Goal: Task Accomplishment & Management: Manage account settings

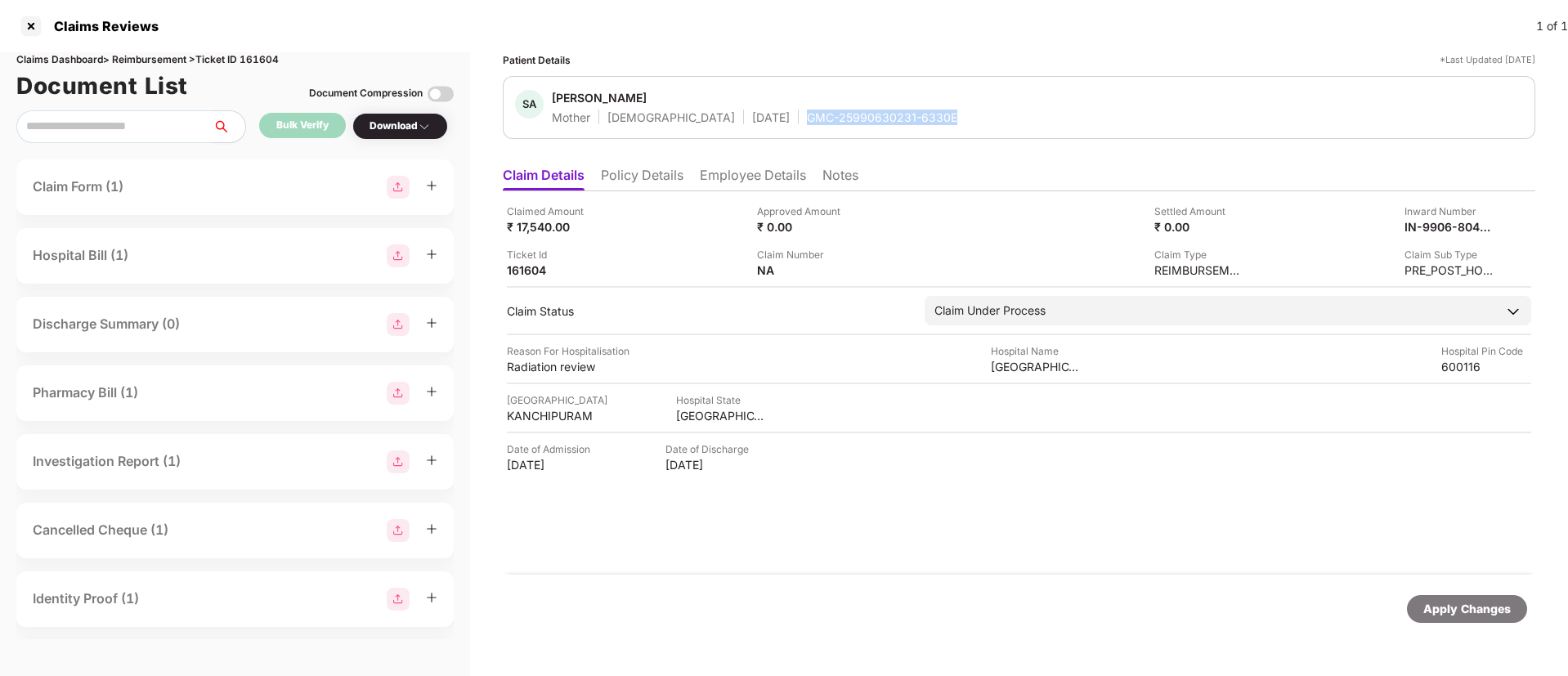
drag, startPoint x: 751, startPoint y: 121, endPoint x: 897, endPoint y: 121, distance: 146.0
click at [897, 121] on div "[PERSON_NAME] Mother [DEMOGRAPHIC_DATA] [DATE] GMC-25990630231-6330E" at bounding box center [1019, 108] width 1008 height 35
copy div "GMC-25990630231-6330E"
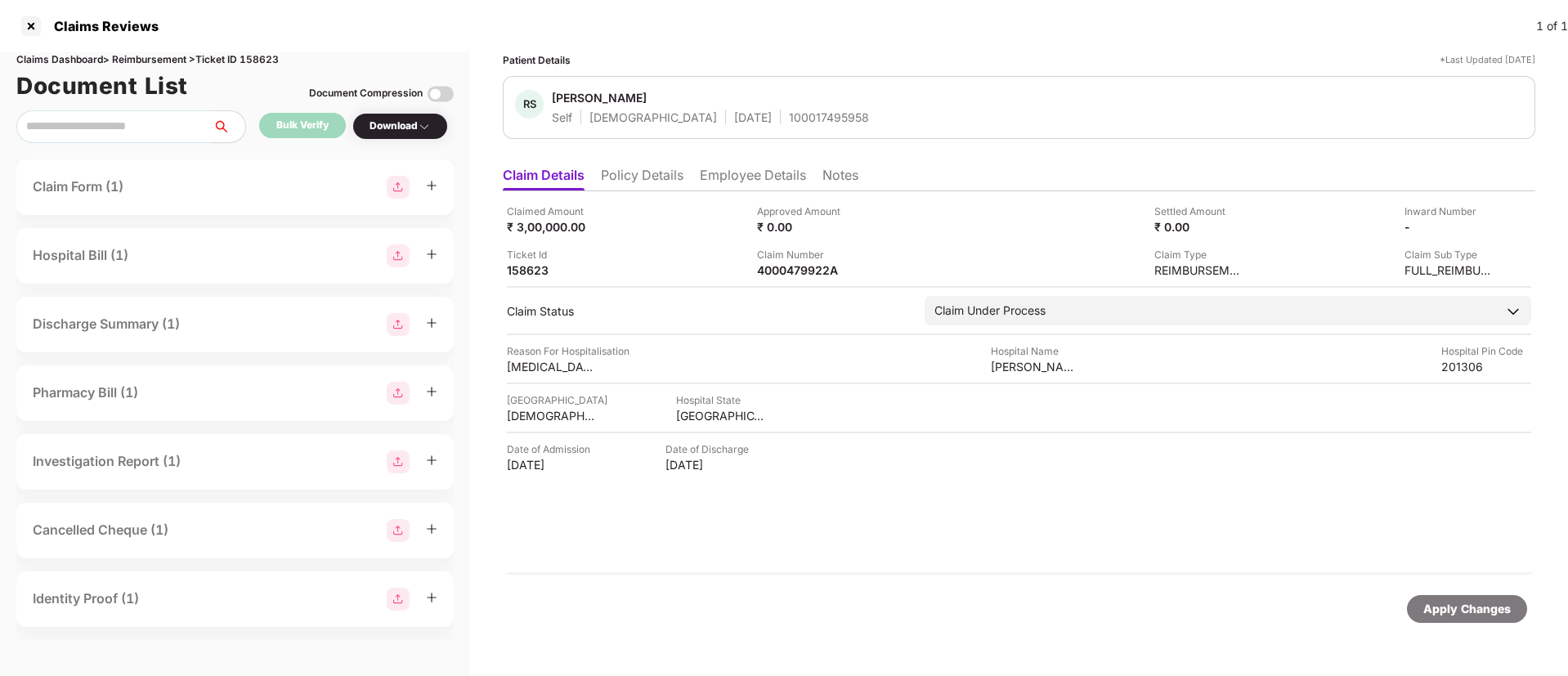
click at [648, 174] on li "Policy Details" at bounding box center [643, 179] width 83 height 24
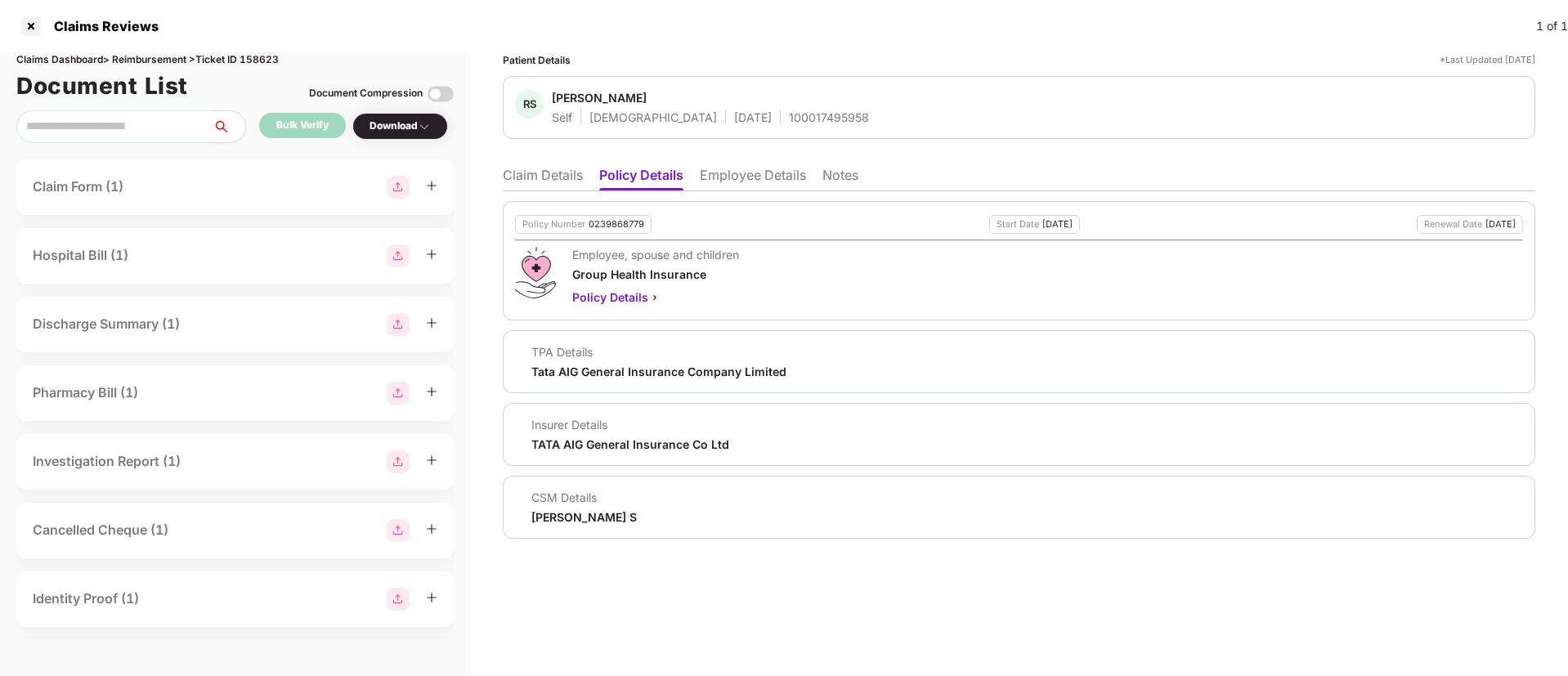
click at [534, 170] on li "Claim Details" at bounding box center [542, 179] width 80 height 24
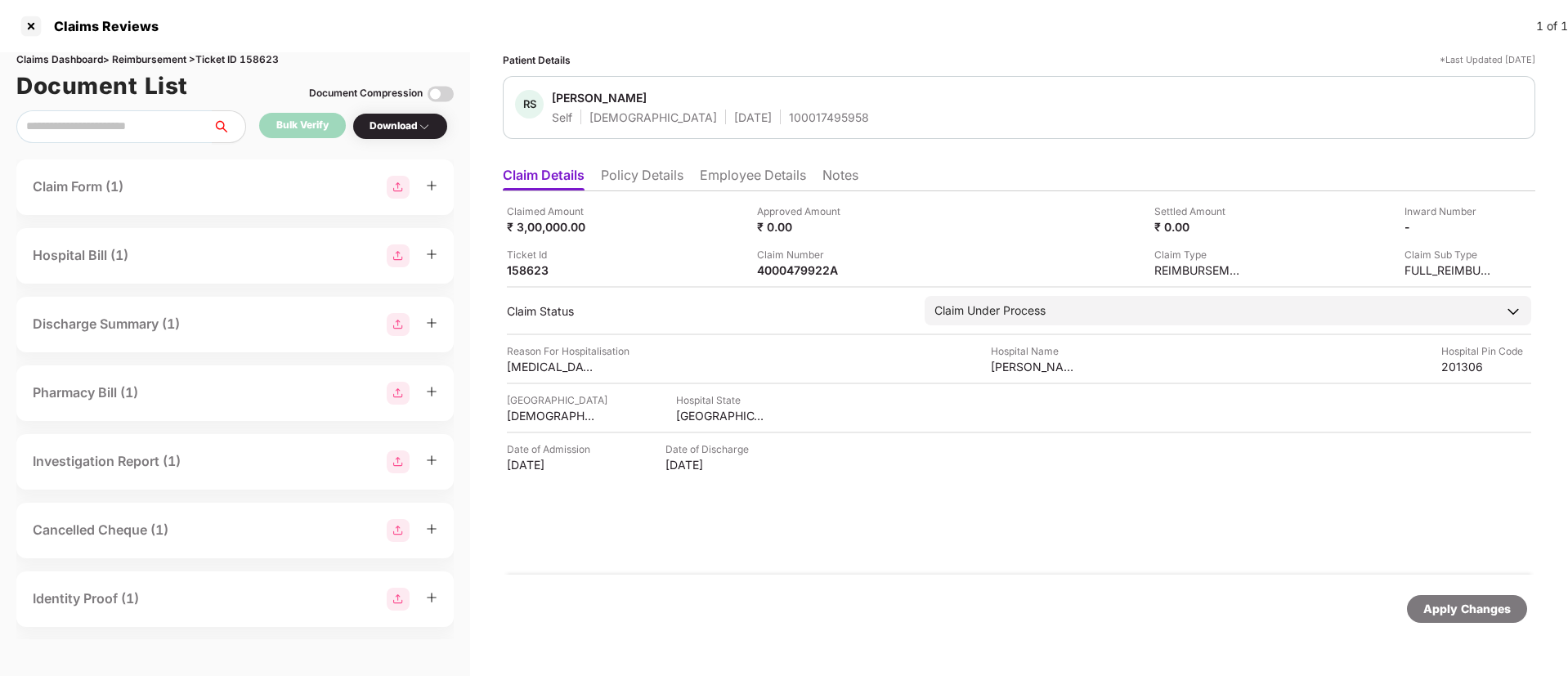
click at [645, 174] on li "Policy Details" at bounding box center [643, 179] width 83 height 24
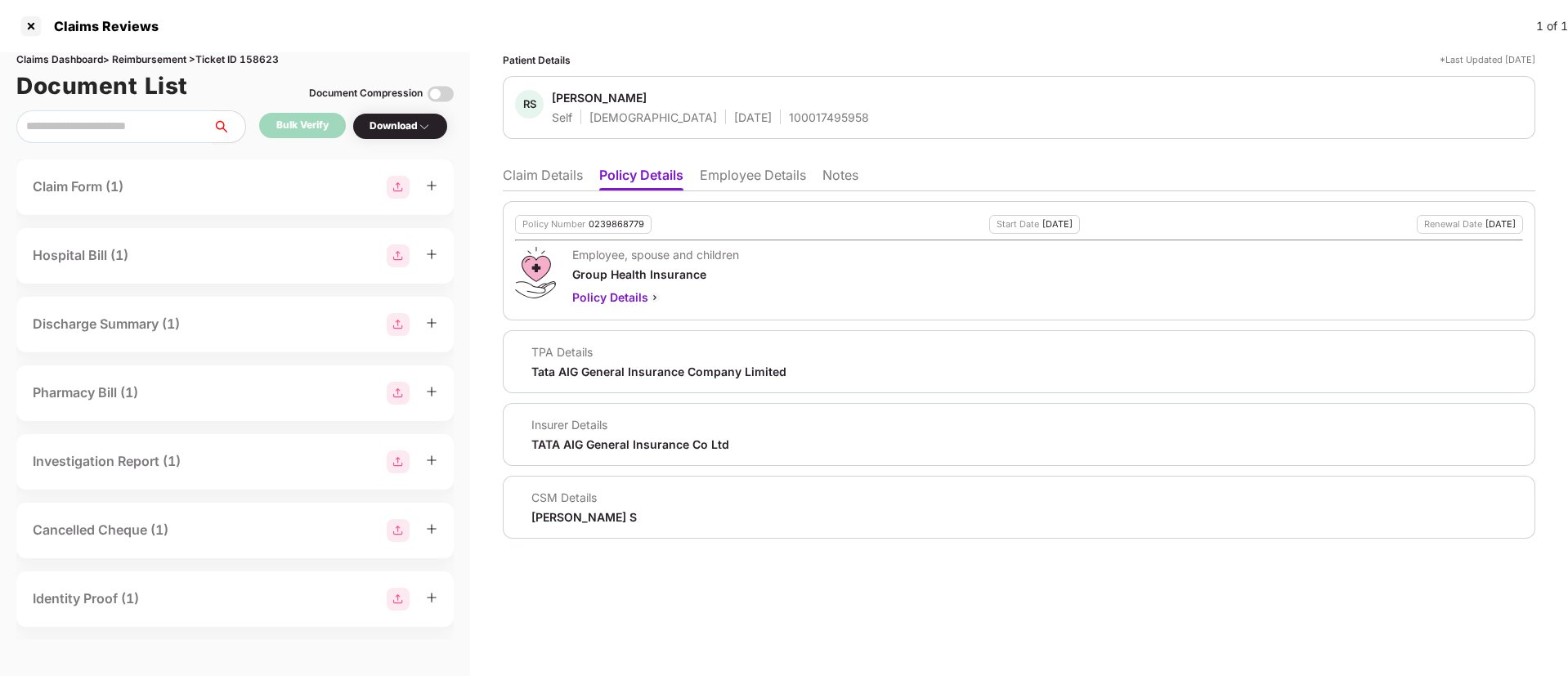
click at [545, 175] on li "Claim Details" at bounding box center [542, 179] width 80 height 24
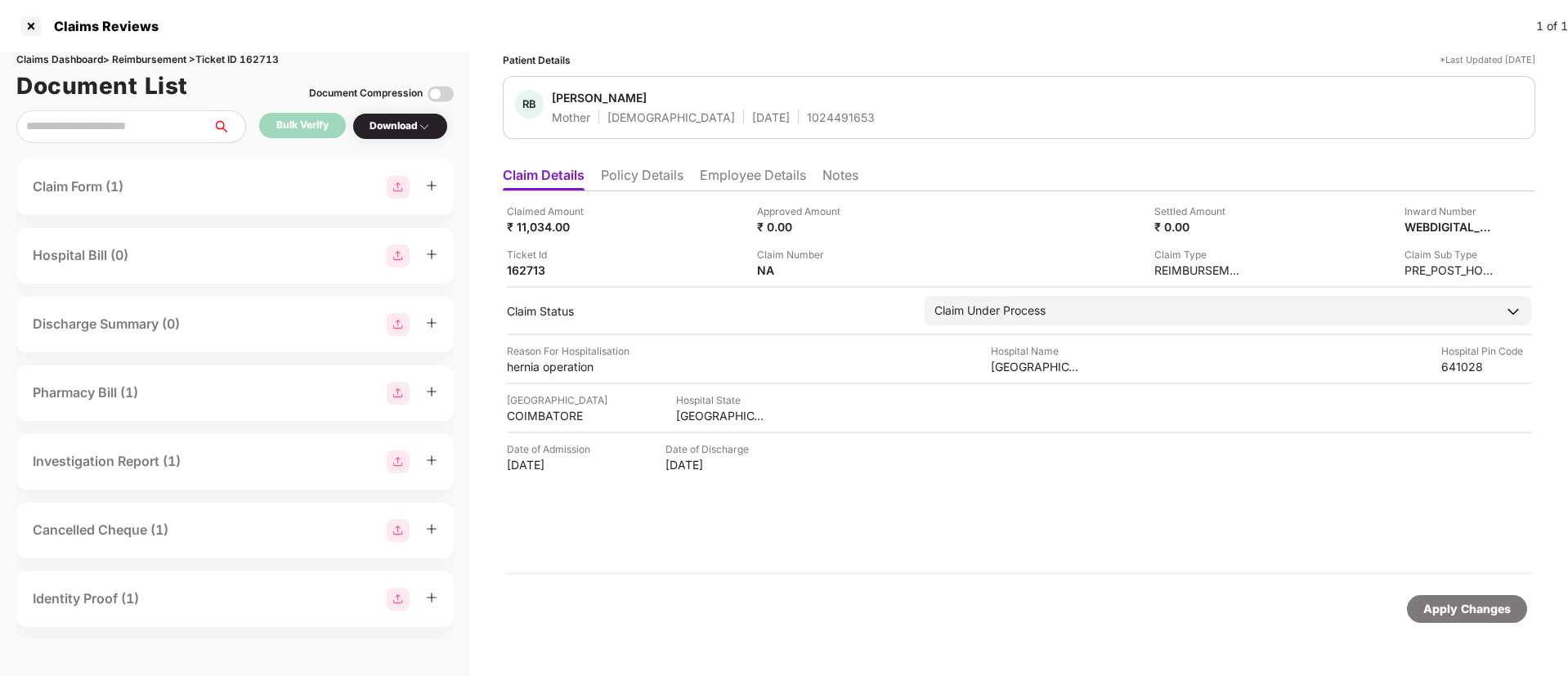
click at [652, 177] on li "Policy Details" at bounding box center [643, 179] width 83 height 24
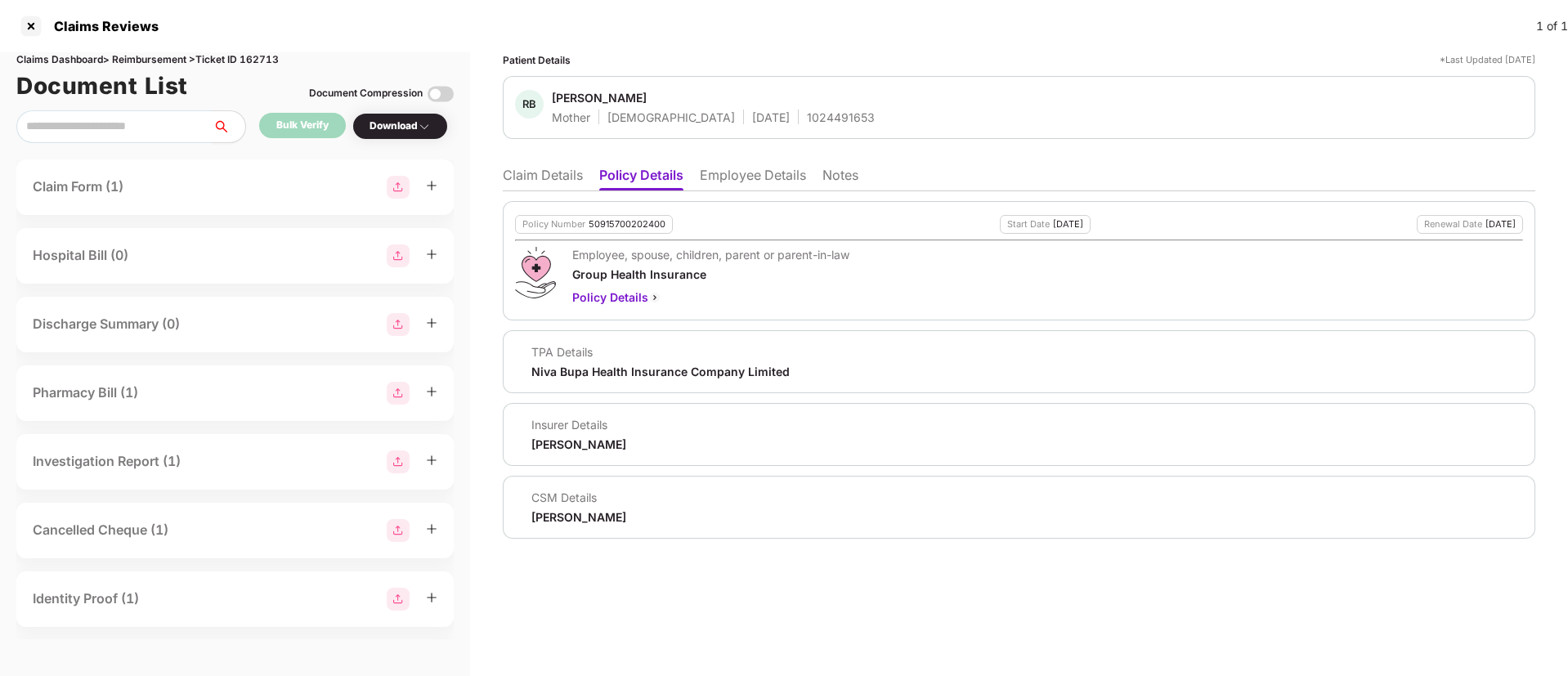
click at [807, 114] on div "1024491653" at bounding box center [841, 117] width 67 height 15
copy div "1024491653"
click at [762, 185] on li "Employee Details" at bounding box center [753, 179] width 106 height 24
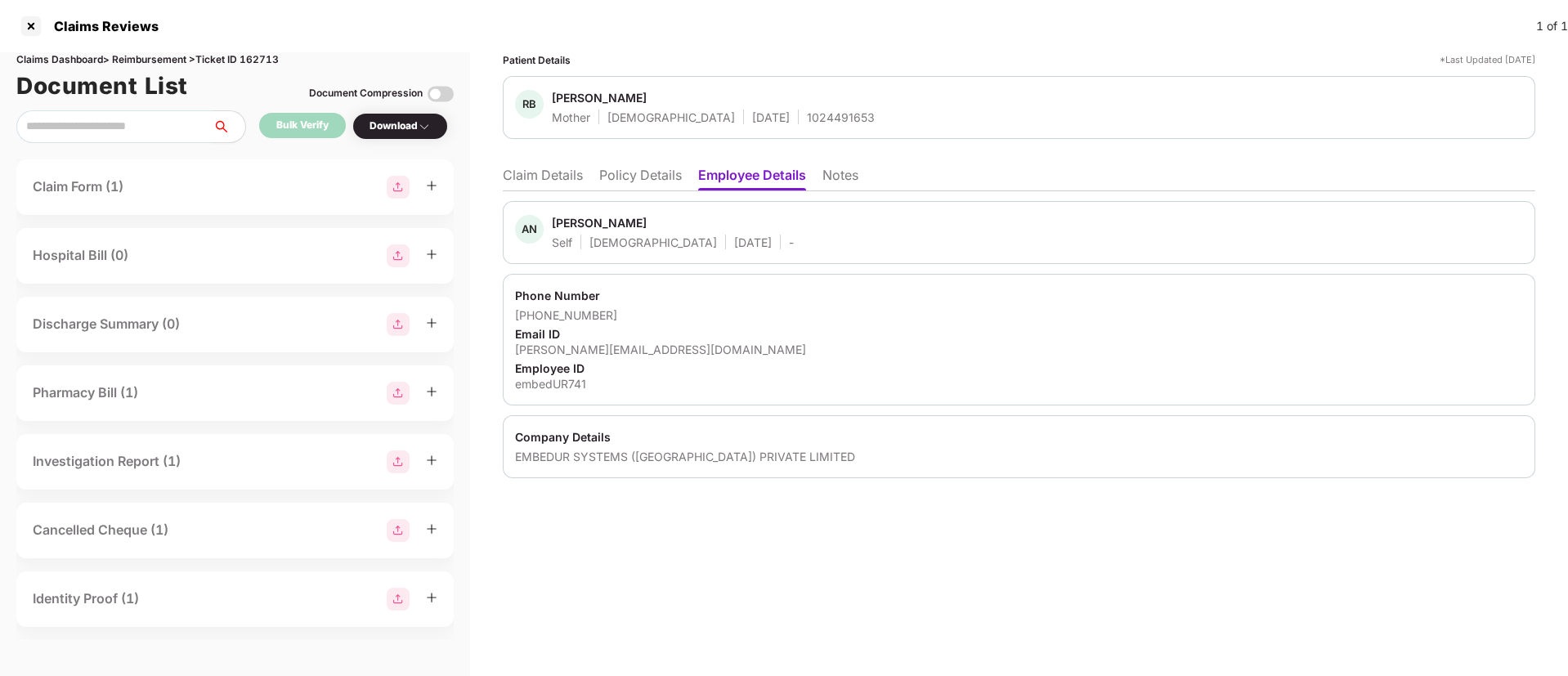
click at [665, 167] on li "Policy Details" at bounding box center [641, 179] width 83 height 24
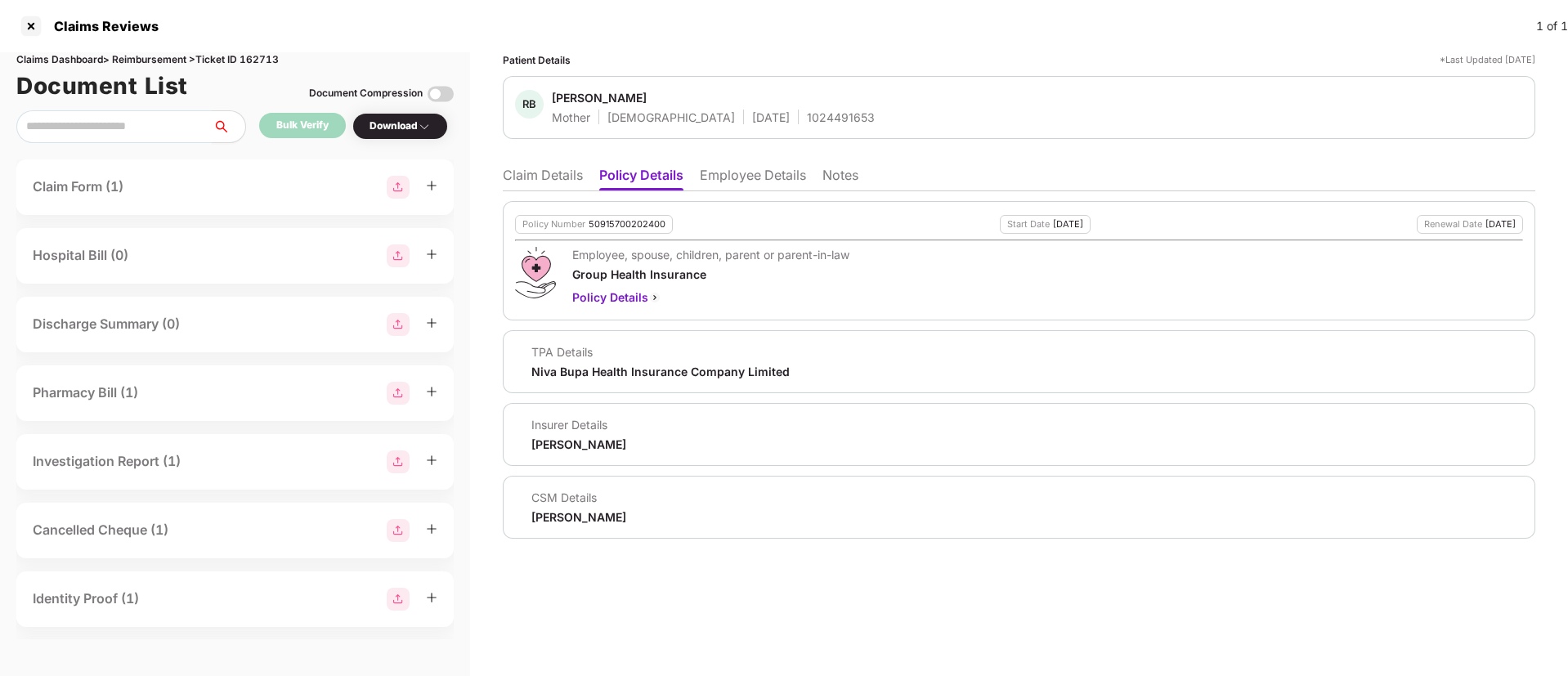
click at [539, 167] on li "Claim Details" at bounding box center [542, 179] width 80 height 24
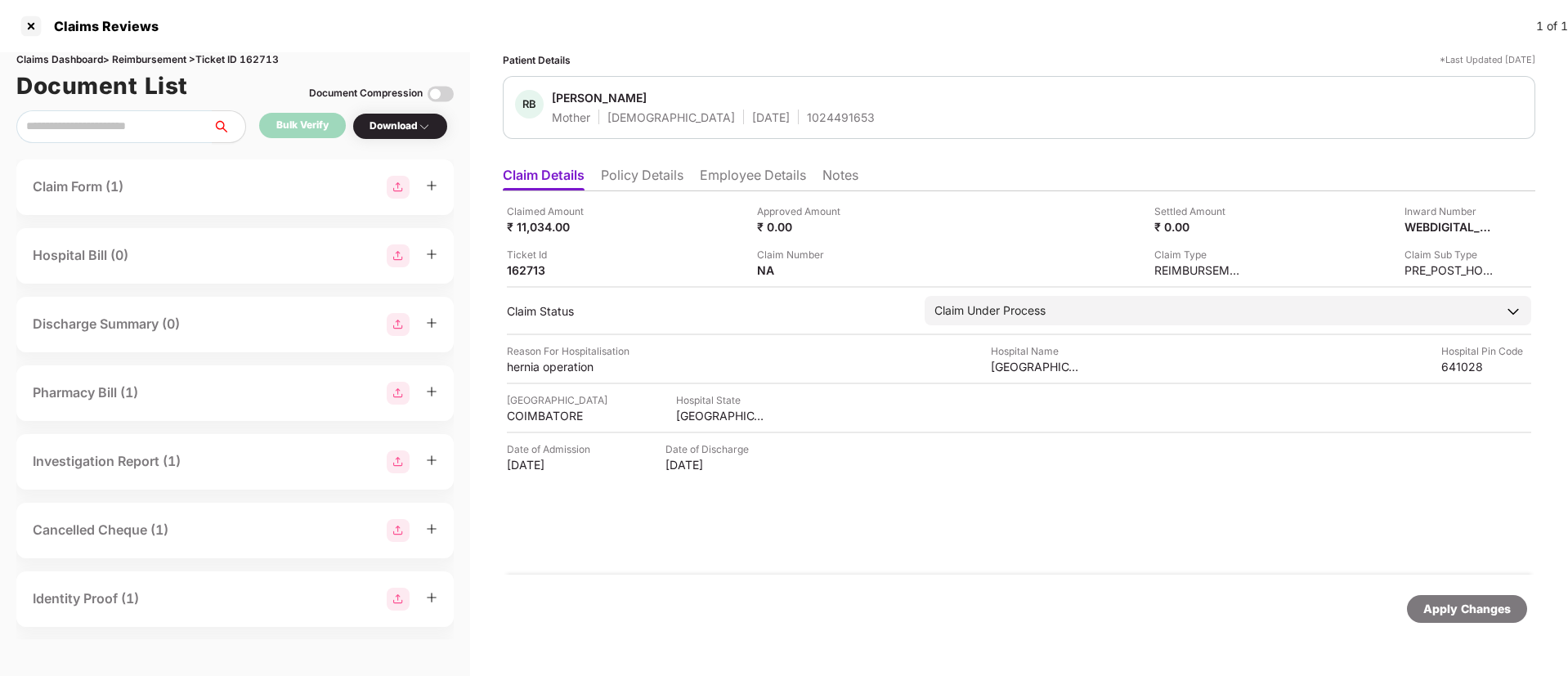
click at [752, 180] on li "Employee Details" at bounding box center [753, 179] width 106 height 24
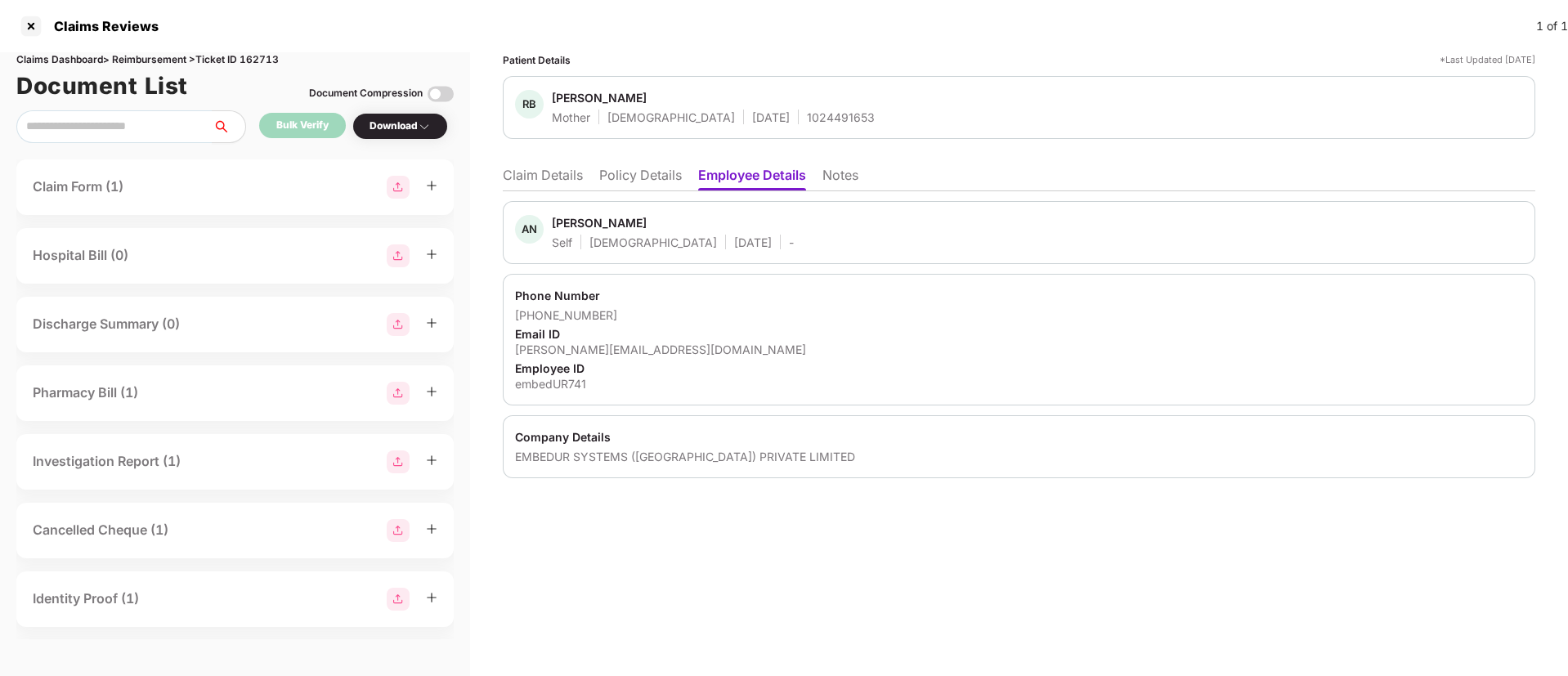
click at [545, 180] on li "Claim Details" at bounding box center [542, 179] width 80 height 24
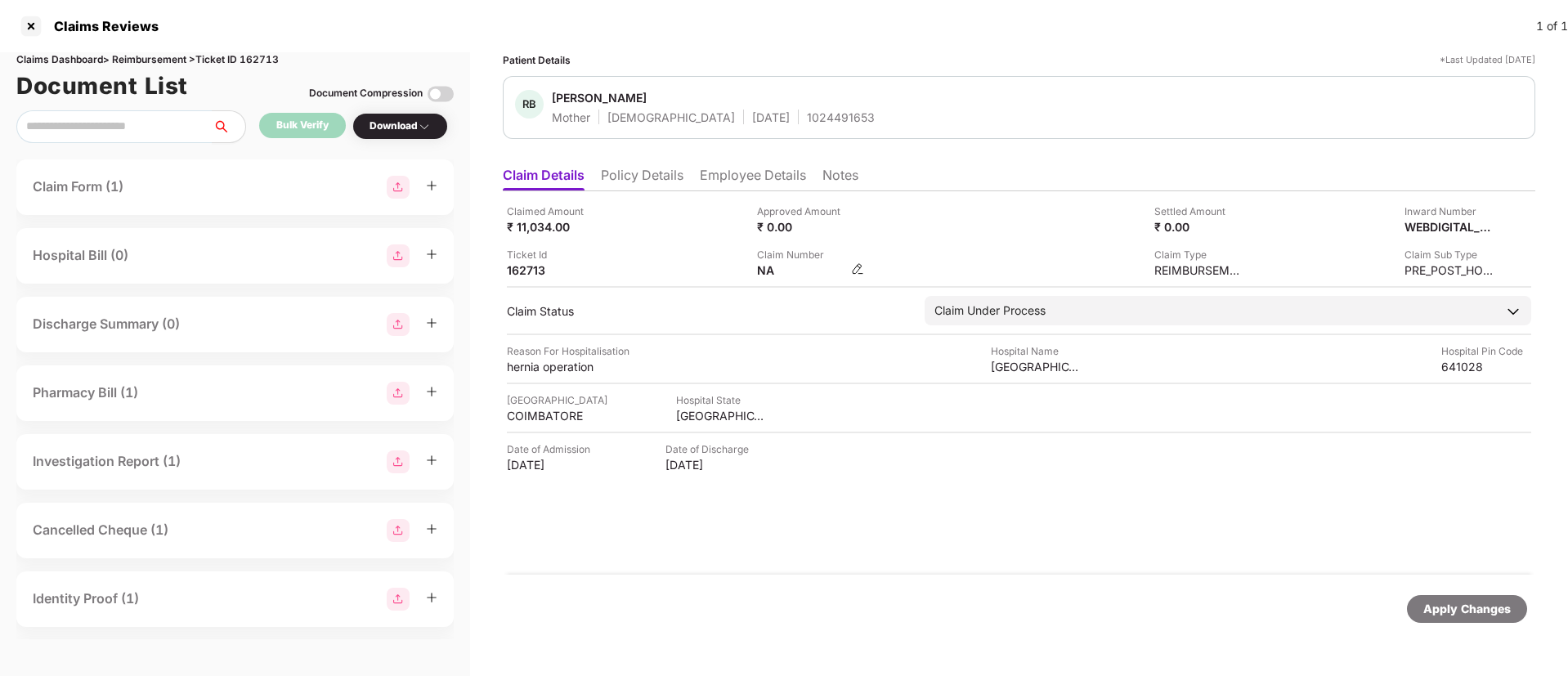
click at [865, 271] on img at bounding box center [858, 269] width 13 height 13
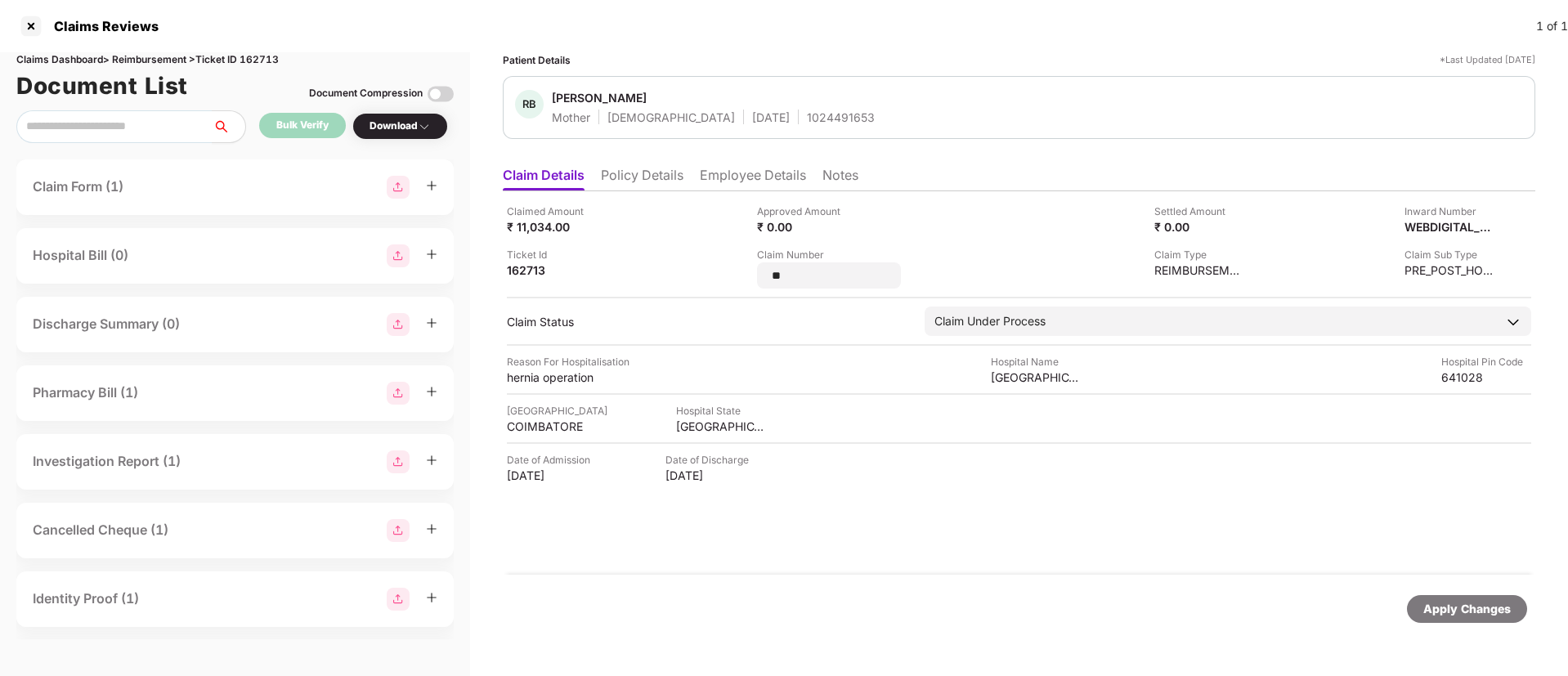
type input "*"
type input "**********"
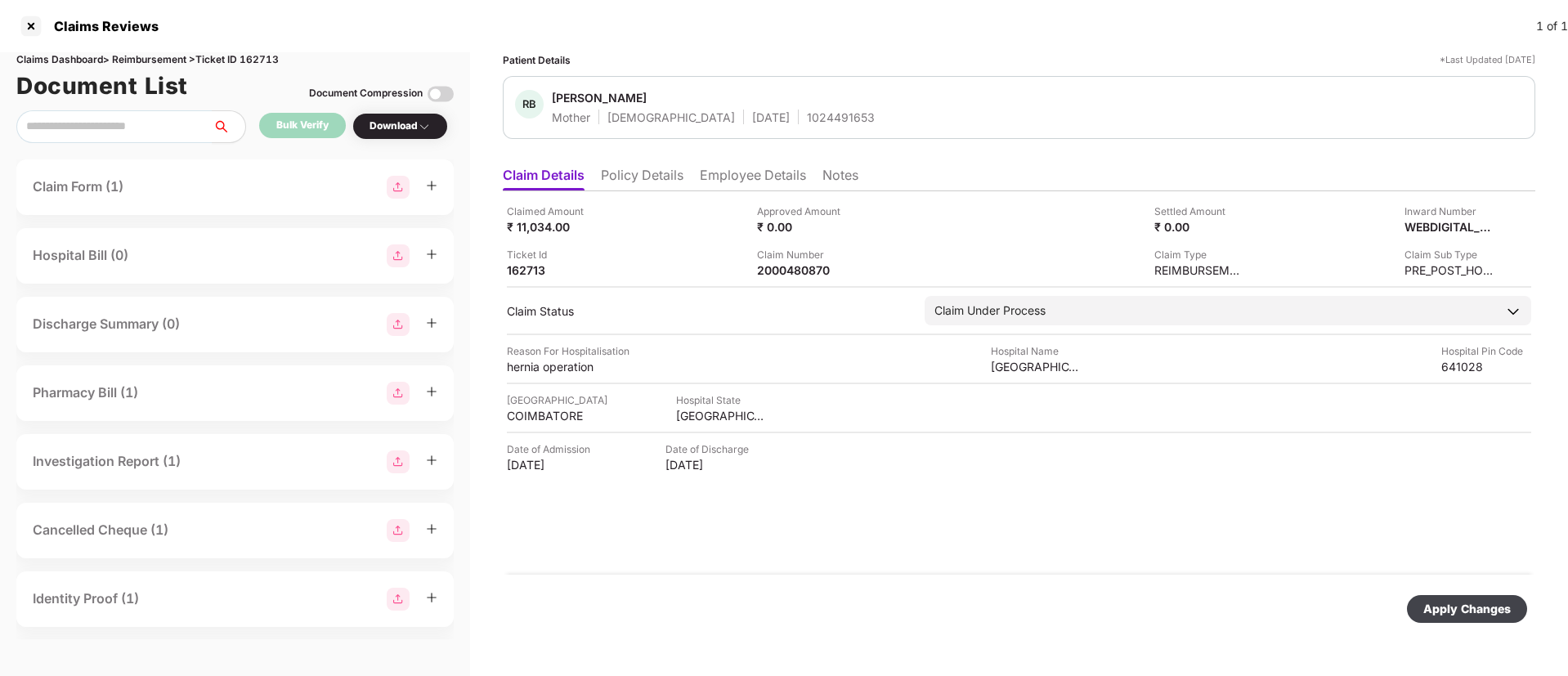
click at [1461, 612] on div "Apply Changes" at bounding box center [1468, 609] width 88 height 18
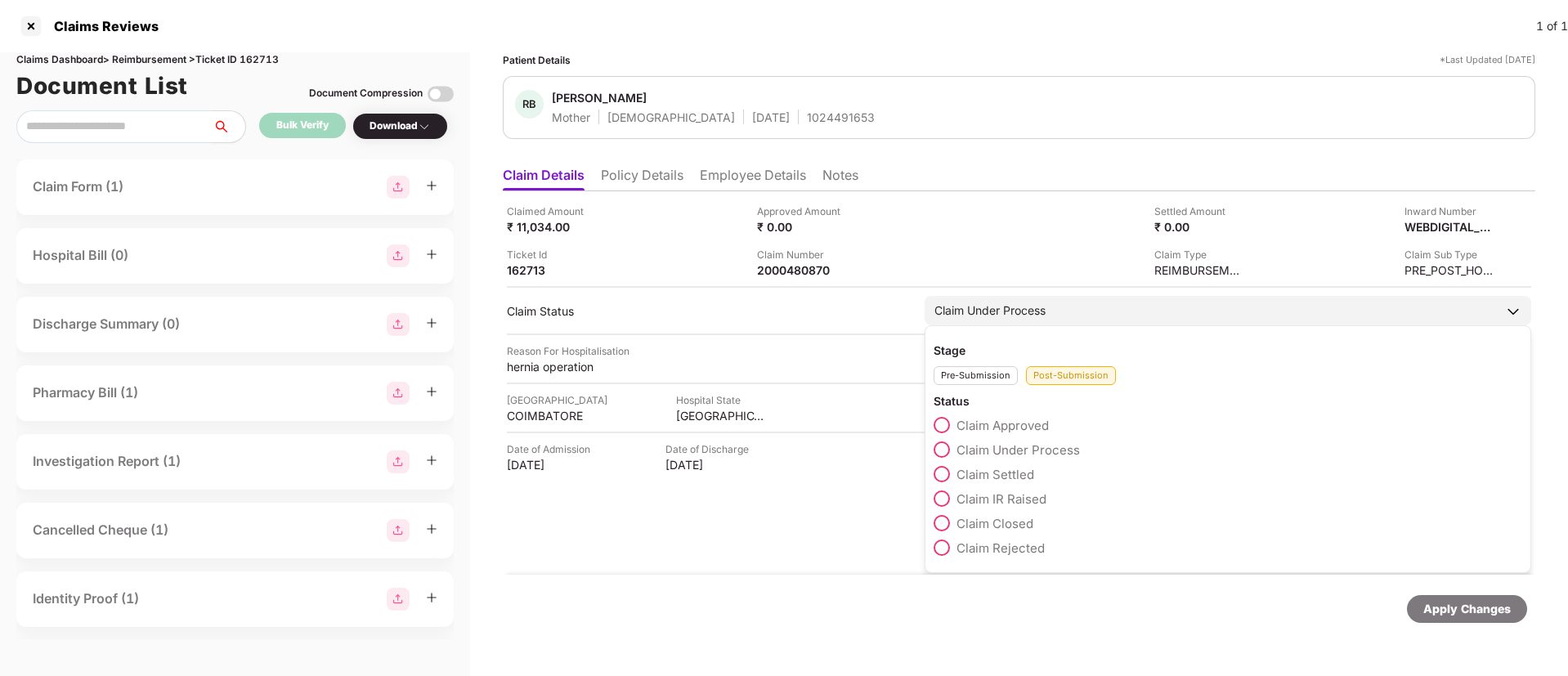
click at [945, 427] on span at bounding box center [941, 424] width 16 height 16
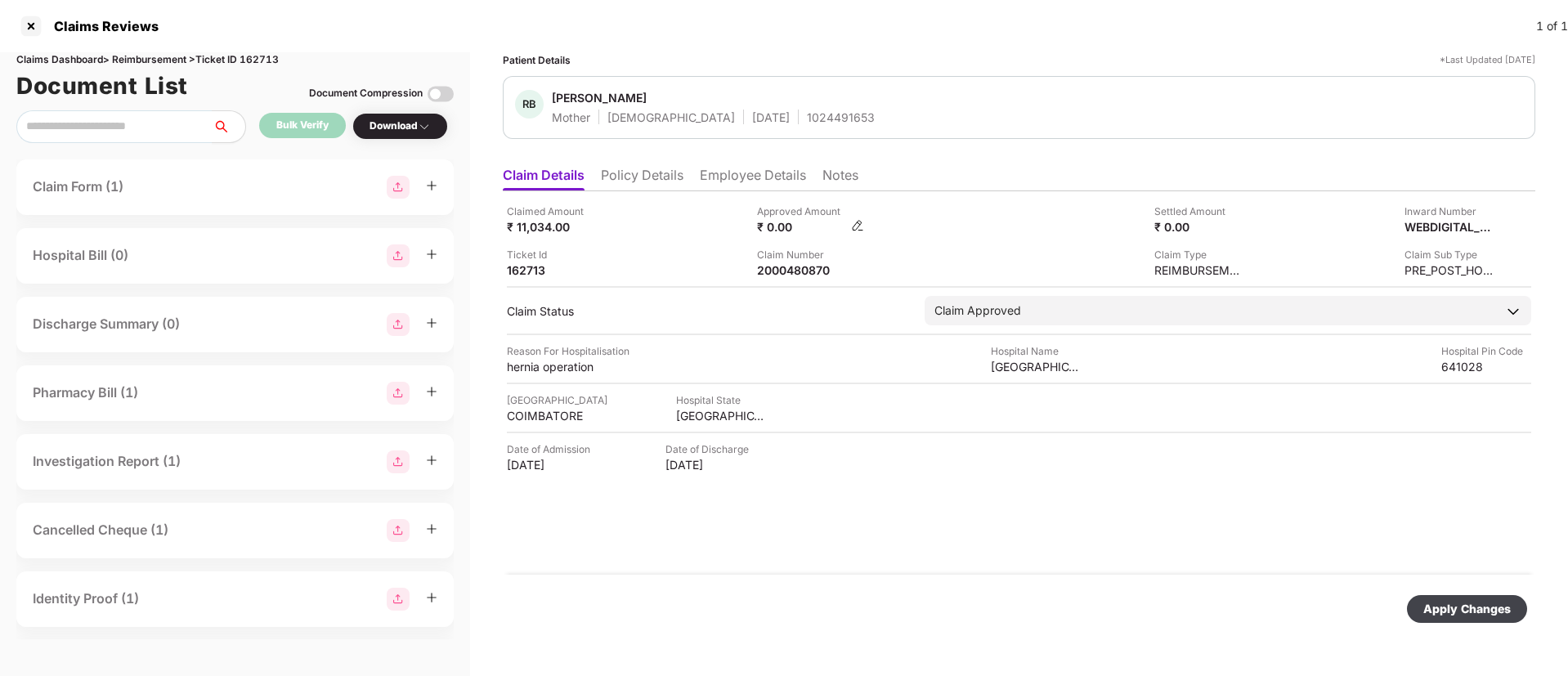
click at [864, 226] on img at bounding box center [858, 226] width 13 height 13
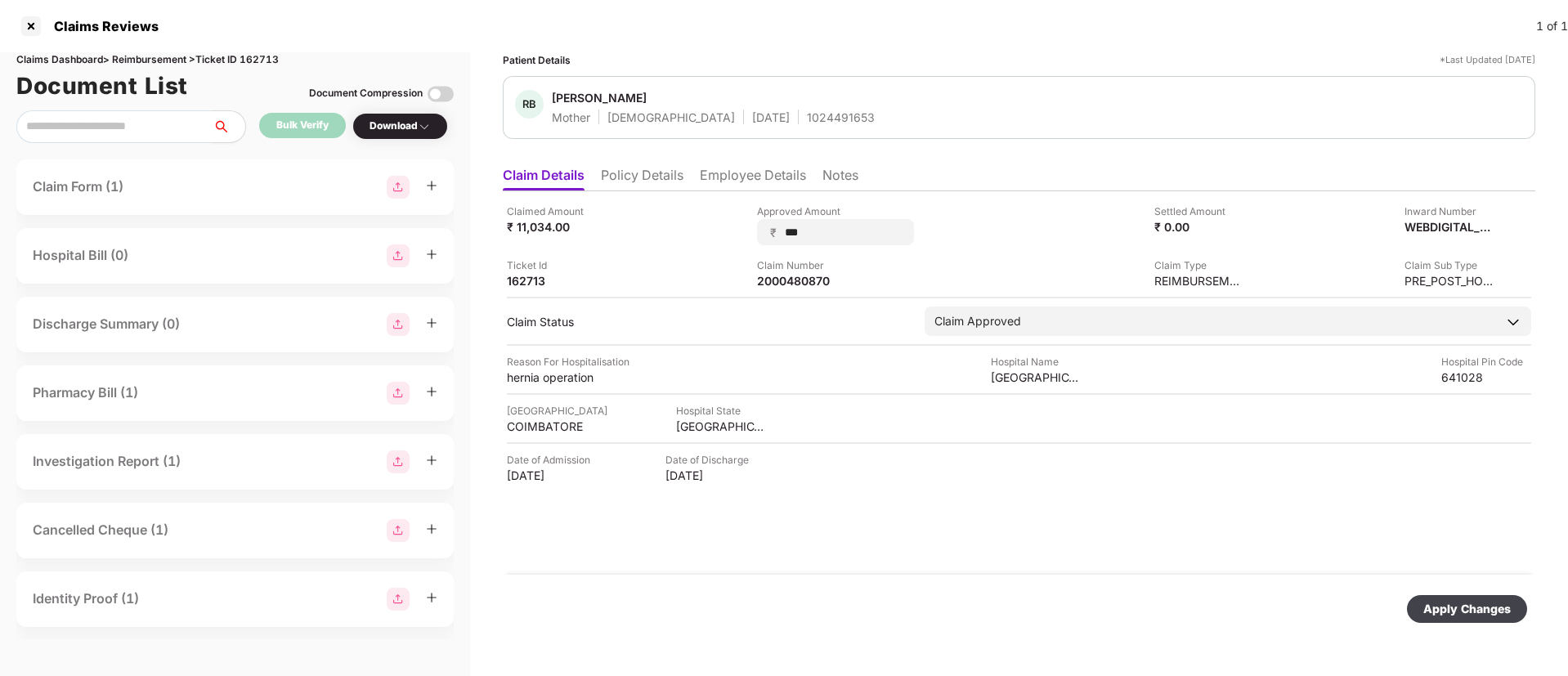
type input "****"
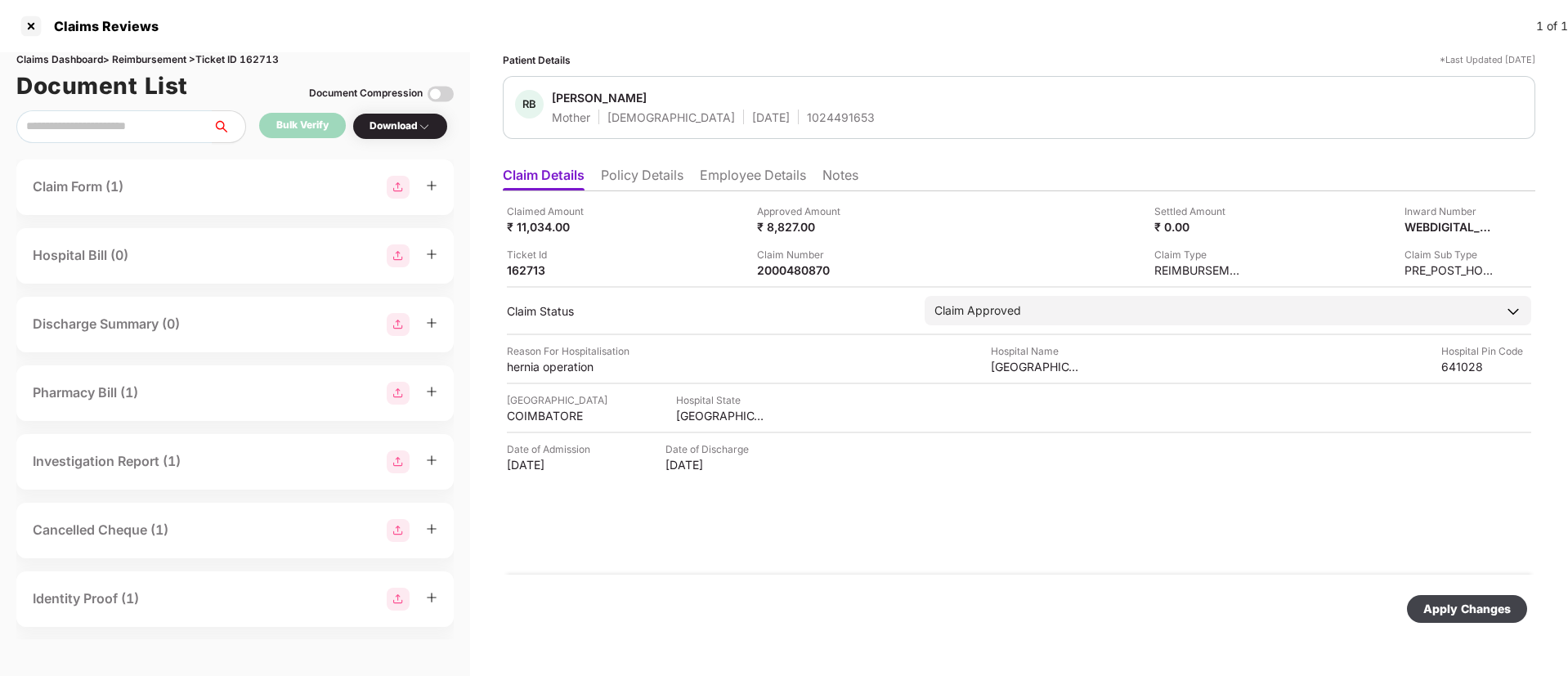
click at [1436, 604] on div "Apply Changes" at bounding box center [1468, 609] width 88 height 18
click at [639, 181] on li "Policy Details" at bounding box center [643, 179] width 83 height 24
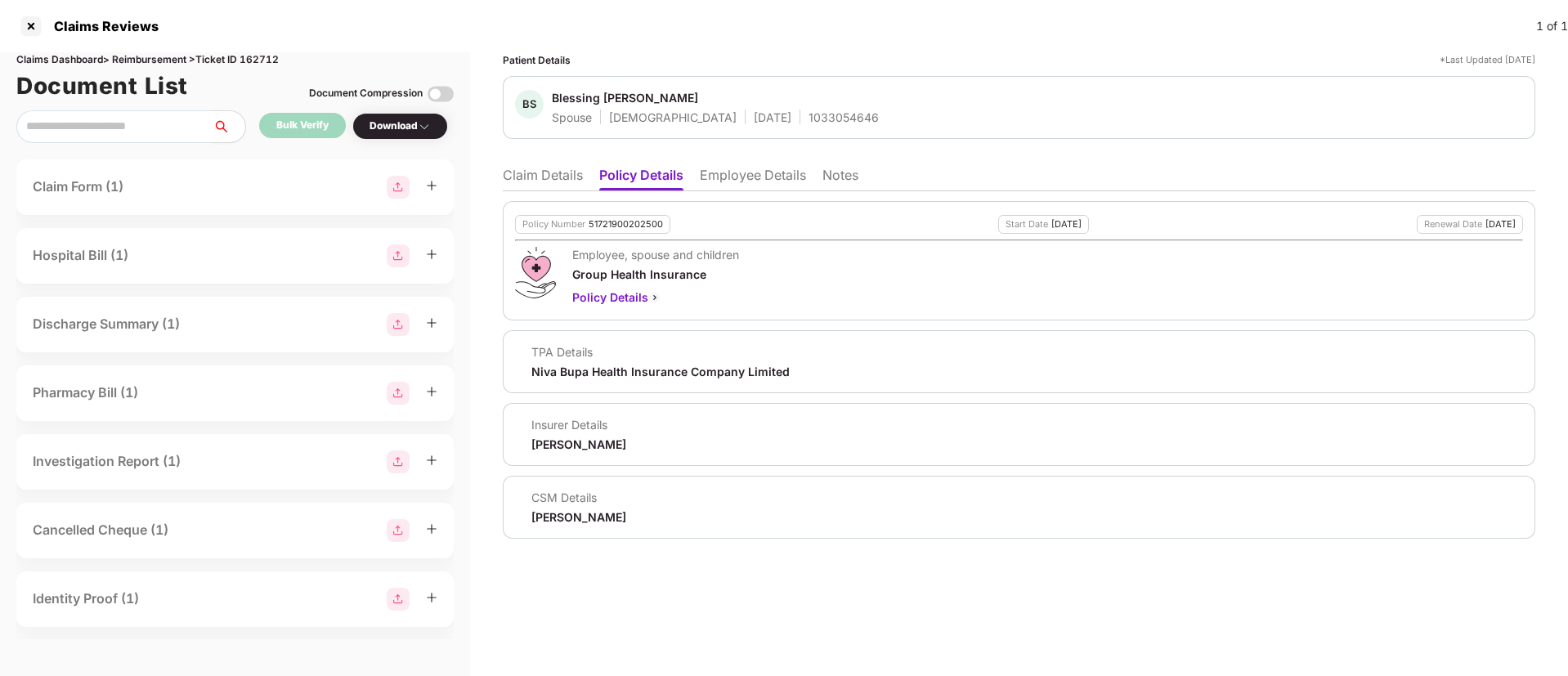
click at [790, 126] on div "[PERSON_NAME] Soumila S Spouse [DEMOGRAPHIC_DATA] [DATE] 1033054646" at bounding box center [1019, 107] width 1032 height 63
copy div "1033054646"
click at [730, 172] on li "Employee Details" at bounding box center [753, 179] width 106 height 24
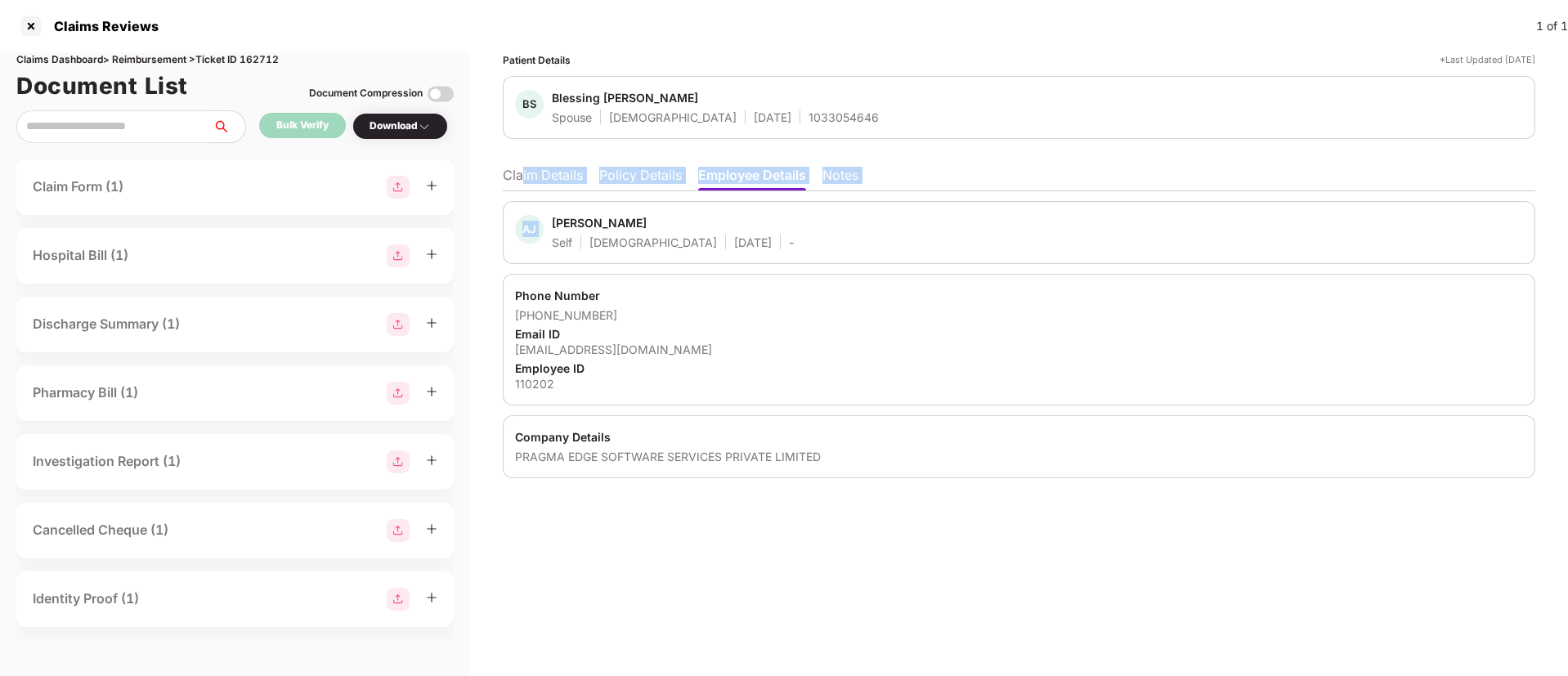
drag, startPoint x: 555, startPoint y: 191, endPoint x: 524, endPoint y: 169, distance: 38.0
click at [524, 169] on div "Claim Details Policy Details Employee Details Notes [PERSON_NAME] [PERSON_NAME]…" at bounding box center [1019, 318] width 1032 height 319
click at [524, 169] on li "Claim Details" at bounding box center [542, 179] width 80 height 24
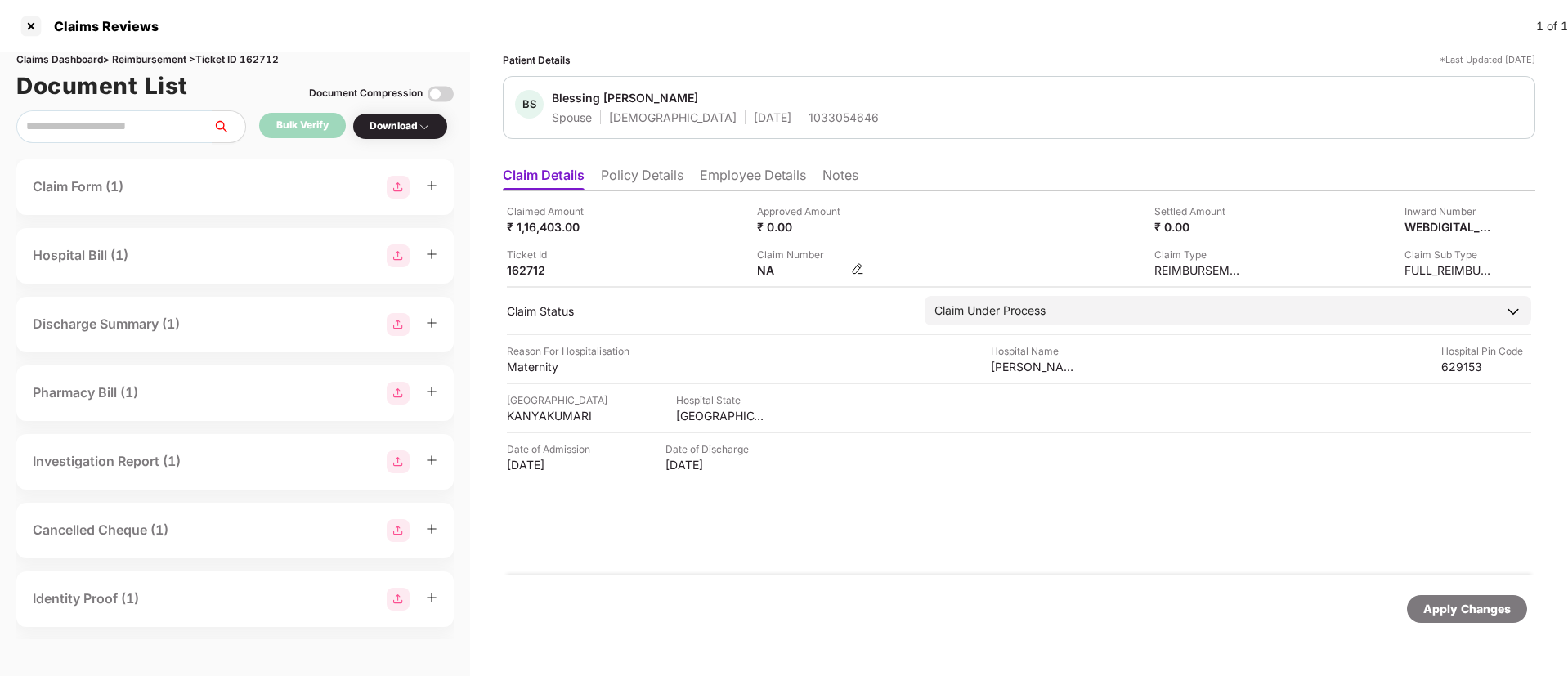
click at [861, 271] on img at bounding box center [858, 269] width 13 height 13
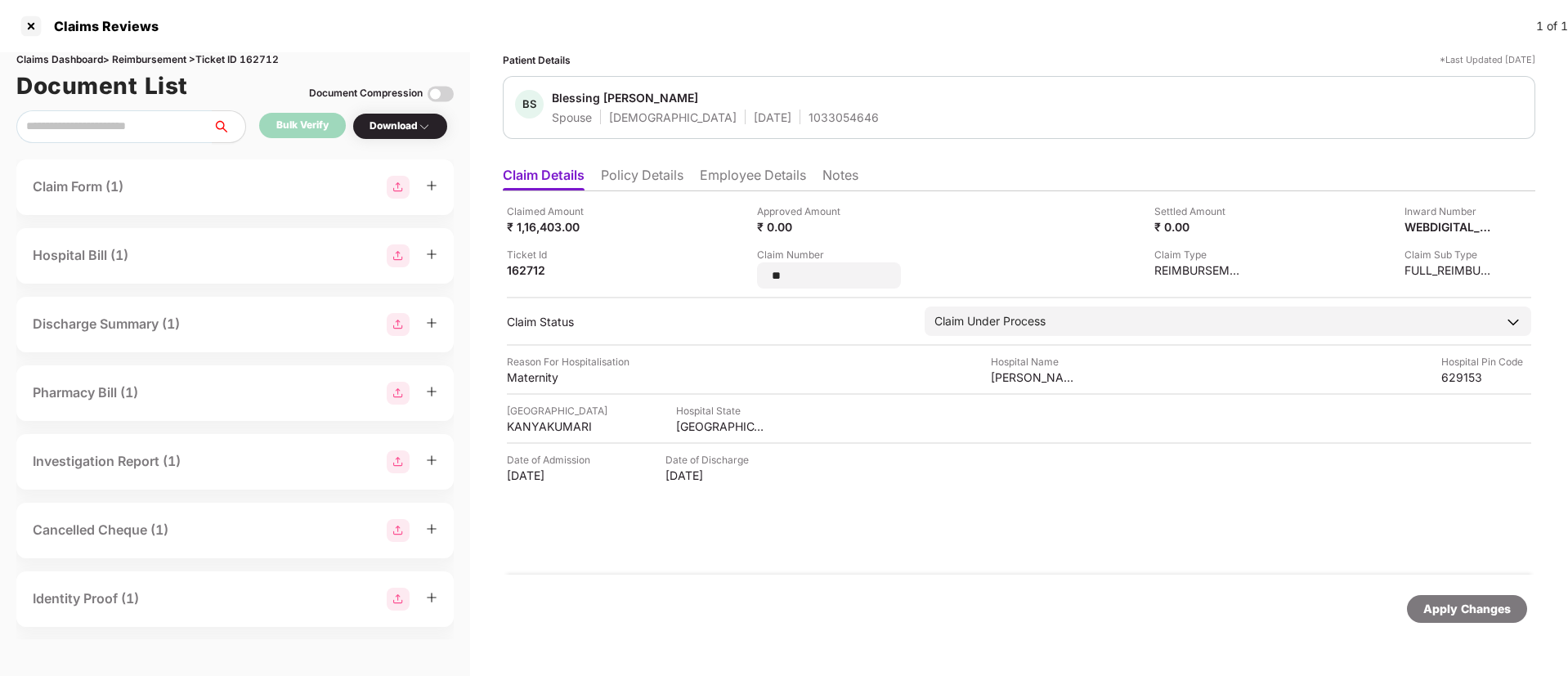
type input "*"
type input "**********"
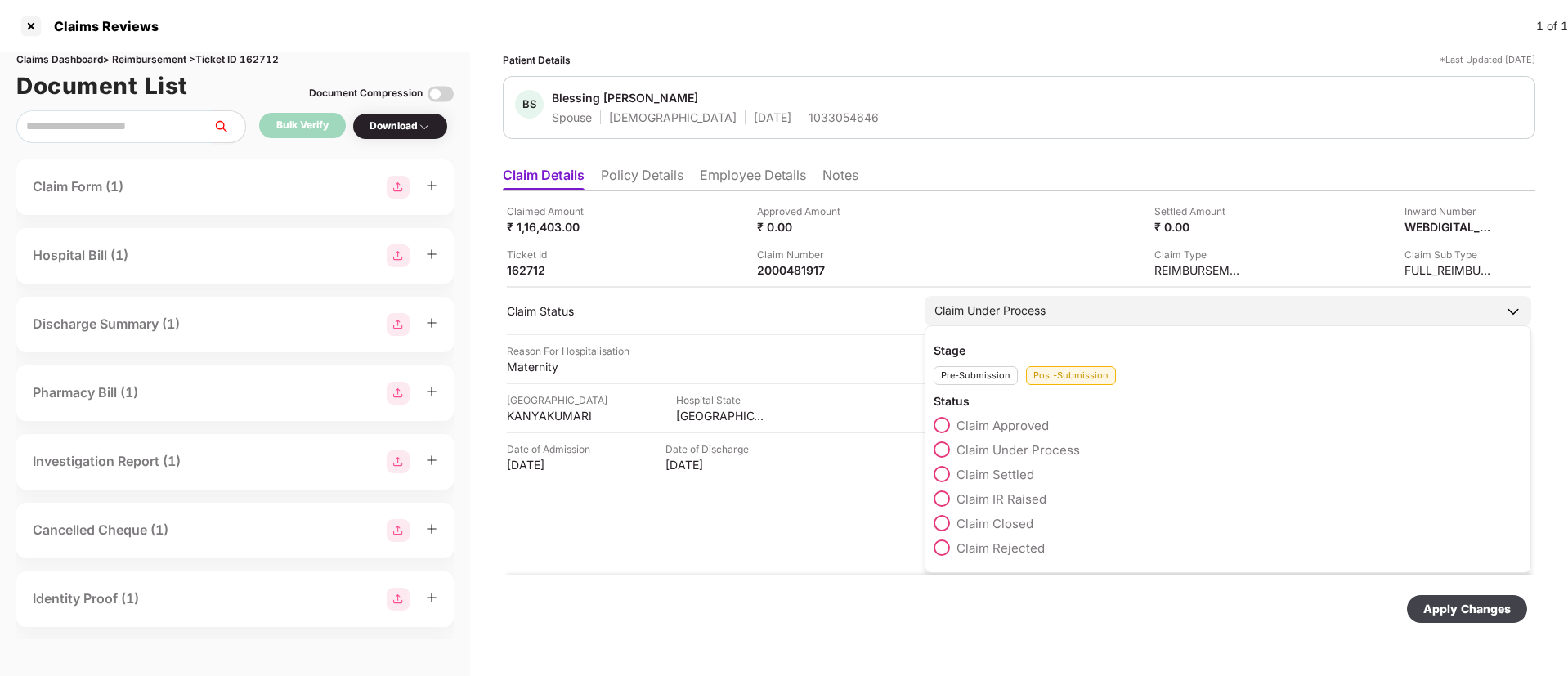
click at [941, 512] on div "Claim IR Raised" at bounding box center [1228, 502] width 589 height 24
click at [943, 502] on span at bounding box center [941, 498] width 16 height 16
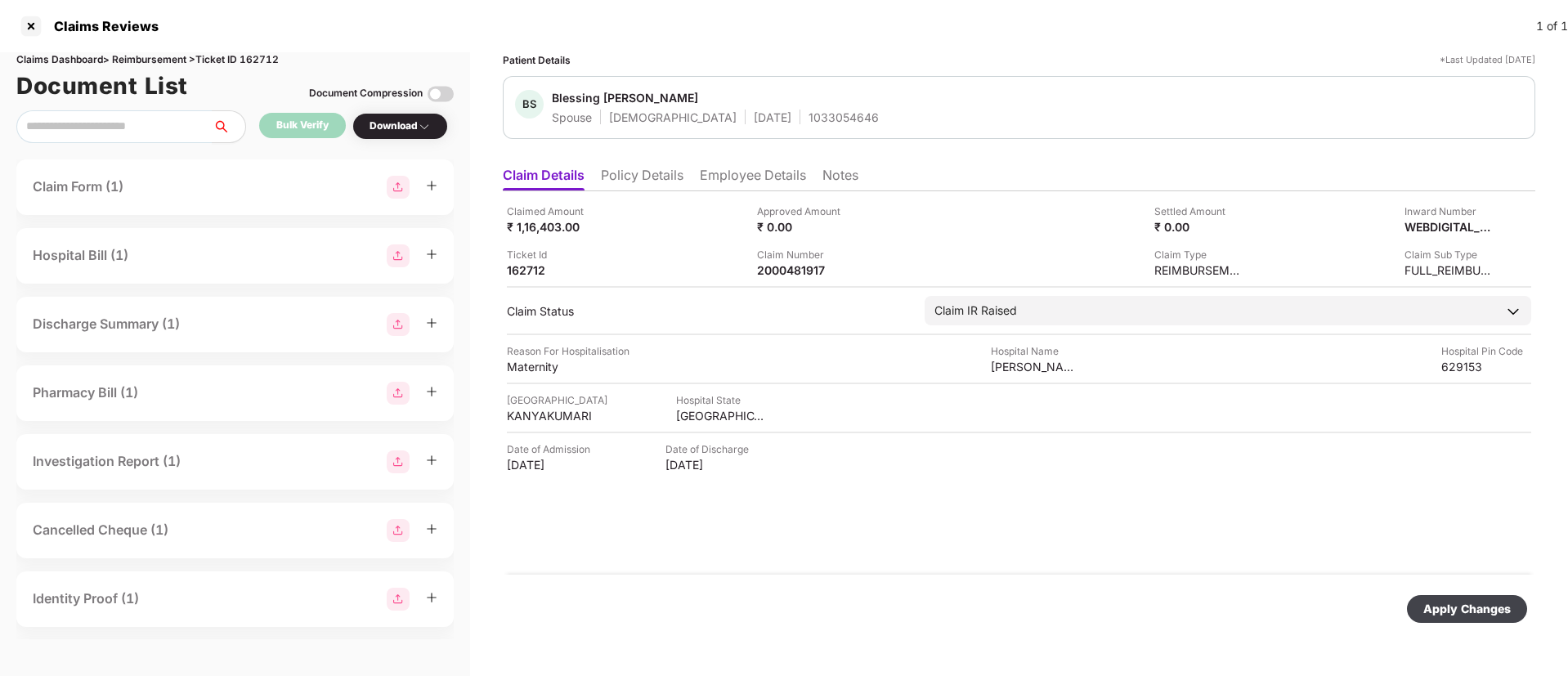
click at [1449, 610] on div "Apply Changes" at bounding box center [1468, 609] width 88 height 18
click at [781, 275] on div "2000481917" at bounding box center [802, 270] width 90 height 15
copy div "2000481917"
click at [651, 180] on li "Policy Details" at bounding box center [643, 179] width 83 height 24
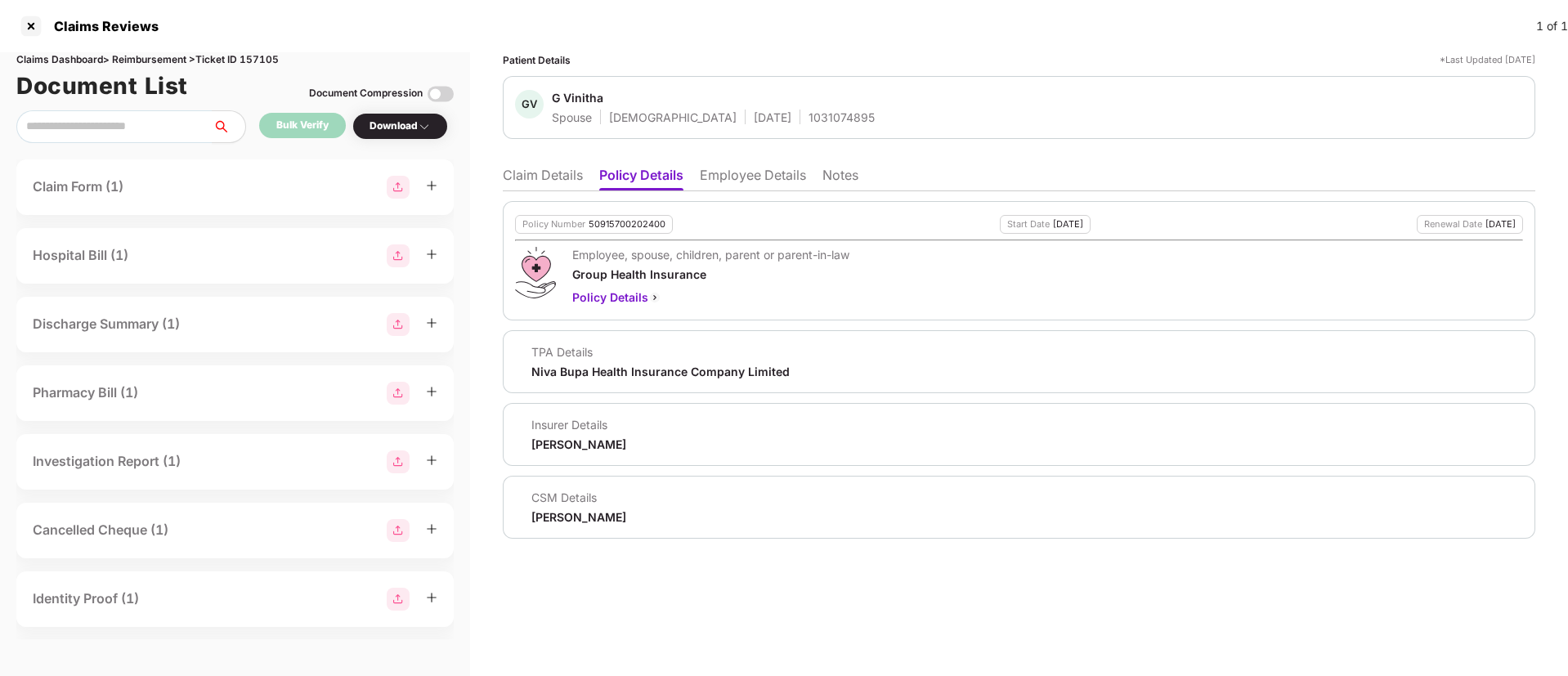
click at [526, 174] on li "Claim Details" at bounding box center [542, 179] width 80 height 24
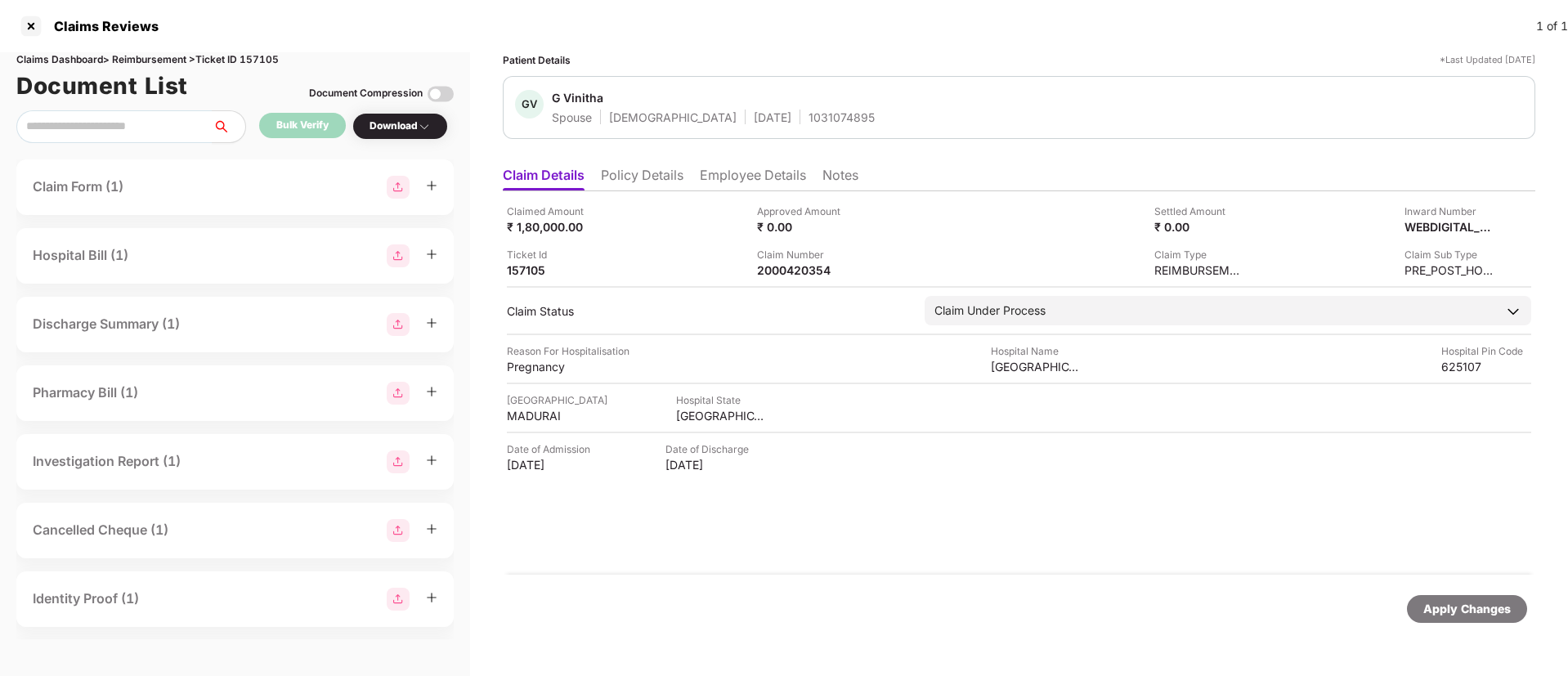
click at [809, 117] on div "1031074895" at bounding box center [842, 117] width 67 height 15
copy div "1031074895"
click at [727, 189] on li "Employee Details" at bounding box center [753, 179] width 106 height 24
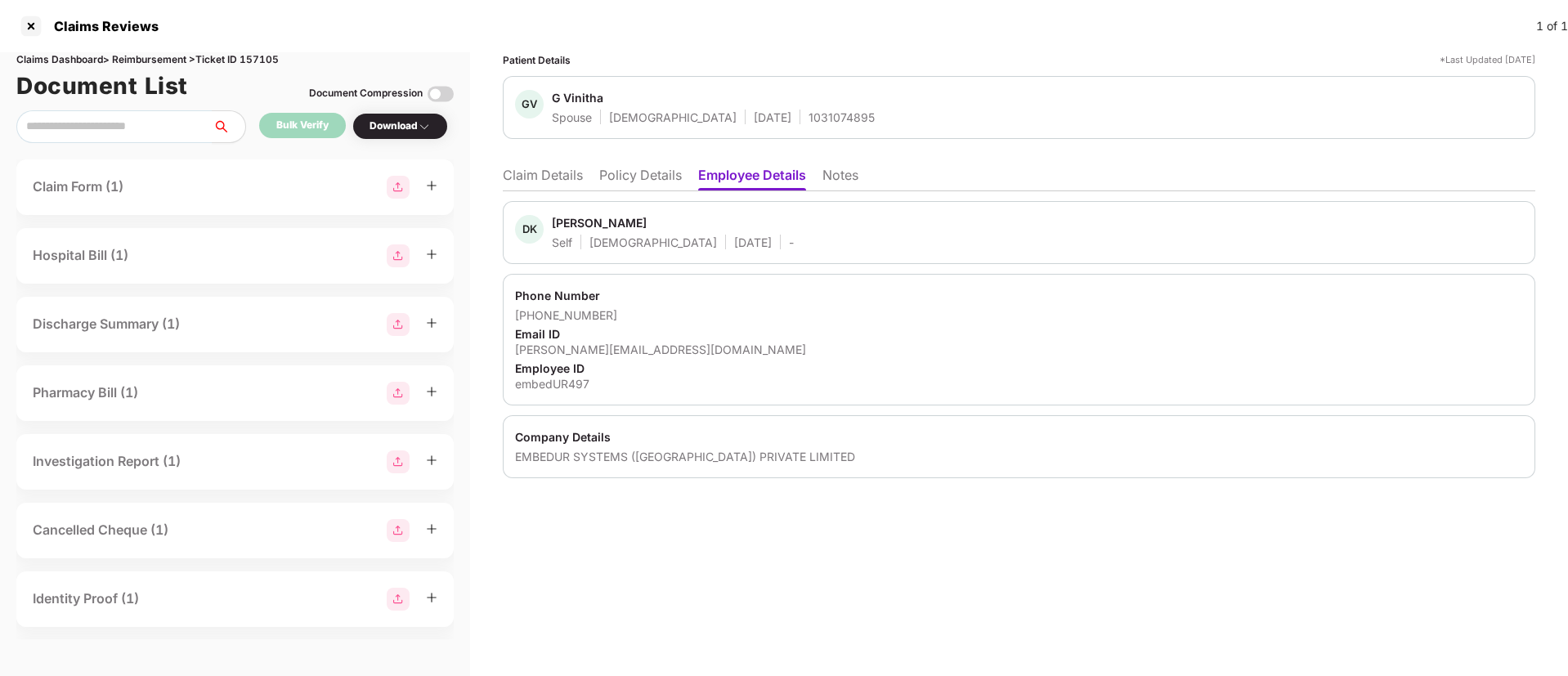
click at [555, 175] on li "Claim Details" at bounding box center [542, 179] width 80 height 24
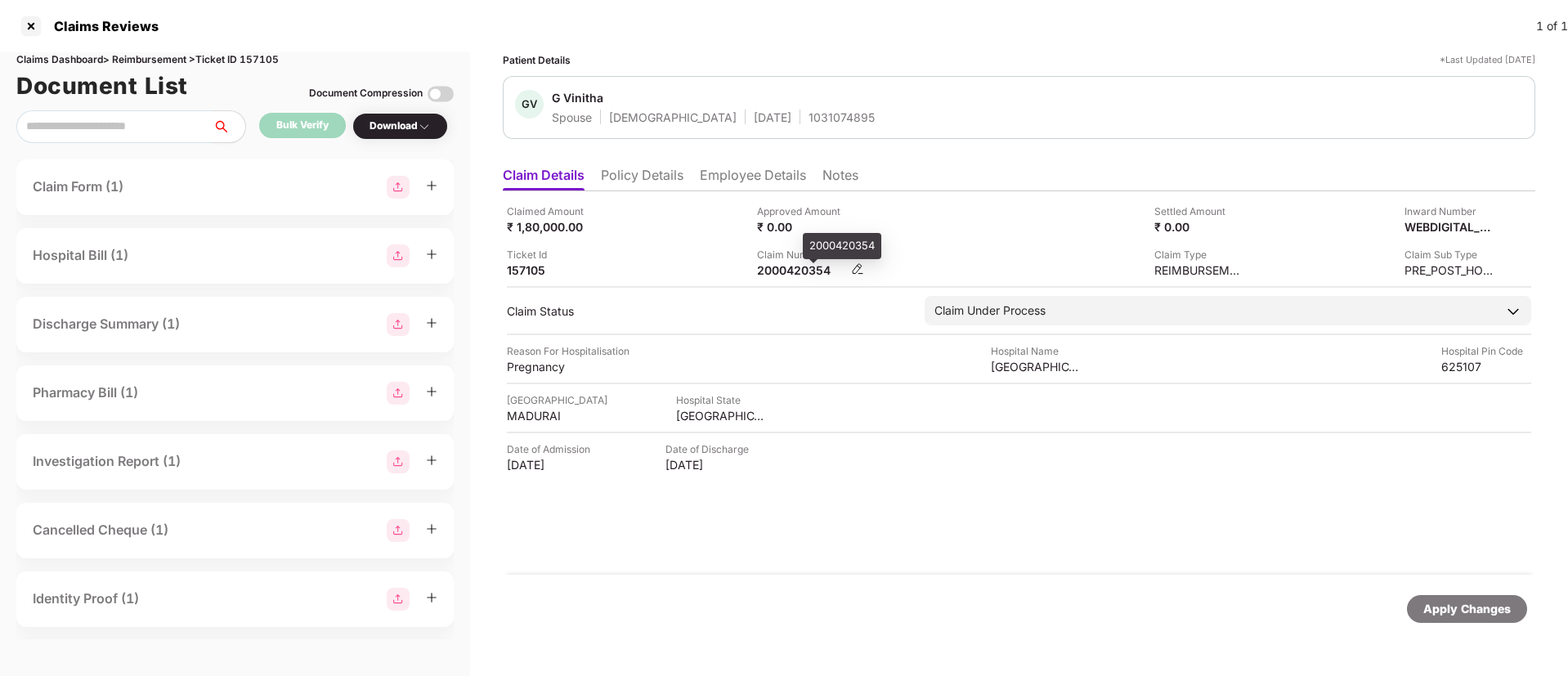
click at [770, 270] on div "2000420354" at bounding box center [802, 270] width 90 height 15
copy div "2000420354"
click at [706, 254] on div "Ticket Id 157105" at bounding box center [626, 262] width 238 height 31
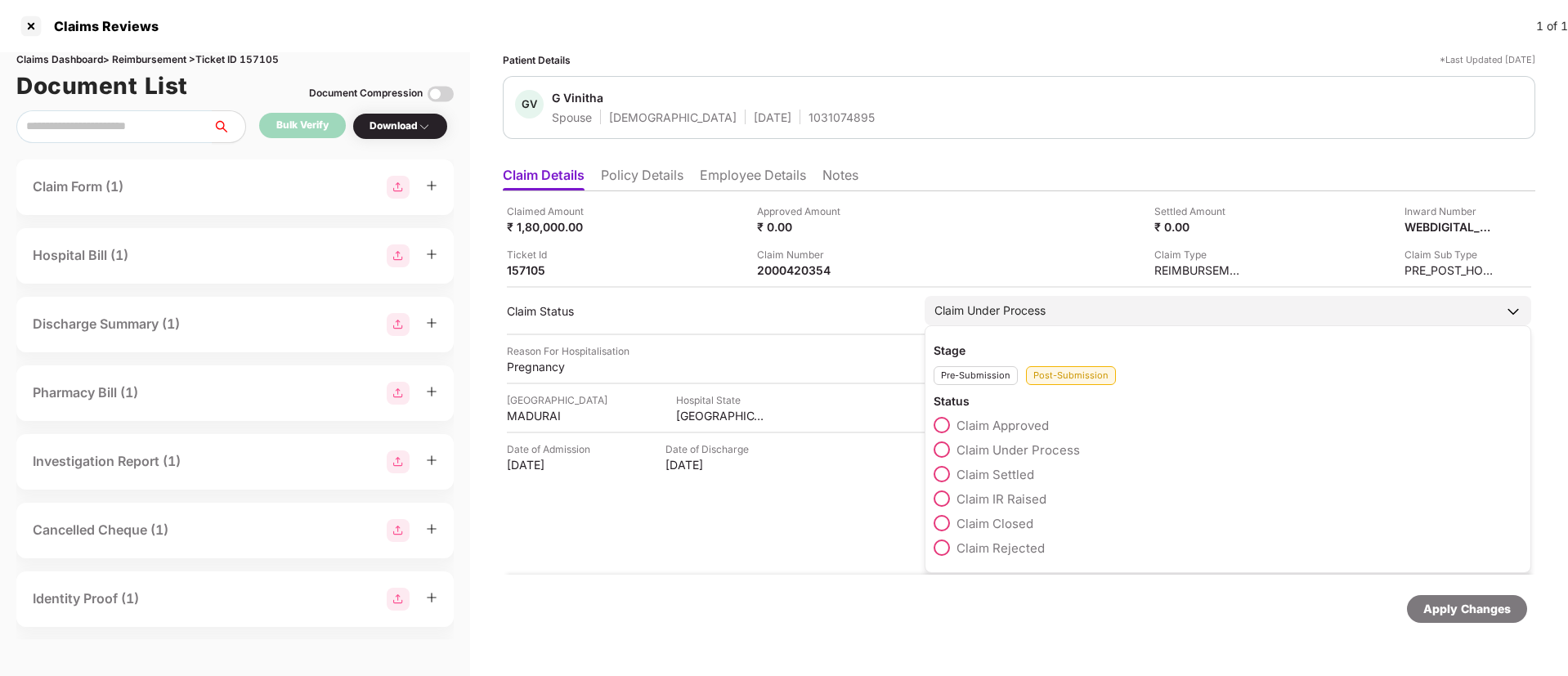
click at [938, 471] on span at bounding box center [941, 474] width 16 height 16
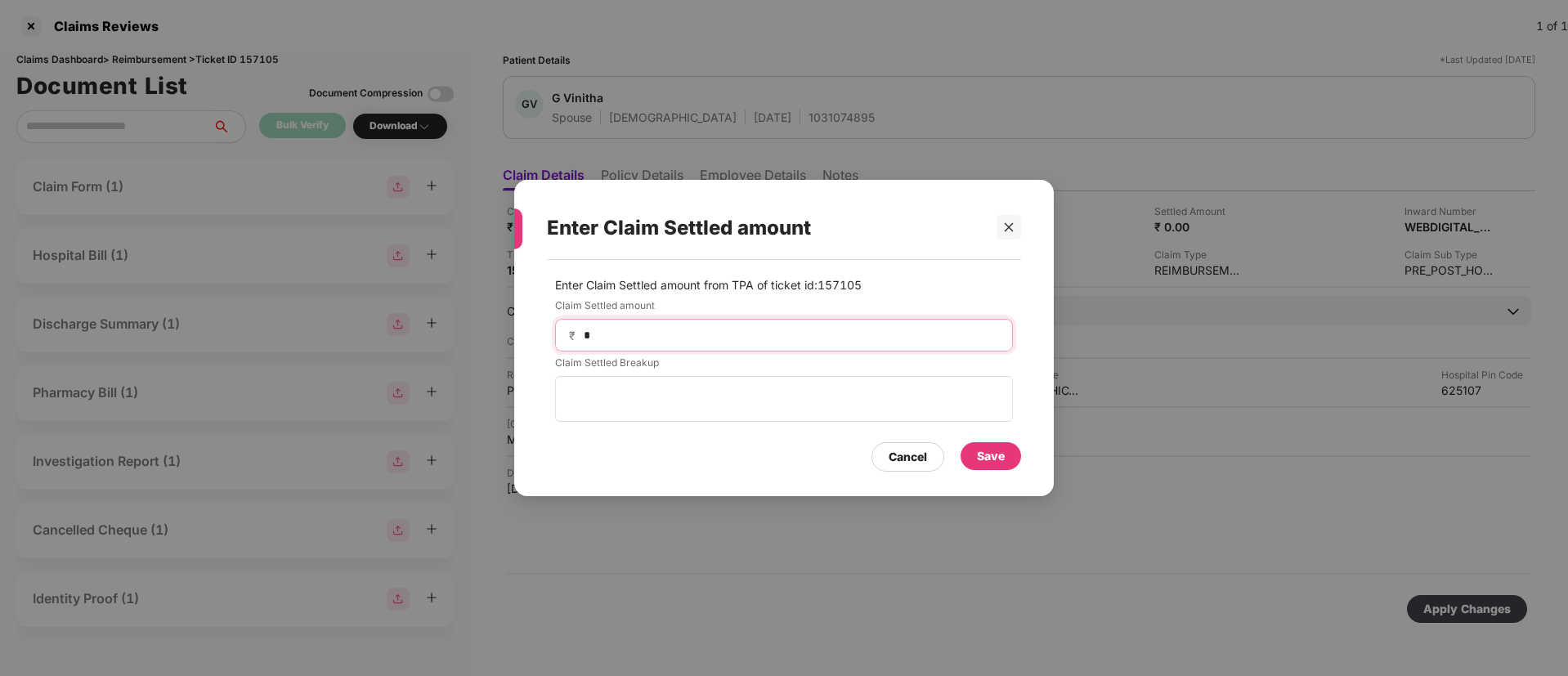
click at [664, 332] on input "*" at bounding box center [790, 335] width 417 height 17
type input "*****"
click at [995, 453] on div "Save" at bounding box center [991, 455] width 28 height 18
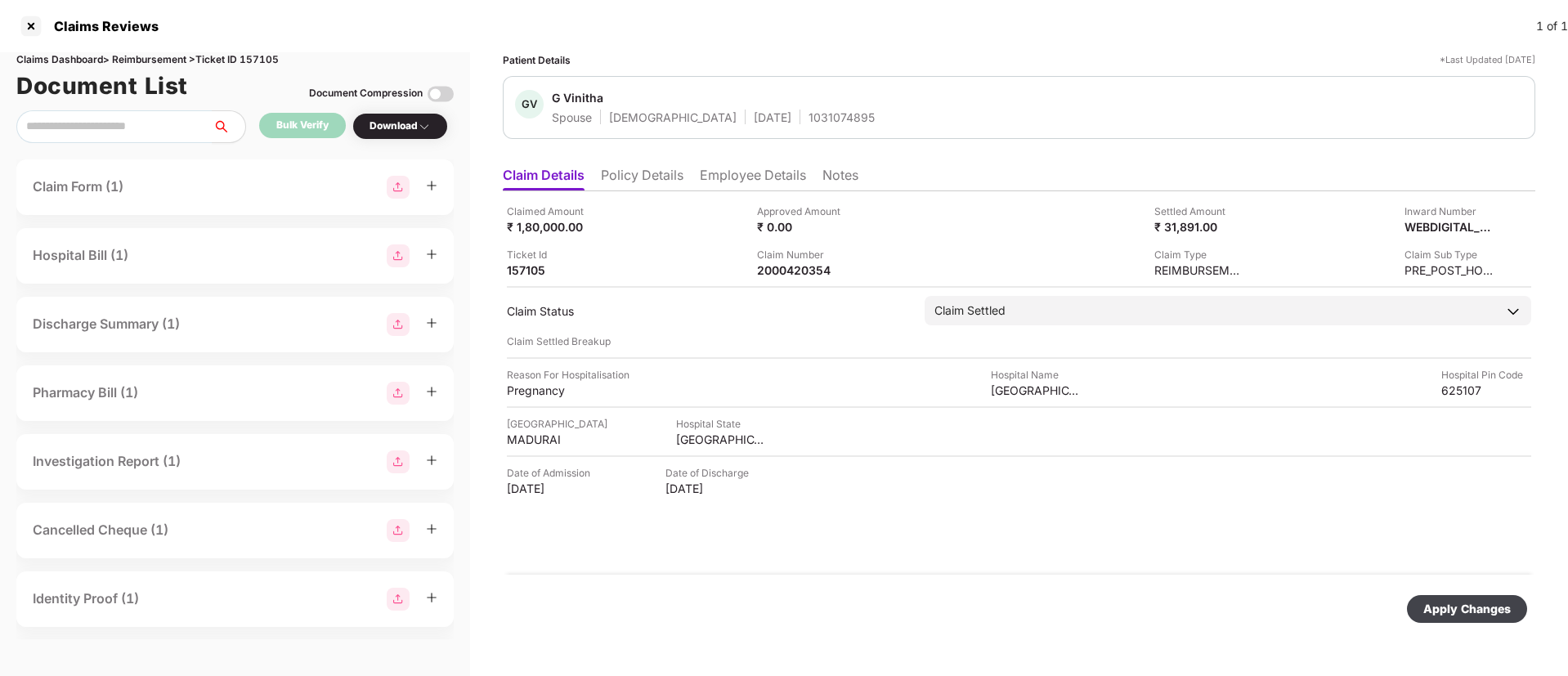
click at [1441, 603] on div "Apply Changes" at bounding box center [1468, 609] width 88 height 18
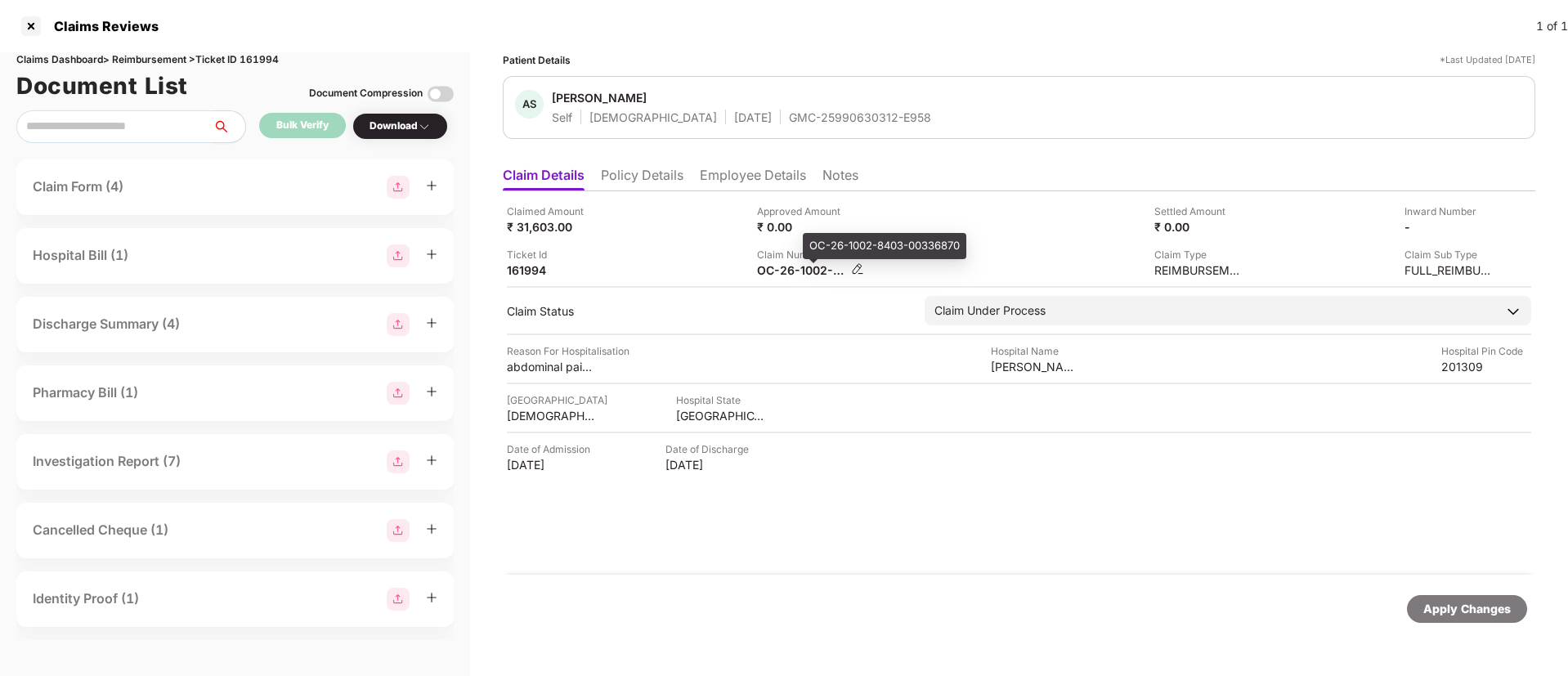
click at [795, 271] on div "OC-26-1002-8403-00336870" at bounding box center [802, 270] width 90 height 15
copy div
click at [661, 260] on div "Ticket Id 161994" at bounding box center [626, 262] width 238 height 31
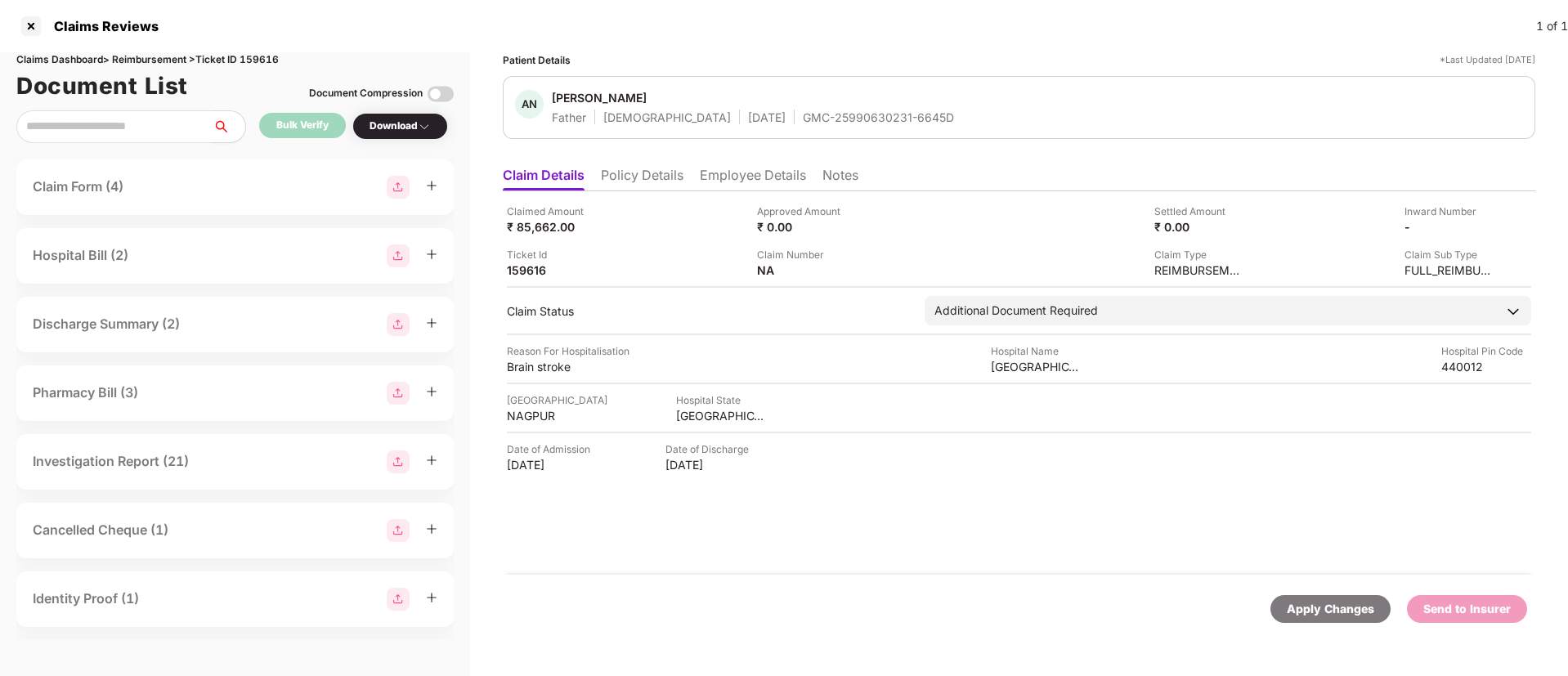
click at [155, 200] on div "Claim Form (4)" at bounding box center [234, 187] width 438 height 56
click at [194, 189] on div "Claim Form (4)" at bounding box center [235, 186] width 405 height 23
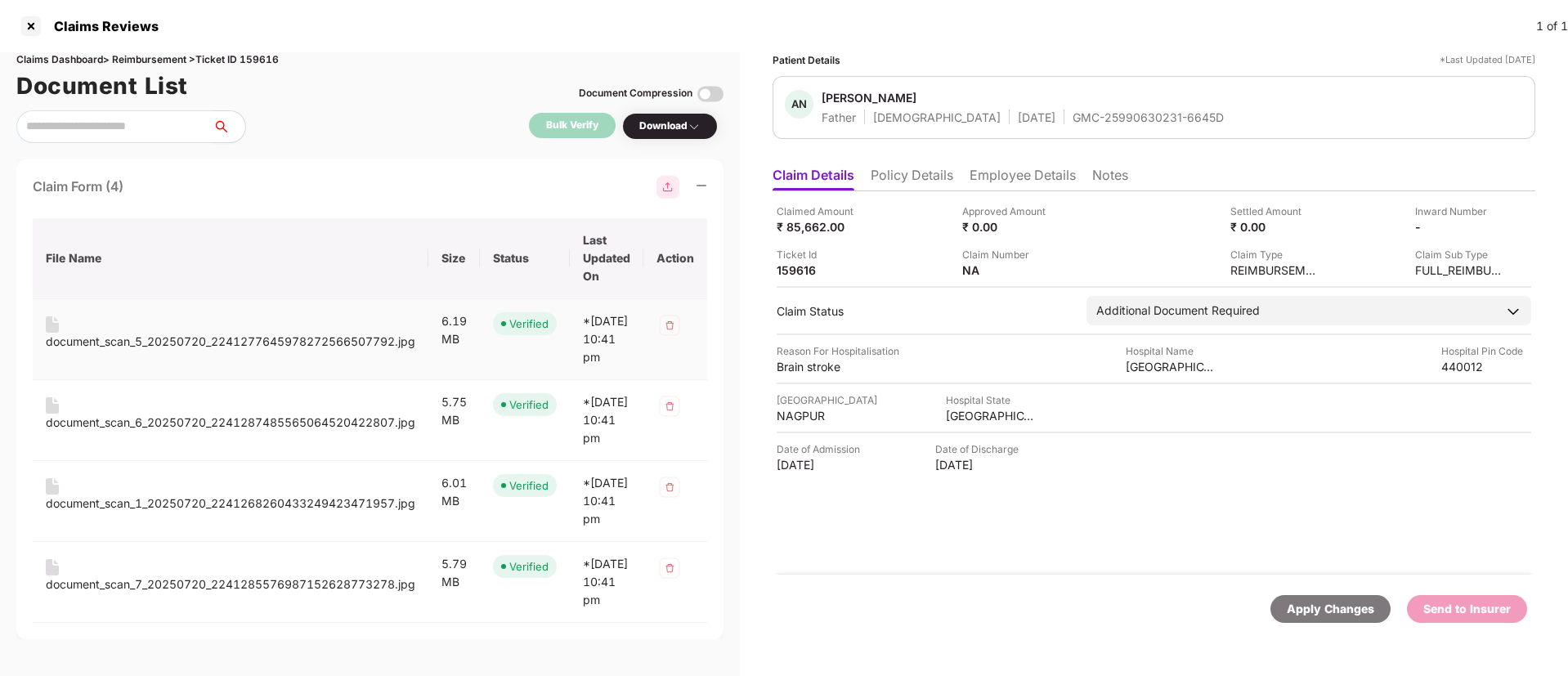
click at [197, 339] on div "document_scan_5_20250720_2241277645978272566507792.jpg" at bounding box center [230, 341] width 369 height 18
click at [295, 432] on div "document_scan_6_20250720_2241287485565064520422807.jpg" at bounding box center [230, 422] width 369 height 18
click at [281, 512] on div "document_scan_1_20250720_2241268260433249423471957.jpg" at bounding box center [230, 503] width 369 height 18
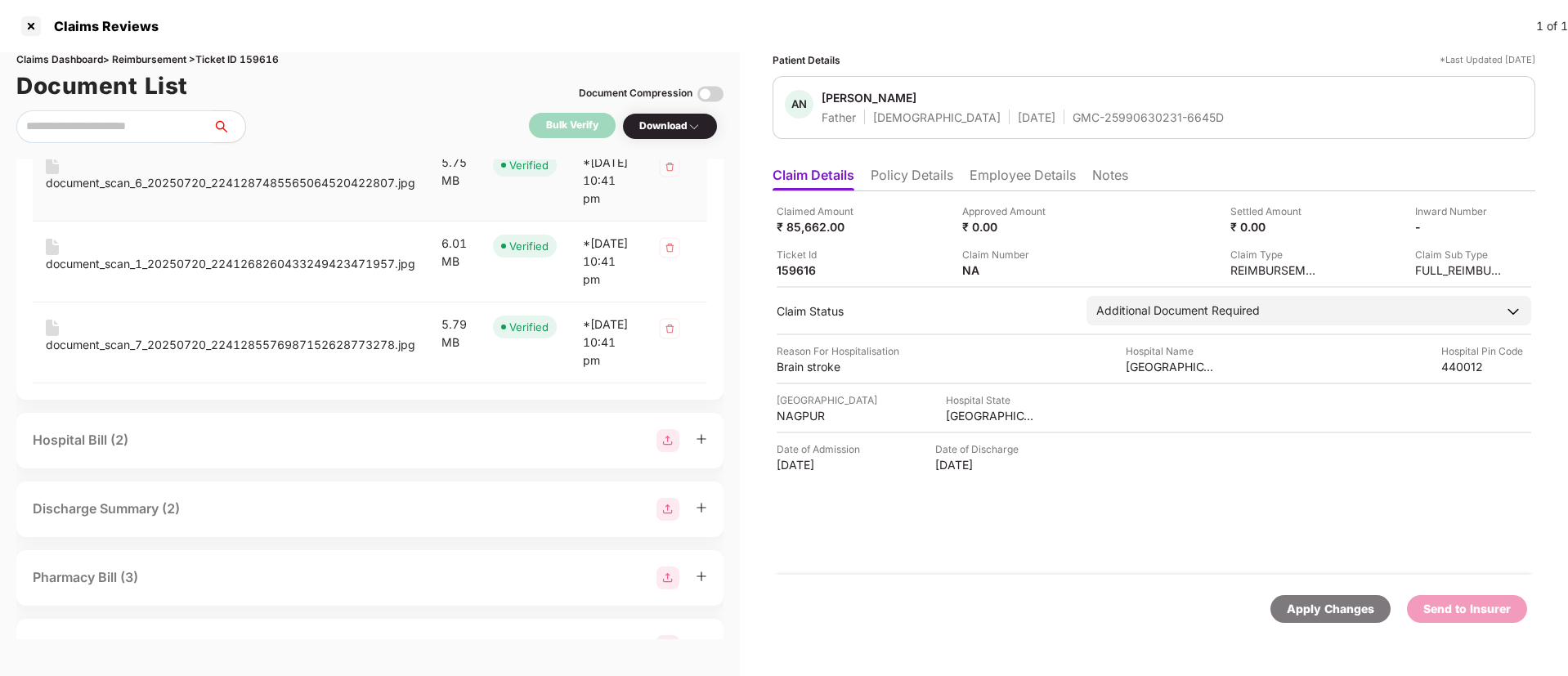
scroll to position [245, 0]
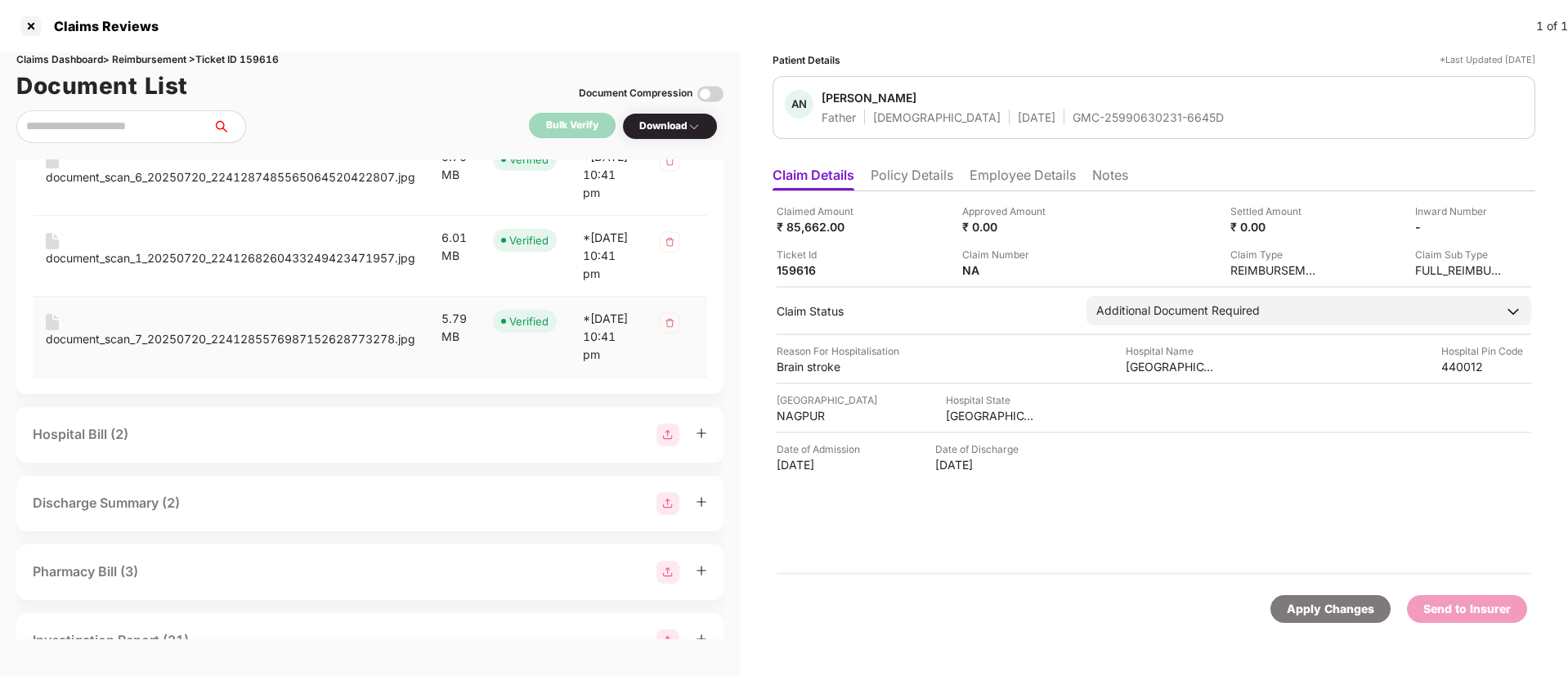
click at [201, 348] on div "document_scan_7_20250720_2241285576987152628773278.jpg" at bounding box center [230, 339] width 369 height 18
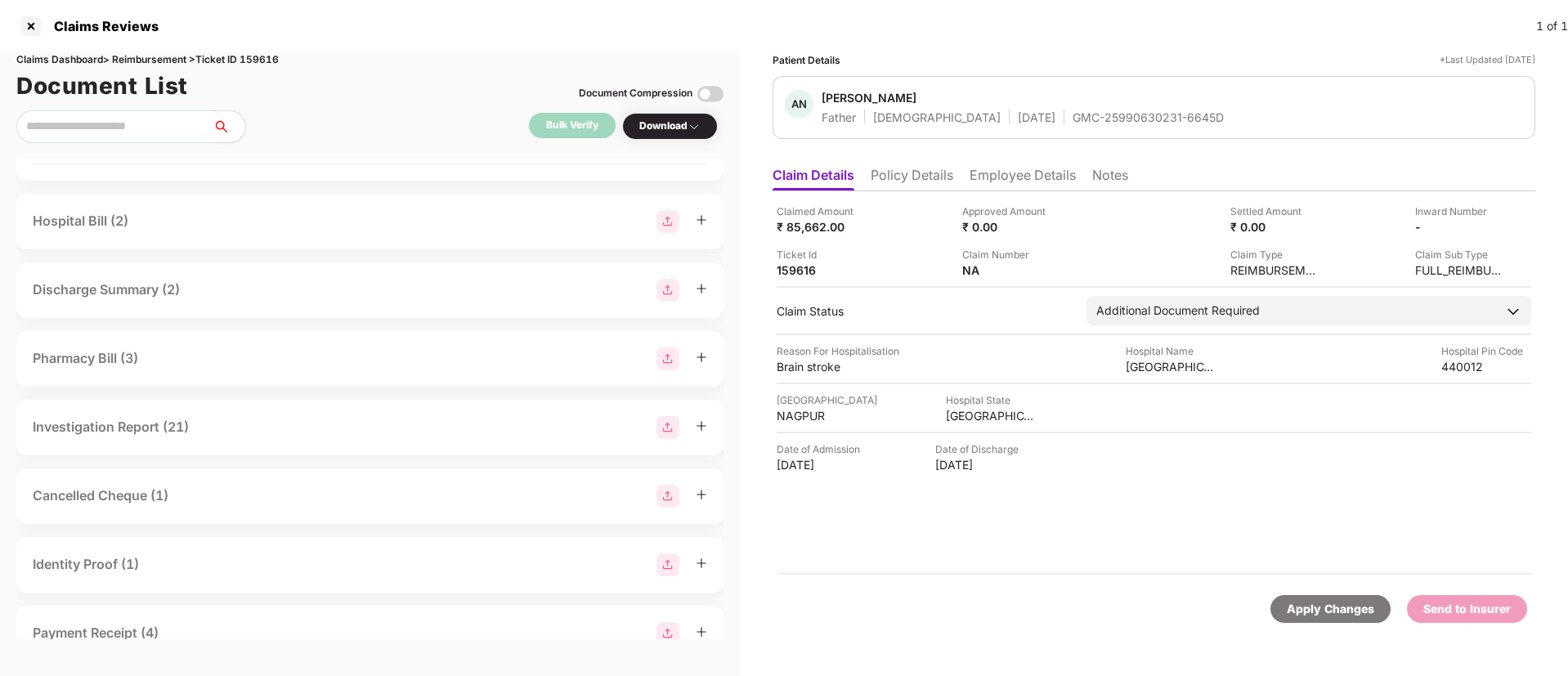
click at [228, 233] on div "Hospital Bill (2)" at bounding box center [370, 221] width 675 height 23
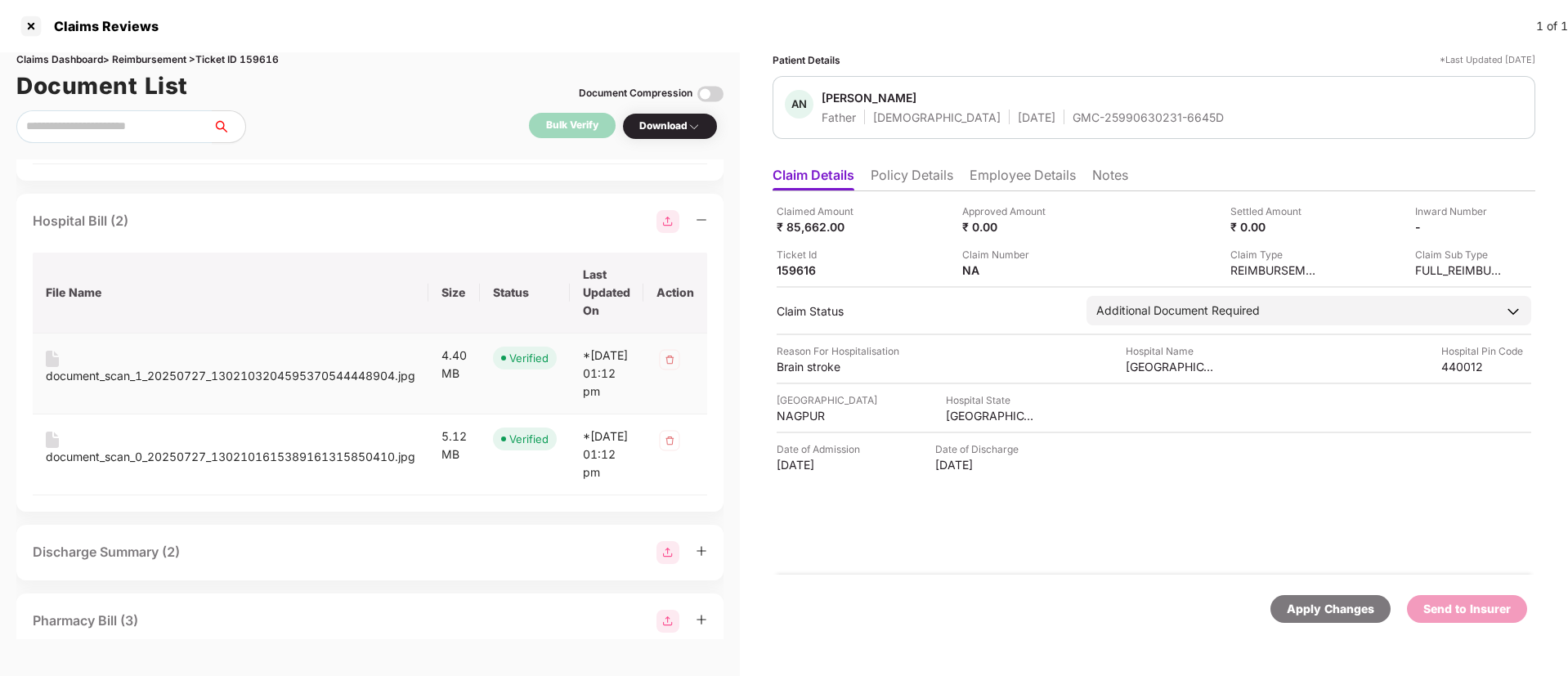
click at [258, 385] on div "document_scan_1_20250727_1302103204595370544448904.jpg" at bounding box center [230, 375] width 369 height 18
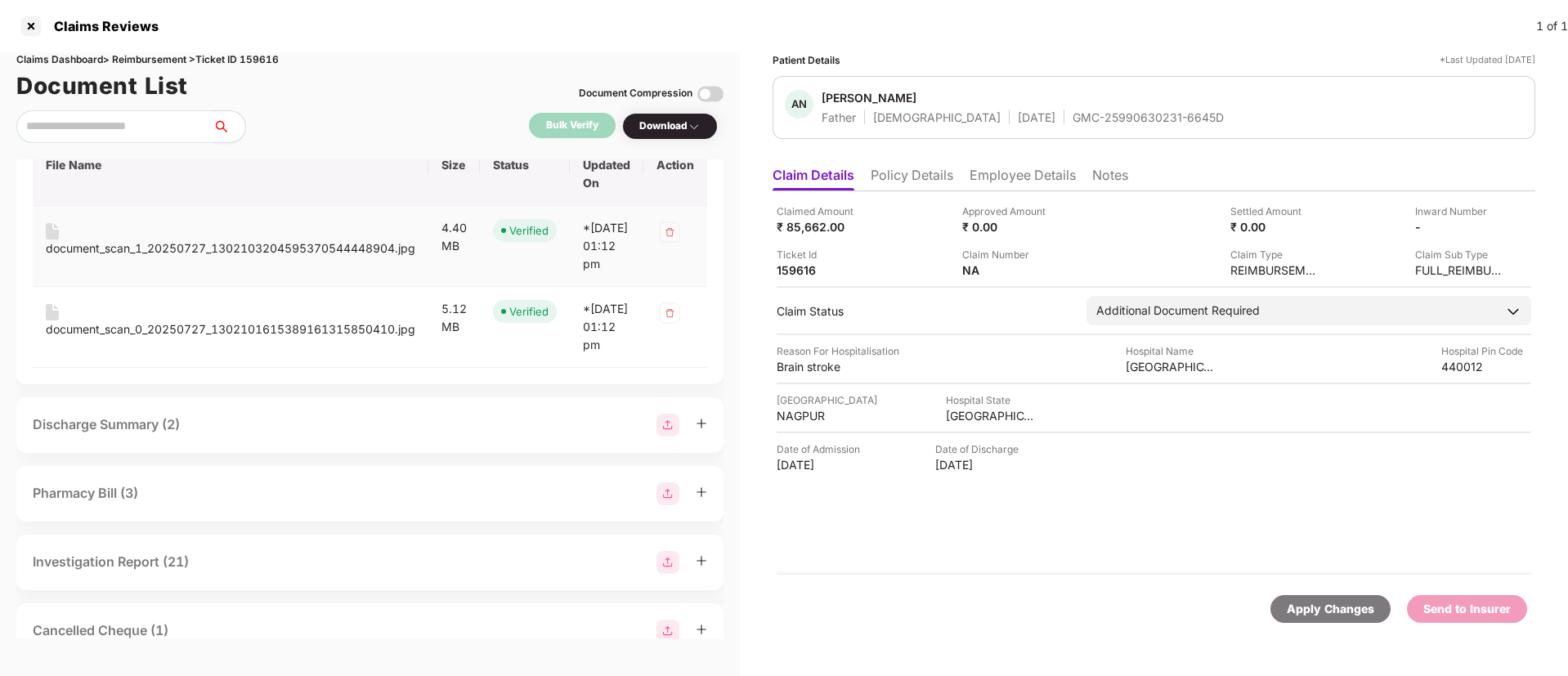
scroll to position [617, 0]
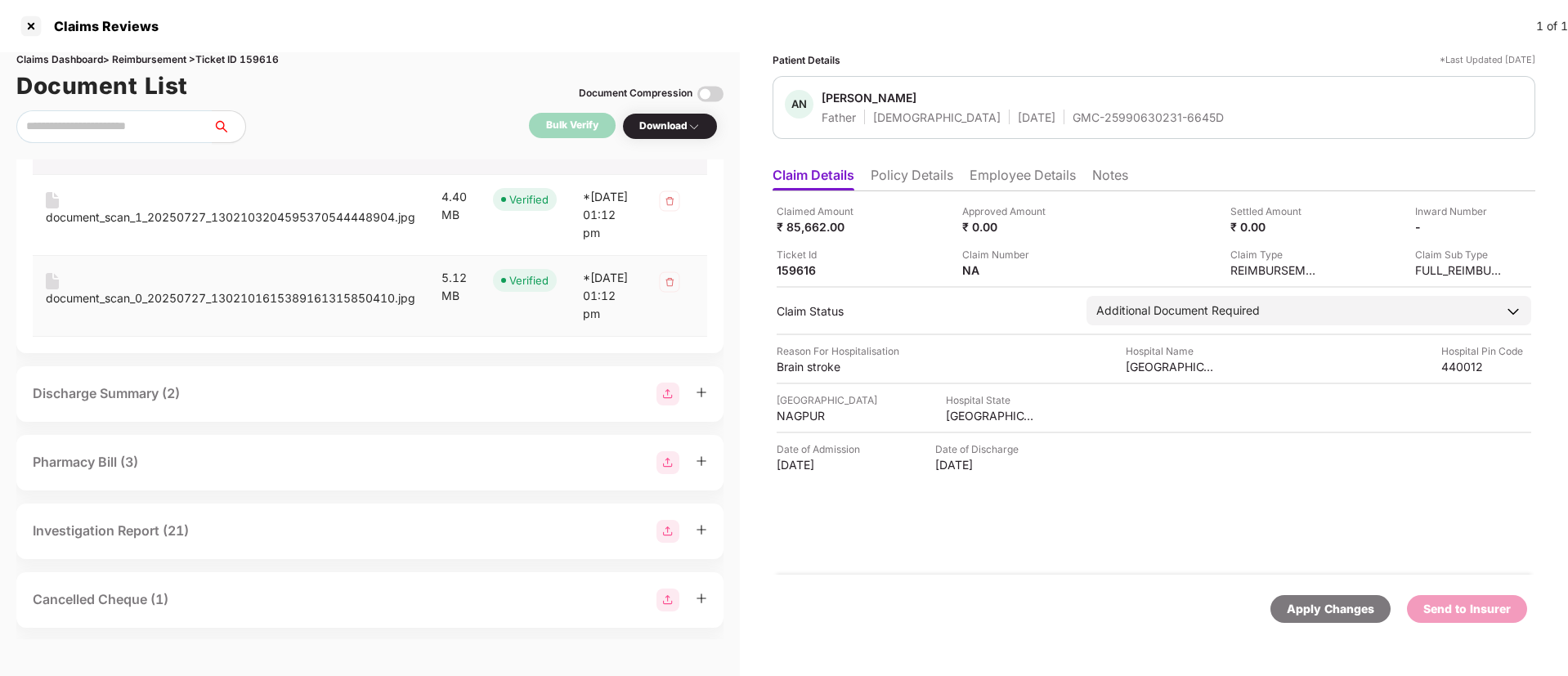
click at [223, 308] on div "document_scan_0_20250727_1302101615389161315850410.jpg" at bounding box center [230, 298] width 369 height 18
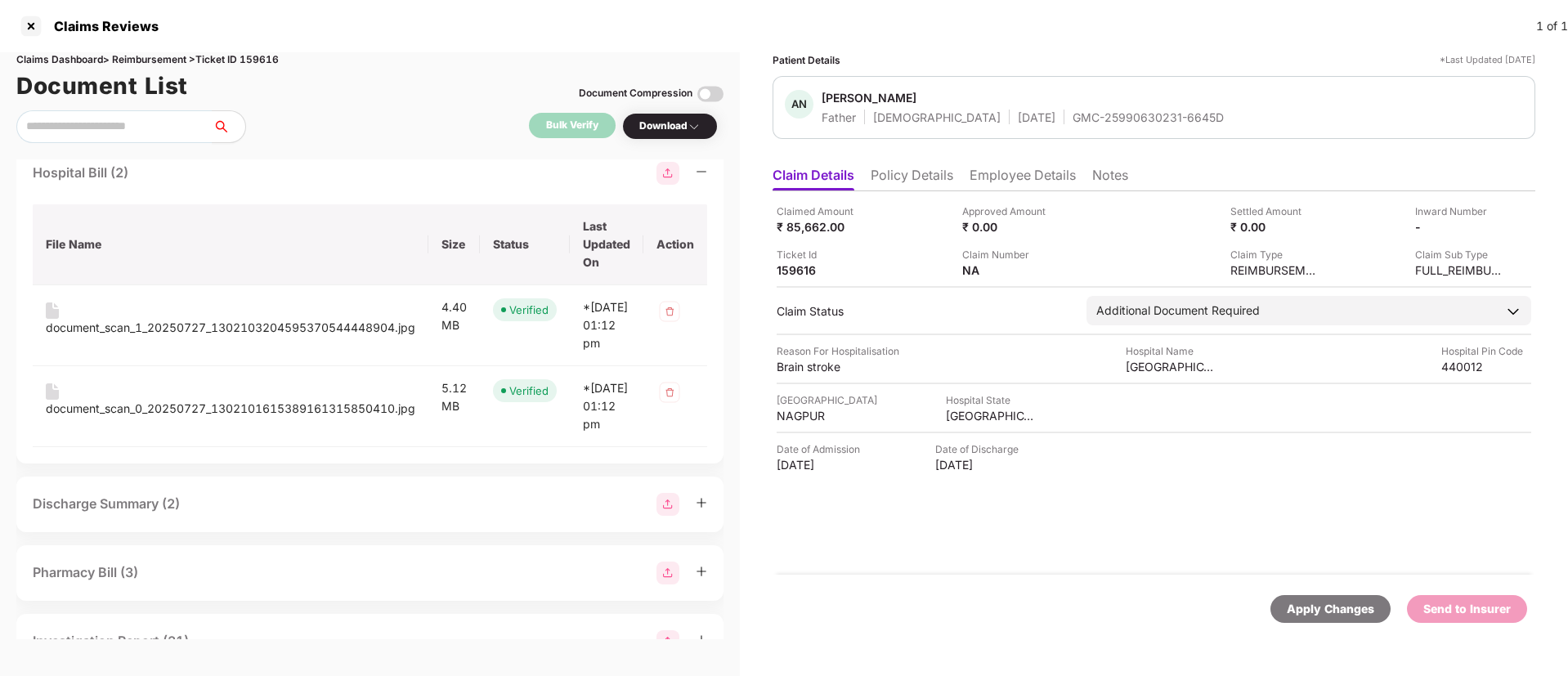
click at [202, 185] on div "Hospital Bill (2)" at bounding box center [370, 173] width 675 height 23
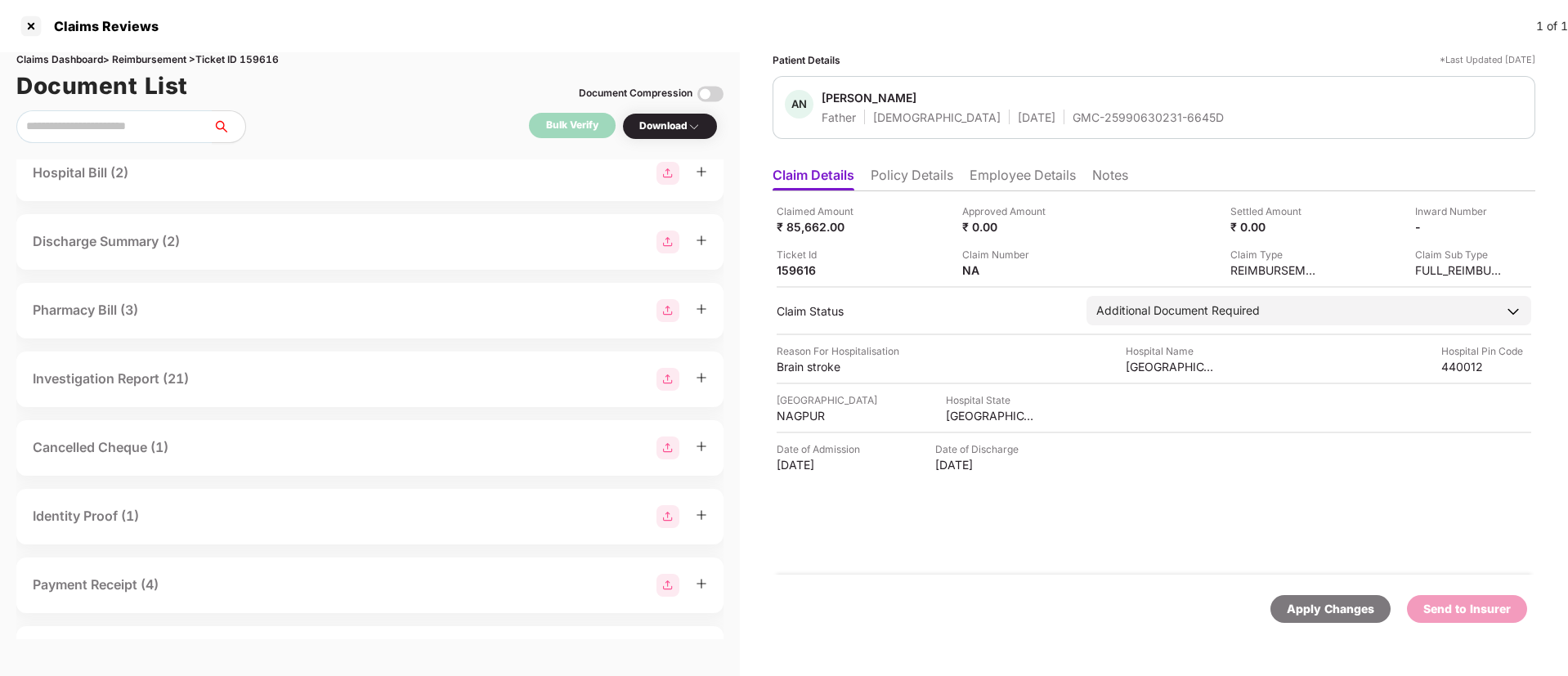
click at [277, 254] on div "Discharge Summary (2)" at bounding box center [370, 241] width 675 height 23
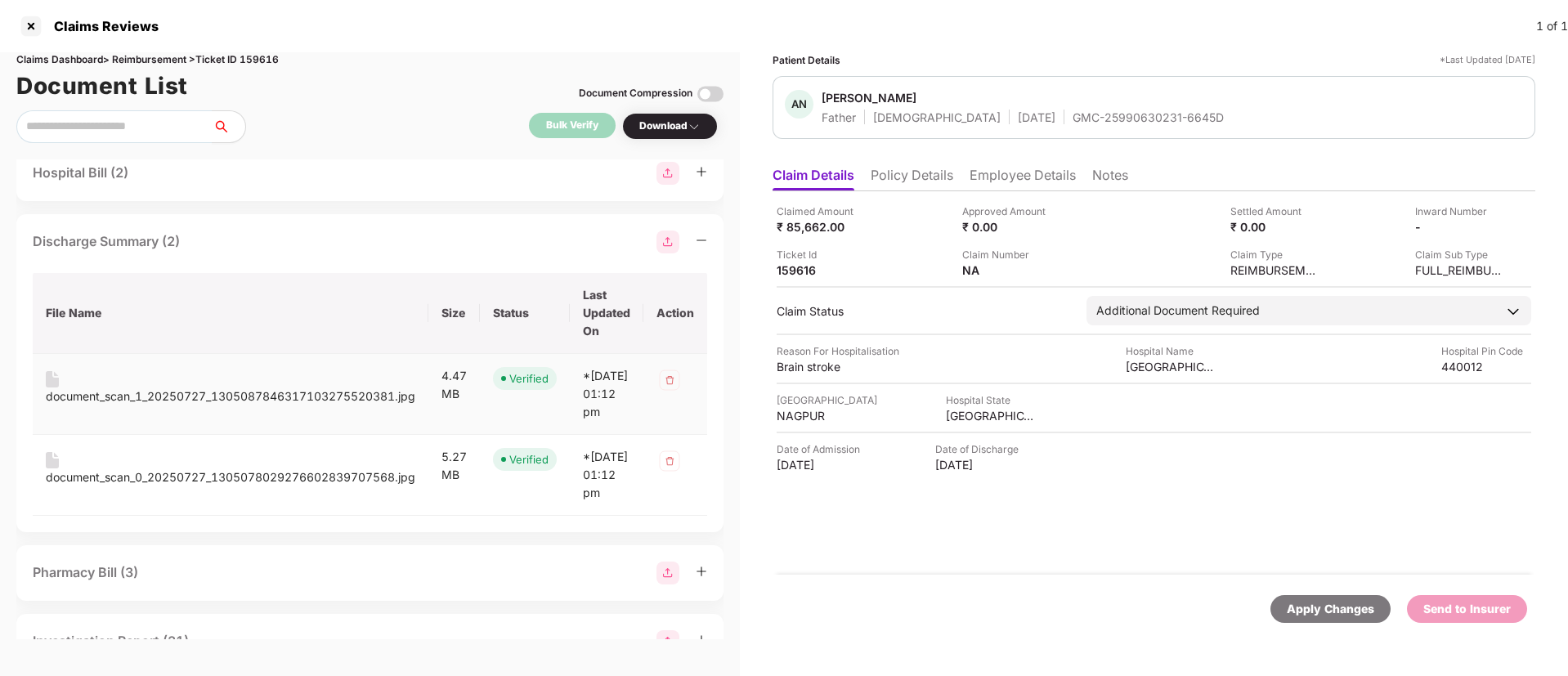
click at [251, 405] on div "document_scan_1_20250727_1305087846317103275520381.jpg" at bounding box center [230, 396] width 369 height 18
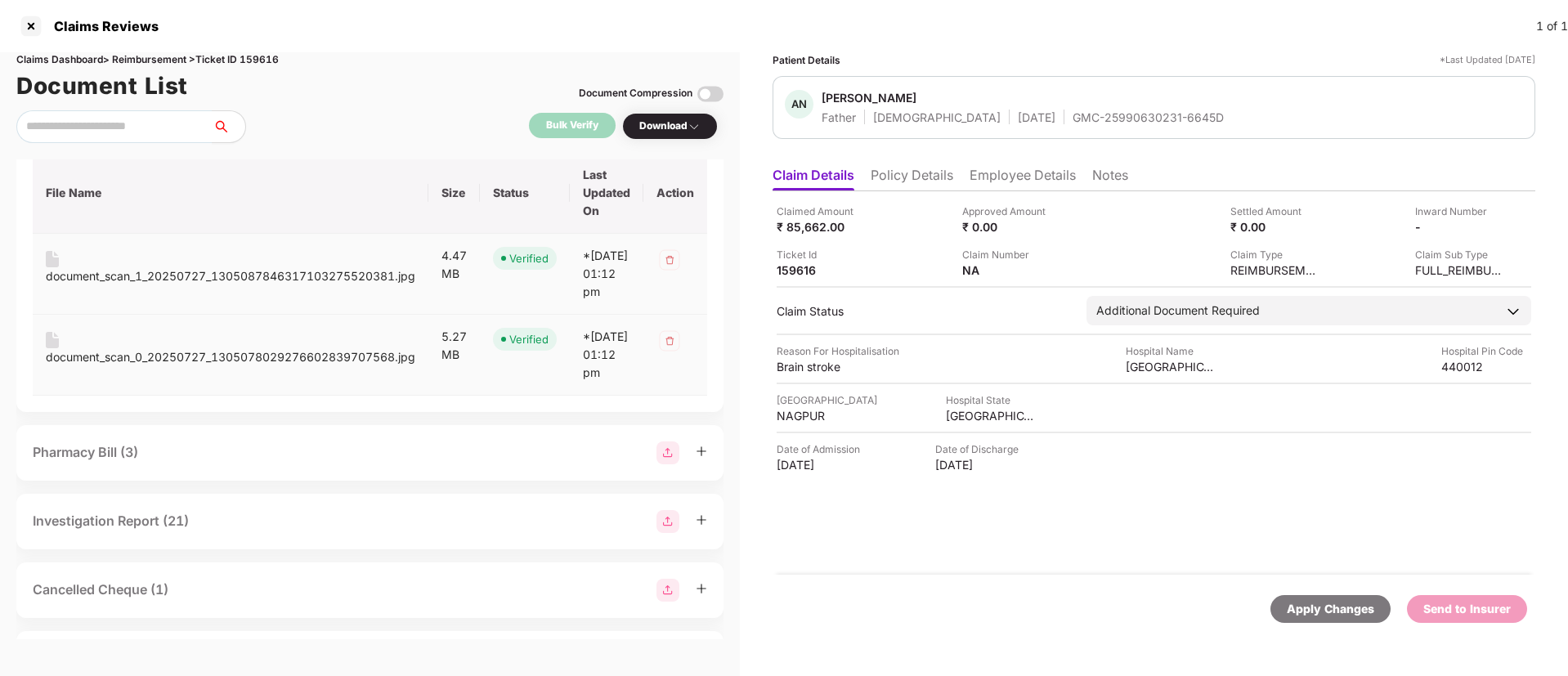
scroll to position [630, 0]
click at [210, 363] on div "document_scan_0_20250727_1305078029276602839707568.jpg" at bounding box center [230, 354] width 369 height 18
click at [262, 131] on div "Discharge Summary (2)" at bounding box center [370, 119] width 675 height 23
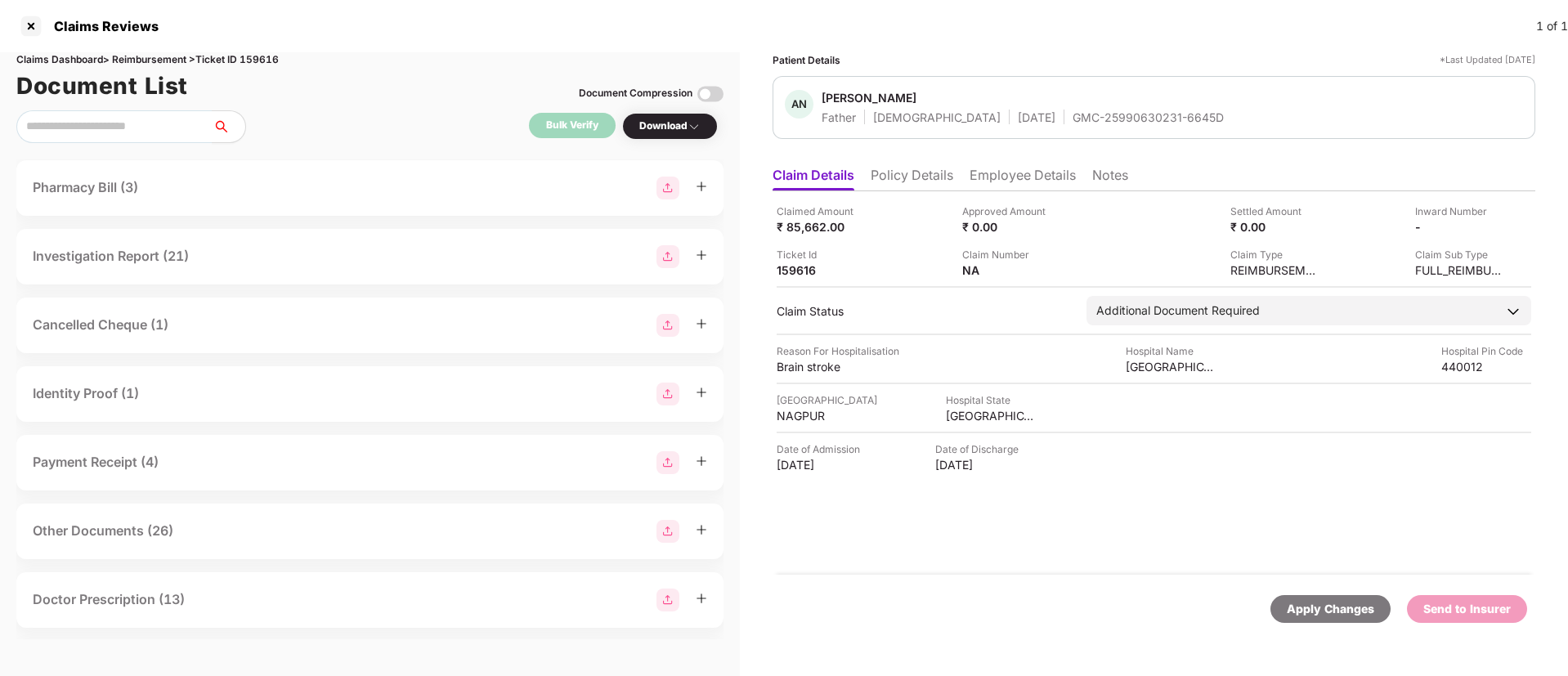
click at [240, 200] on div "Pharmacy Bill (3)" at bounding box center [370, 187] width 675 height 23
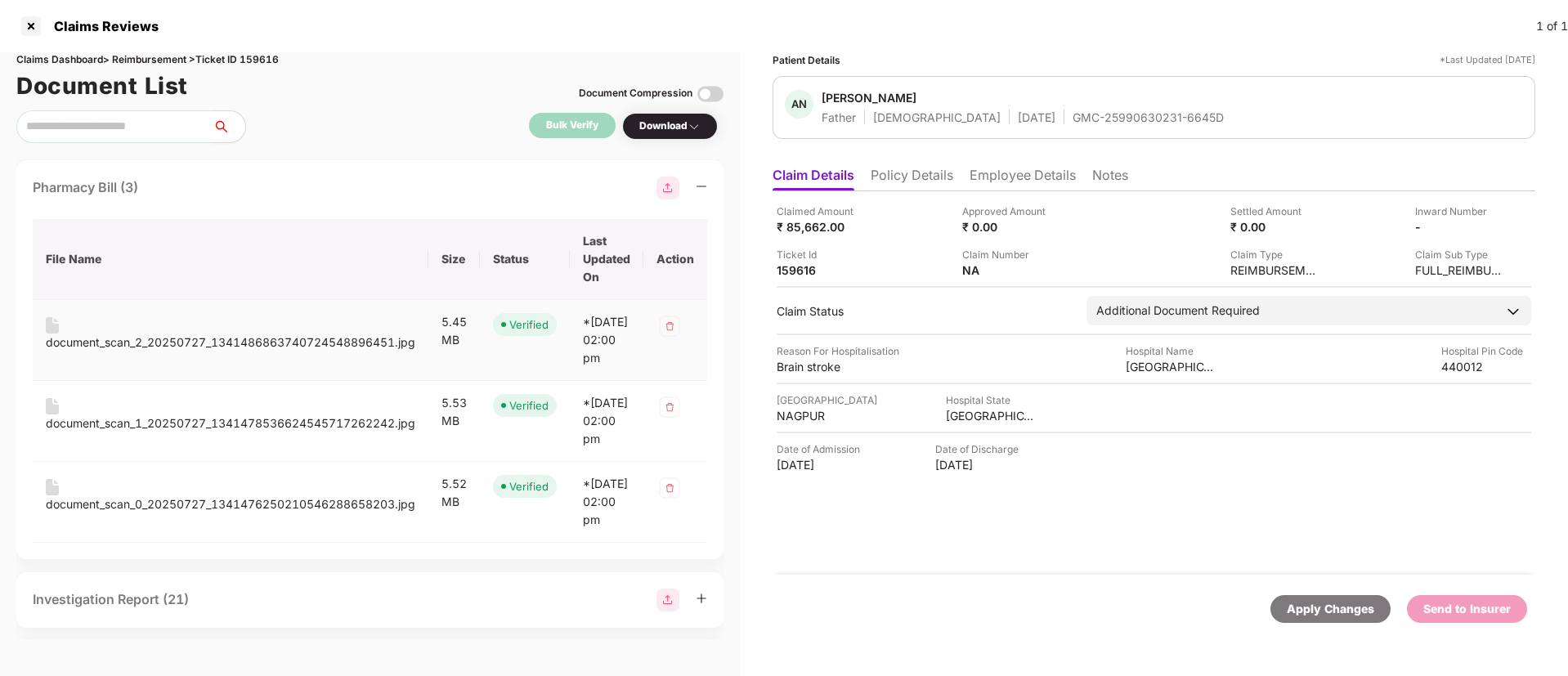
click at [272, 351] on div "document_scan_2_20250727_1341486863740724548896451.jpg" at bounding box center [230, 342] width 369 height 18
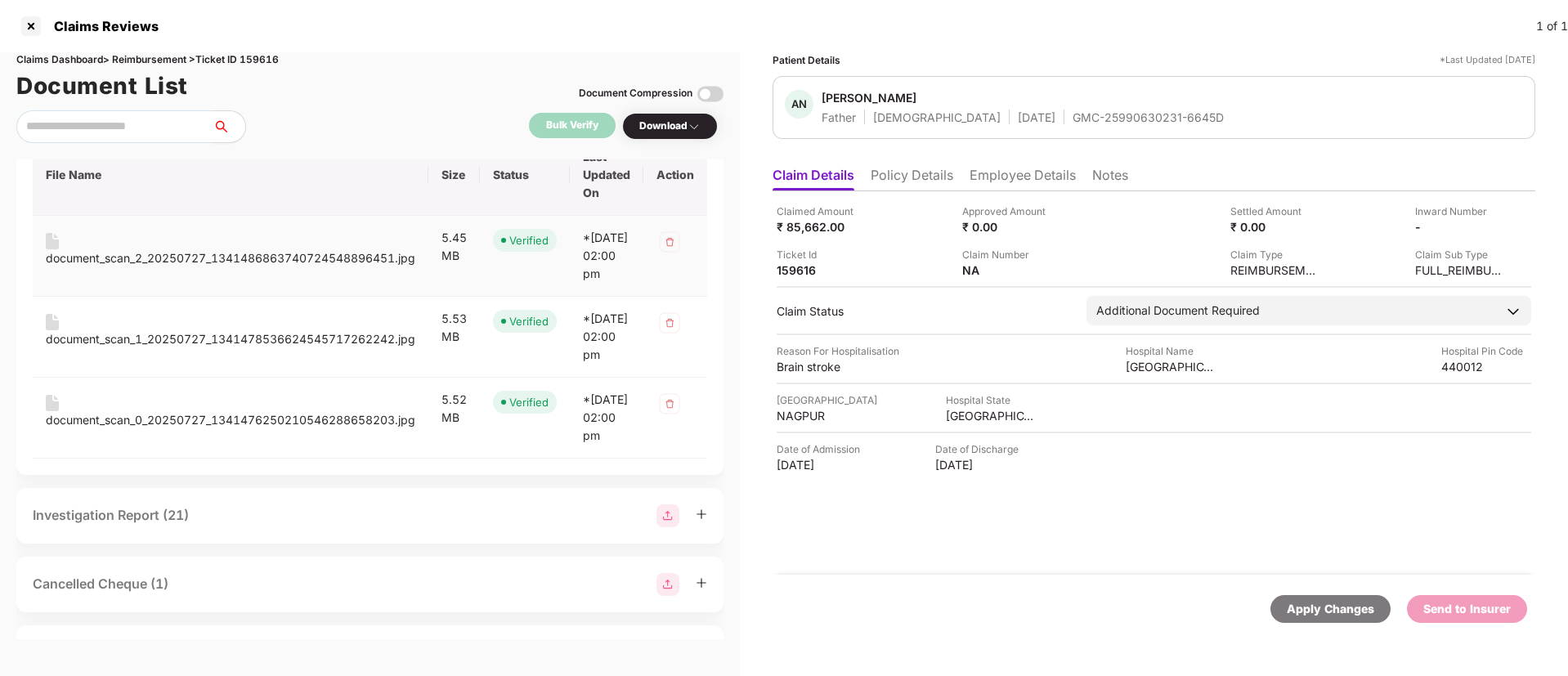
scroll to position [727, 0]
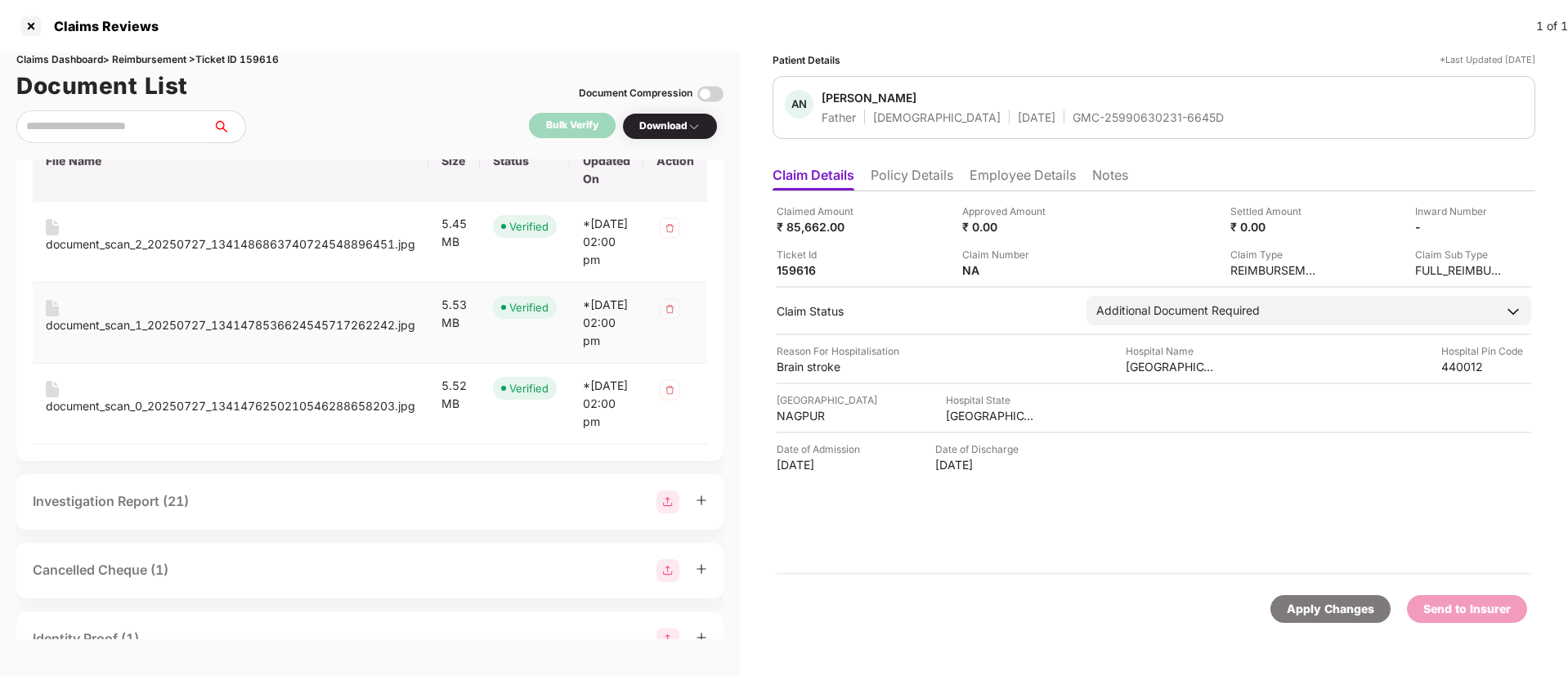
click at [249, 335] on div "document_scan_1_20250727_1341478536624545717262242.jpg" at bounding box center [230, 325] width 369 height 18
click at [277, 415] on div "document_scan_0_20250727_1341476250210546288658203.jpg" at bounding box center [230, 405] width 369 height 18
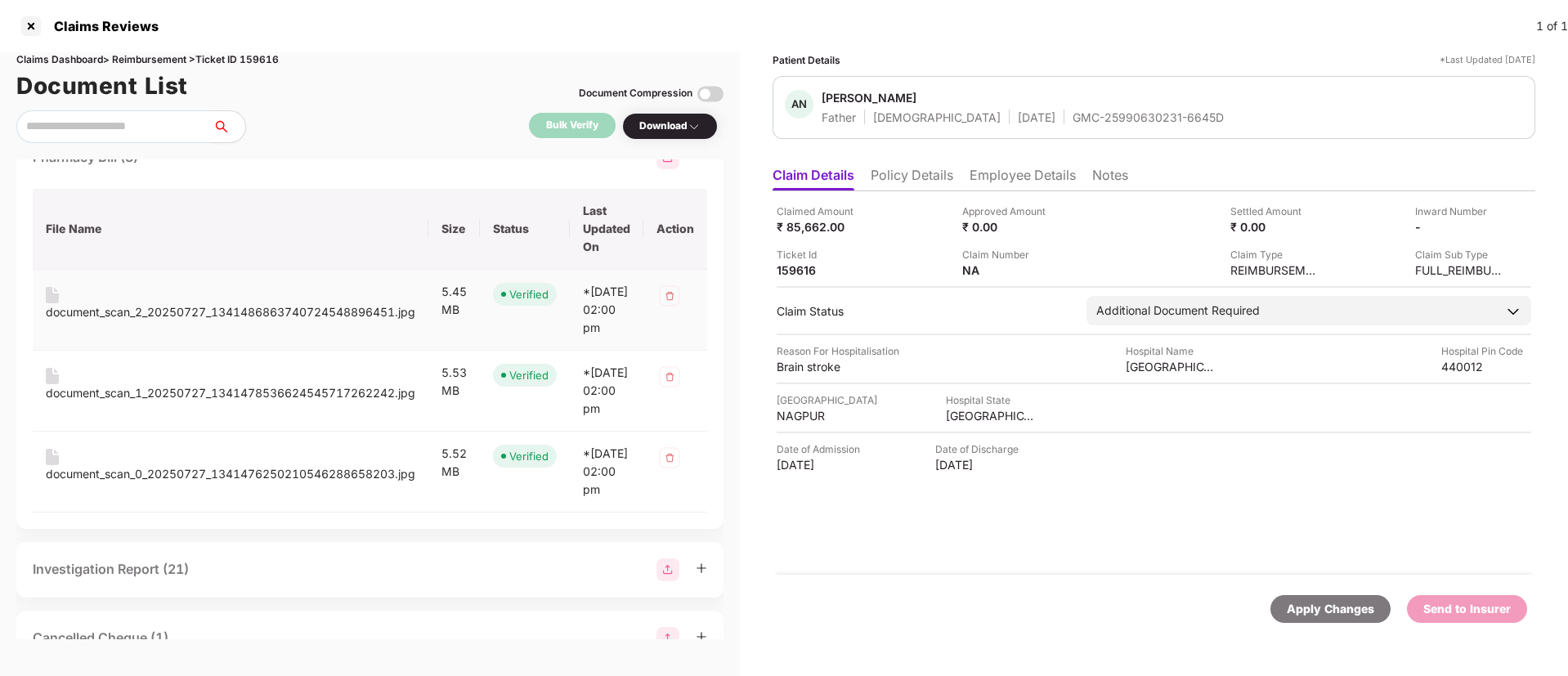
scroll to position [658, 0]
click at [207, 170] on div "Pharmacy Bill (3)" at bounding box center [370, 158] width 675 height 23
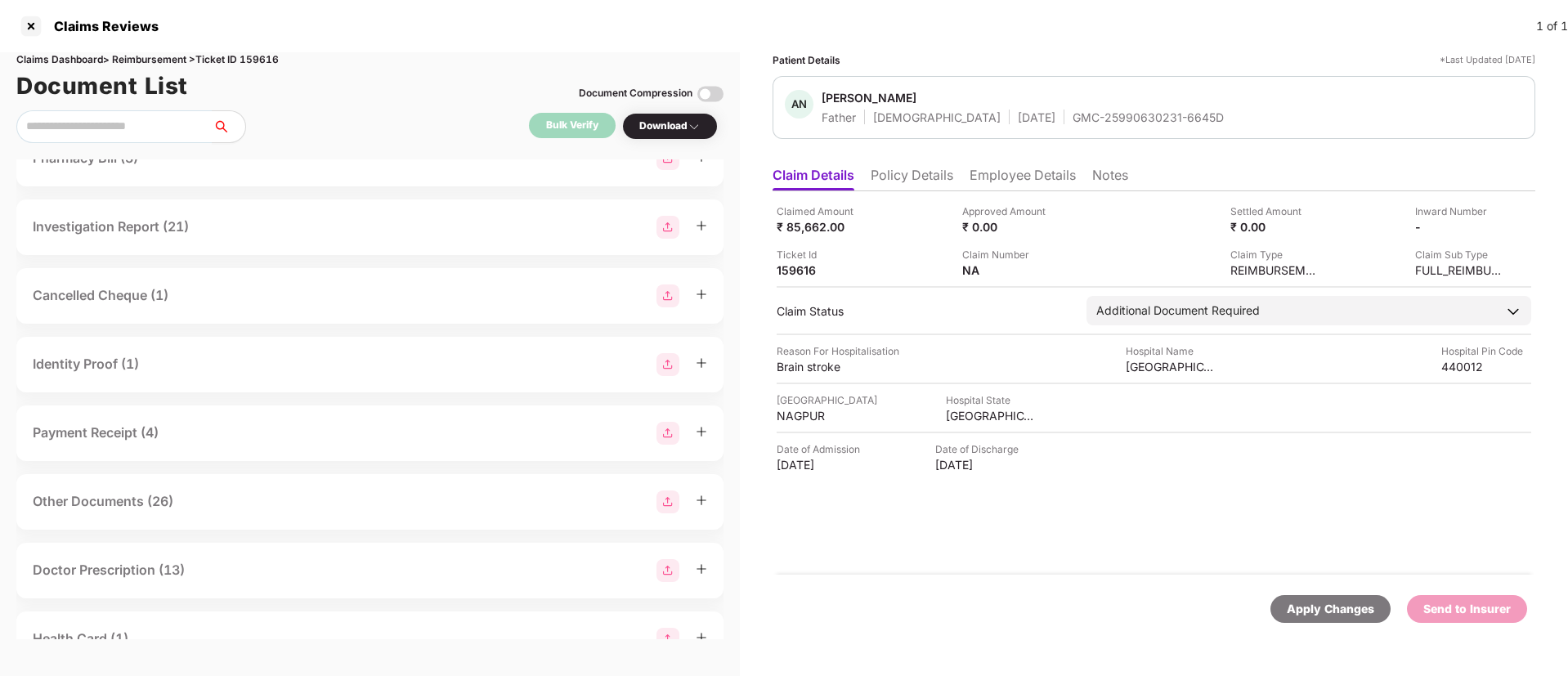
click at [248, 308] on div "Cancelled Cheque (1)" at bounding box center [370, 295] width 675 height 23
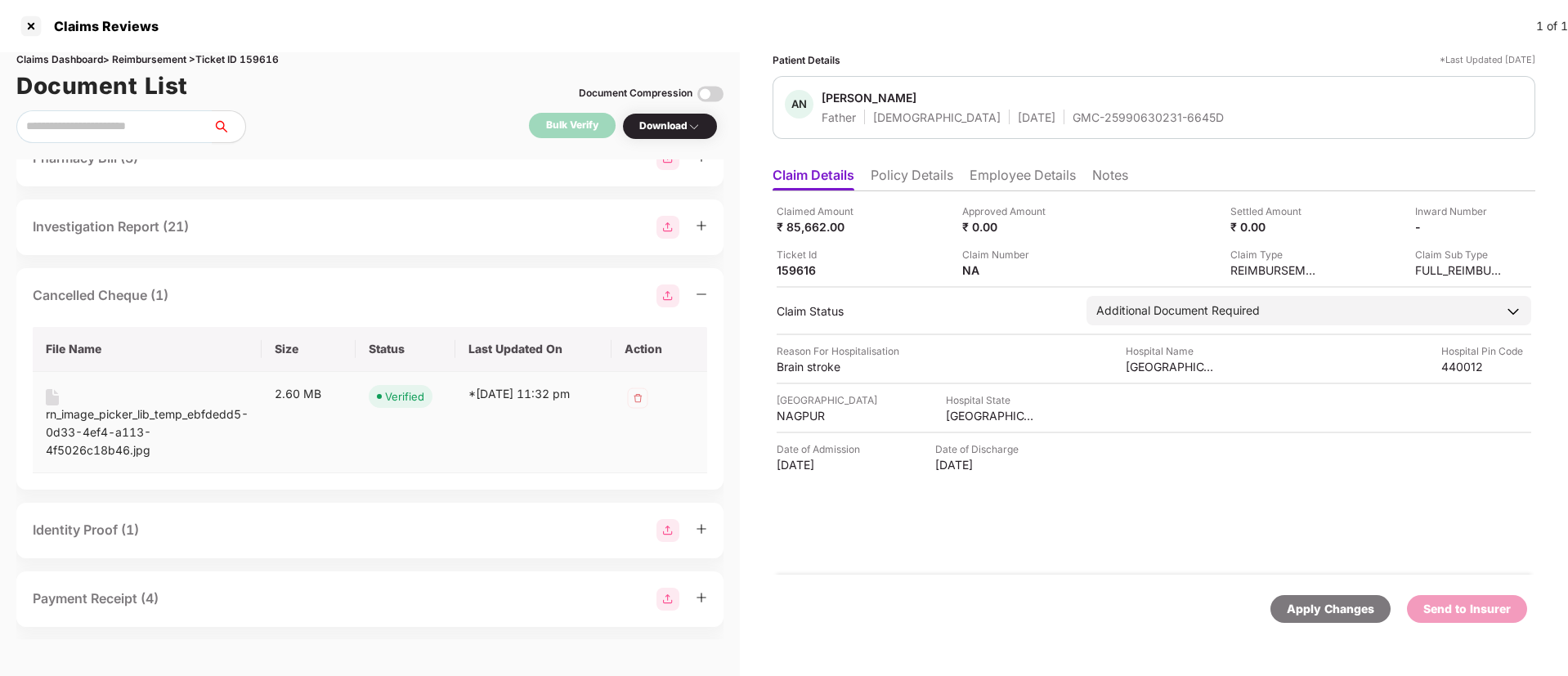
click at [152, 459] on div "rn_image_picker_lib_temp_ebfdedd5-0d33-4ef4-a113-4f5026c18b46.jpg" at bounding box center [147, 432] width 202 height 54
click at [244, 308] on div "Cancelled Cheque (1)" at bounding box center [370, 295] width 675 height 23
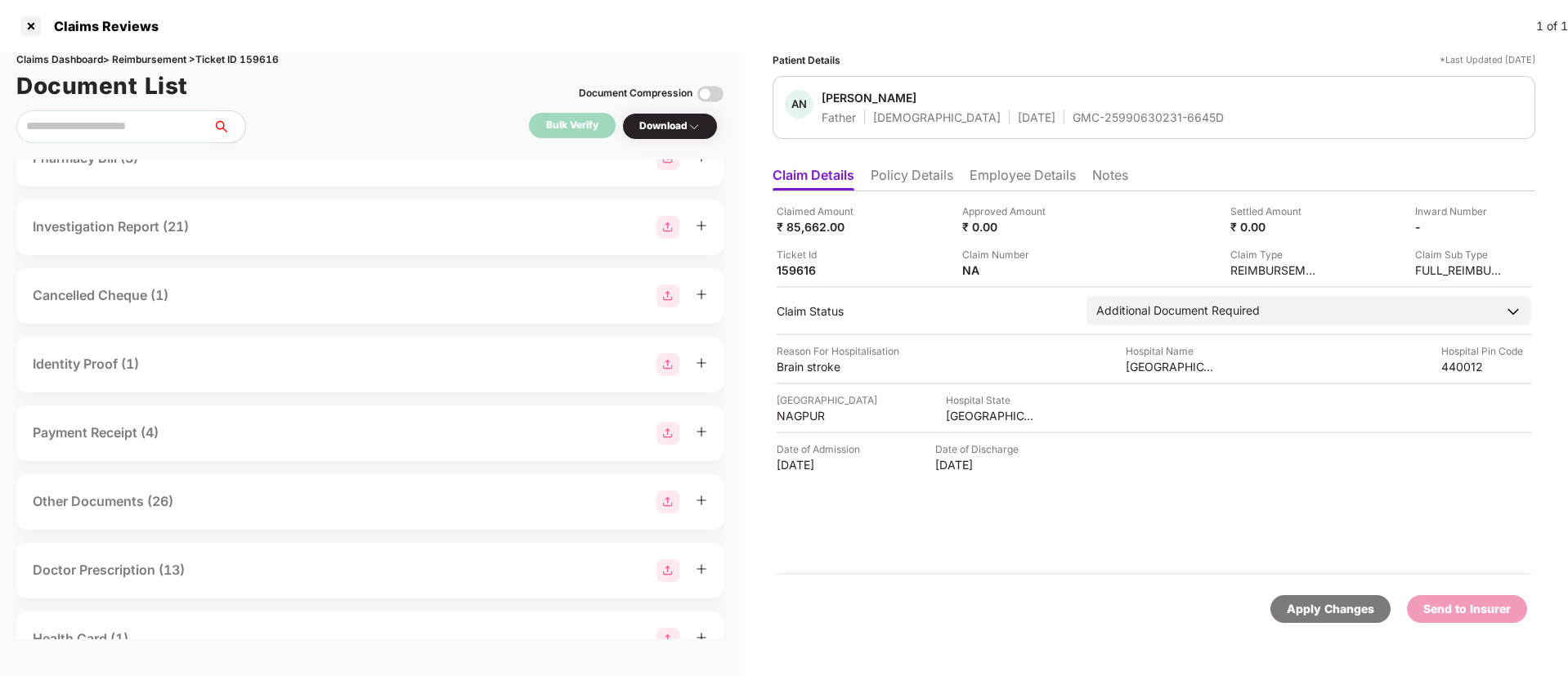
scroll to position [771, 0]
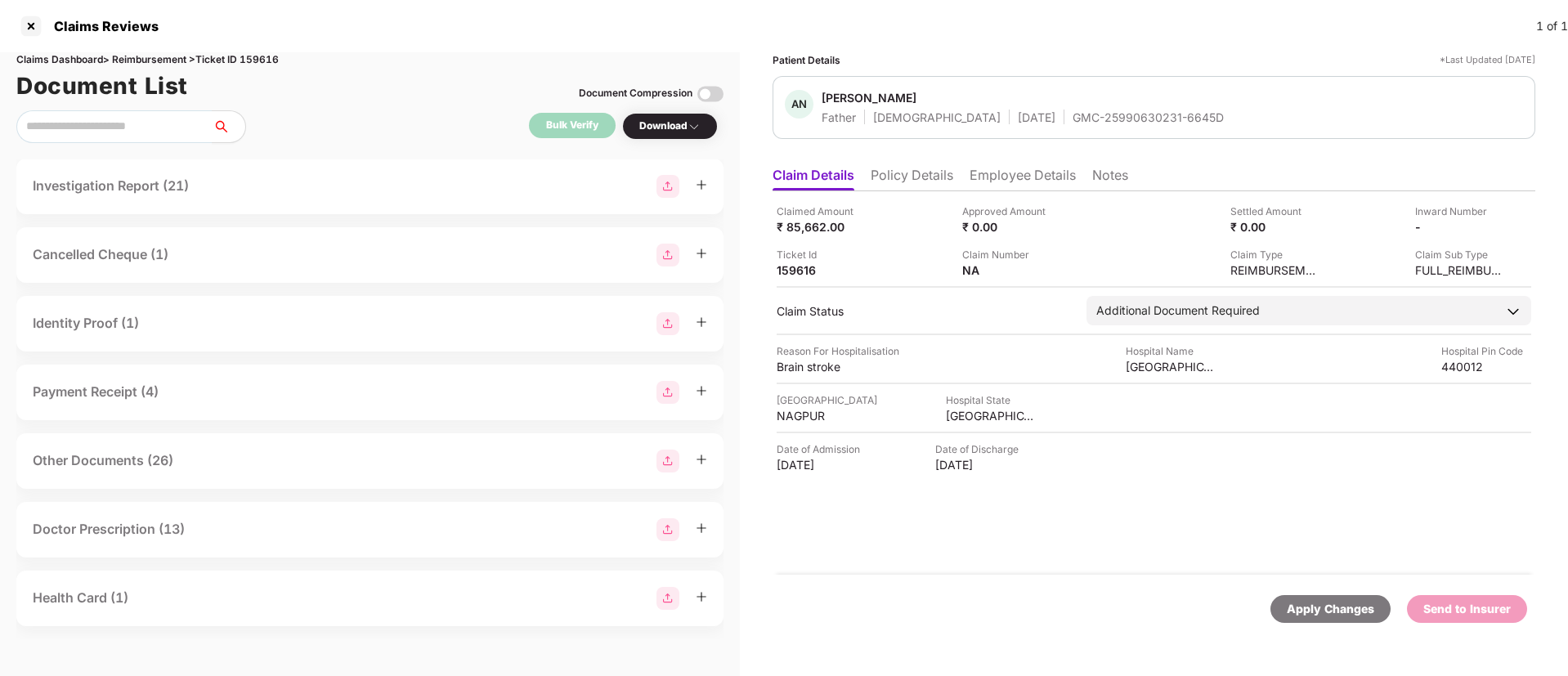
click at [201, 337] on div "Identity Proof (1)" at bounding box center [369, 324] width 708 height 56
click at [194, 328] on div "Identity Proof (1)" at bounding box center [370, 323] width 675 height 23
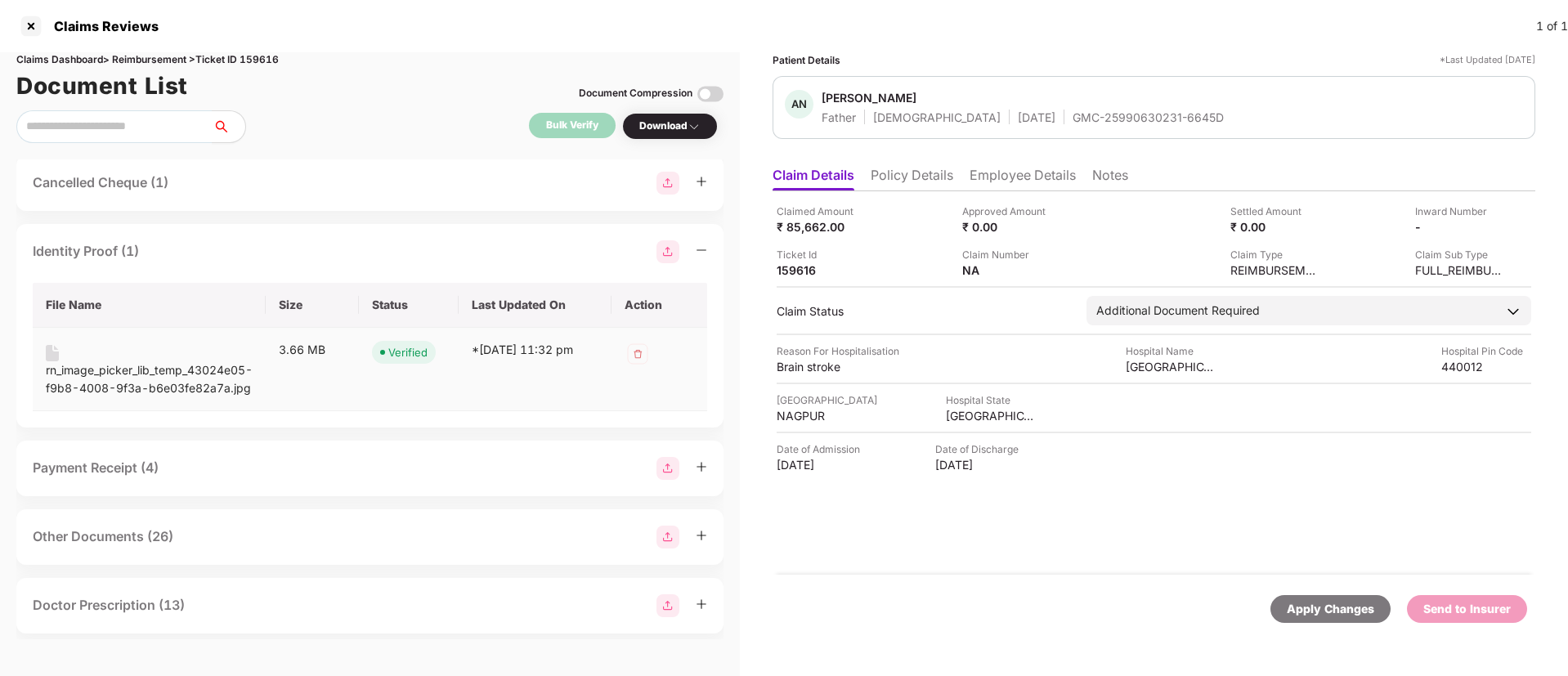
click at [131, 397] on div "rn_image_picker_lib_temp_43024e05-f9b8-4008-9f3a-b6e03fe82a7a.jpg" at bounding box center [148, 379] width 207 height 36
click at [214, 336] on div "Identity Proof (1) File Name Size Status Last Updated On Action rn_image_picker…" at bounding box center [369, 325] width 708 height 203
click at [198, 263] on div "Identity Proof (1)" at bounding box center [370, 251] width 675 height 23
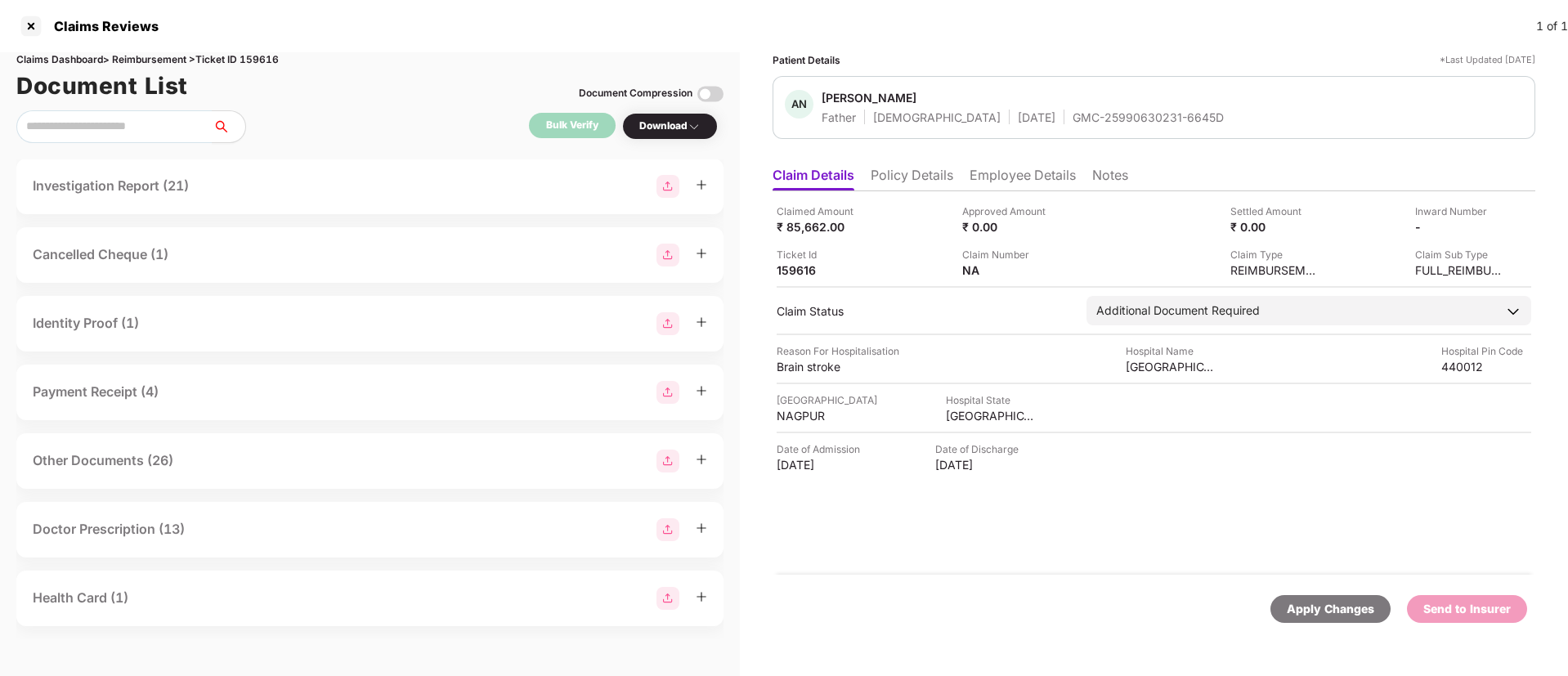
click at [229, 395] on div "Payment Receipt (4)" at bounding box center [370, 392] width 675 height 23
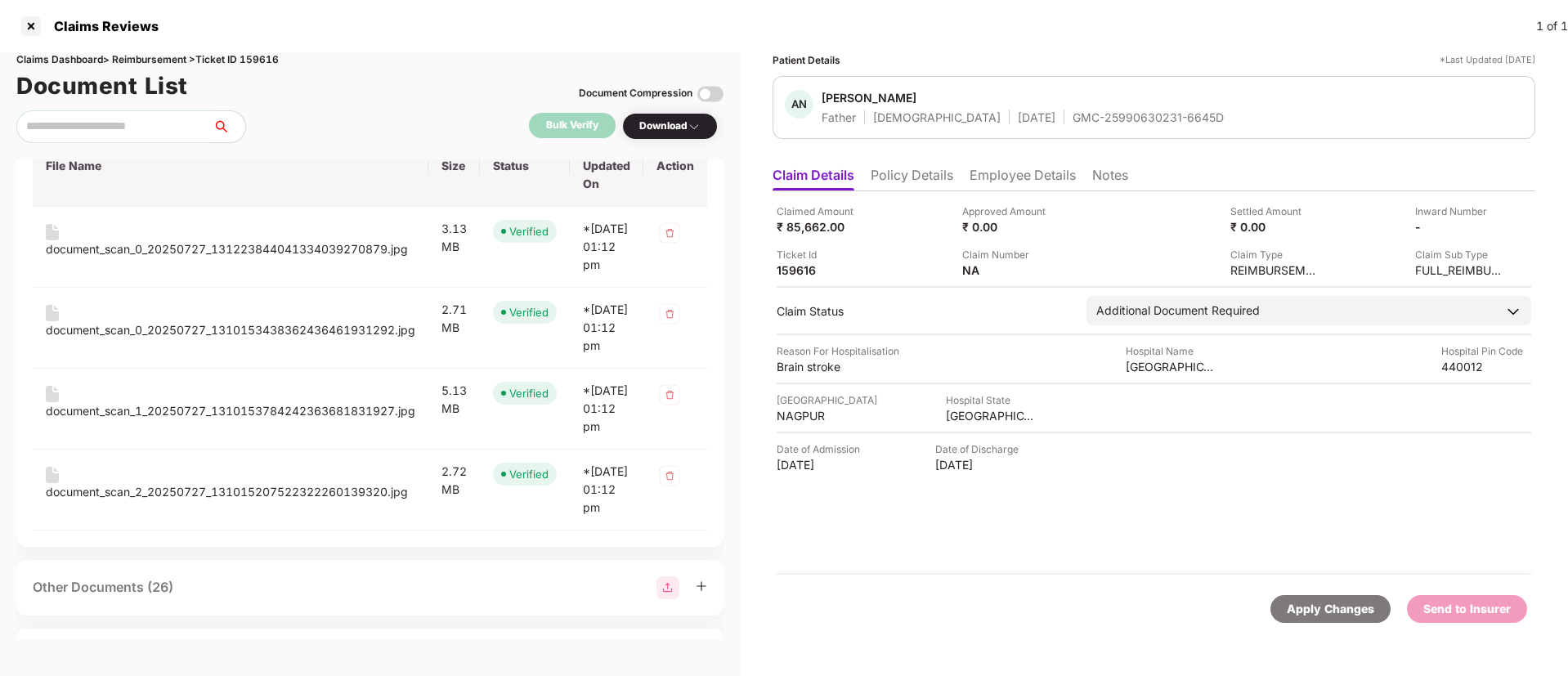
scroll to position [1008, 0]
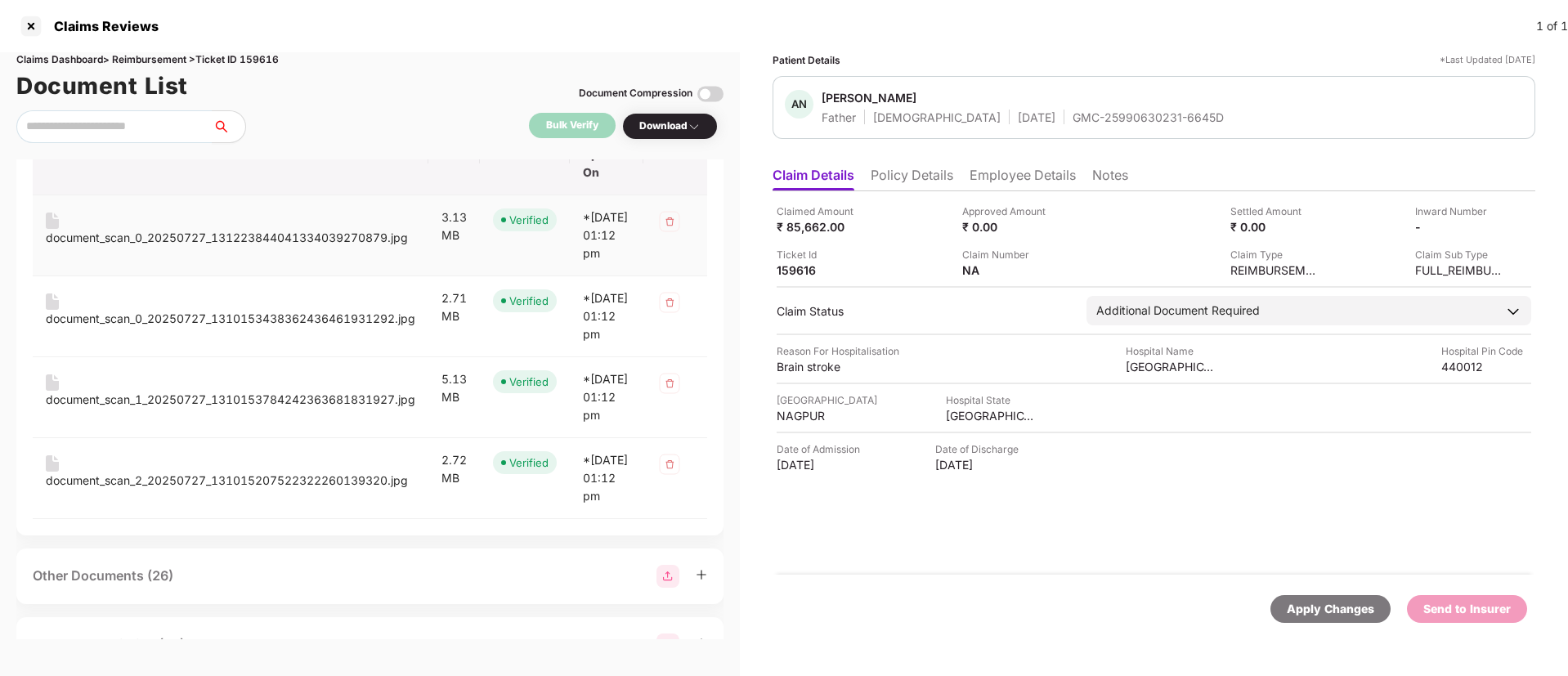
click at [265, 247] on div "document_scan_0_20250727_131223844041334039270879.jpg" at bounding box center [226, 237] width 362 height 18
click at [262, 328] on div "document_scan_0_20250727_1310153438362436461931292.jpg" at bounding box center [230, 318] width 369 height 18
click at [272, 409] on div "document_scan_1_20250727_1310153784242363681831927.jpg" at bounding box center [230, 399] width 369 height 18
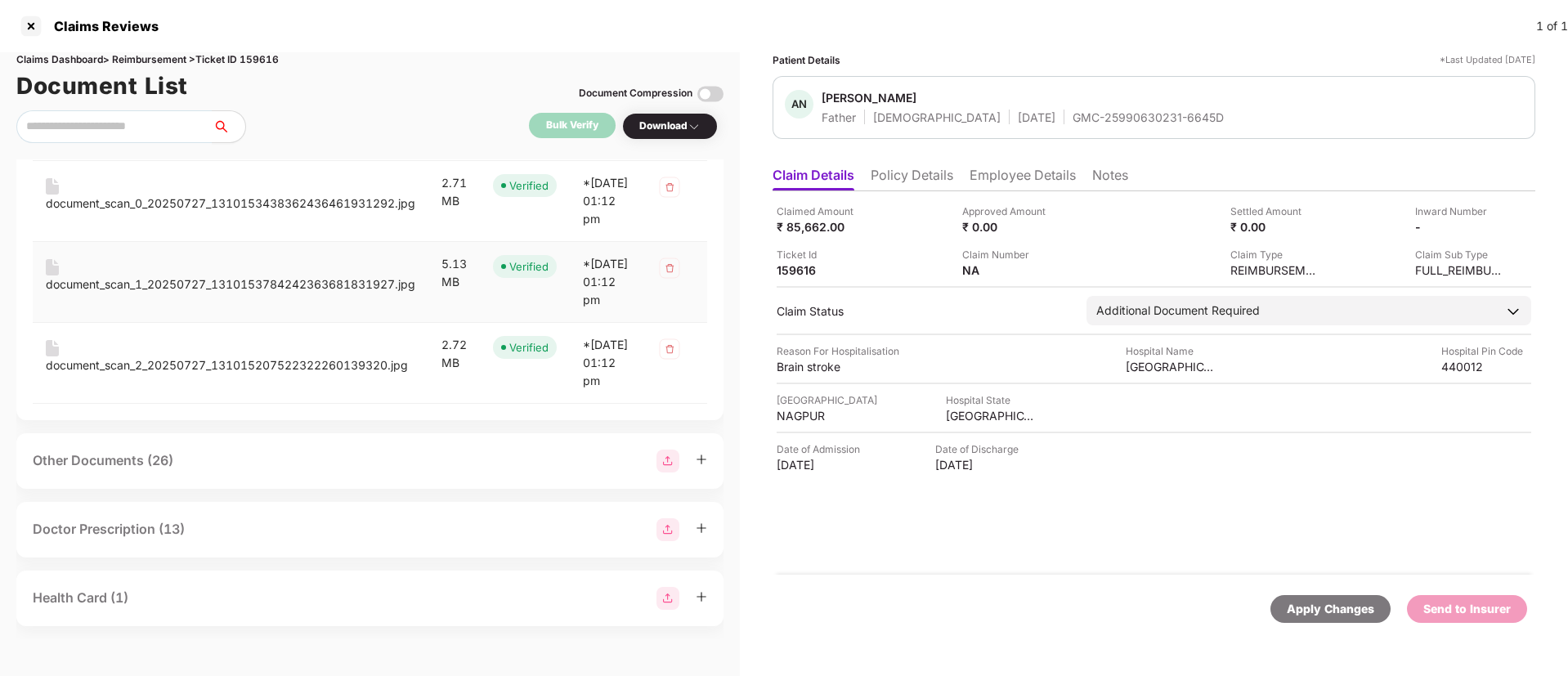
scroll to position [1172, 0]
click at [210, 404] on td "document_scan_2_20250727_131015207522322260139320.jpg" at bounding box center [230, 363] width 396 height 81
click at [251, 374] on div "document_scan_2_20250727_131015207522322260139320.jpg" at bounding box center [226, 365] width 362 height 18
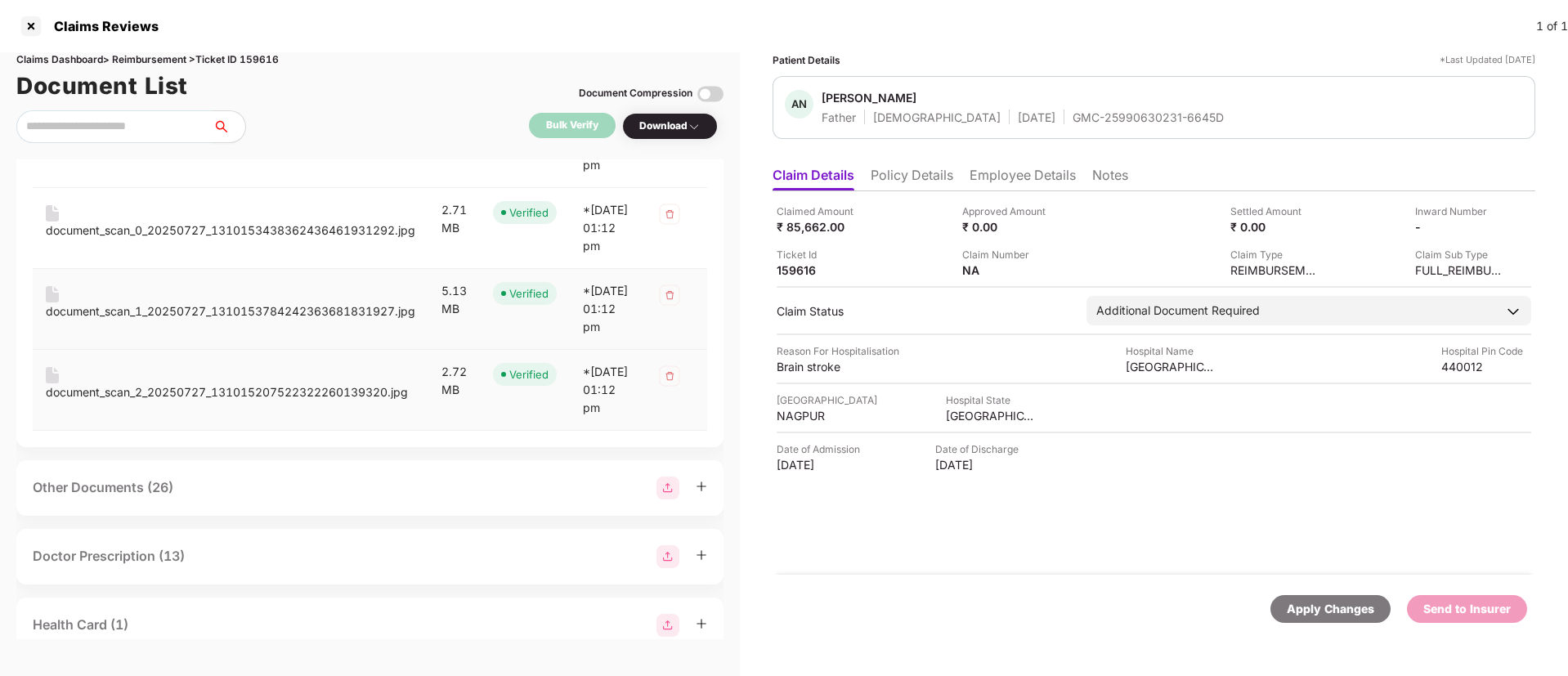
scroll to position [978, 0]
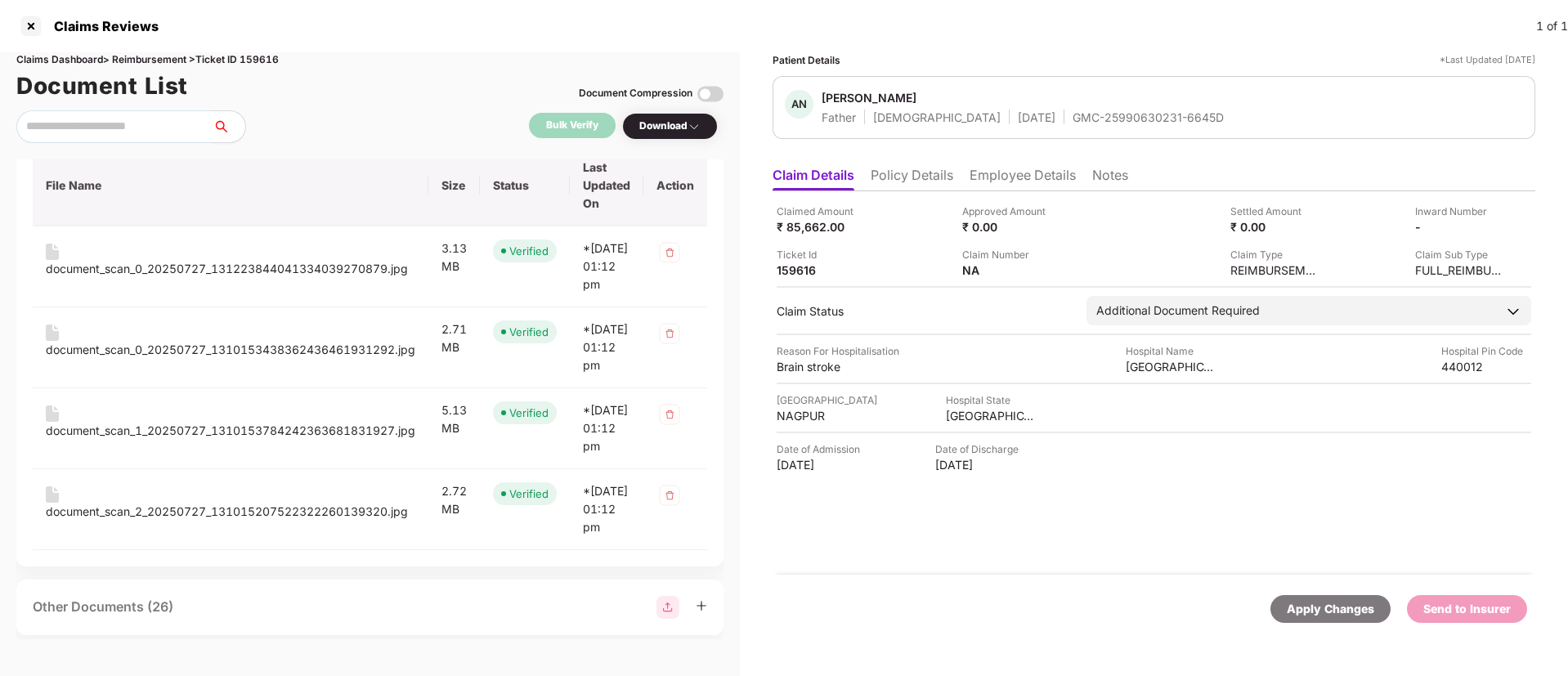
click at [228, 198] on div "Payment Receipt (4) File Name Size Status Last Updated On Action document_scan_…" at bounding box center [369, 326] width 708 height 480
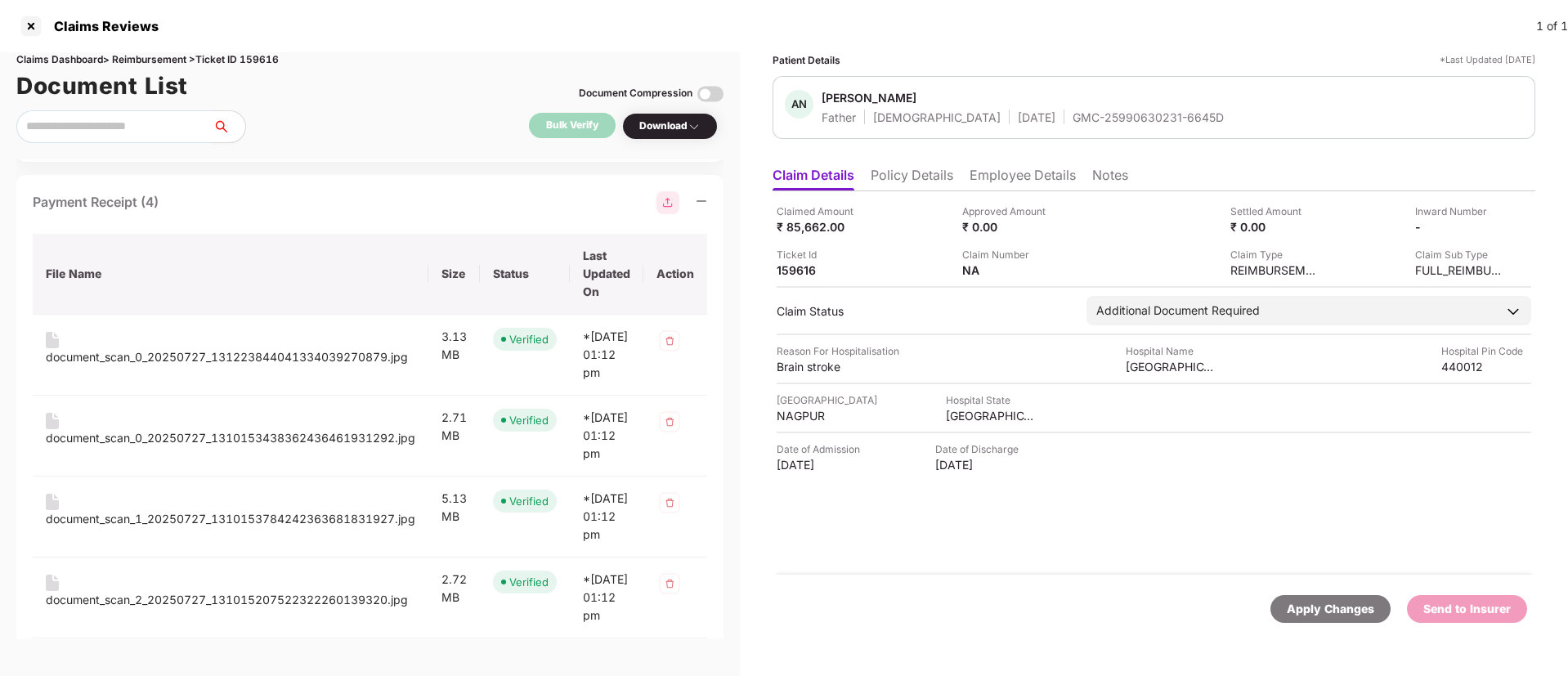
click at [203, 214] on div "Payment Receipt (4)" at bounding box center [370, 202] width 675 height 23
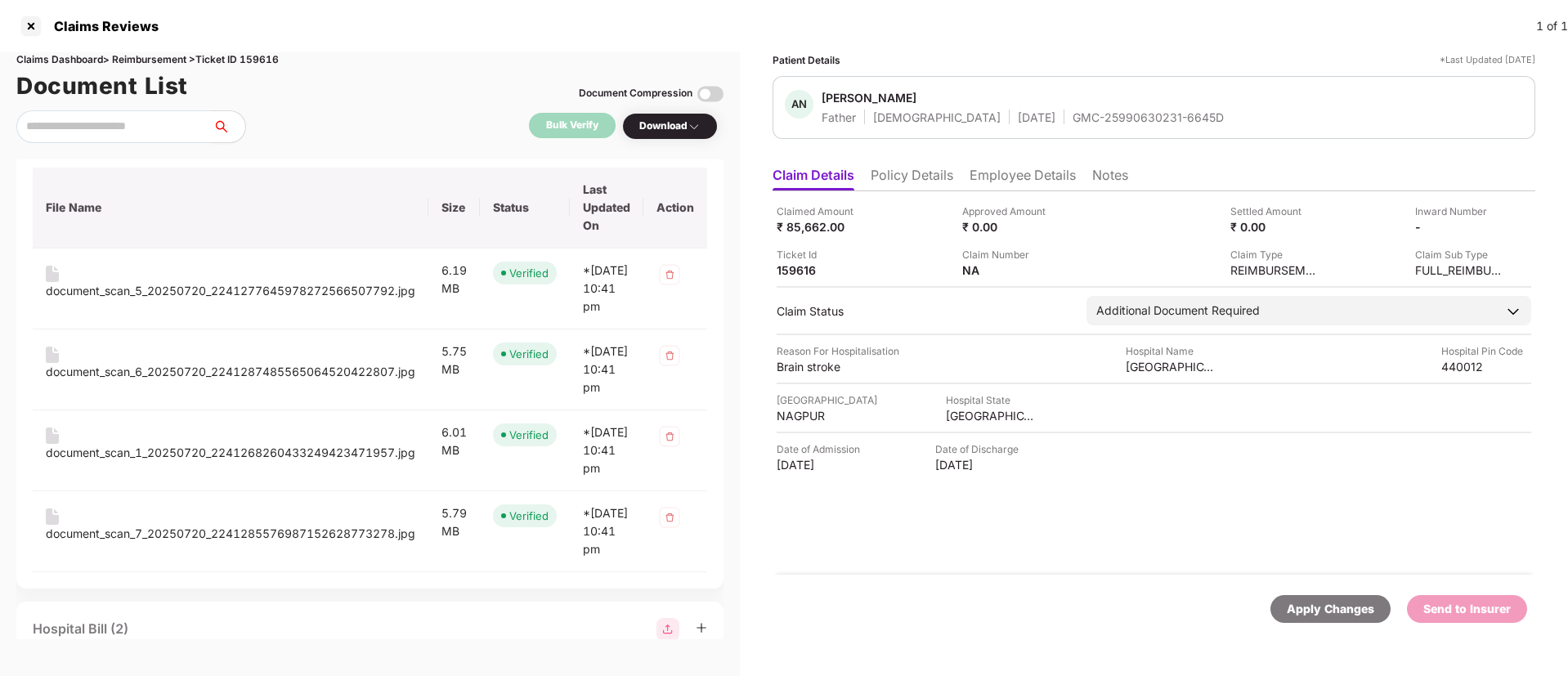
scroll to position [0, 0]
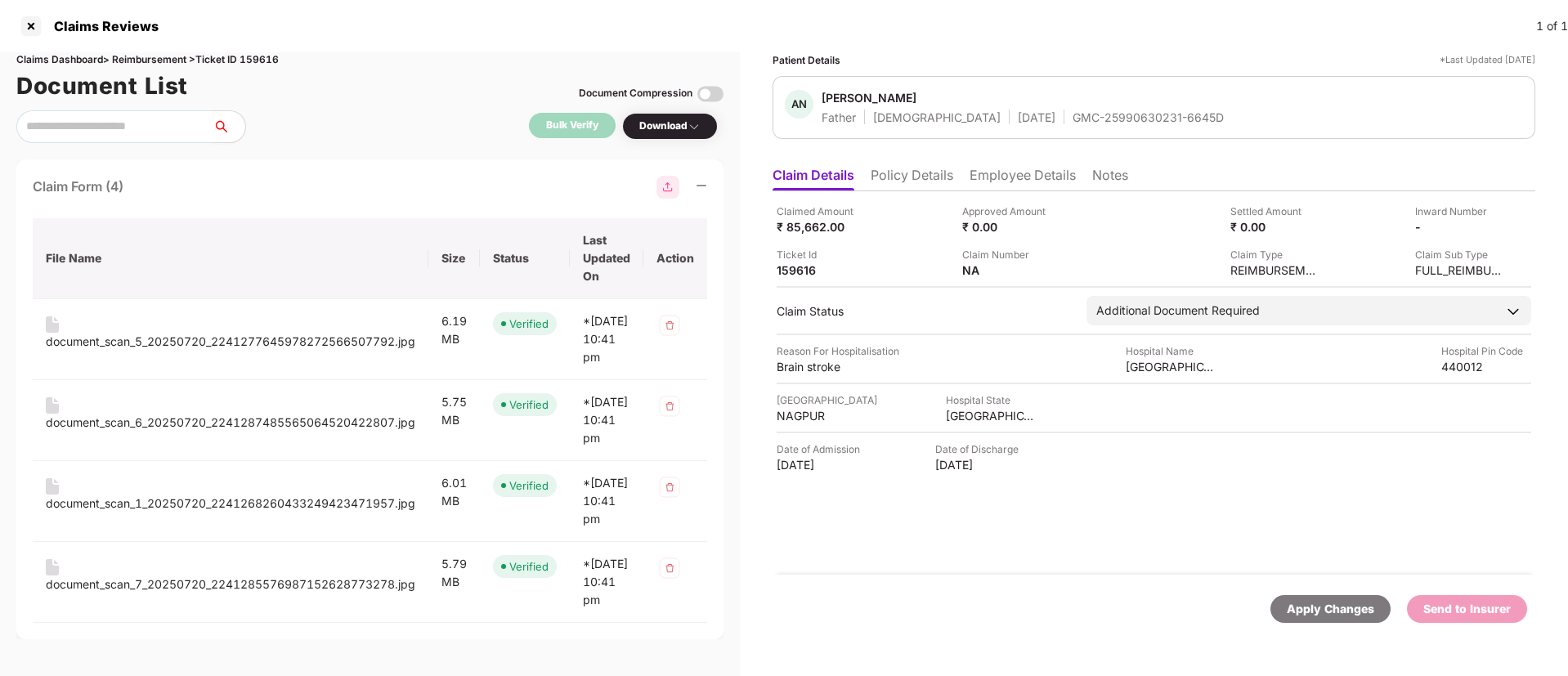
click at [212, 180] on div "Claim Form (4)" at bounding box center [370, 186] width 675 height 23
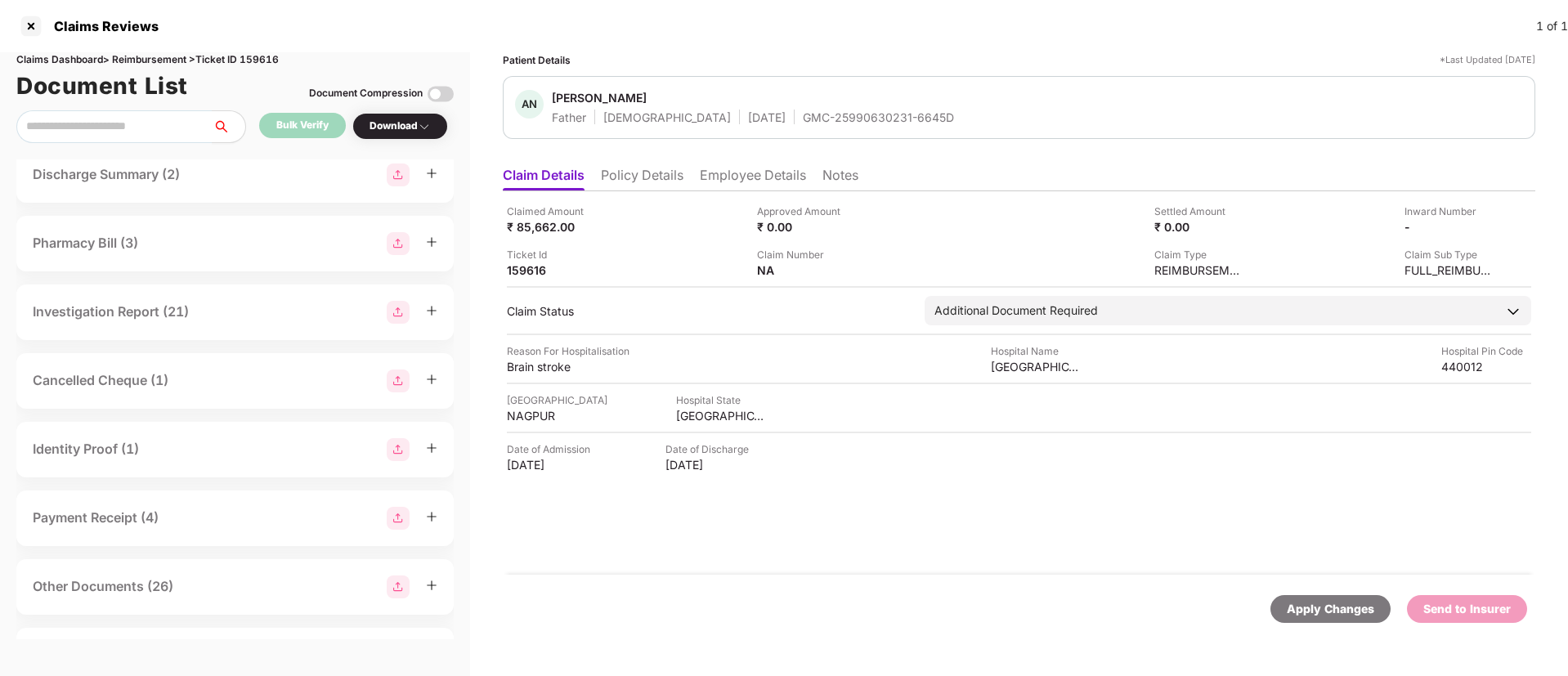
scroll to position [152, 0]
click at [232, 327] on div "Investigation Report (21)" at bounding box center [234, 309] width 438 height 56
click at [208, 309] on div "Investigation Report (21)" at bounding box center [235, 309] width 405 height 23
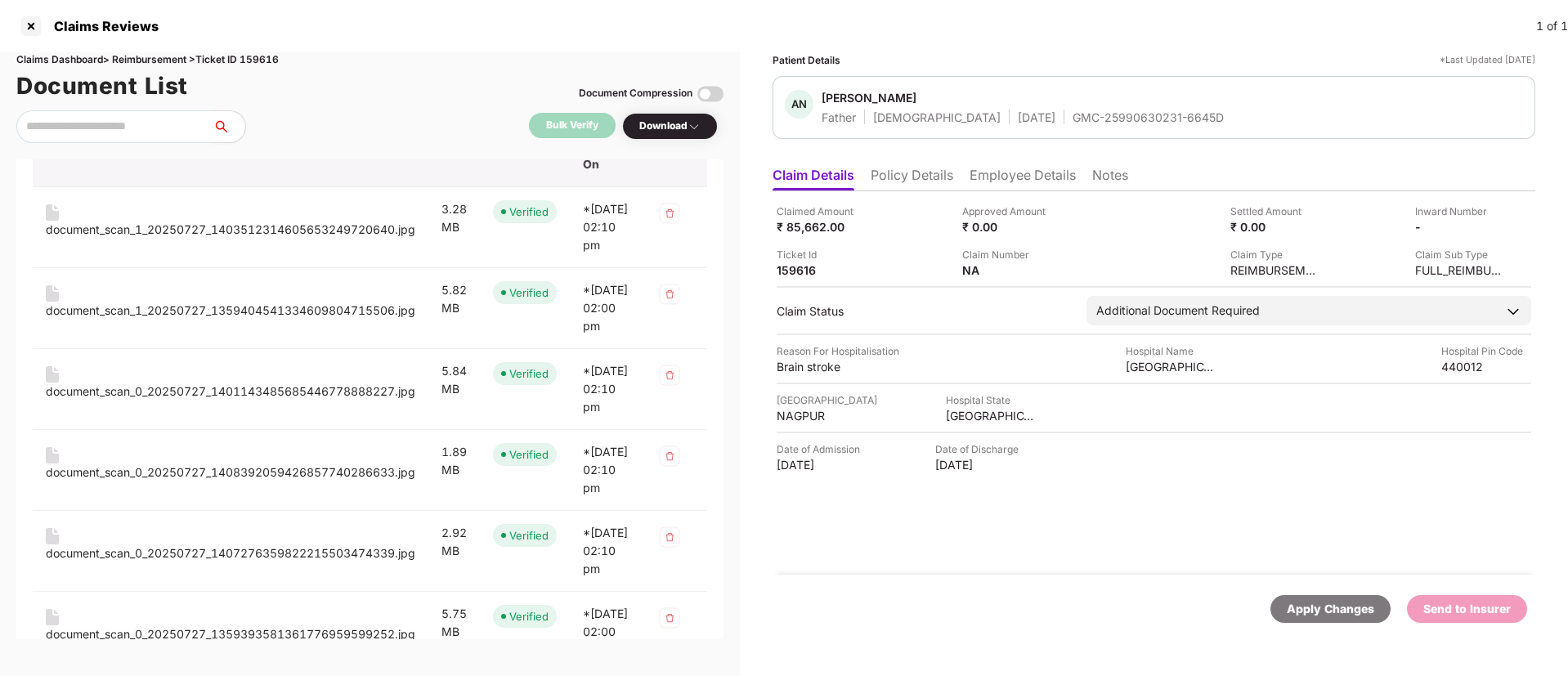
scroll to position [388, 0]
click at [250, 228] on div "document_scan_1_20250727_1403512314605653249720640.jpg" at bounding box center [230, 228] width 369 height 18
click at [257, 319] on div "document_scan_1_20250727_1359404541334609804715506.jpg" at bounding box center [230, 309] width 369 height 18
click at [261, 400] on div "document_scan_0_20250727_1401143485685446778888227.jpg" at bounding box center [230, 390] width 369 height 18
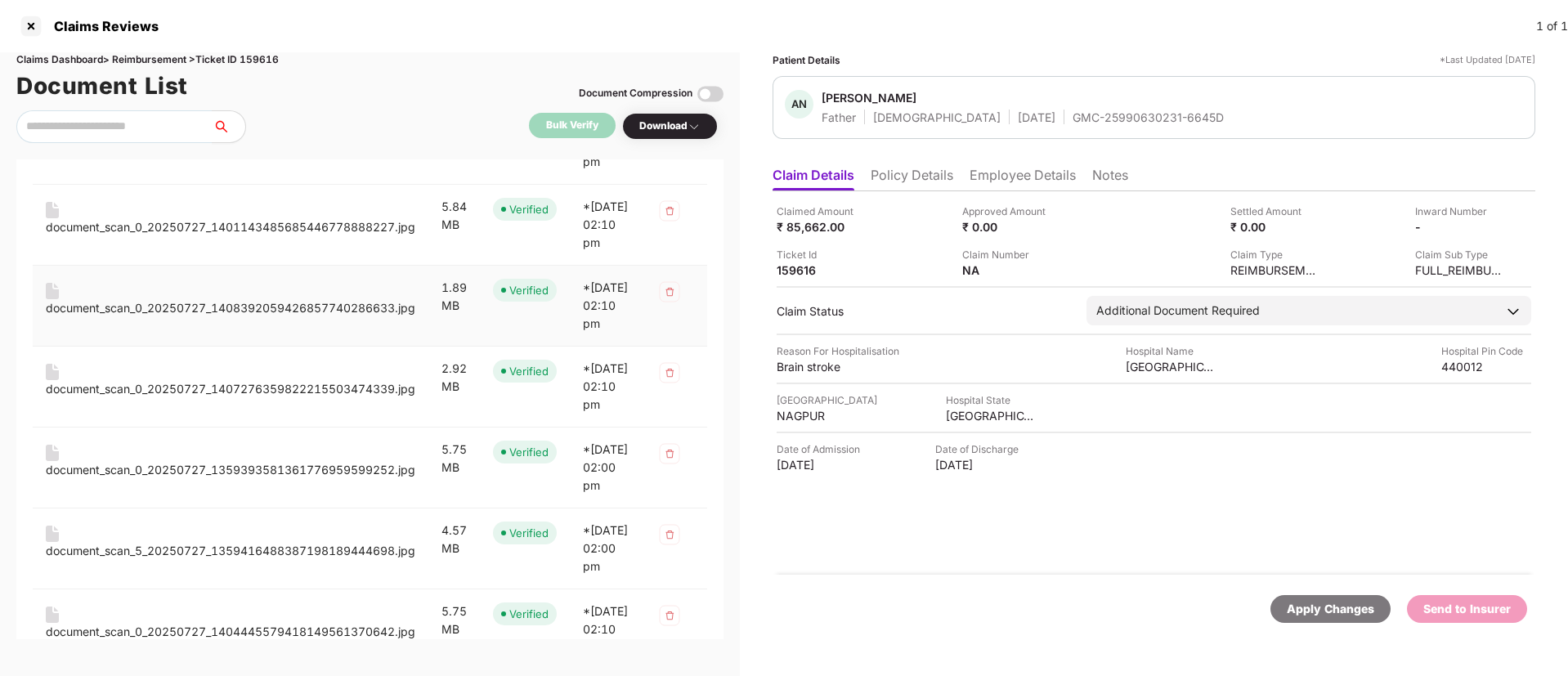
click at [220, 317] on div "document_scan_0_20250727_1408392059426857740286633.jpg" at bounding box center [230, 308] width 369 height 18
click at [268, 398] on div "document_scan_0_20250727_1407276359822215503474339.jpg" at bounding box center [230, 389] width 369 height 18
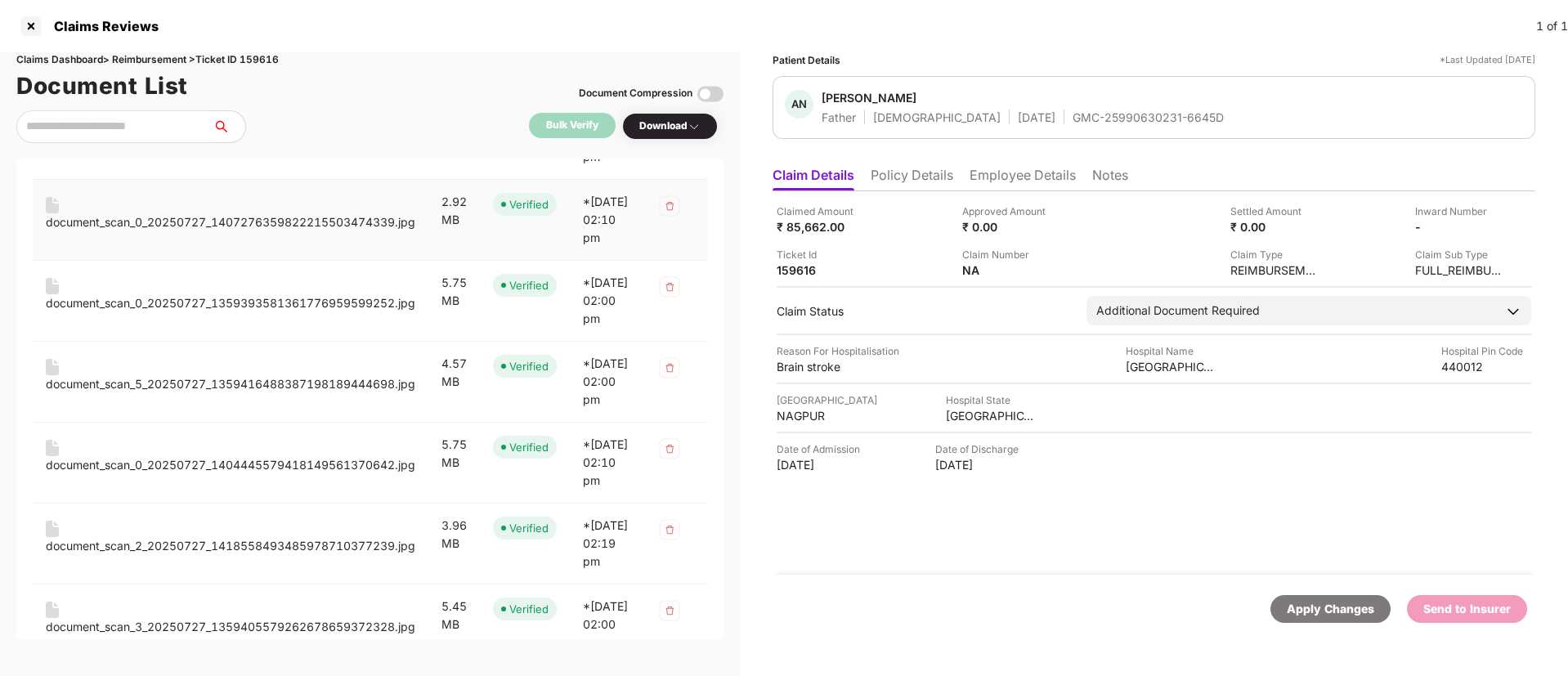
scroll to position [732, 0]
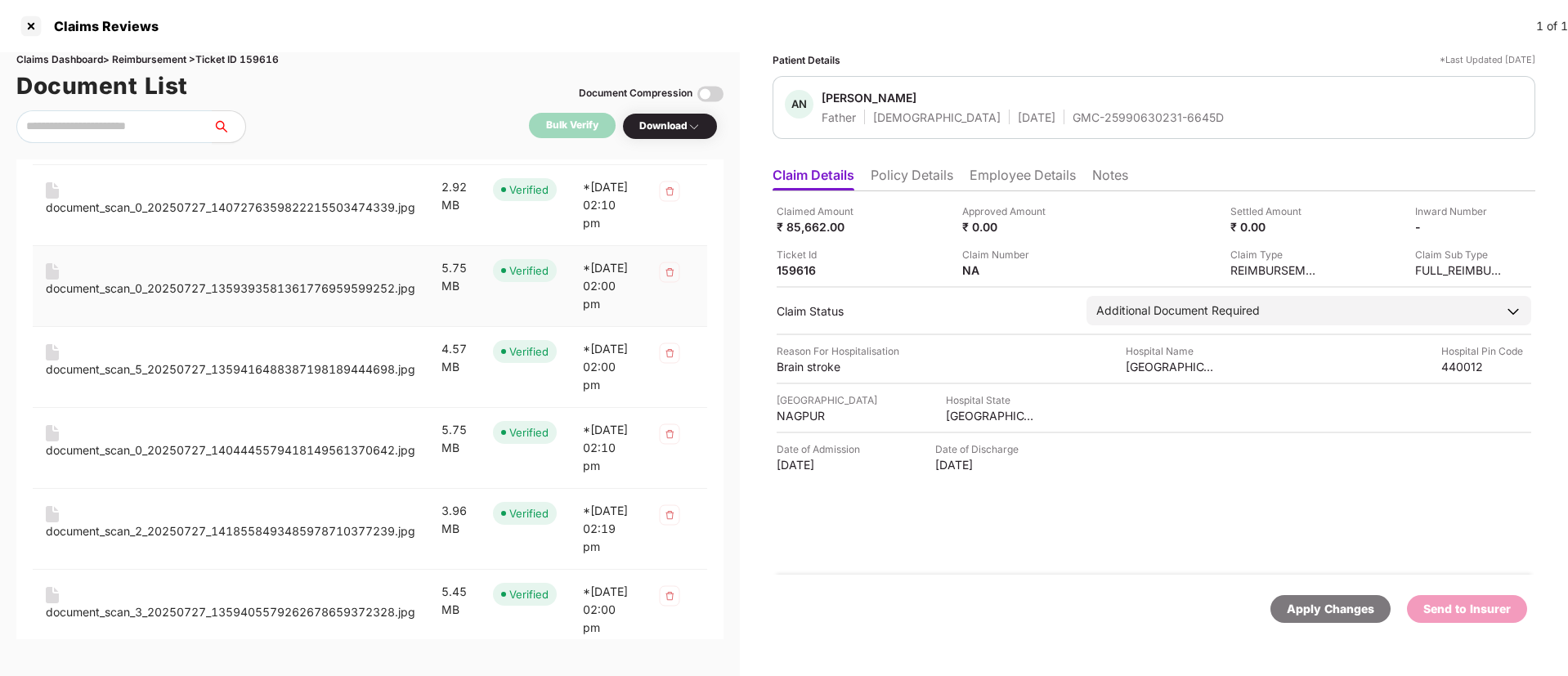
click at [257, 298] on div "document_scan_0_20250727_1359393581361776959599252.jpg" at bounding box center [230, 288] width 369 height 18
click at [266, 378] on div "document_scan_5_20250727_1359416488387198189444698.jpg" at bounding box center [230, 369] width 369 height 18
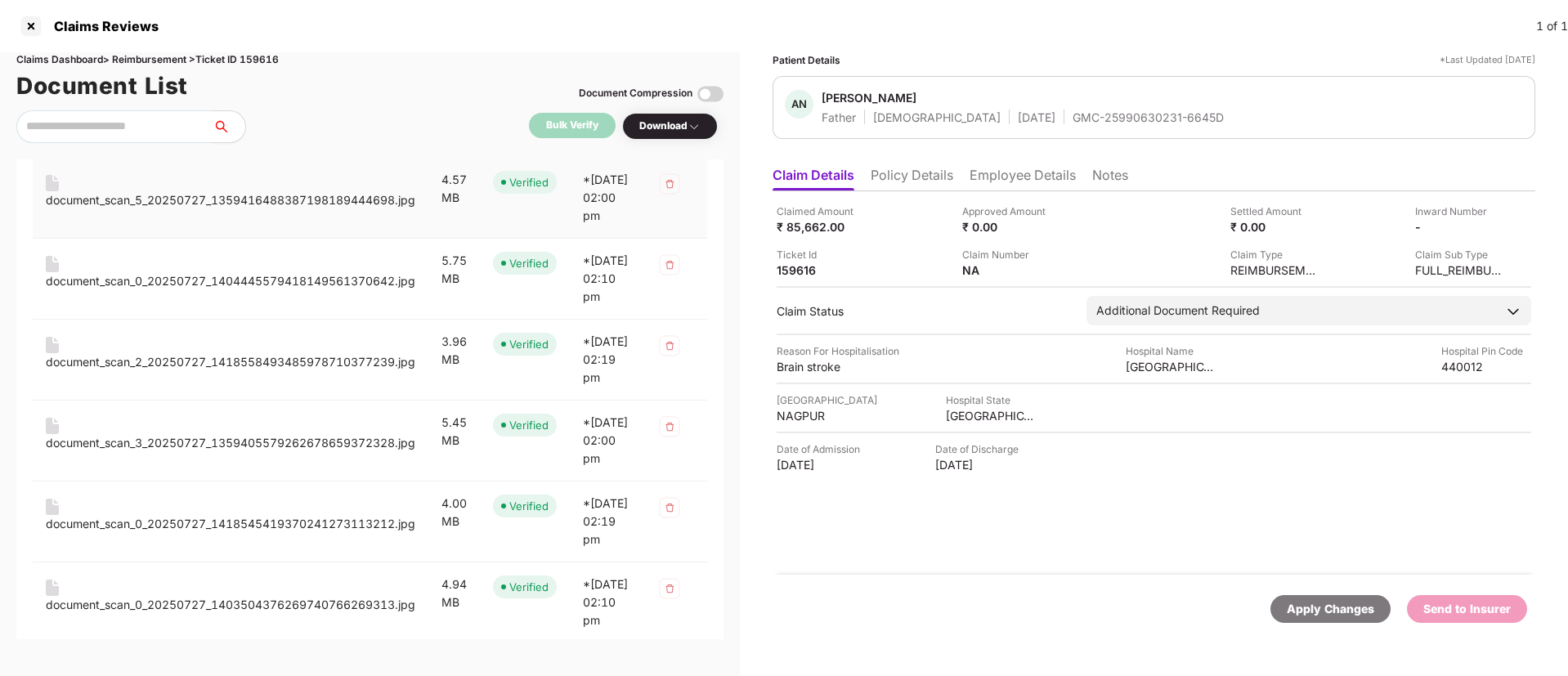
scroll to position [921, 0]
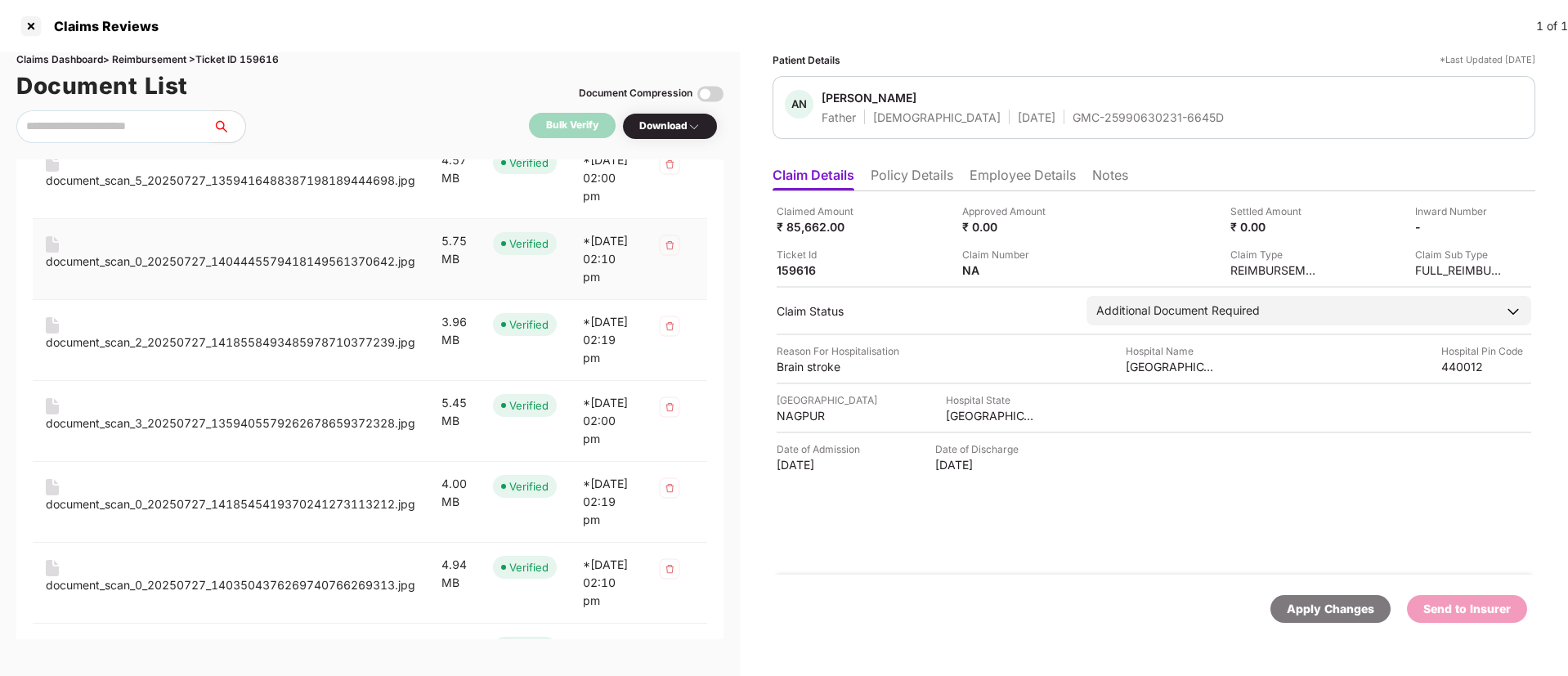
click at [225, 271] on div "document_scan_0_20250727_1404445579418149561370642.jpg" at bounding box center [230, 261] width 369 height 18
click at [247, 351] on div "document_scan_2_20250727_1418558493485978710377239.jpg" at bounding box center [230, 342] width 369 height 18
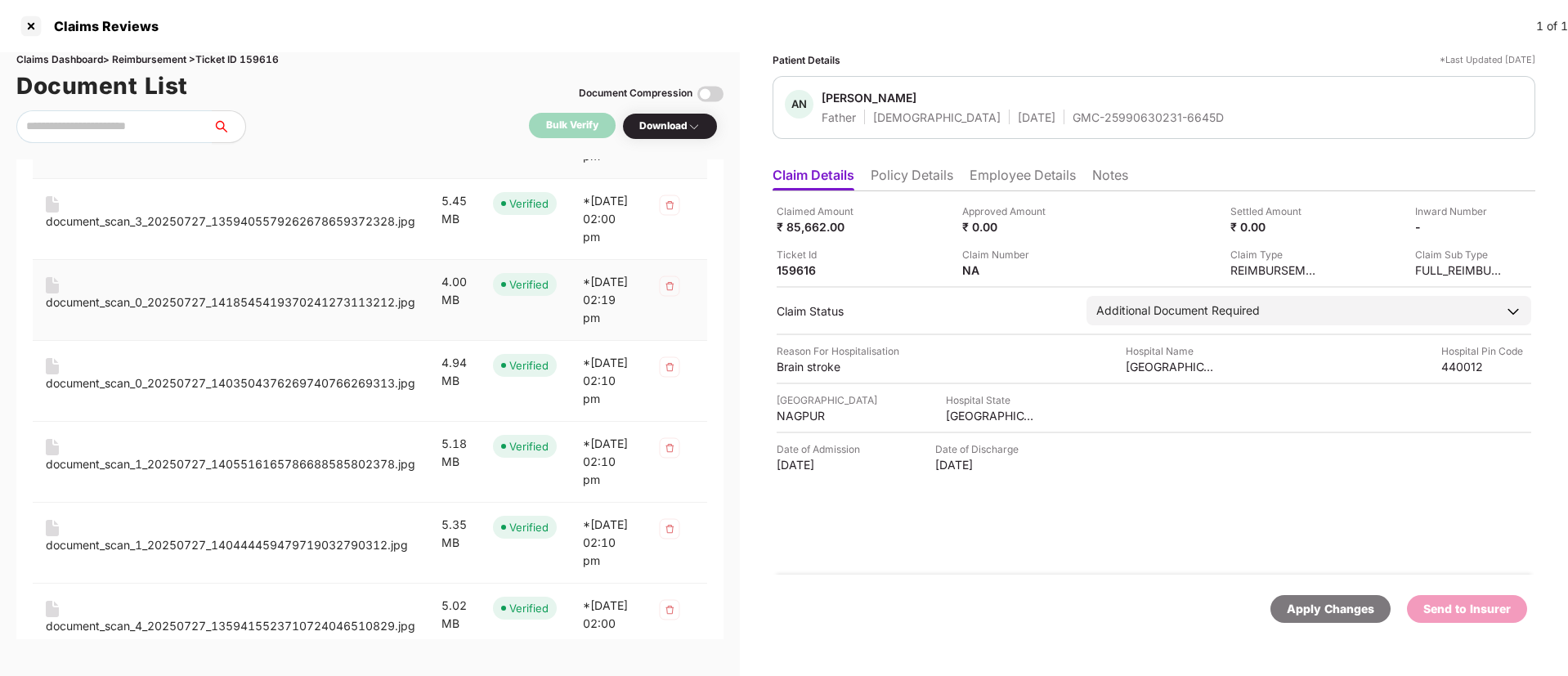
scroll to position [1124, 0]
click at [254, 228] on div "document_scan_3_20250727_1359405579262678659372328.jpg" at bounding box center [230, 219] width 369 height 18
click at [245, 309] on div "document_scan_0_20250727_1418545419370241273113212.jpg" at bounding box center [230, 300] width 369 height 18
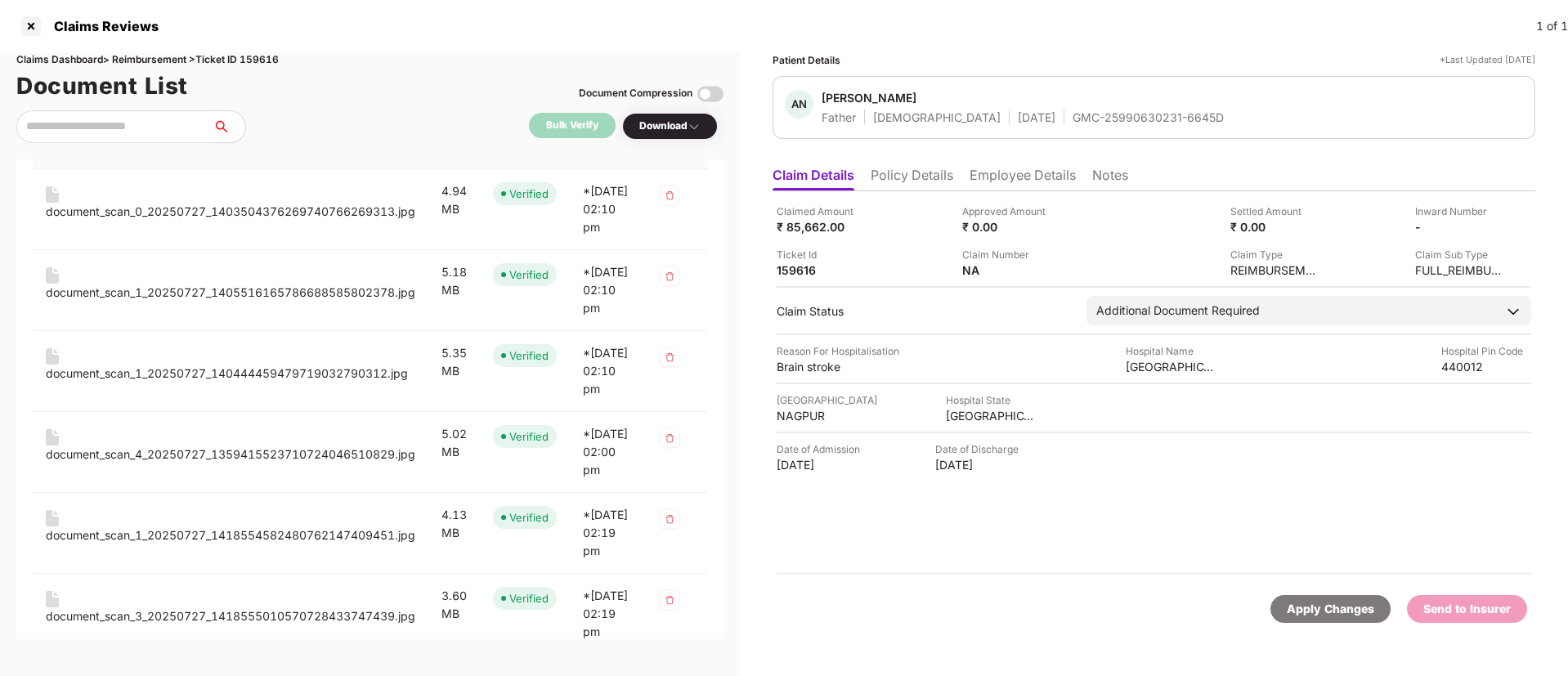
scroll to position [1316, 0]
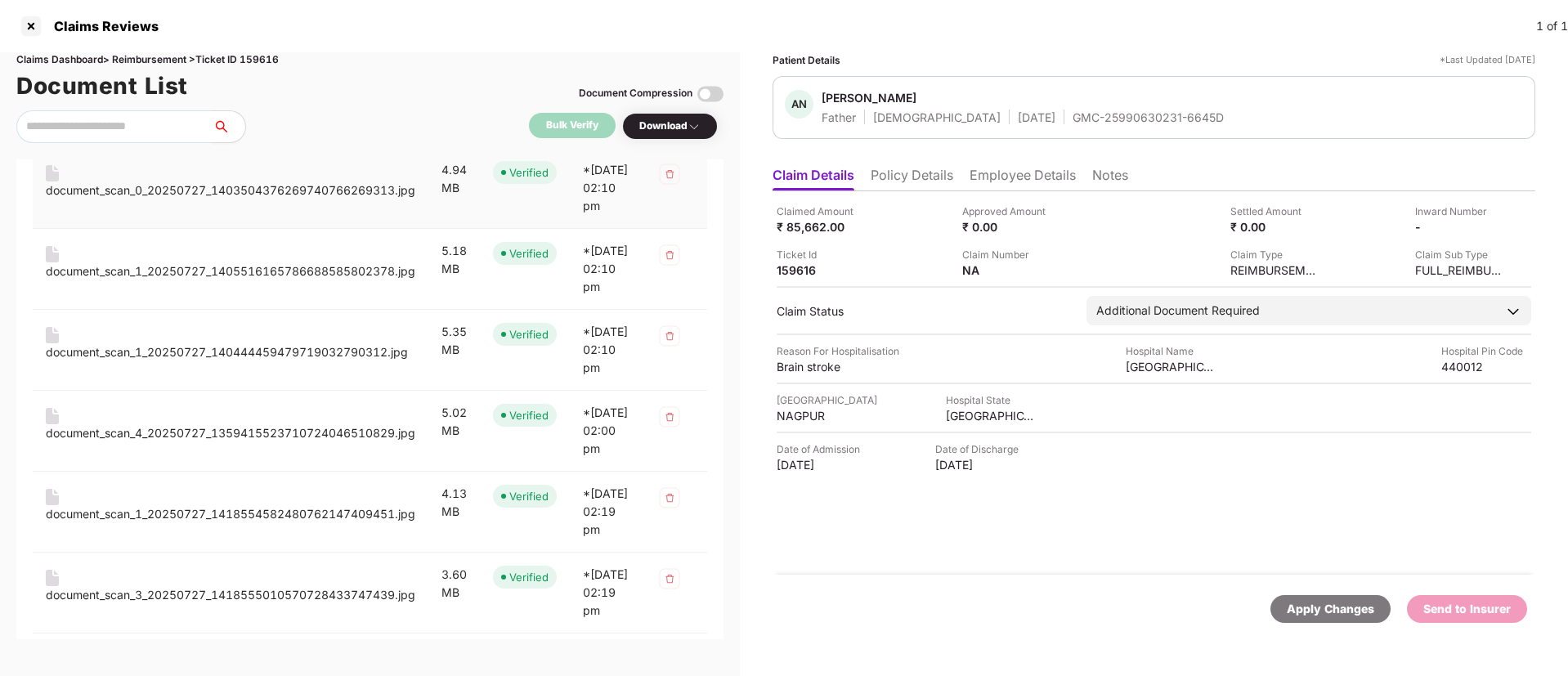
click at [252, 200] on div "document_scan_0_20250727_1403504376269740766269313.jpg" at bounding box center [230, 190] width 369 height 18
click at [254, 281] on div "document_scan_1_20250727_1405516165786688585802378.jpg" at bounding box center [230, 271] width 369 height 18
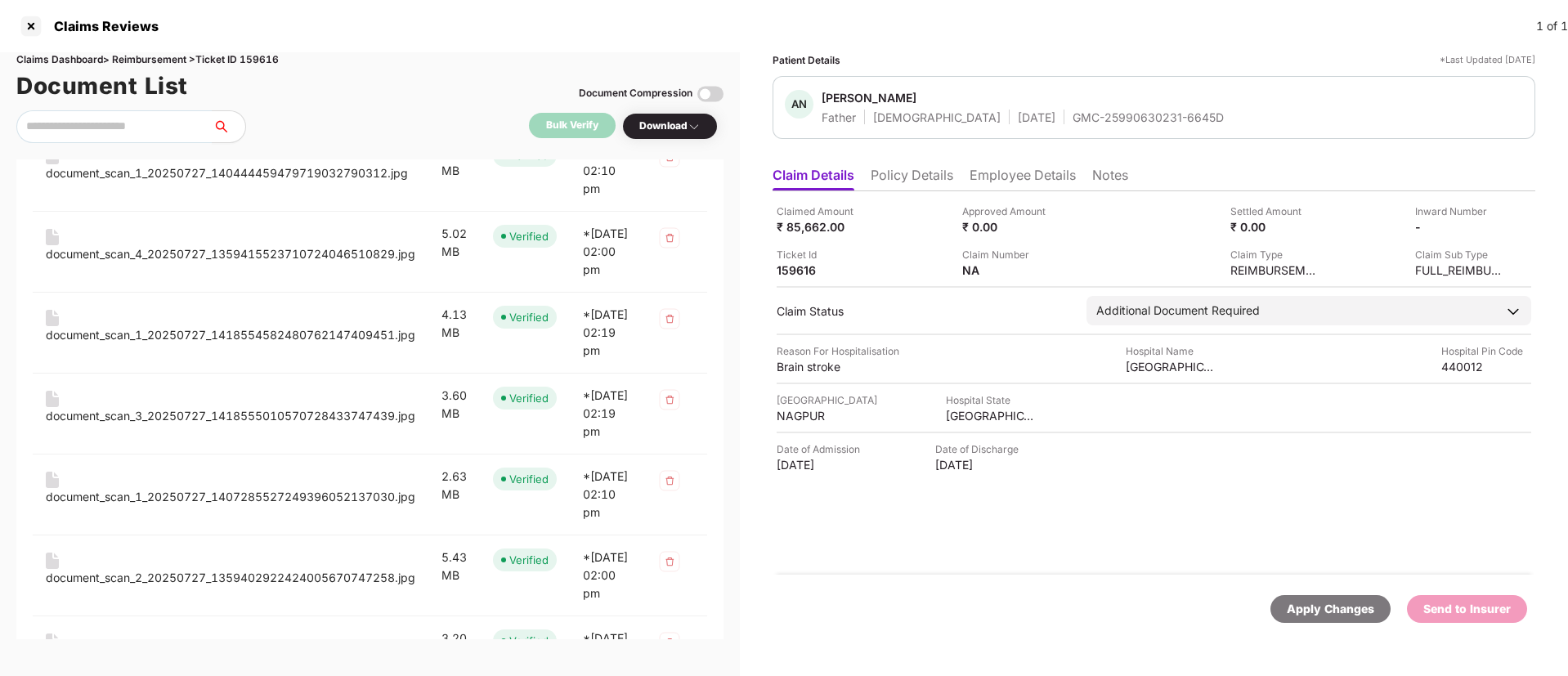
scroll to position [1495, 0]
click at [251, 181] on div "document_scan_1_20250727_140444459479719032790312.jpg" at bounding box center [226, 172] width 362 height 18
click at [261, 262] on div "document_scan_4_20250727_1359415523710724046510829.jpg" at bounding box center [230, 253] width 369 height 18
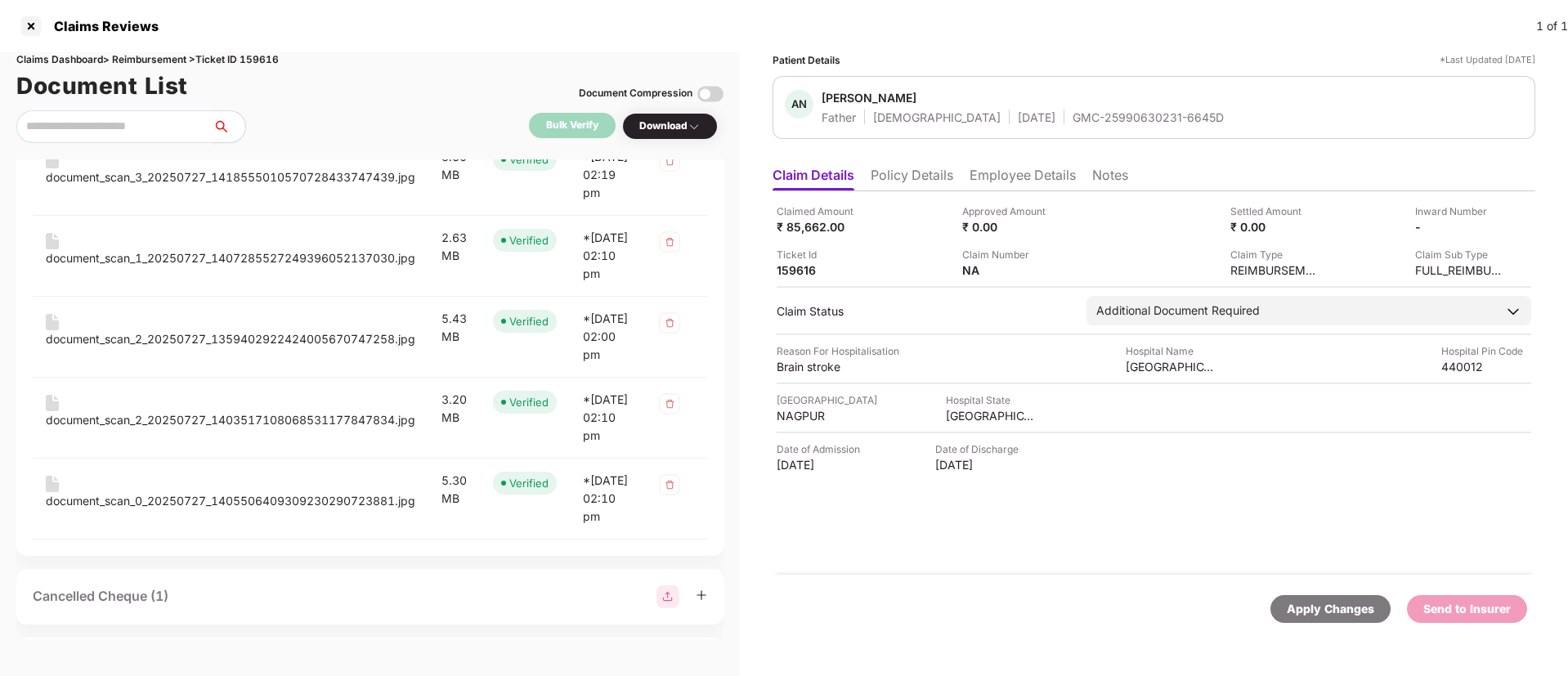
scroll to position [1736, 0]
click at [262, 103] on div "document_scan_1_20250727_1418554582480762147409451.jpg" at bounding box center [230, 85] width 369 height 35
click at [255, 103] on div "document_scan_1_20250727_1418554582480762147409451.jpg" at bounding box center [230, 94] width 369 height 18
click at [256, 184] on div "document_scan_3_20250727_1418555010570728433747439.jpg" at bounding box center [230, 174] width 369 height 18
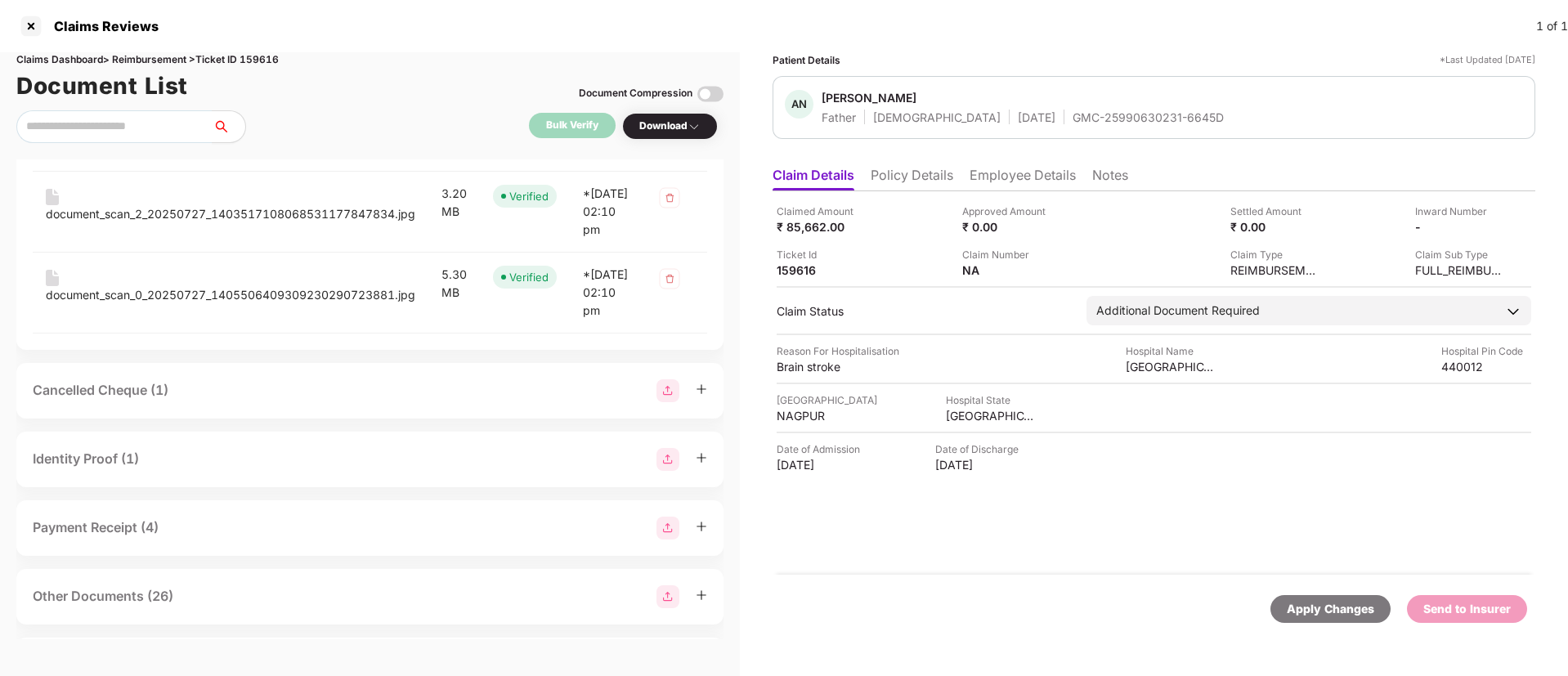
scroll to position [1953, 0]
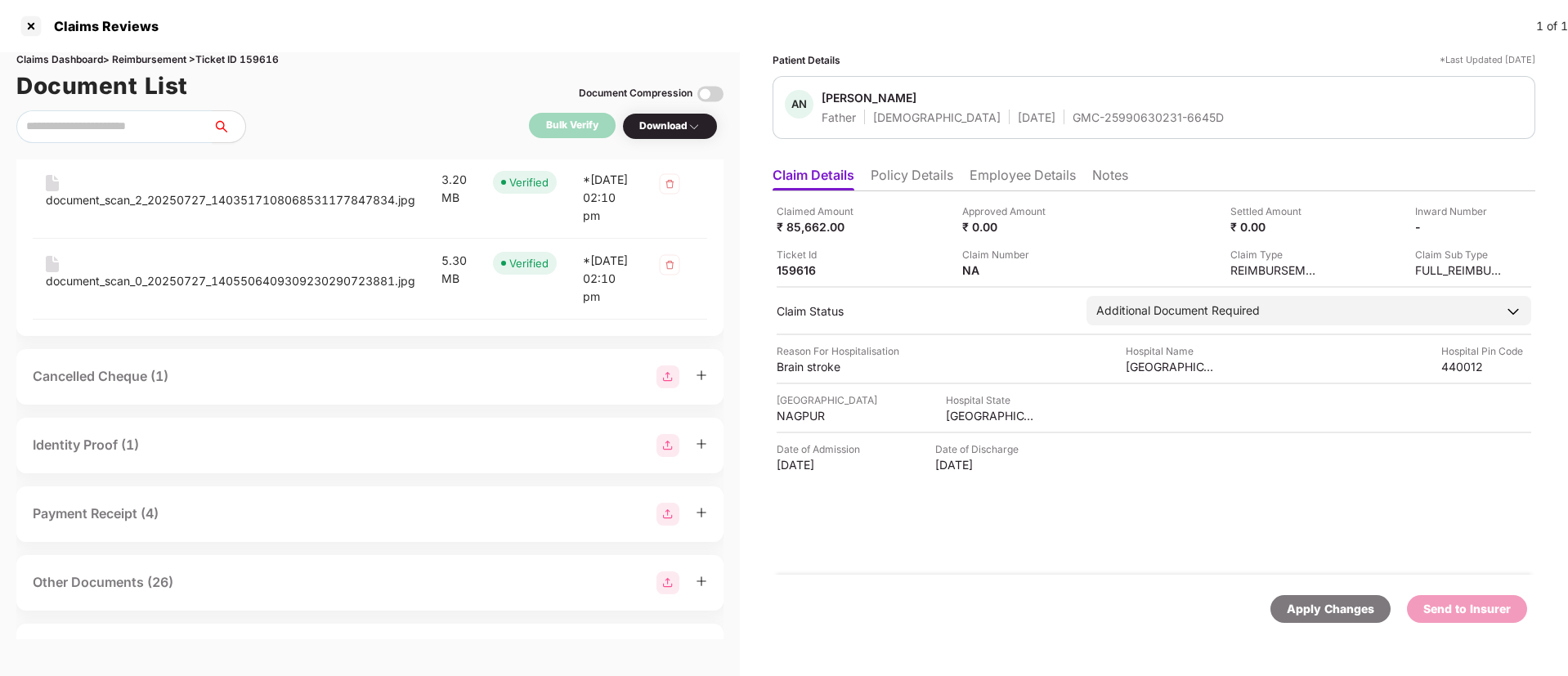
click at [257, 47] on div "document_scan_1_20250727_1407285527249396052137030.jpg" at bounding box center [230, 38] width 369 height 18
click at [223, 128] on div "document_scan_2_20250727_1359402922424005670747258.jpg" at bounding box center [230, 119] width 369 height 18
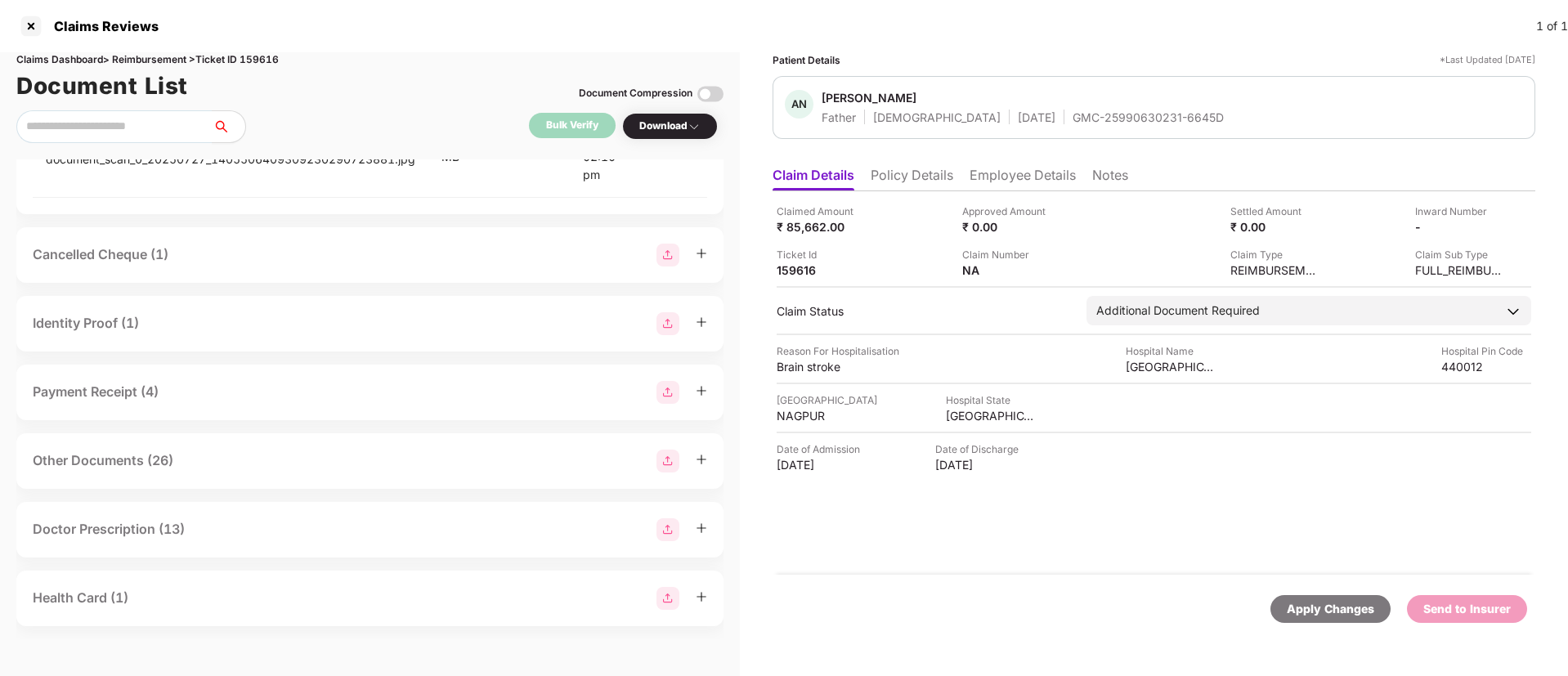
scroll to position [2116, 0]
click at [251, 88] on div "document_scan_2_20250727_1403517108068531177847834.jpg" at bounding box center [230, 78] width 369 height 18
click at [238, 169] on div "document_scan_0_20250727_1405506409309230290723881.jpg" at bounding box center [230, 158] width 369 height 18
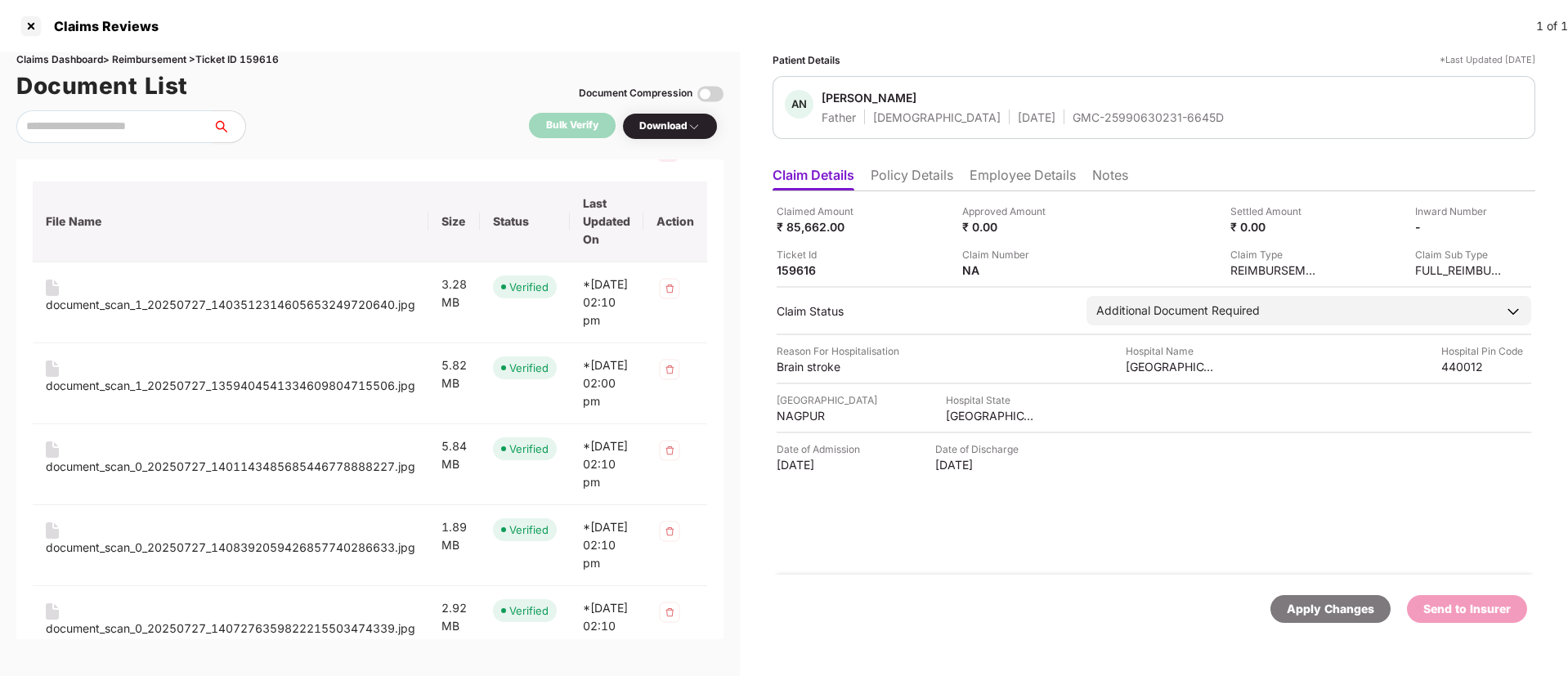
scroll to position [181, 0]
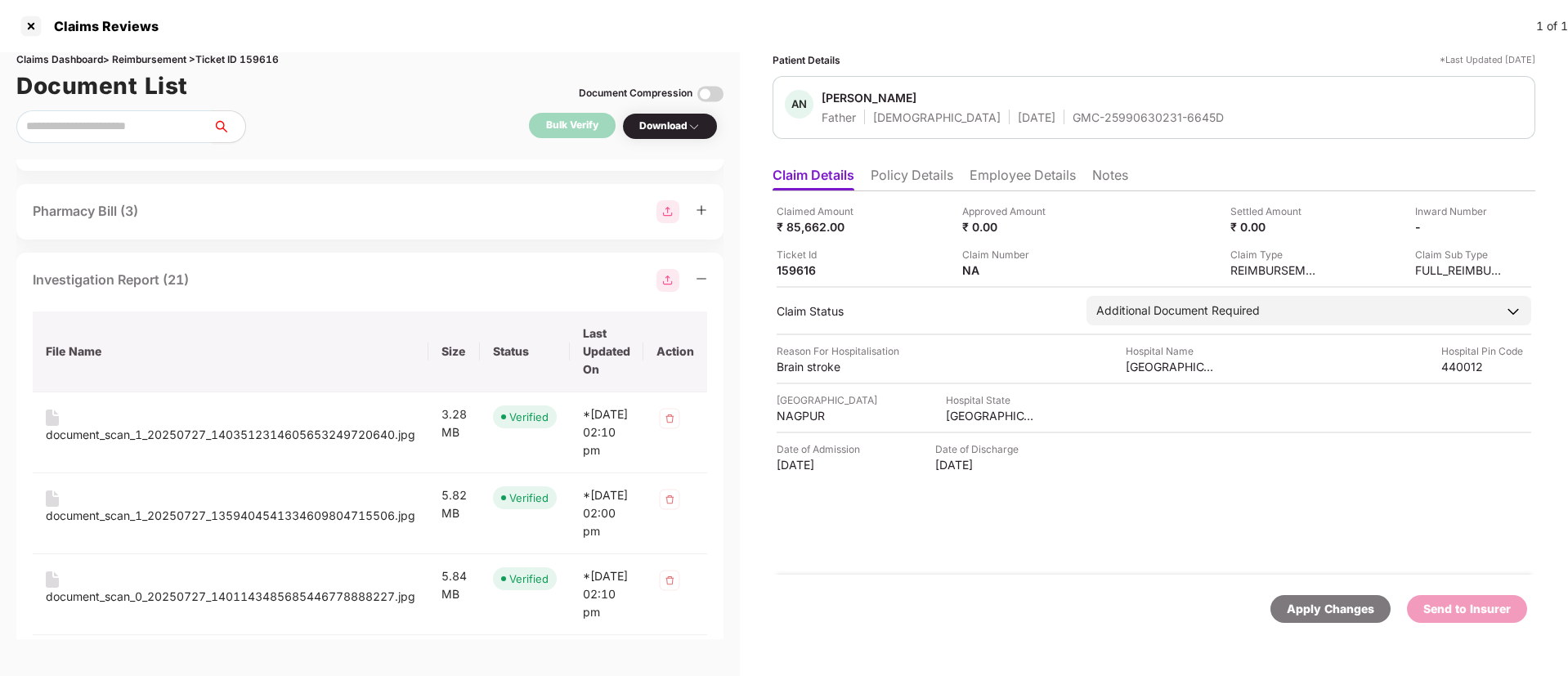
click at [288, 282] on div "Investigation Report (21)" at bounding box center [370, 280] width 675 height 23
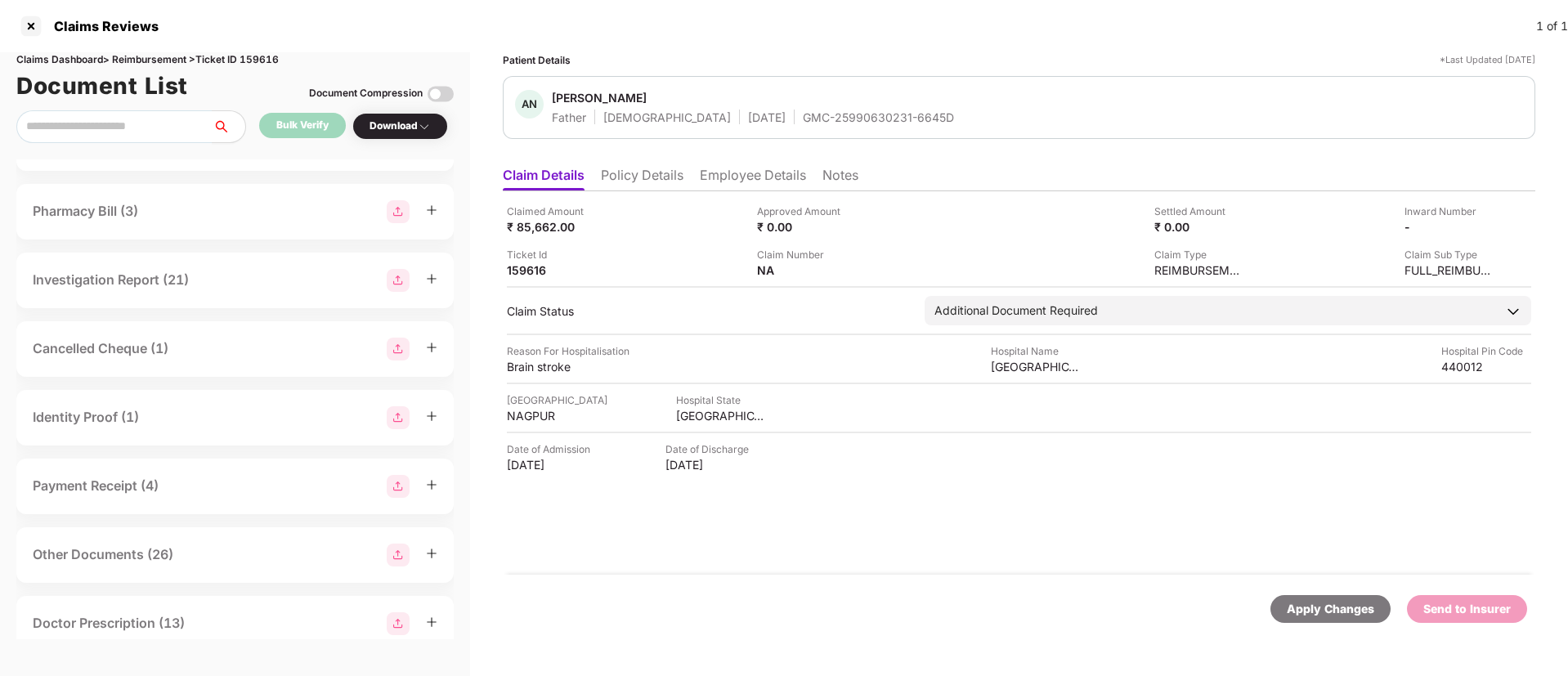
scroll to position [276, 0]
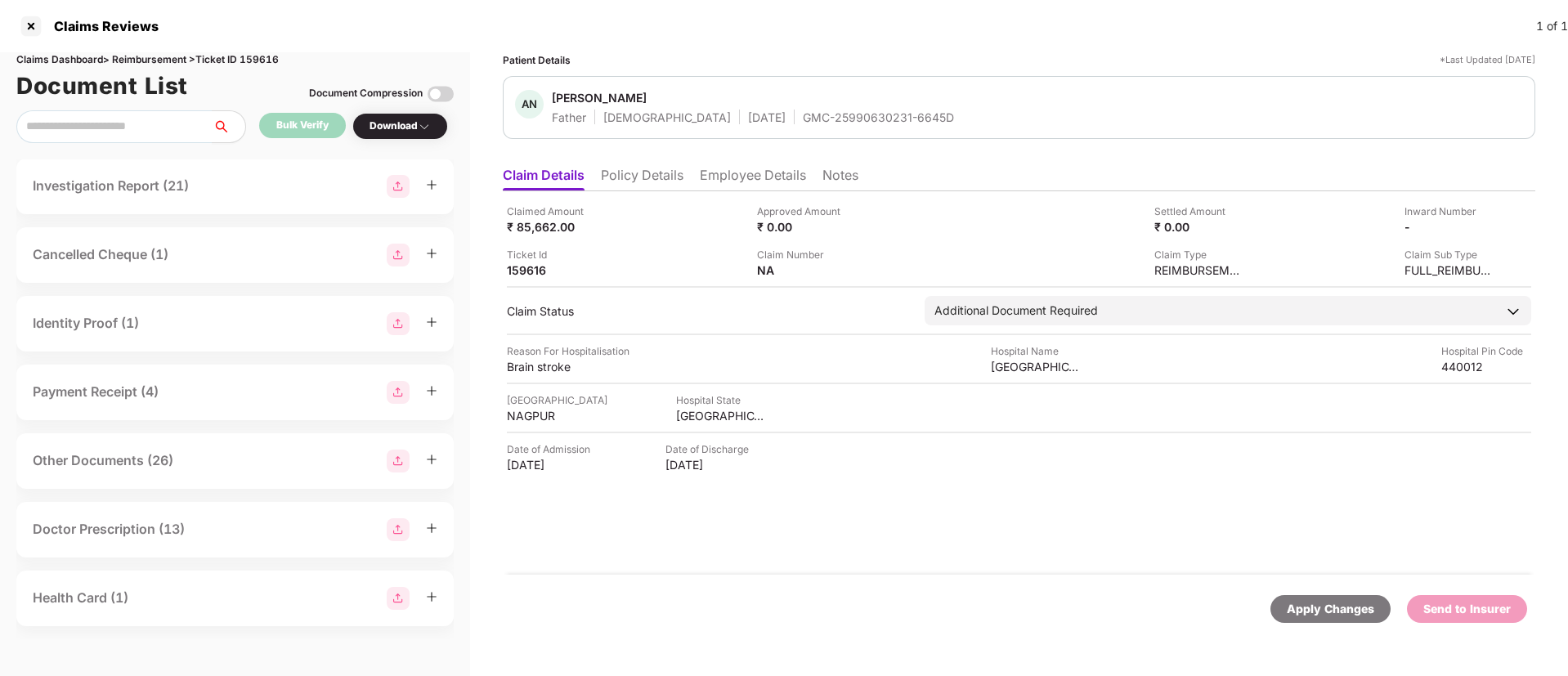
click at [207, 536] on div "Doctor Prescription (13)" at bounding box center [235, 529] width 405 height 23
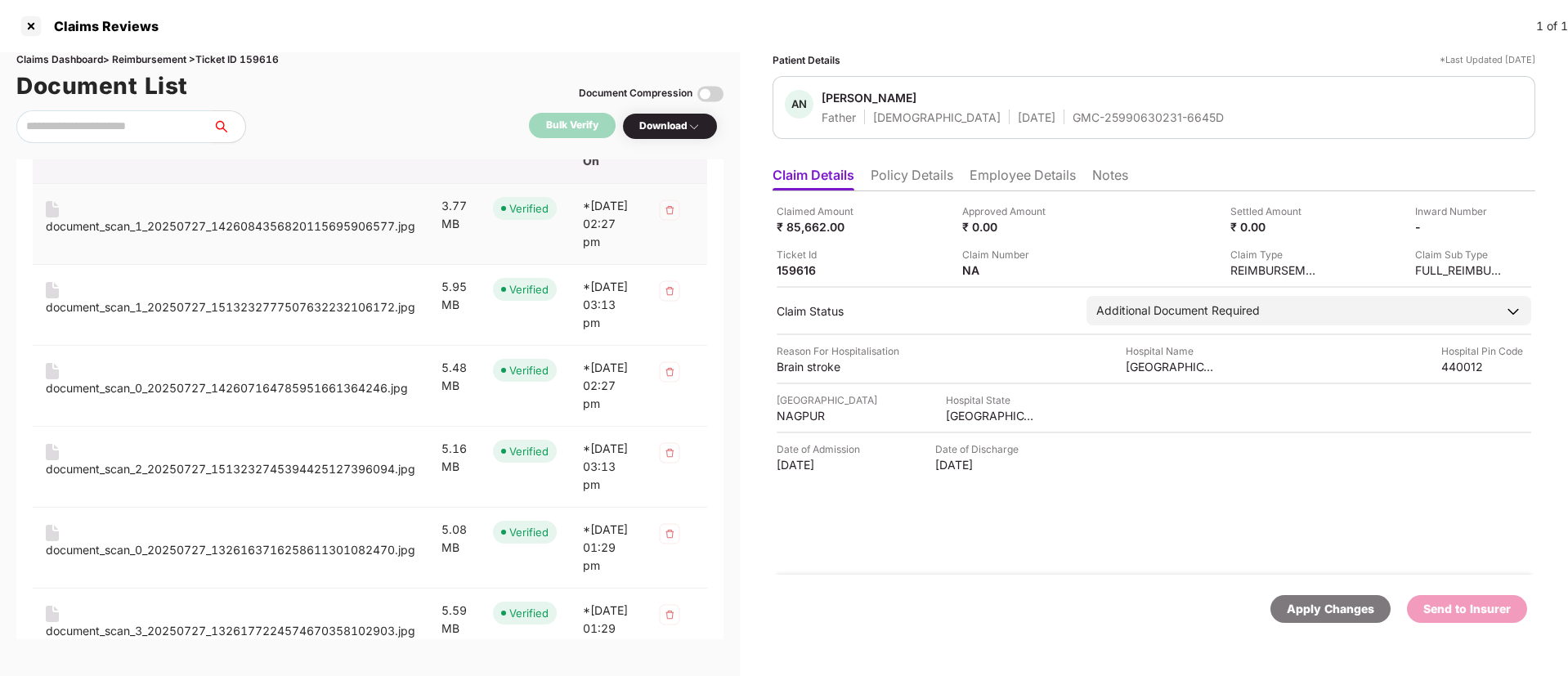
scroll to position [734, 0]
click at [250, 224] on div "document_scan_1_20250727_1426084356820115695906577.jpg" at bounding box center [230, 225] width 369 height 18
click at [256, 315] on div "document_scan_1_20250727_1513232777507632232106172.jpg" at bounding box center [230, 306] width 369 height 18
click at [256, 396] on div "document_scan_0_20250727_142607164785951661364246.jpg" at bounding box center [226, 387] width 362 height 18
click at [256, 477] on div "document_scan_2_20250727_1513232745394425127396094.jpg" at bounding box center [230, 468] width 369 height 18
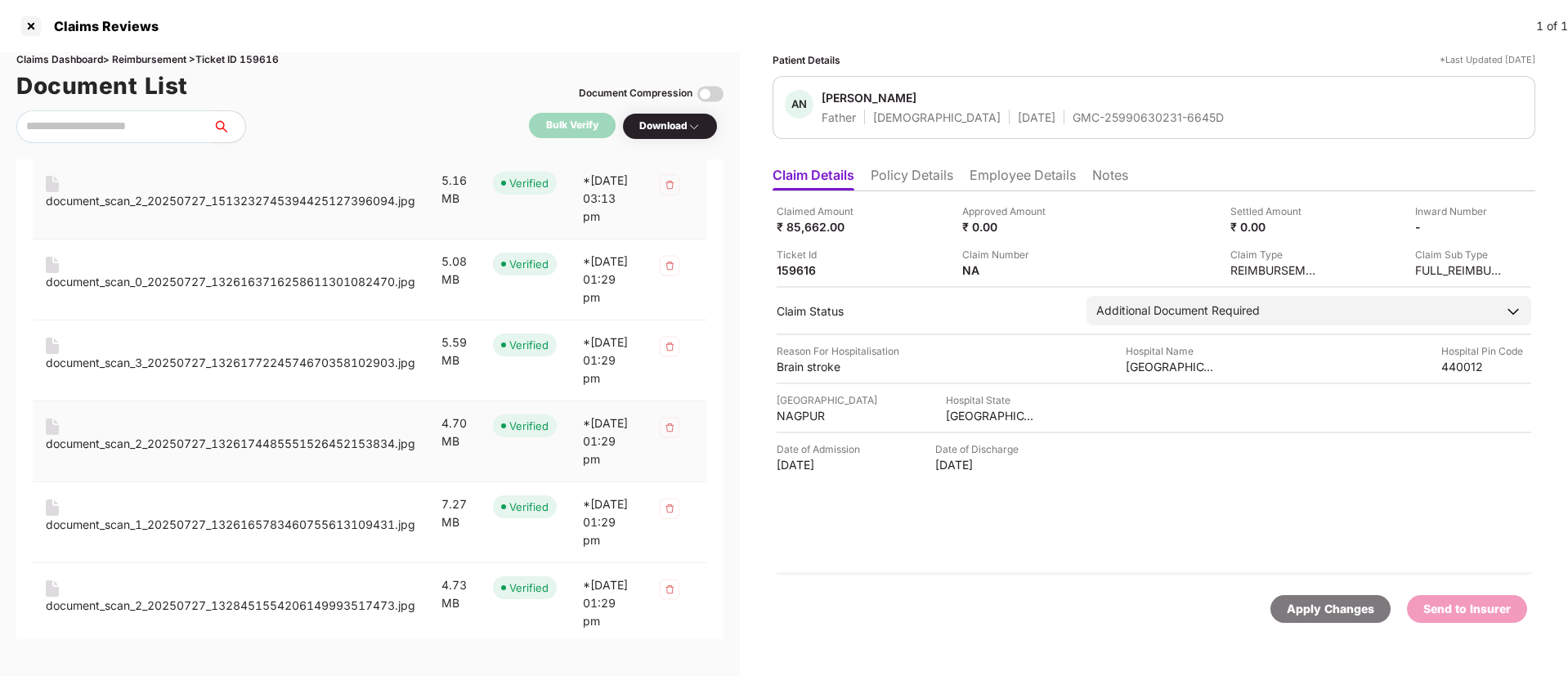
scroll to position [1001, 0]
click at [276, 291] on div "document_scan_0_20250727_1326163716258611301082470.jpg" at bounding box center [230, 282] width 369 height 18
click at [255, 372] on div "document_scan_3_20250727_1326177224574670358102903.jpg" at bounding box center [230, 362] width 369 height 18
click at [269, 453] on div "document_scan_2_20250727_1326174485551526452153834.jpg" at bounding box center [230, 443] width 369 height 18
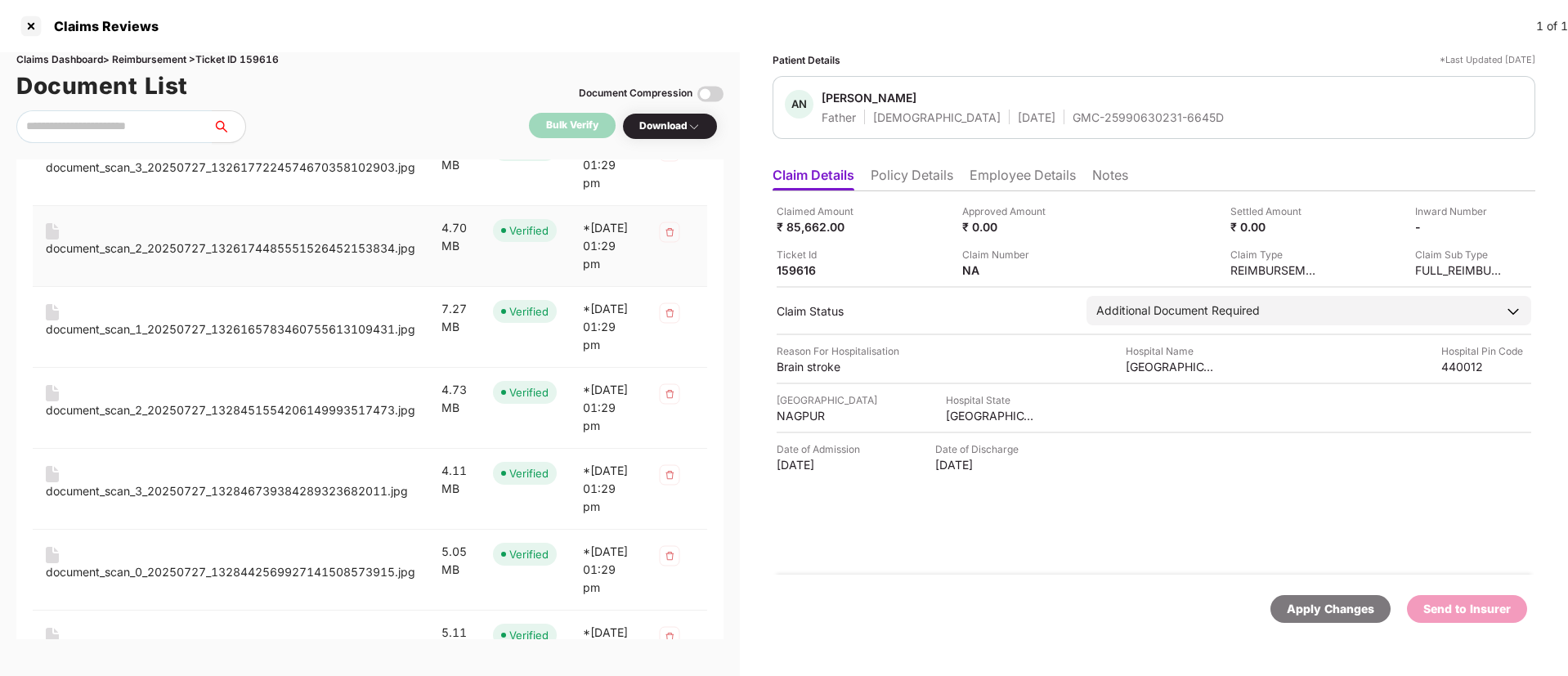
scroll to position [1207, 0]
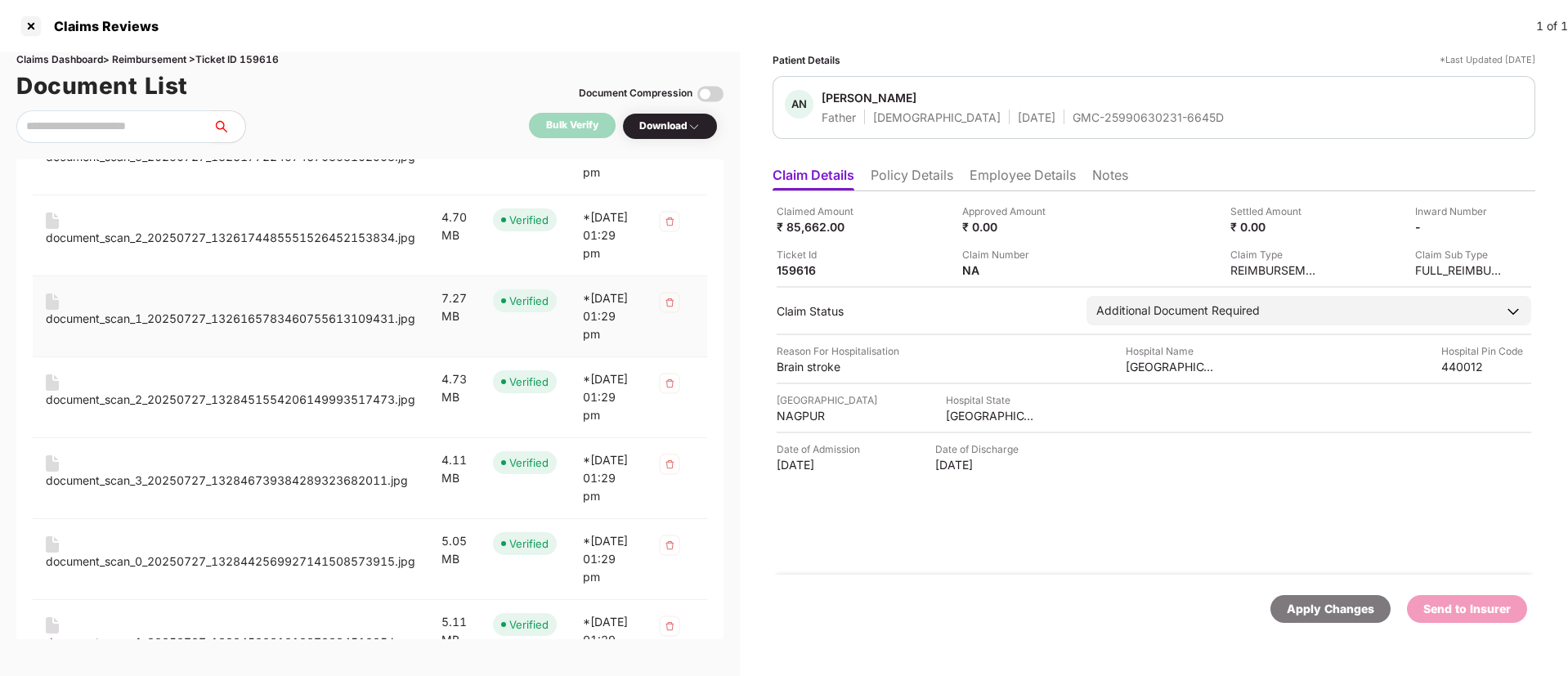
click at [254, 328] on div "document_scan_1_20250727_1326165783460755613109431.jpg" at bounding box center [230, 318] width 369 height 18
click at [262, 409] on div "document_scan_2_20250727_1328451554206149993517473.jpg" at bounding box center [230, 399] width 369 height 18
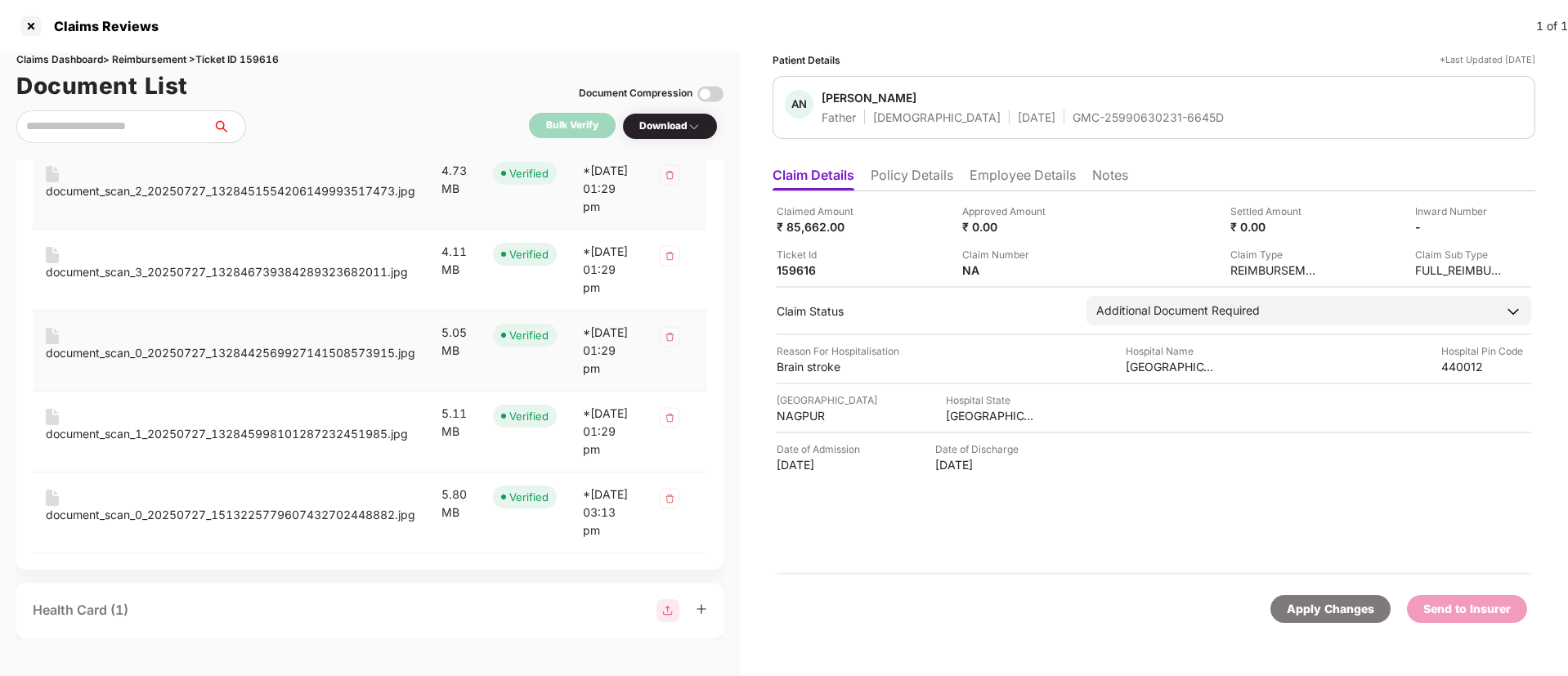
scroll to position [1419, 0]
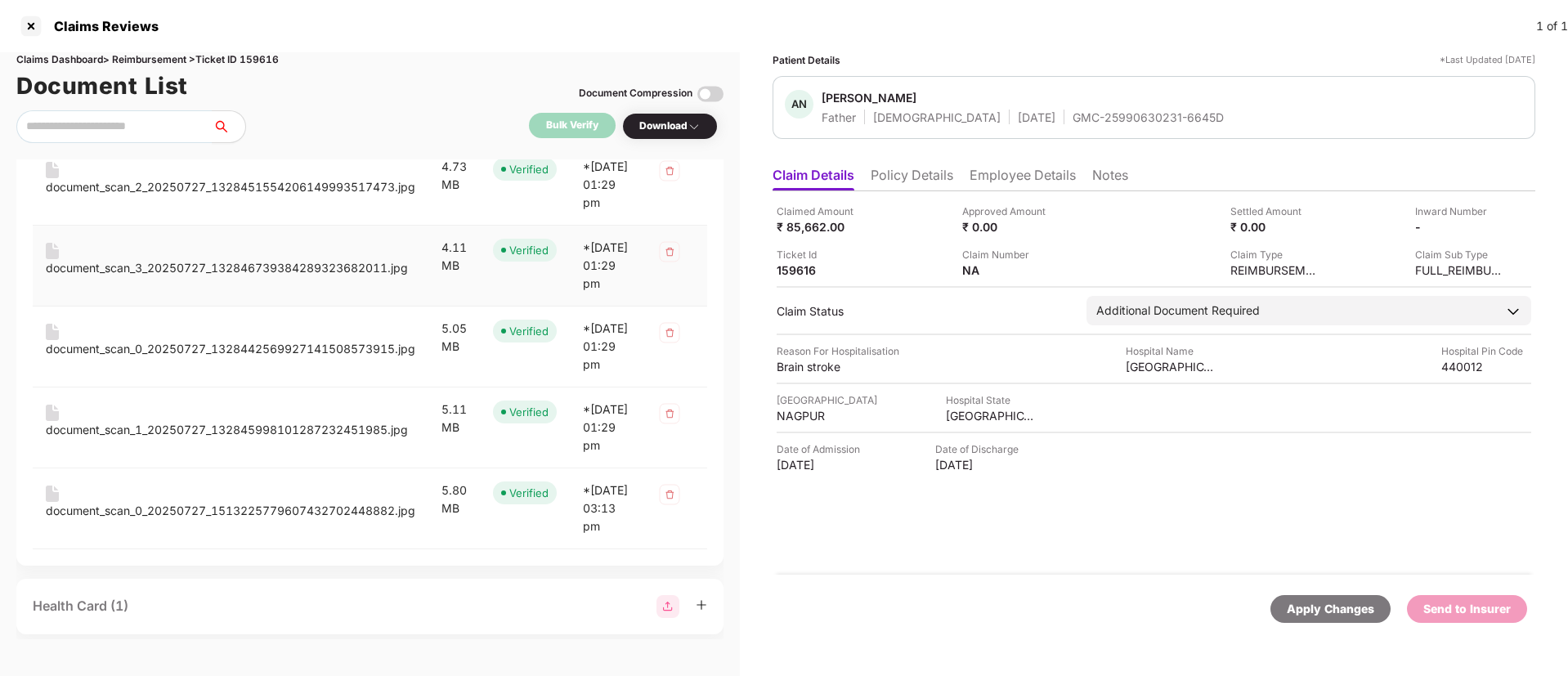
click at [249, 277] on div "document_scan_3_20250727_132846739384289323682011.jpg" at bounding box center [230, 260] width 369 height 35
click at [250, 277] on div "document_scan_3_20250727_132846739384289323682011.jpg" at bounding box center [226, 267] width 362 height 18
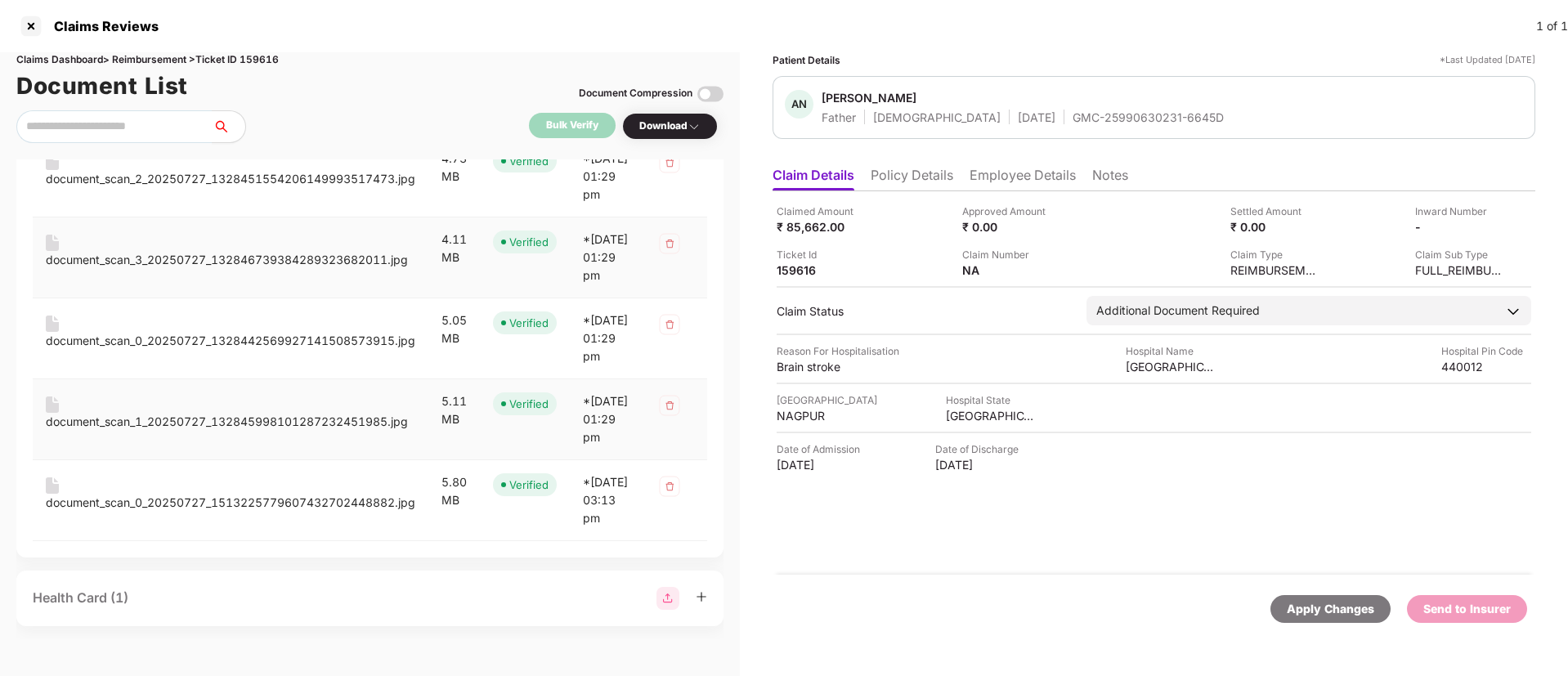
scroll to position [1581, 0]
click at [229, 350] on div "document_scan_0_20250727_1328442569927141508573915.jpg" at bounding box center [230, 341] width 369 height 18
click at [263, 431] on div "document_scan_1_20250727_132845998101287232451985.jpg" at bounding box center [226, 421] width 362 height 18
click at [228, 494] on div "document_scan_0_20250727_1513225779607432702448882.jpg" at bounding box center [230, 502] width 369 height 18
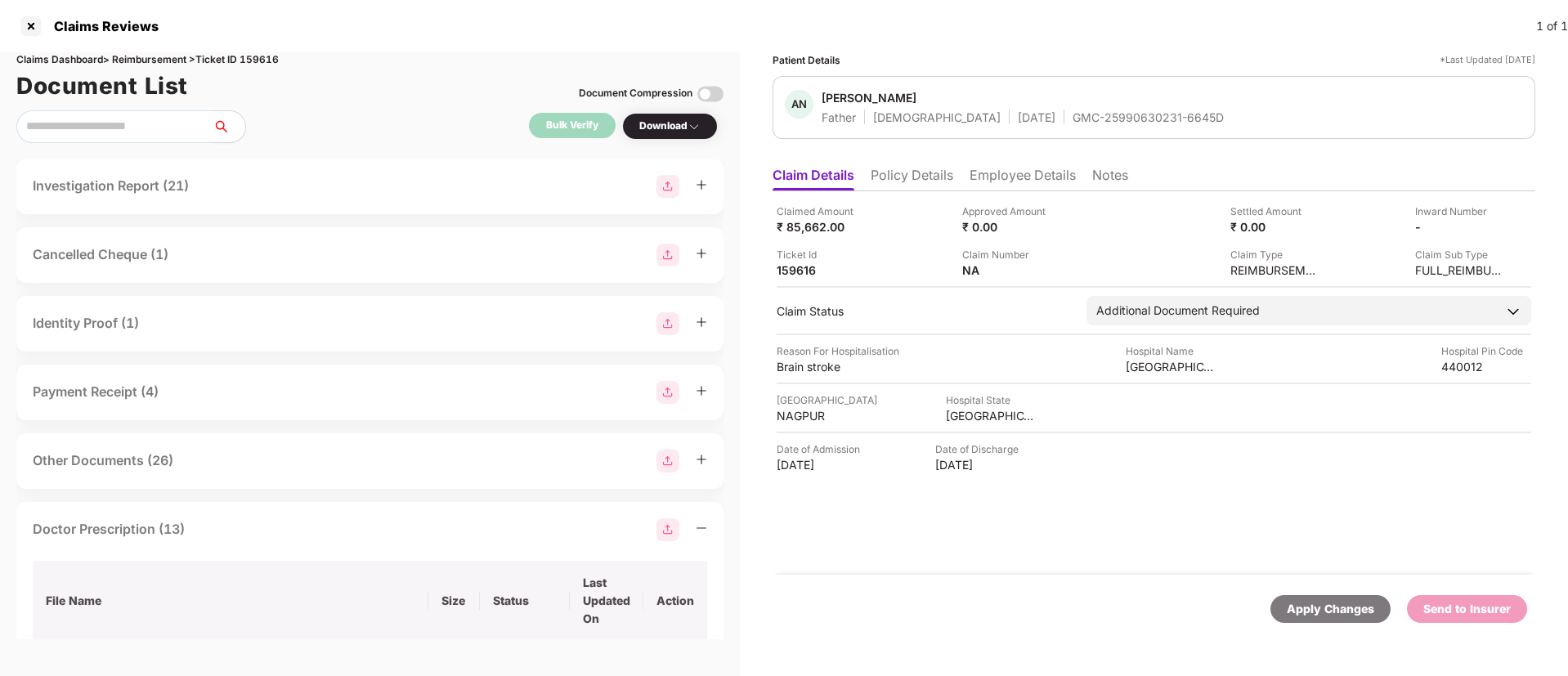
scroll to position [503, 0]
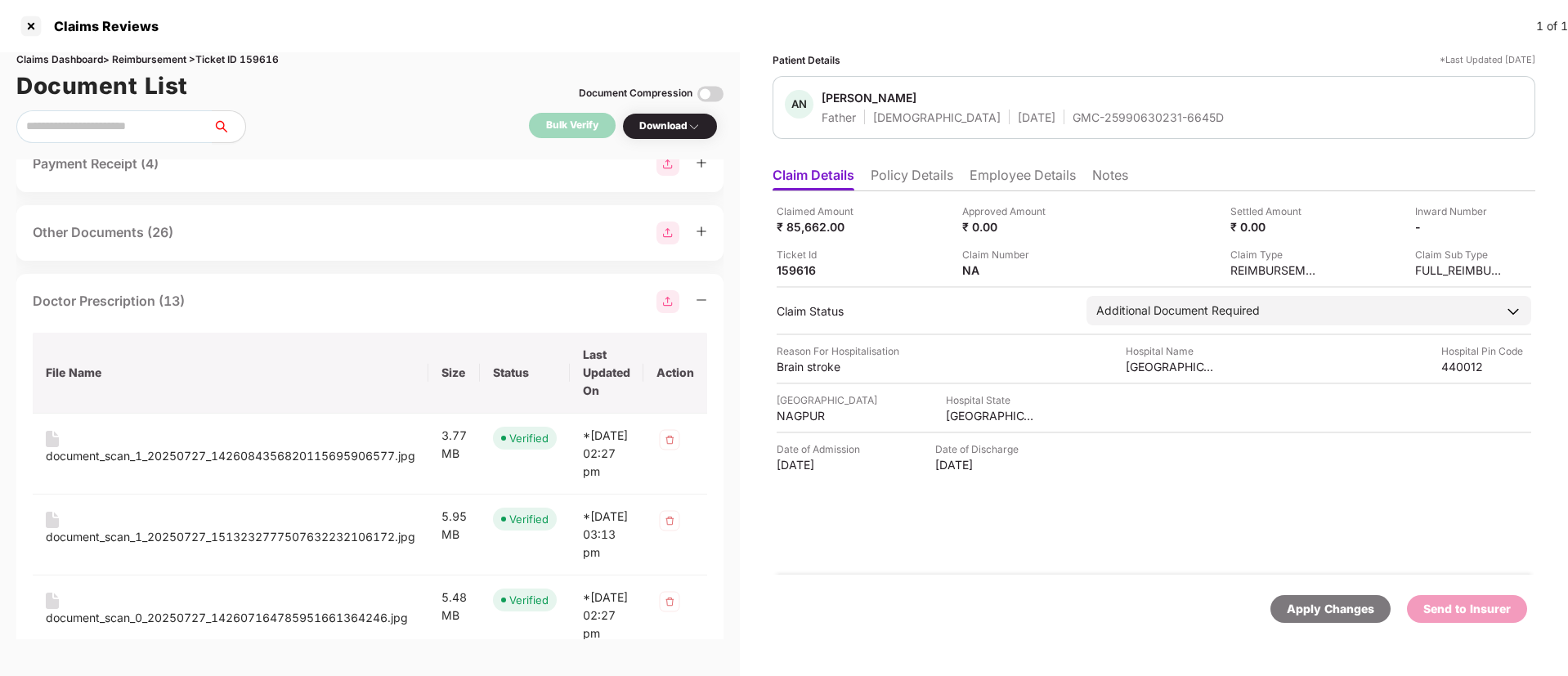
click at [289, 311] on div "Doctor Prescription (13)" at bounding box center [370, 301] width 675 height 23
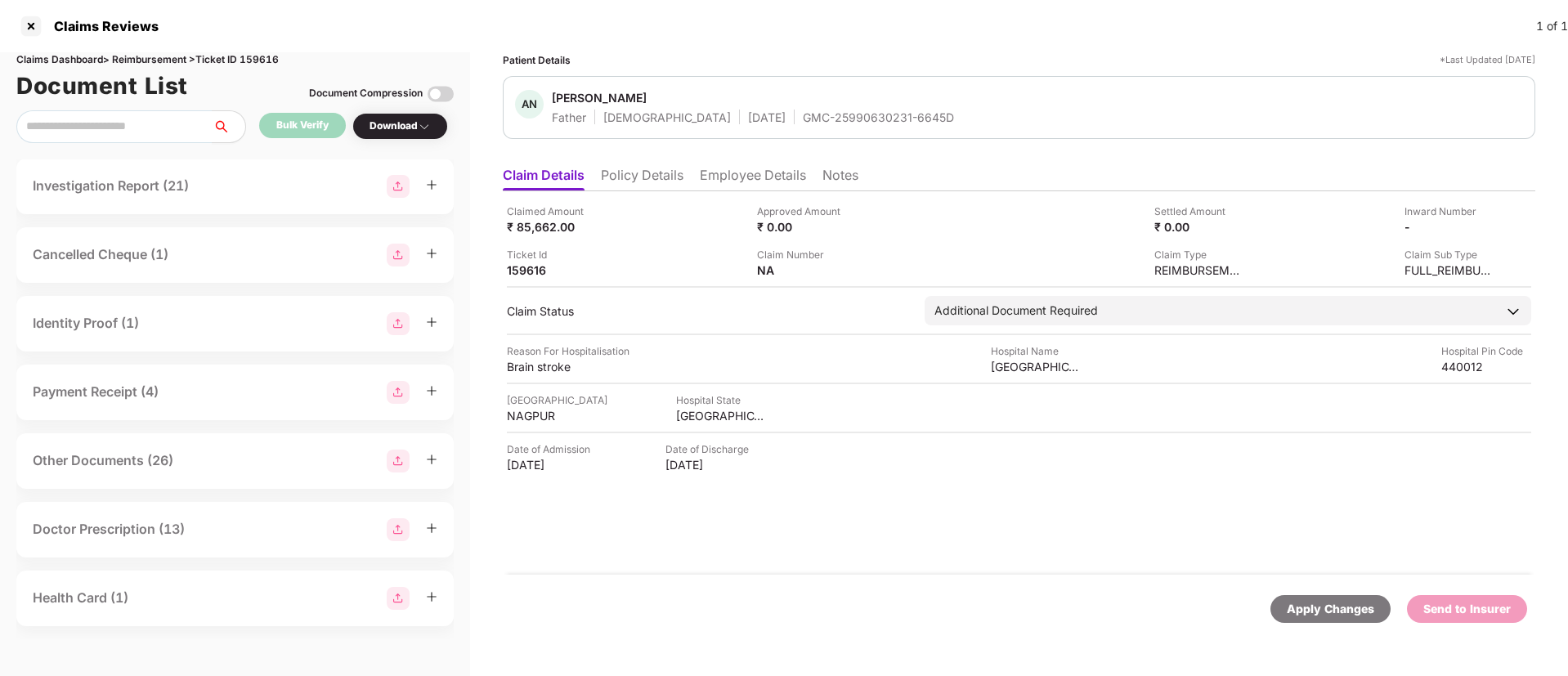
scroll to position [276, 0]
click at [262, 460] on div "Other Documents (26)" at bounding box center [235, 460] width 405 height 23
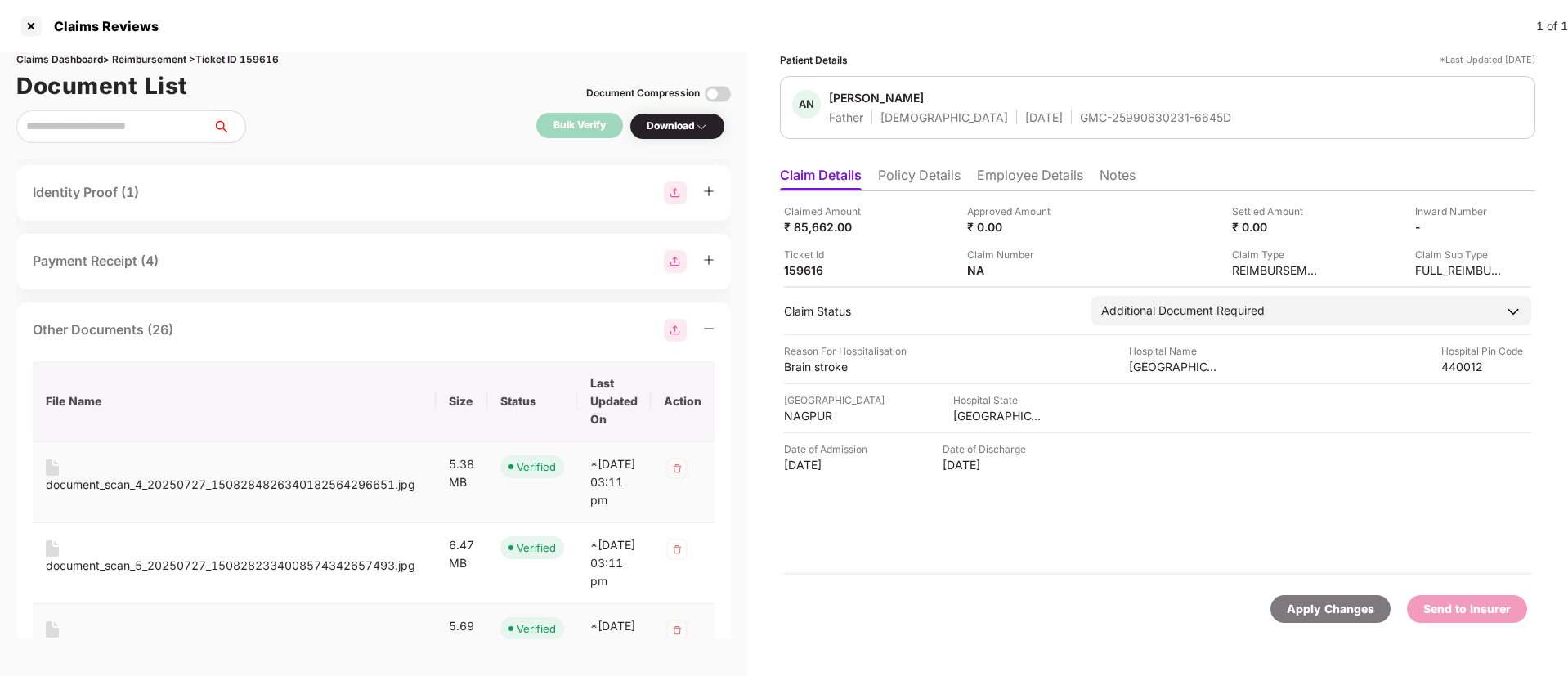
scroll to position [404, 0]
click at [265, 489] on div "document_scan_4_20250727_1508284826340182564296651.jpg" at bounding box center [230, 486] width 369 height 18
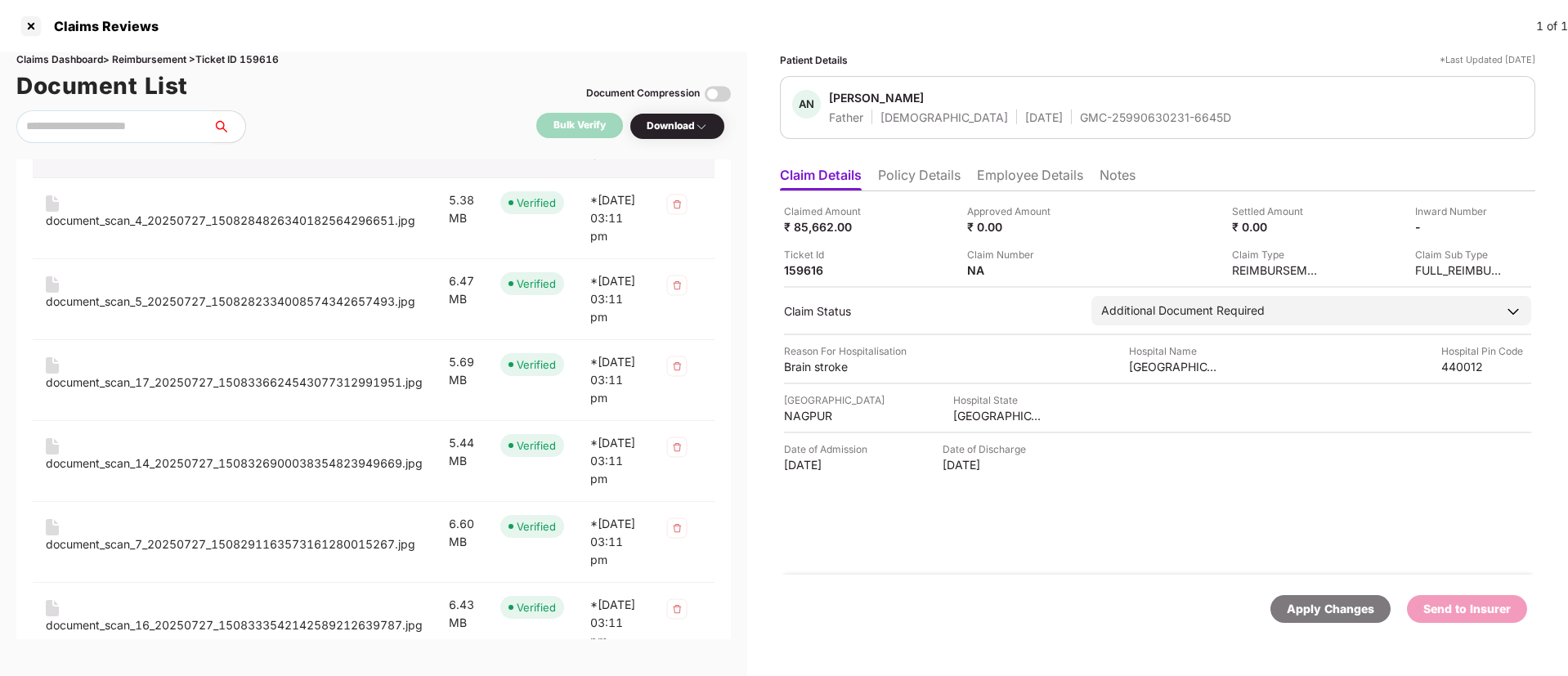
scroll to position [680, 0]
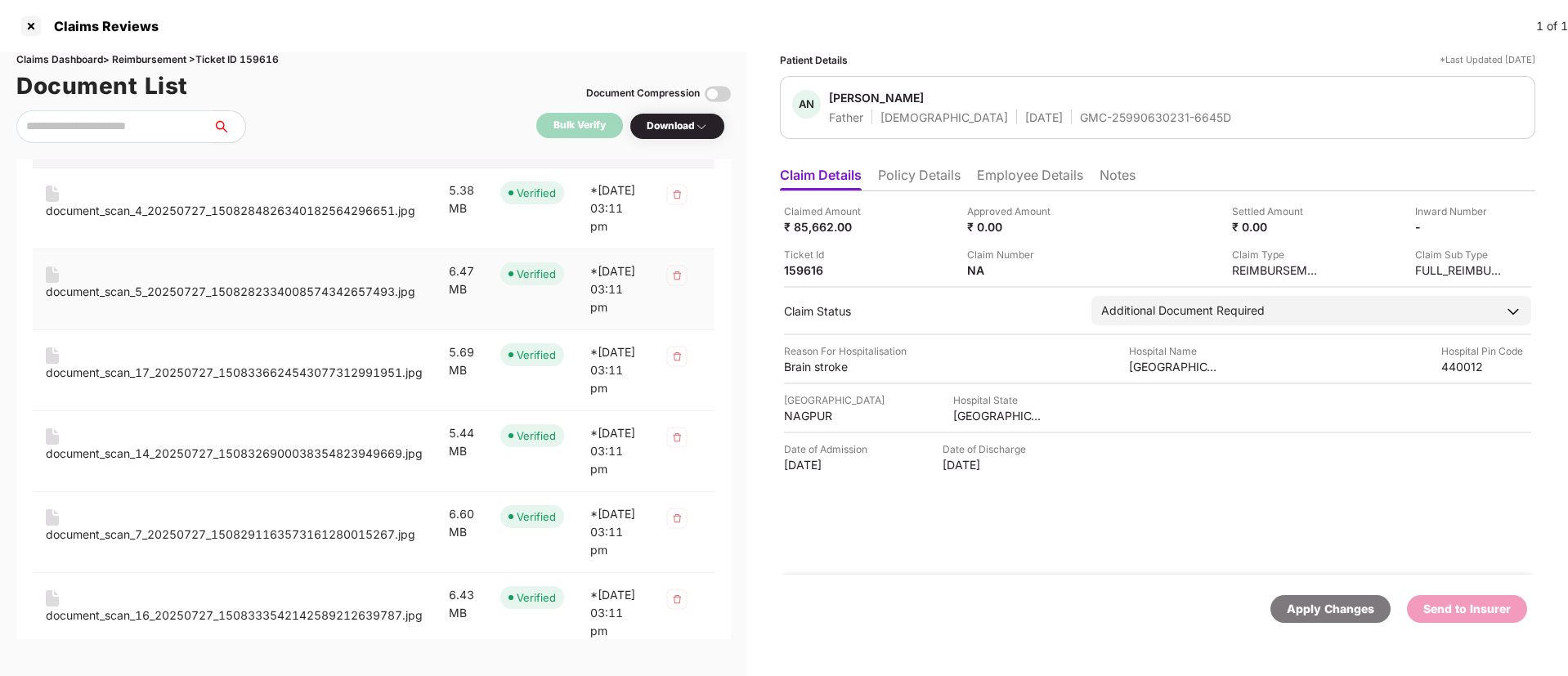
click at [316, 301] on div "document_scan_5_20250727_1508282334008574342657493.jpg" at bounding box center [230, 291] width 369 height 18
click at [286, 382] on div "document_scan_17_20250727_1508336624543077312991951.jpg" at bounding box center [234, 372] width 377 height 18
click at [294, 463] on div "document_scan_14_20250727_1508326900038354823949669.jpg" at bounding box center [234, 453] width 377 height 18
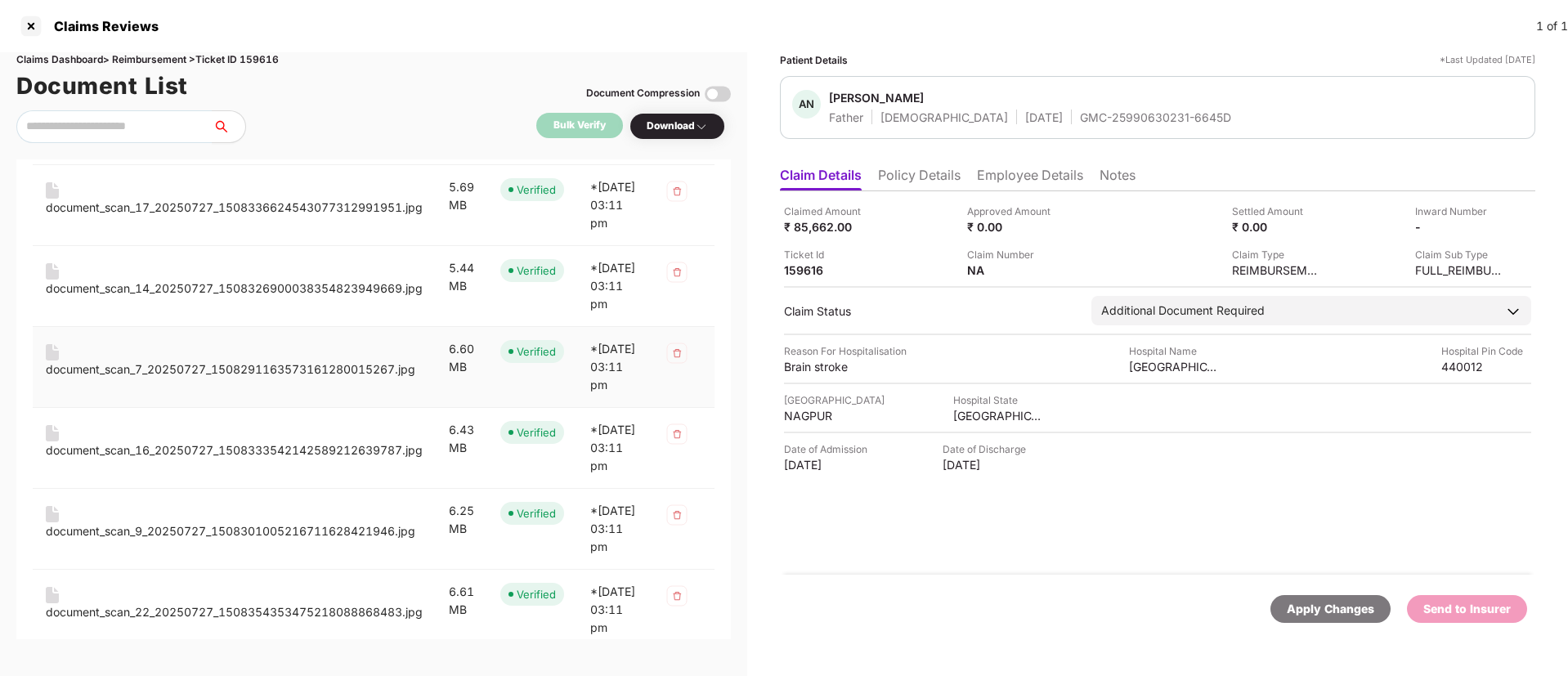
click at [262, 378] on div "document_scan_7_20250727_1508291163573161280015267.jpg" at bounding box center [230, 369] width 369 height 18
click at [284, 459] on div "document_scan_16_20250727_1508333542142589212639787.jpg" at bounding box center [234, 450] width 377 height 18
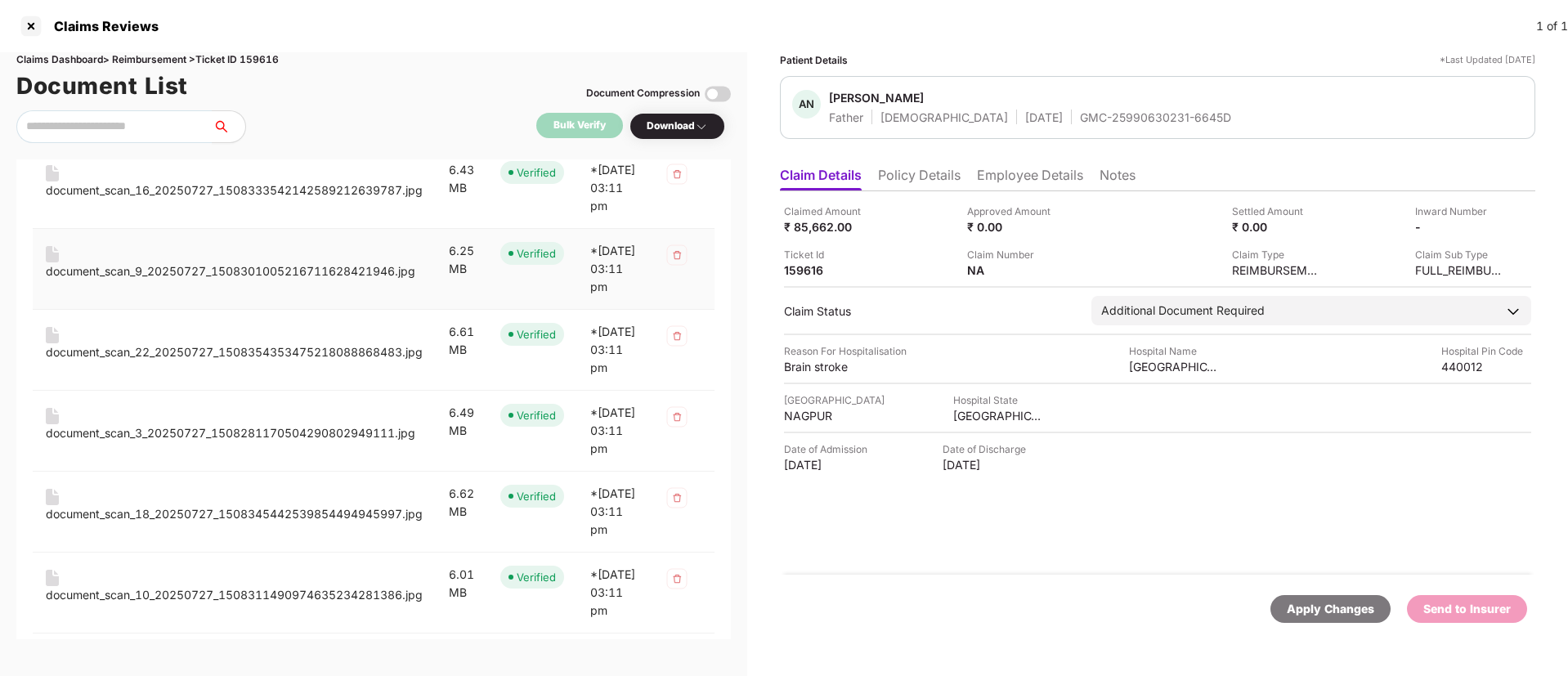
click at [228, 281] on div "document_scan_9_20250727_1508301005216711628421946.jpg" at bounding box center [230, 271] width 369 height 18
click at [227, 362] on div "document_scan_22_20250727_1508354353475218088868483.jpg" at bounding box center [234, 351] width 377 height 18
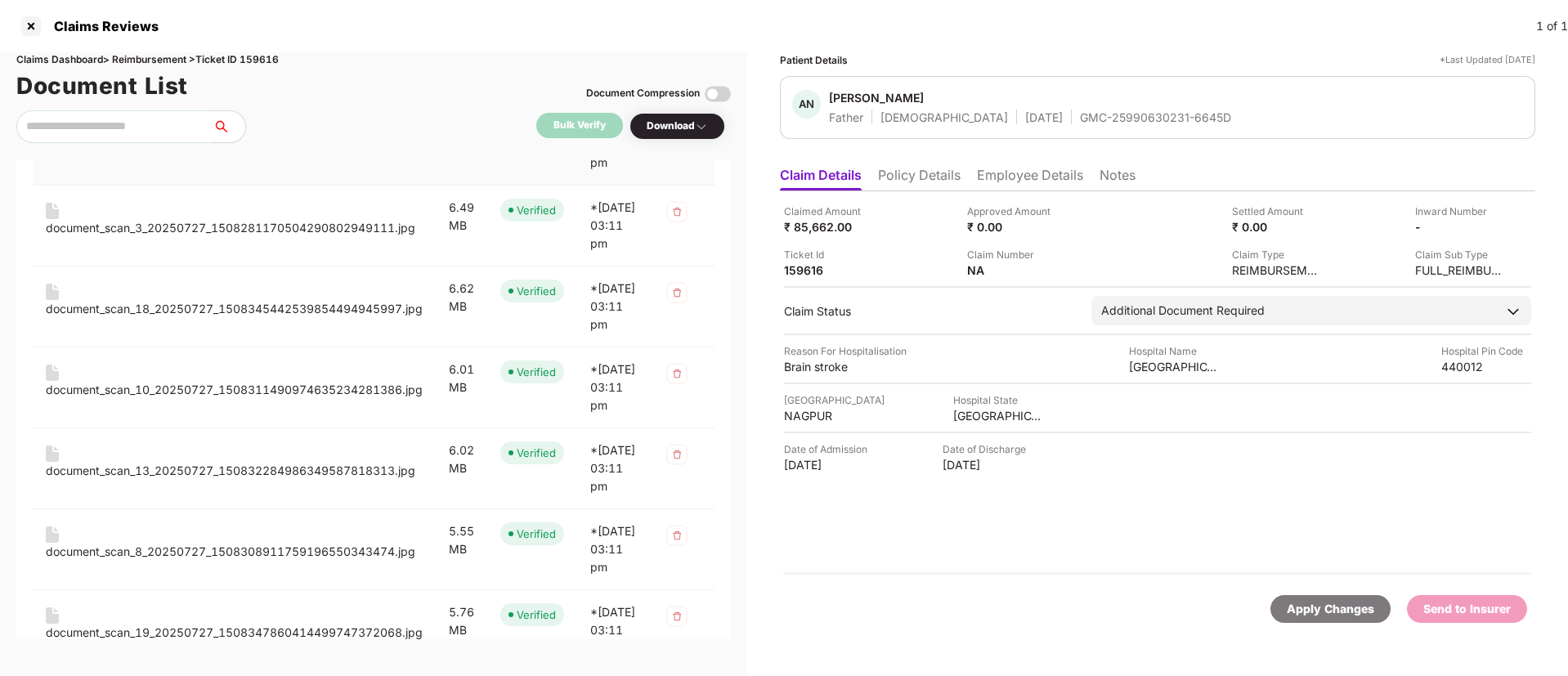
scroll to position [1338, 0]
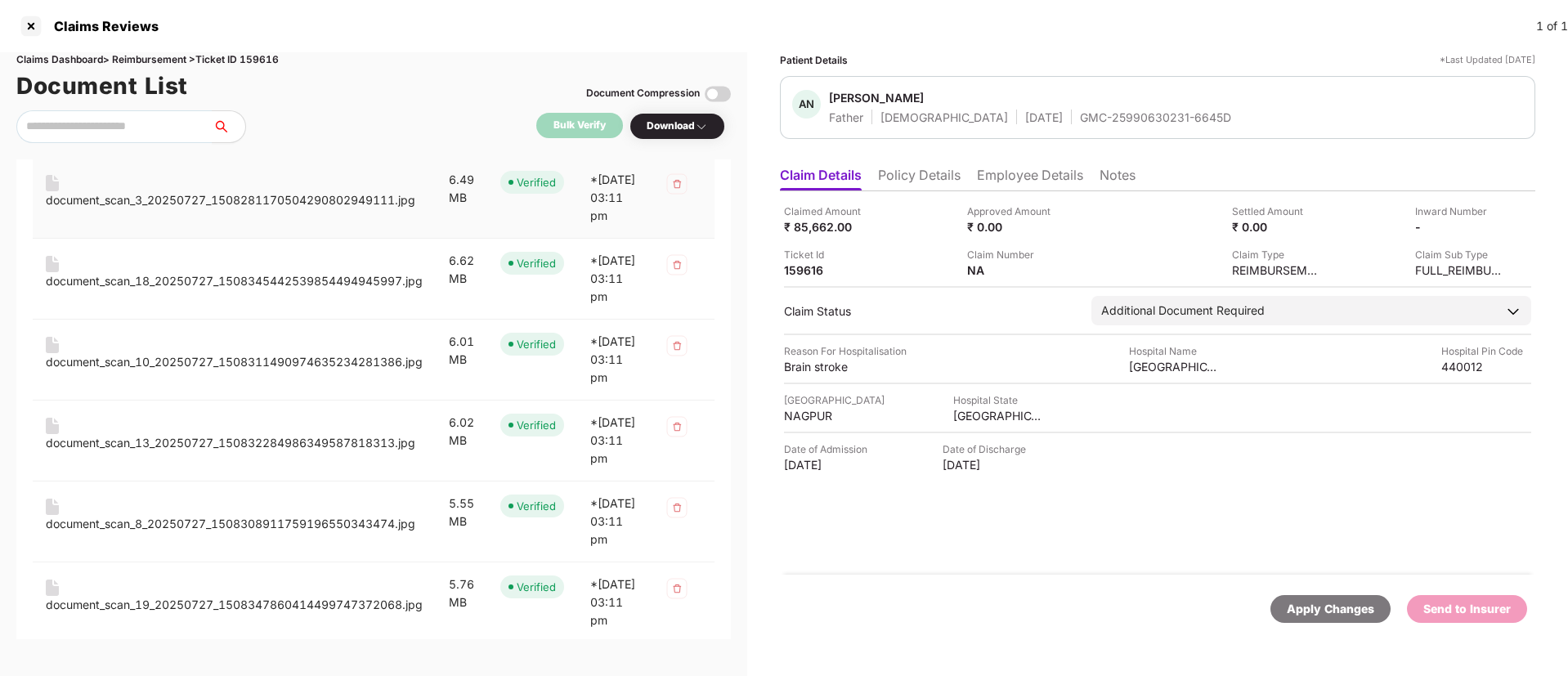
click at [244, 209] on div "document_scan_3_20250727_1508281170504290802949111.jpg" at bounding box center [230, 200] width 369 height 18
click at [273, 290] on div "document_scan_18_20250727_1508345442539854494945997.jpg" at bounding box center [234, 281] width 377 height 18
click at [276, 371] on div "document_scan_10_20250727_1508311490974635234281386.jpg" at bounding box center [234, 362] width 377 height 18
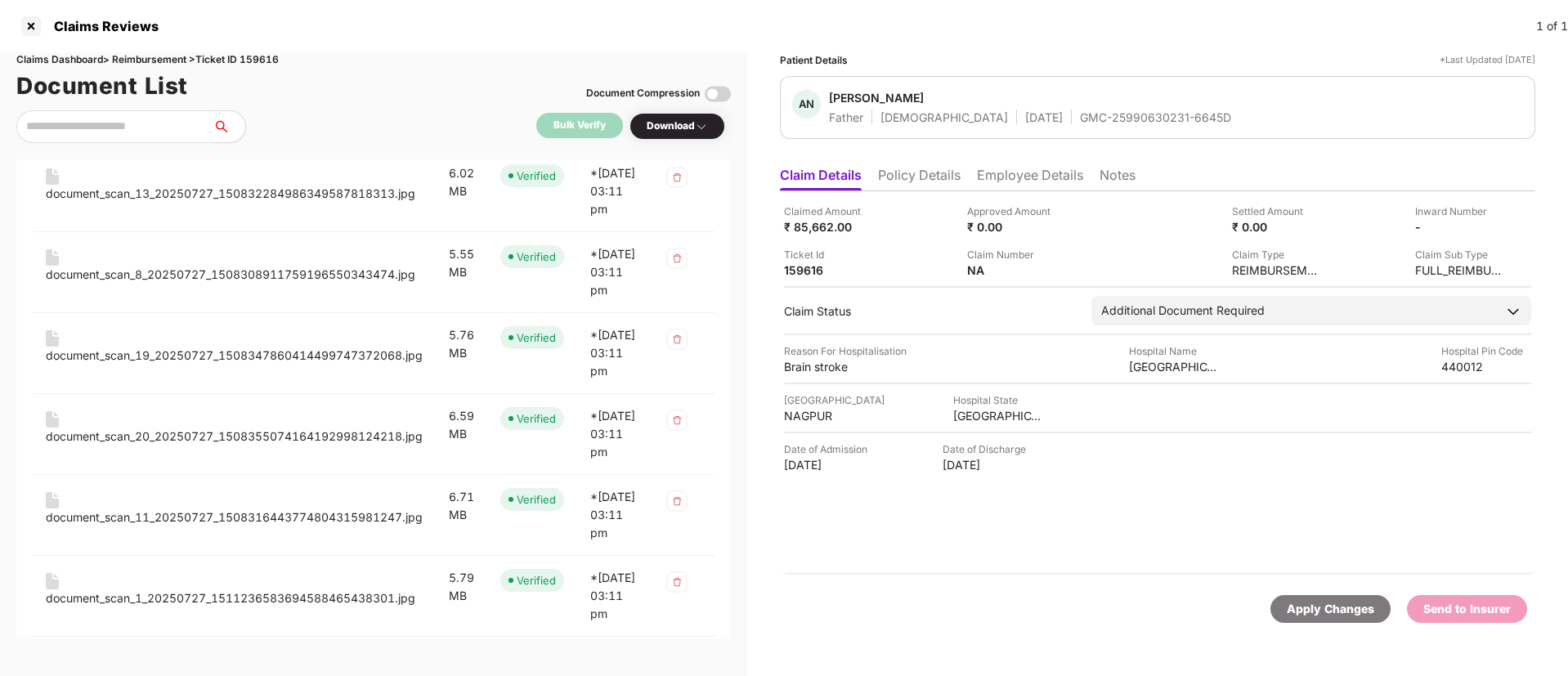
scroll to position [1588, 0]
click at [248, 201] on div "document_scan_13_20250727_150832284986349587818313.jpg" at bounding box center [230, 192] width 369 height 18
click at [244, 282] on div "document_scan_8_20250727_1508308911759196550343474.jpg" at bounding box center [230, 273] width 369 height 18
click at [251, 119] on div "document_scan_19_20250727_1508347860414499747372068.jpg" at bounding box center [234, 109] width 377 height 18
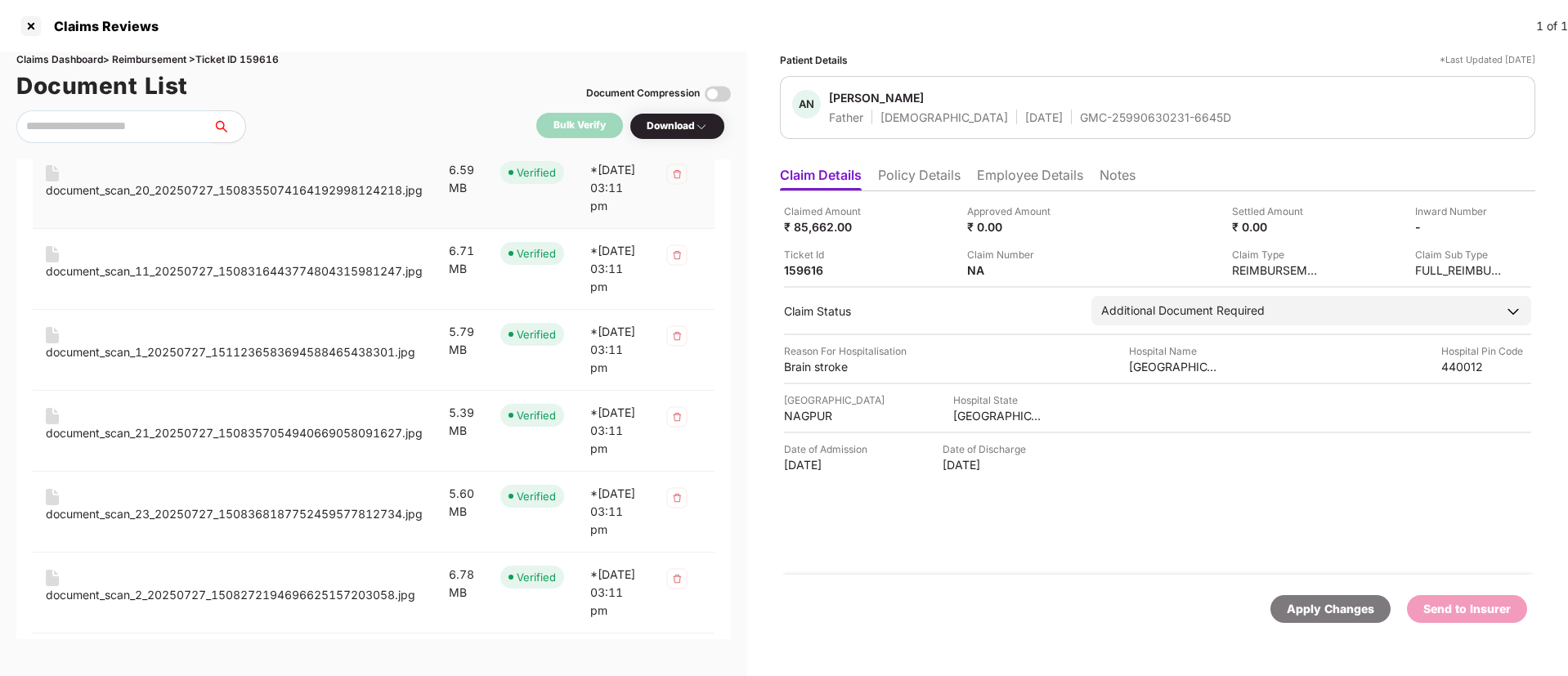
click at [288, 200] on div "document_scan_20_20250727_1508355074164192998124218.jpg" at bounding box center [234, 190] width 377 height 18
click at [289, 281] on div "document_scan_11_20250727_1508316443774804315981247.jpg" at bounding box center [234, 271] width 377 height 18
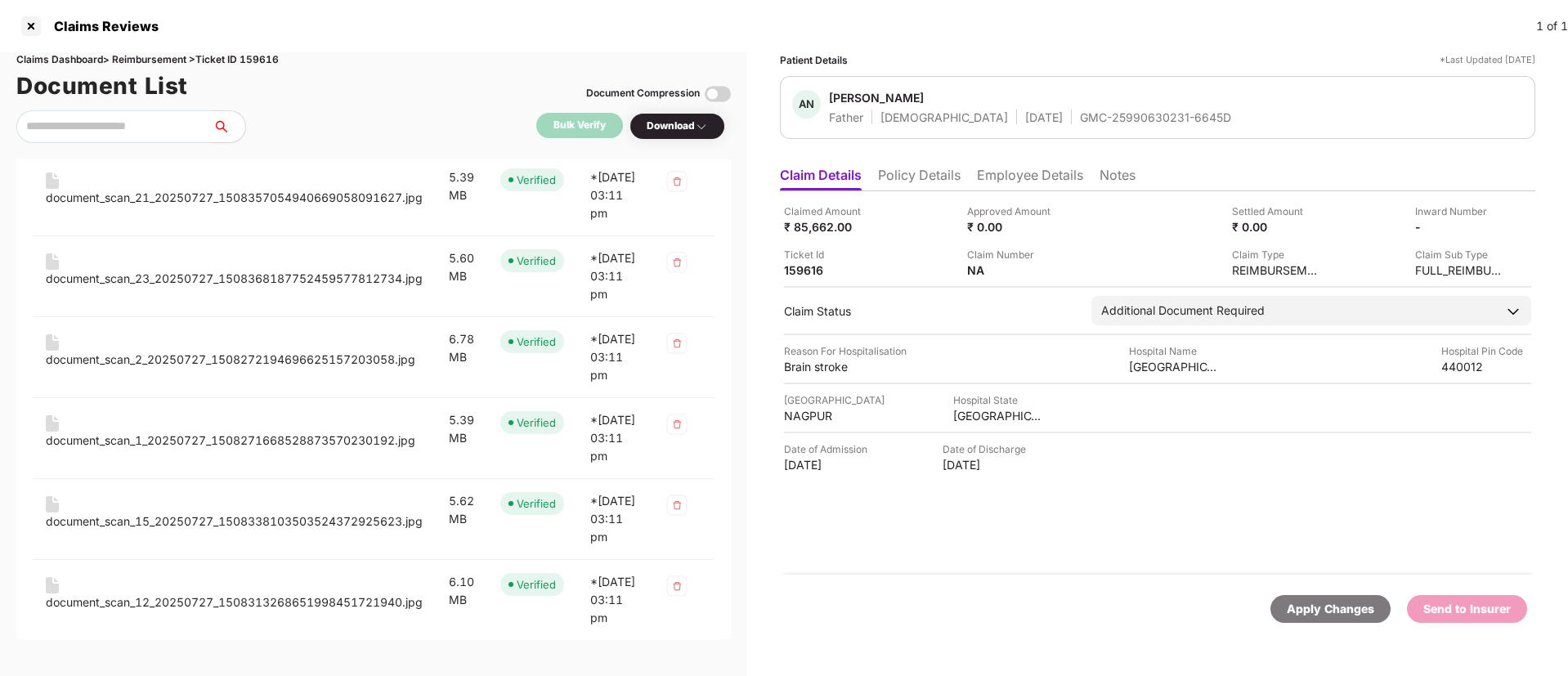
scroll to position [2083, 0]
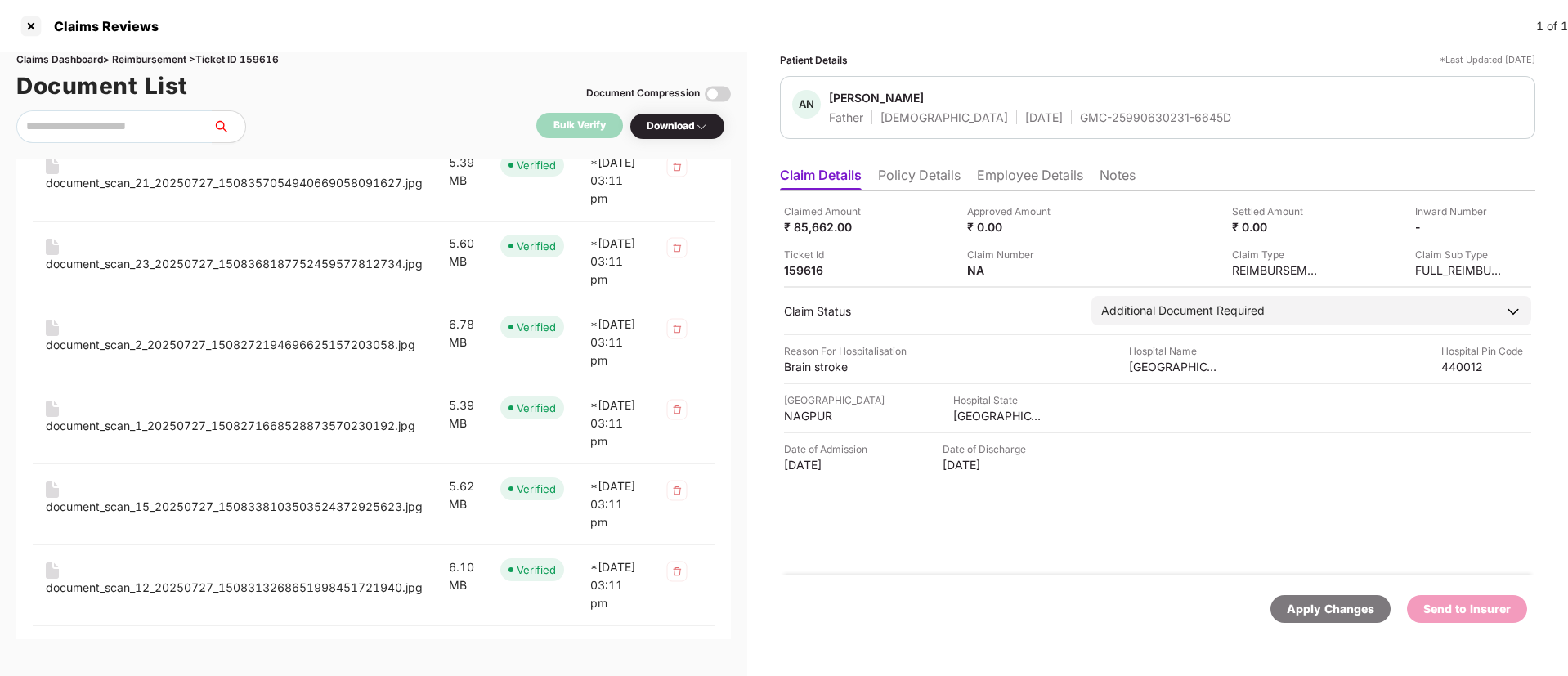
click at [254, 111] on div "document_scan_1_20250727_1511236583694588465438301.jpg" at bounding box center [230, 102] width 369 height 18
click at [267, 192] on div "document_scan_21_20250727_1508357054940669058091627.jpg" at bounding box center [234, 183] width 377 height 18
click at [289, 273] on div "document_scan_23_20250727_1508368187752459577812734.jpg" at bounding box center [234, 263] width 377 height 18
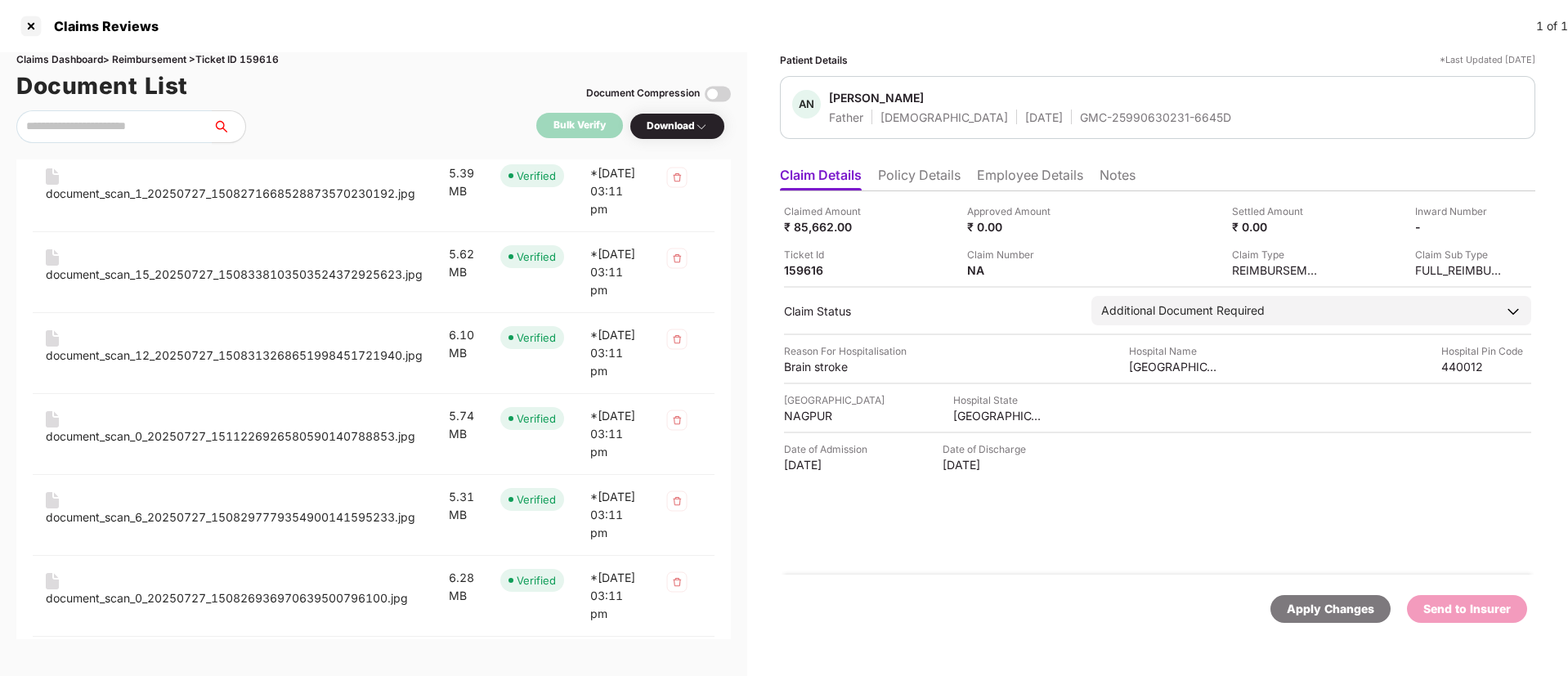
scroll to position [2377, 0]
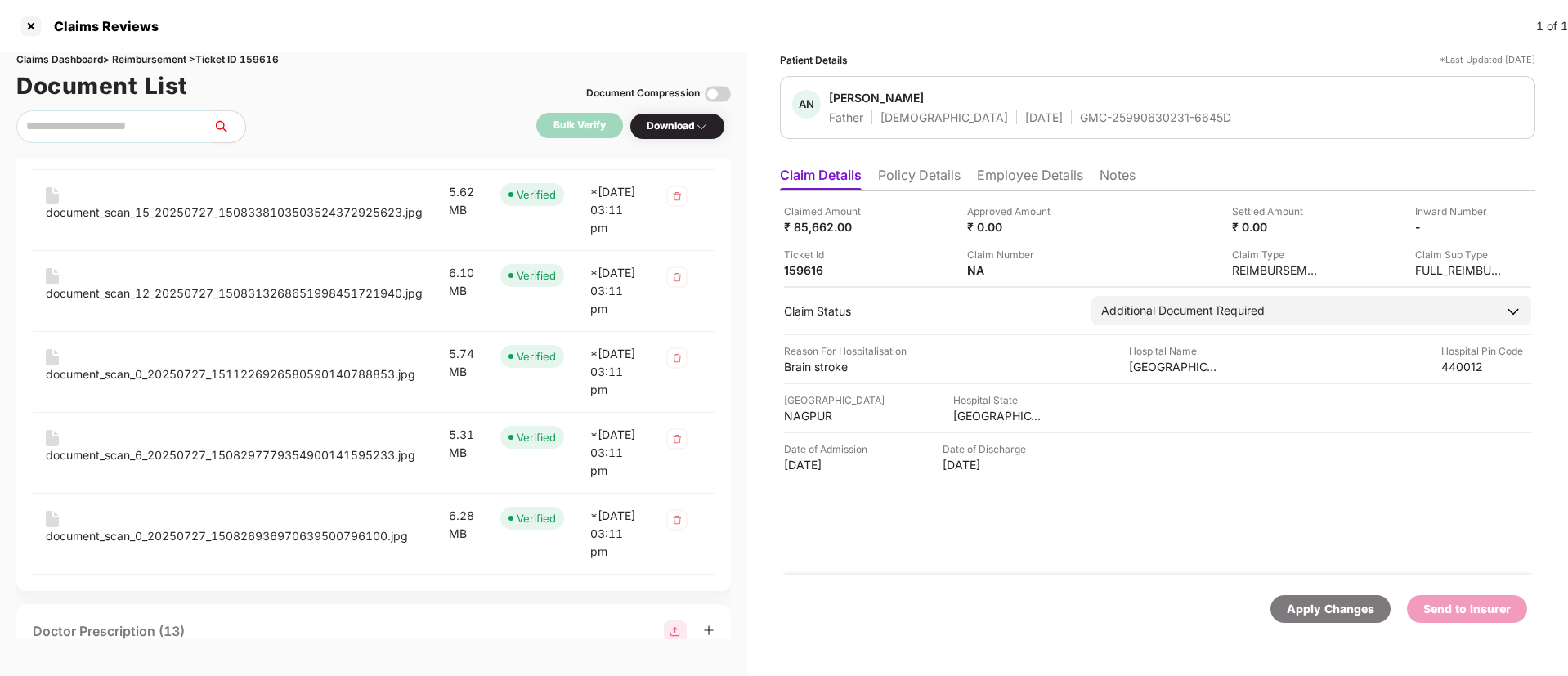
click at [289, 60] on div "document_scan_2_20250727_1508272194696625157203058.jpg" at bounding box center [230, 50] width 369 height 18
click at [304, 141] on div "document_scan_1_20250727_1508271668528873570230192.jpg" at bounding box center [230, 131] width 369 height 18
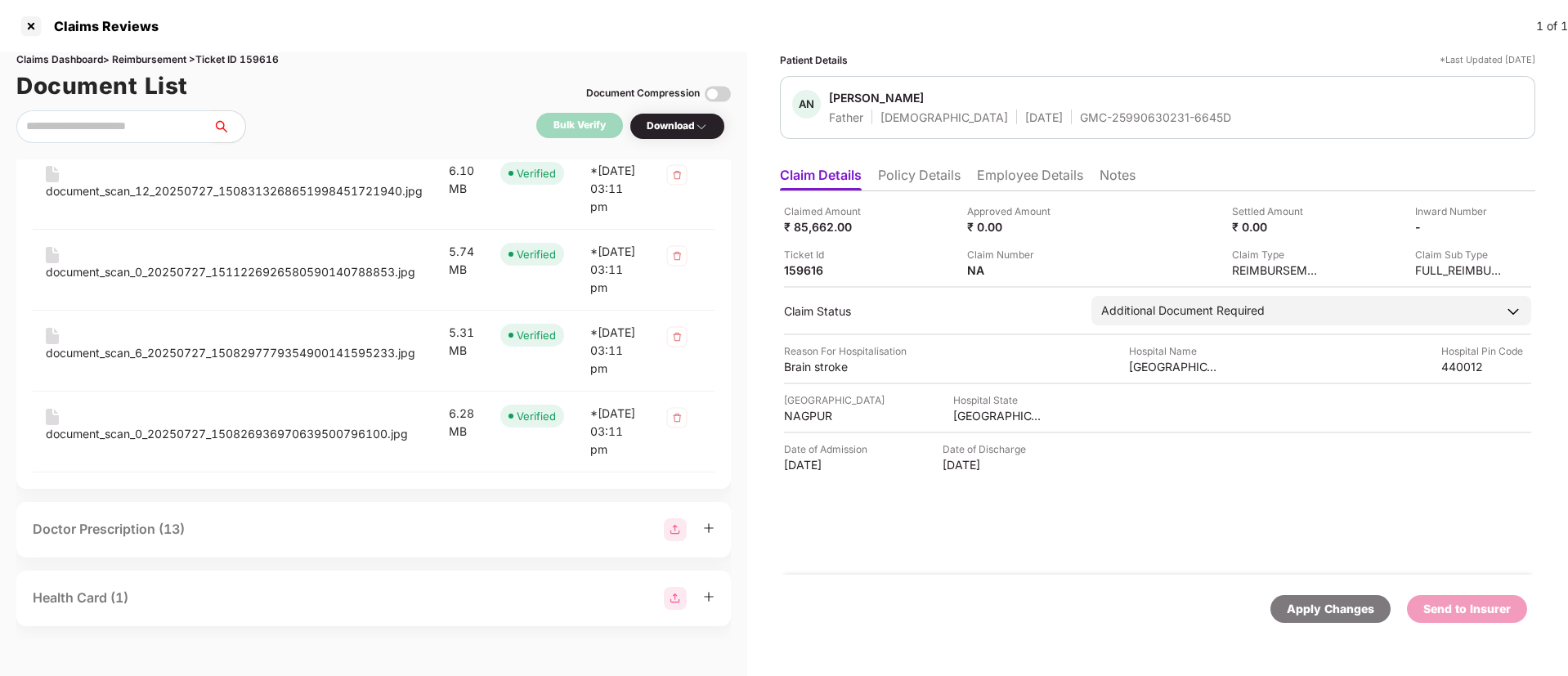
scroll to position [2563, 0]
click at [255, 120] on div "document_scan_15_20250727_1508338103503524372925623.jpg" at bounding box center [234, 110] width 377 height 18
click at [270, 201] on div "document_scan_12_20250727_1508313268651998451721940.jpg" at bounding box center [234, 190] width 377 height 18
click at [246, 282] on div "document_scan_0_20250727_1511226926580590140788853.jpg" at bounding box center [230, 271] width 369 height 18
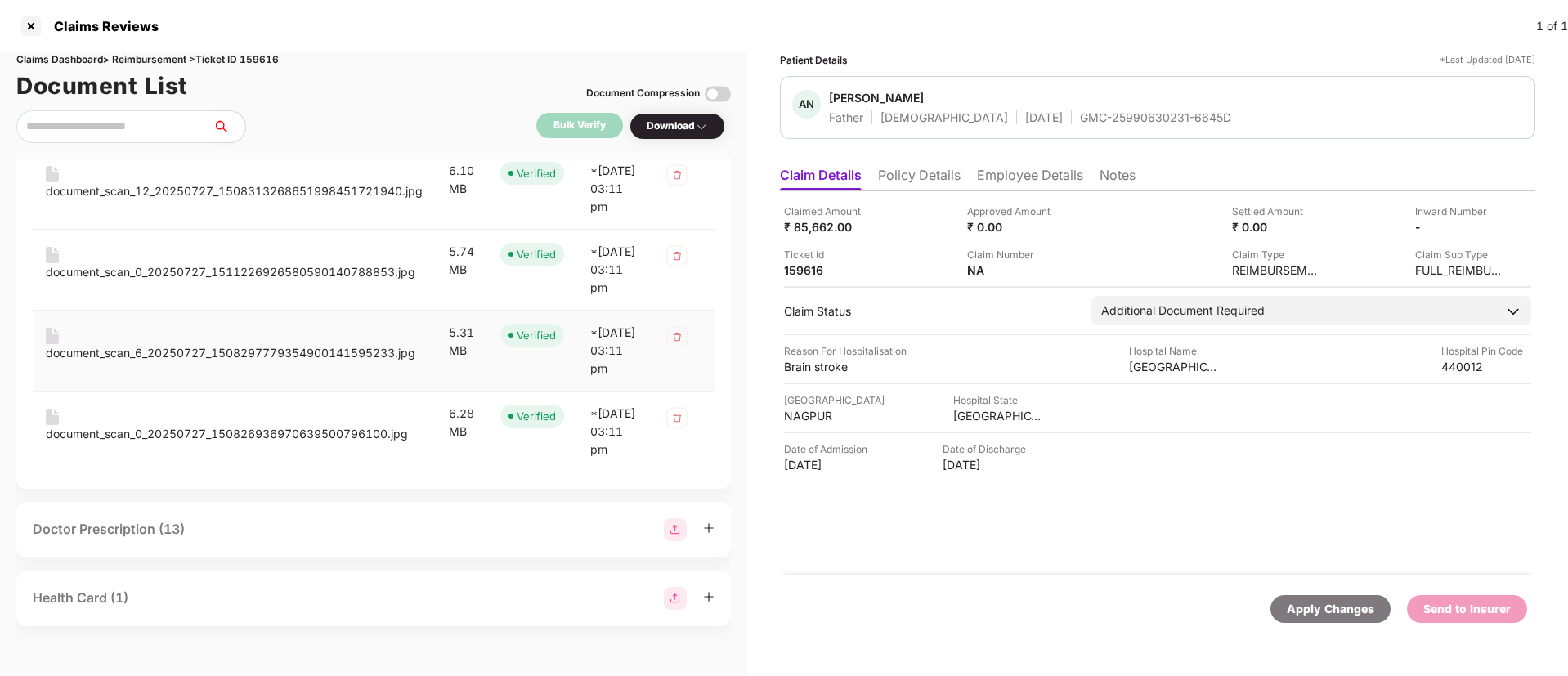
click at [263, 362] on div "document_scan_6_20250727_1508297779354900141595233.jpg" at bounding box center [230, 352] width 369 height 18
click at [245, 425] on div "document_scan_0_20250727_150826936970639500796100.jpg" at bounding box center [226, 433] width 362 height 18
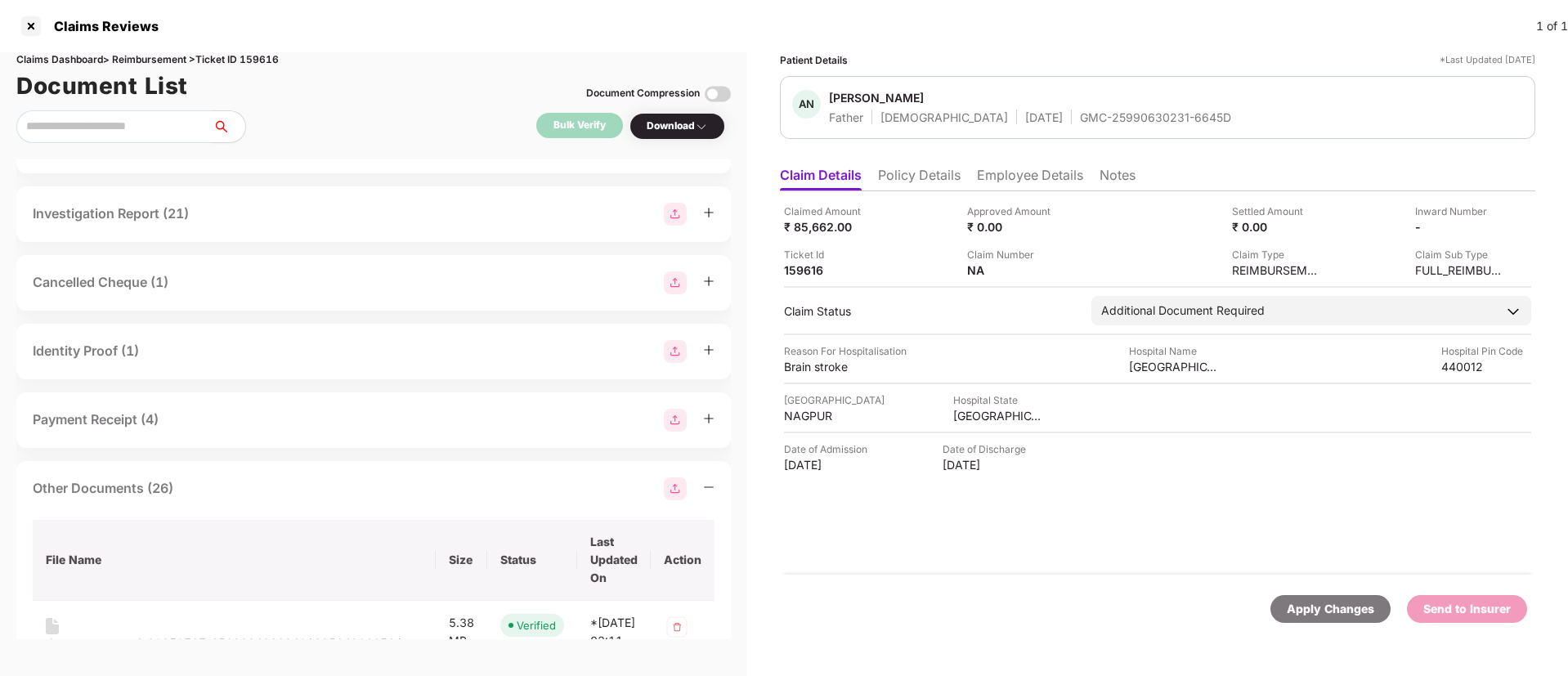
scroll to position [448, 0]
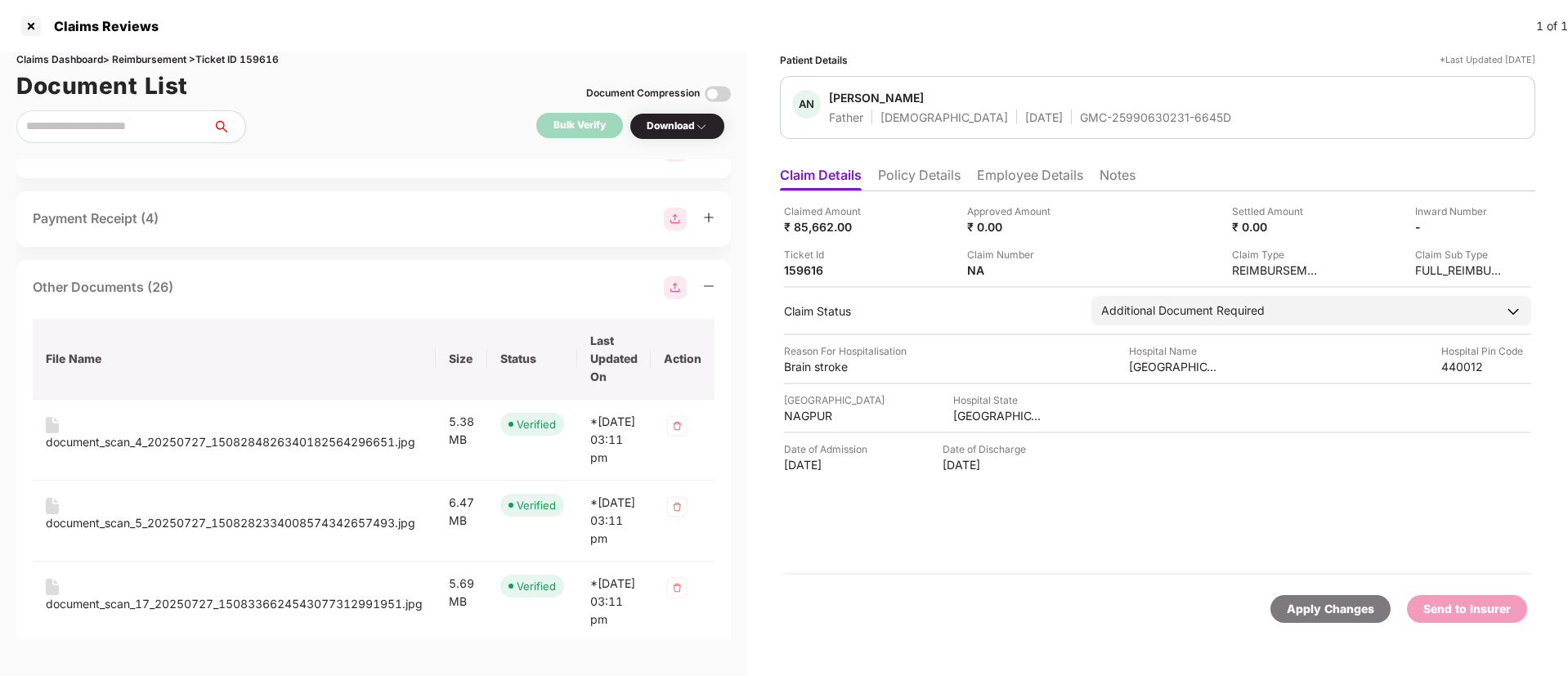
click at [261, 292] on div "Other Documents (26)" at bounding box center [374, 287] width 682 height 23
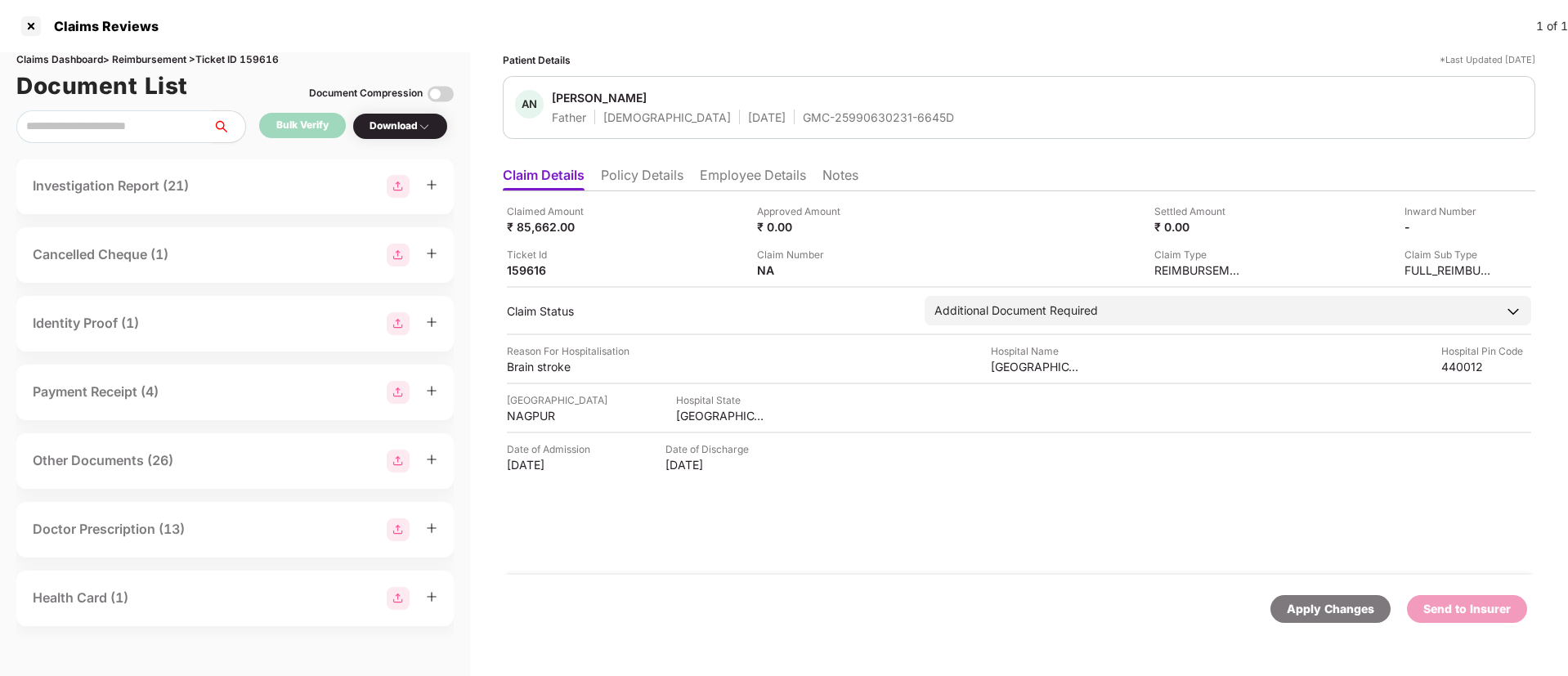
click at [803, 111] on div "GMC-25990630231-6645D" at bounding box center [878, 117] width 151 height 15
copy div "GMC-25990630231-6645D"
click at [1005, 362] on div "Getwell Hospital and Research Institute" at bounding box center [1036, 367] width 90 height 15
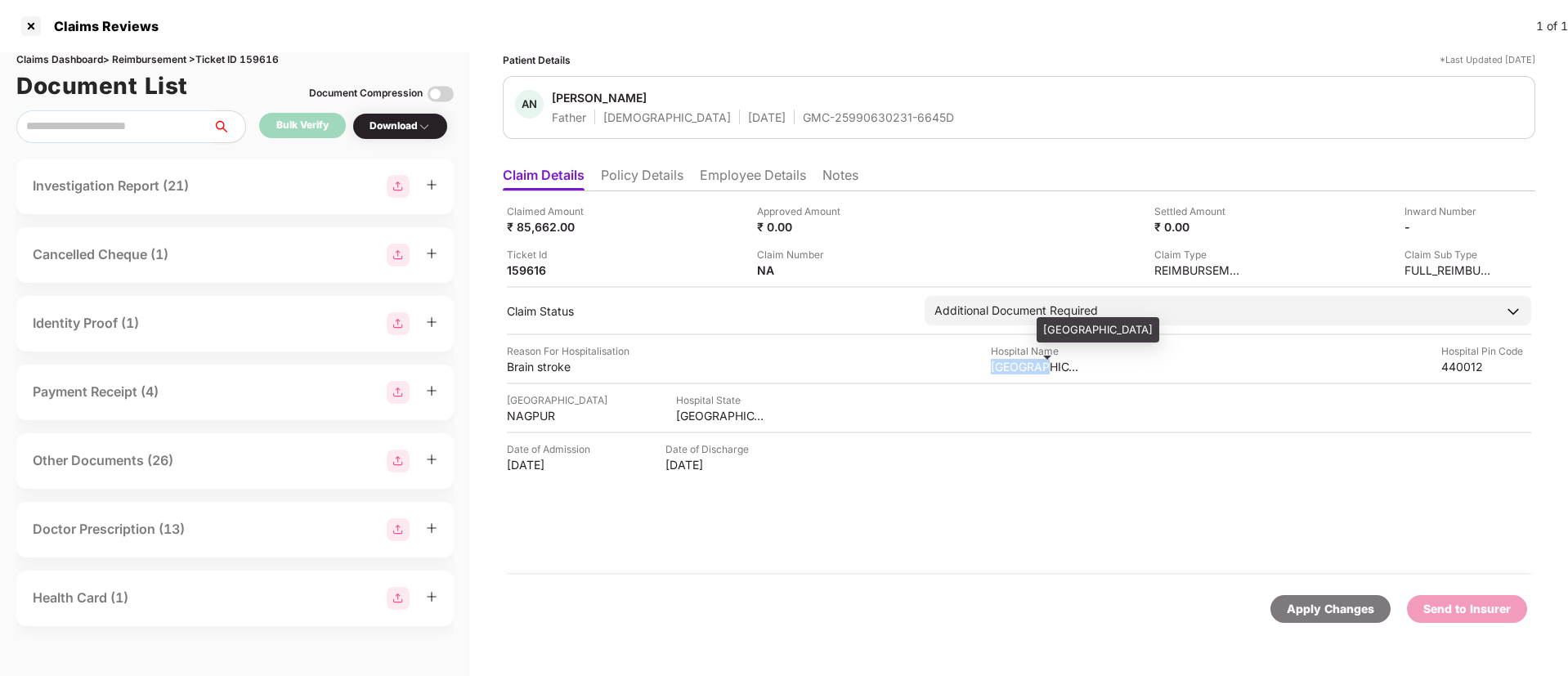
click at [1005, 362] on div "Getwell Hospital and Research Institute" at bounding box center [1036, 367] width 90 height 15
copy div "Getwell Hospital and Research Institute"
click at [719, 268] on div "Ticket Id 159616" at bounding box center [626, 262] width 238 height 31
click at [534, 370] on div "Brain stroke" at bounding box center [552, 367] width 90 height 15
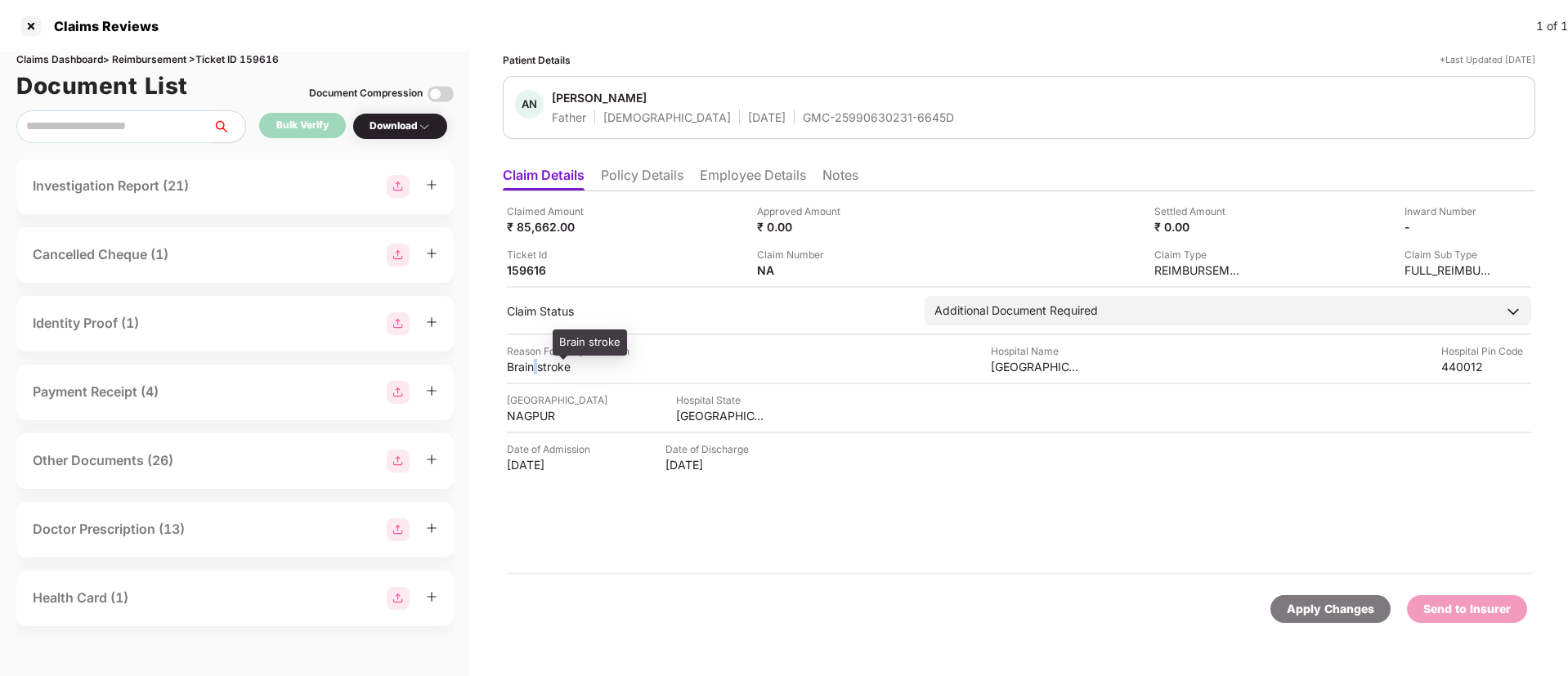
click at [534, 370] on div "Brain stroke" at bounding box center [552, 367] width 90 height 15
copy div "Brain stroke"
click at [638, 178] on li "Policy Details" at bounding box center [643, 179] width 83 height 24
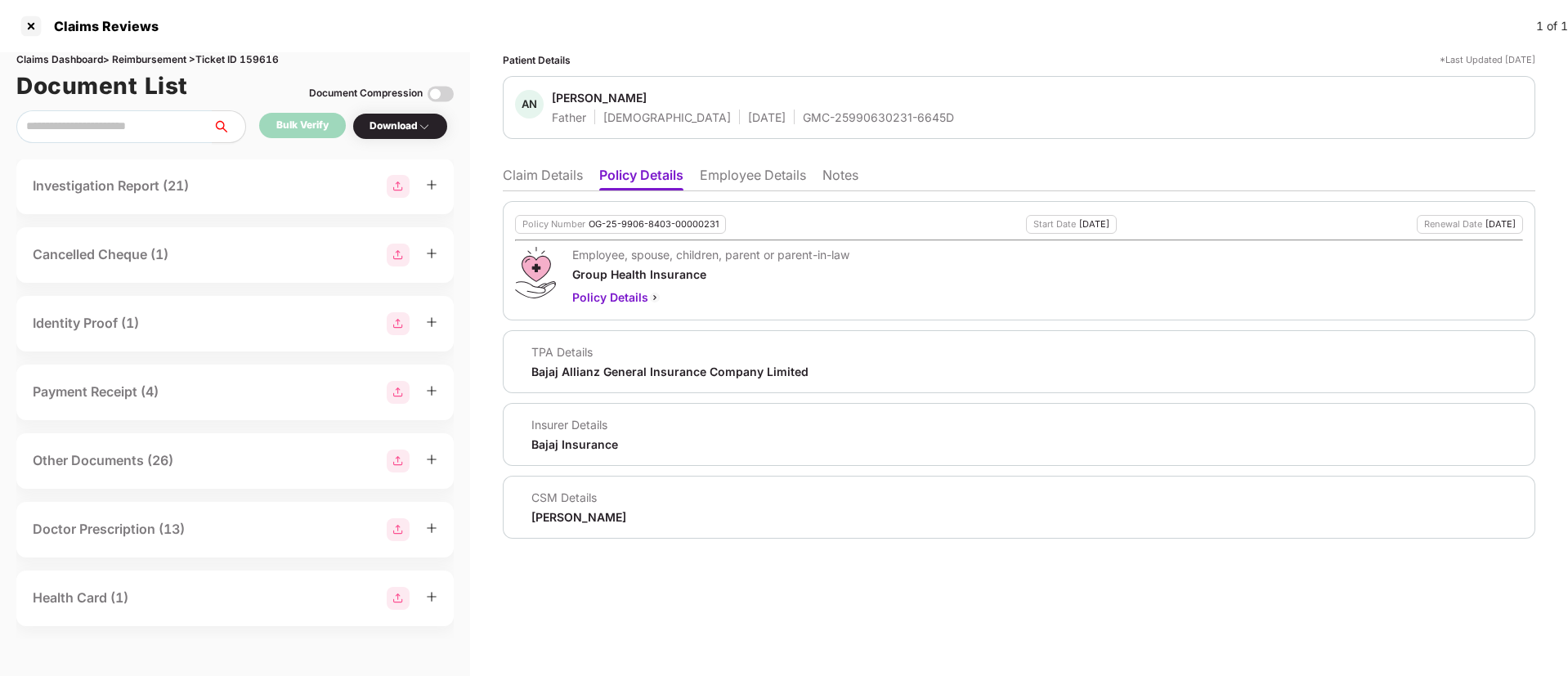
click at [556, 172] on li "Claim Details" at bounding box center [542, 179] width 80 height 24
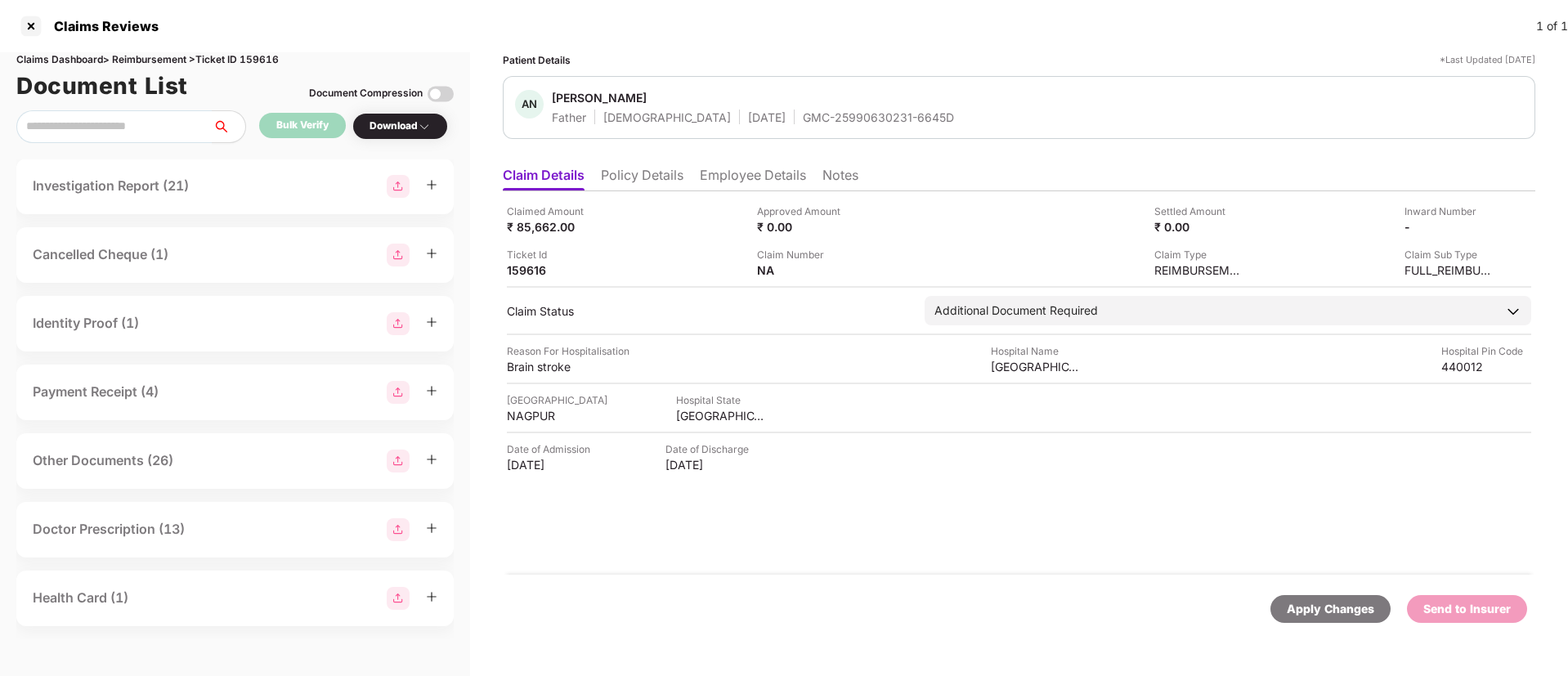
click at [764, 181] on li "Employee Details" at bounding box center [753, 179] width 106 height 24
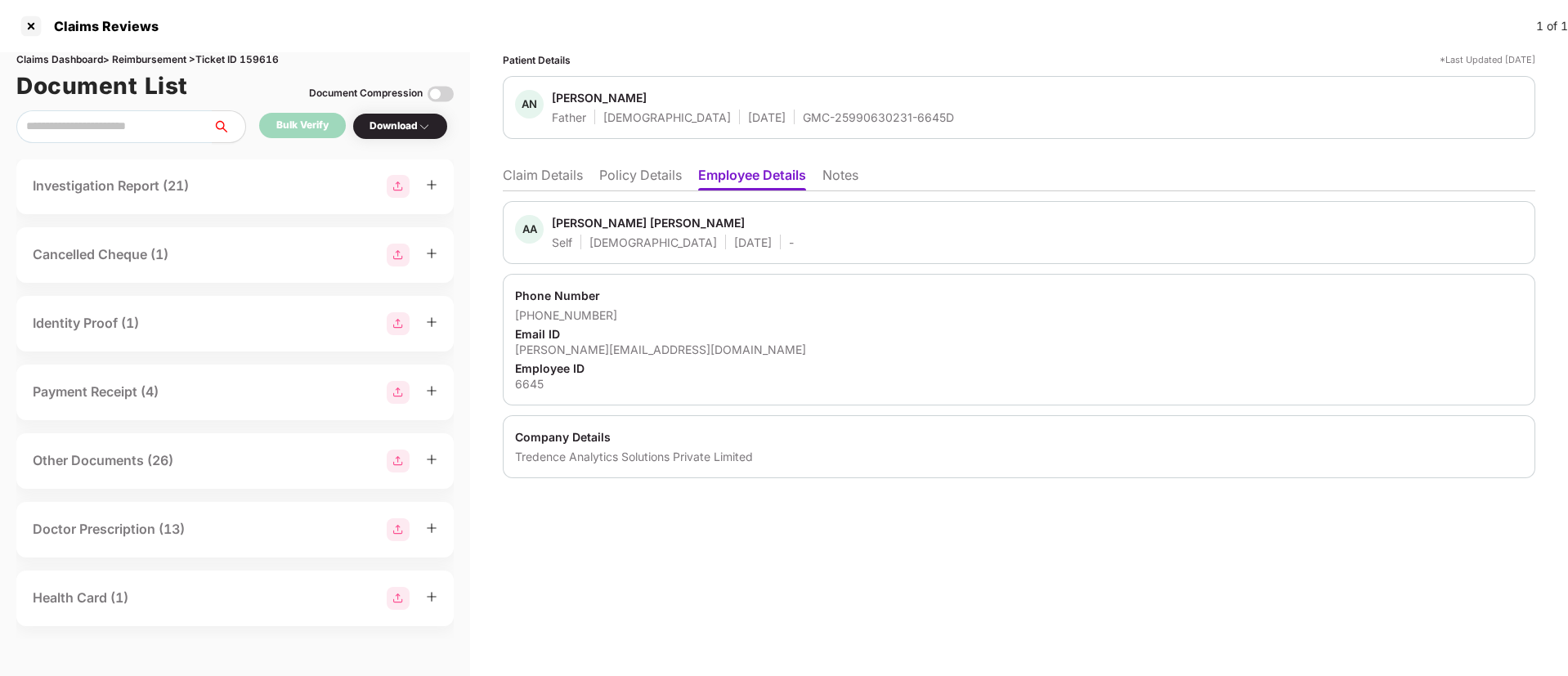
click at [601, 347] on div "akanksha.nirhale@tredence.com" at bounding box center [1019, 349] width 1008 height 15
copy div "akanksha.nirhale@tredence.com"
drag, startPoint x: 532, startPoint y: 319, endPoint x: 612, endPoint y: 317, distance: 80.0
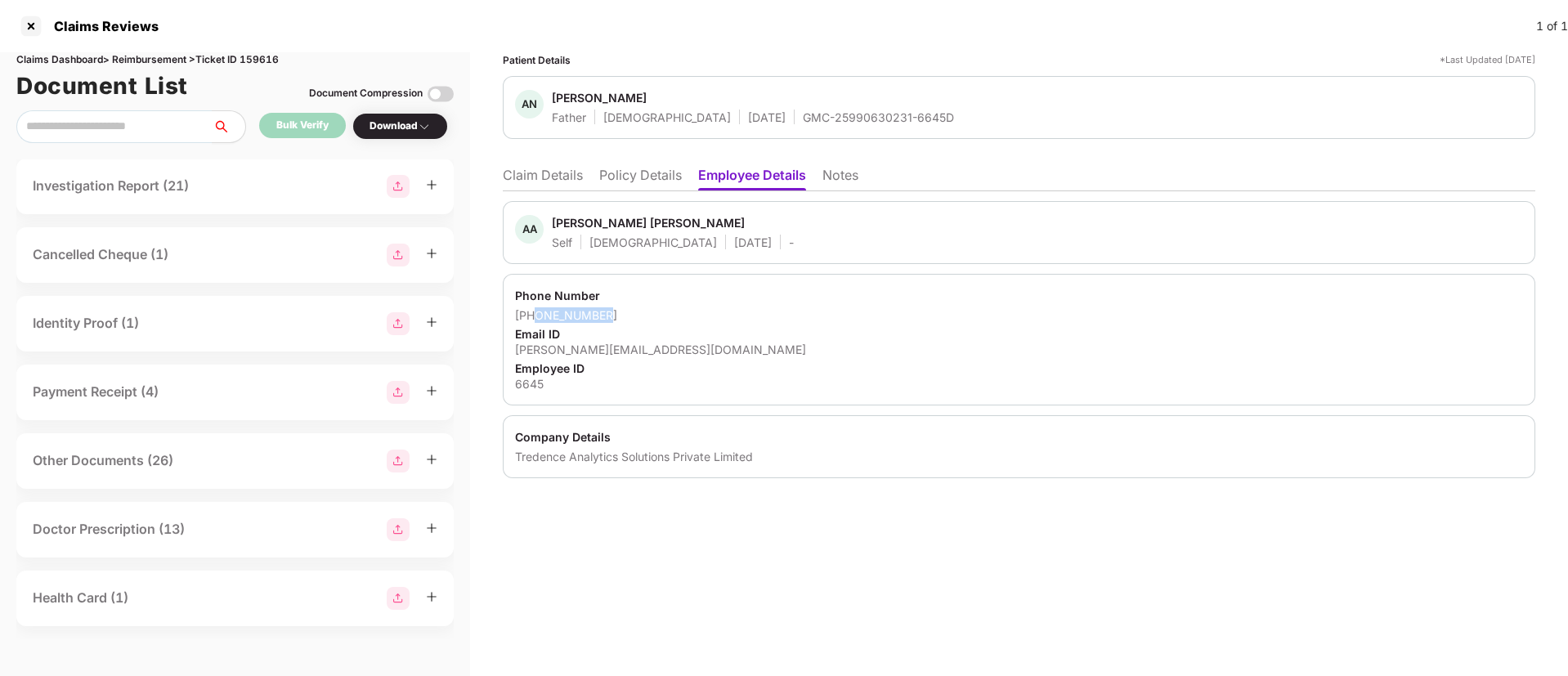
click at [612, 317] on div "+919552535146" at bounding box center [1019, 315] width 1008 height 15
copy div "9552535146"
click at [529, 180] on li "Claim Details" at bounding box center [542, 179] width 80 height 24
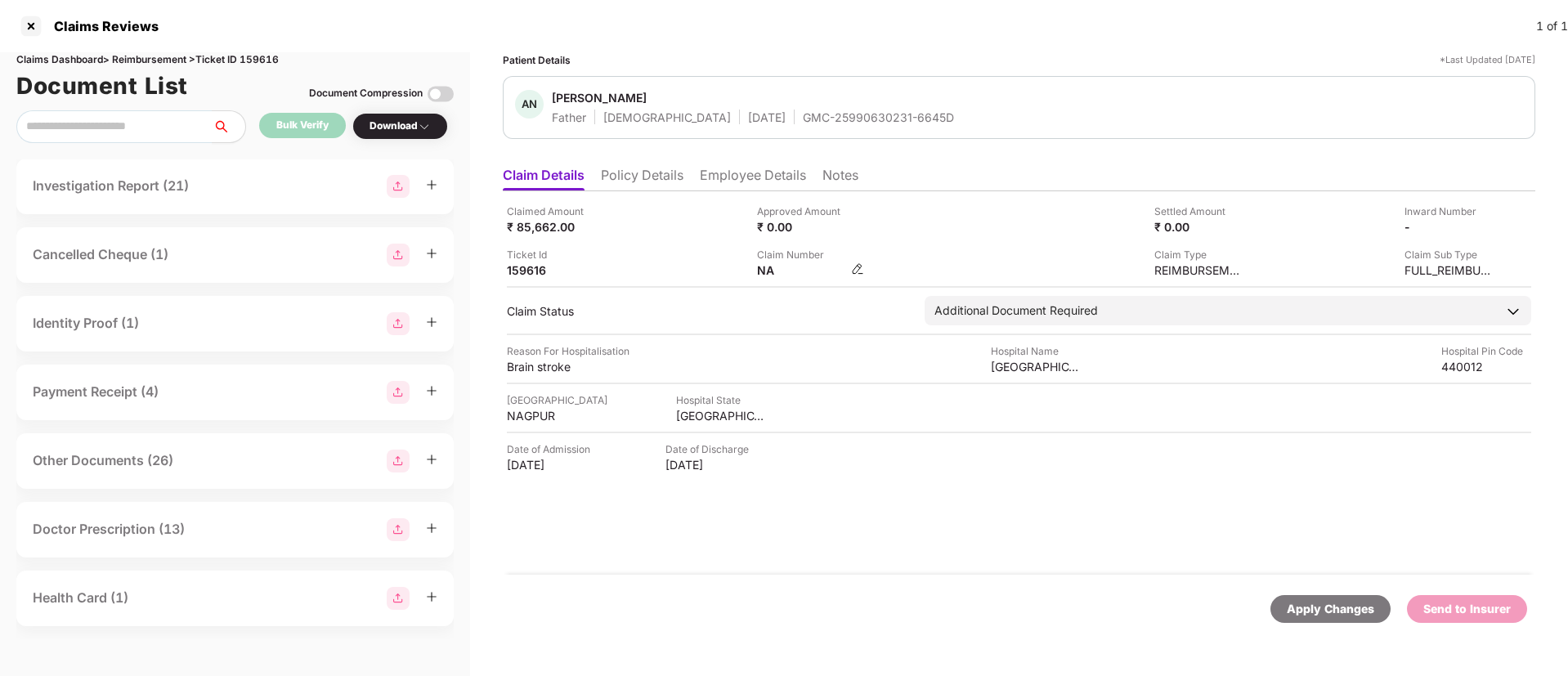
click at [863, 270] on img at bounding box center [858, 269] width 13 height 13
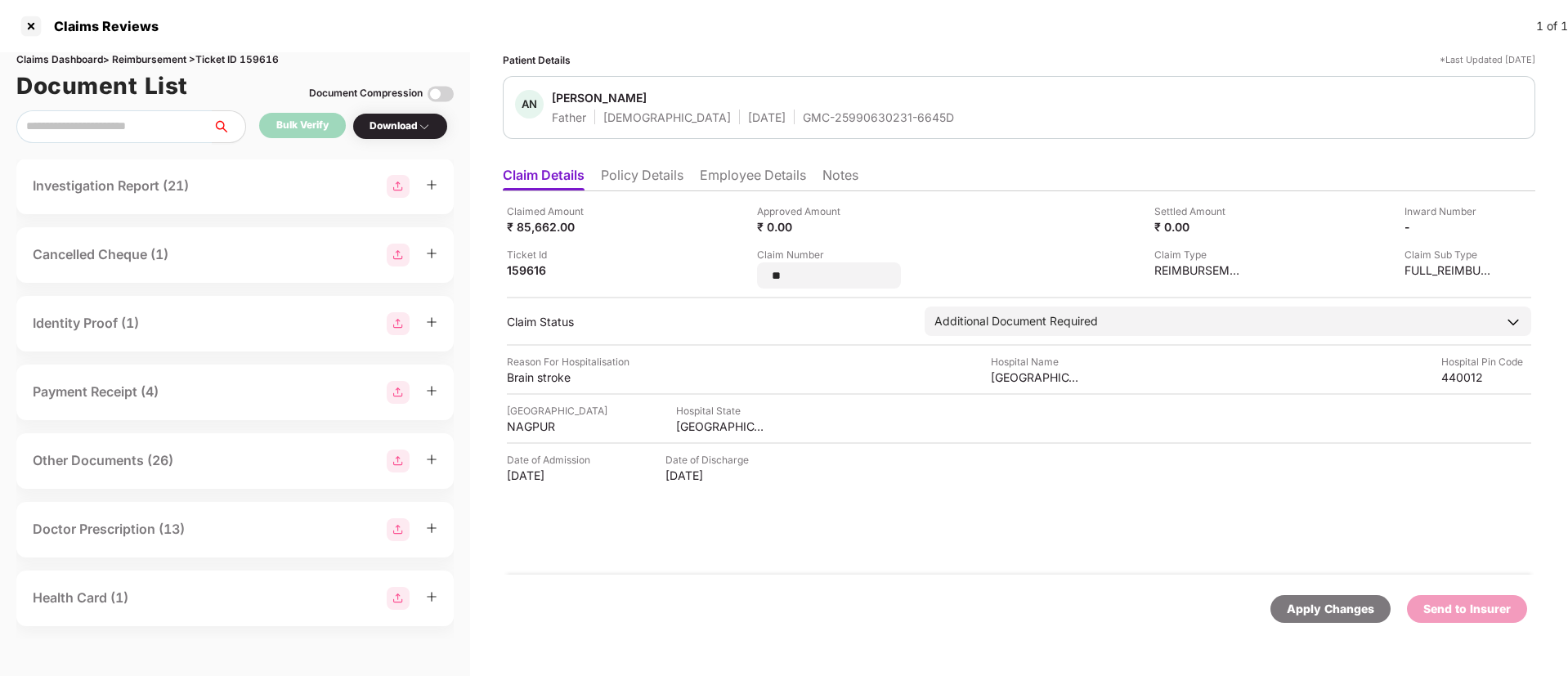
type input "*"
type input "**********"
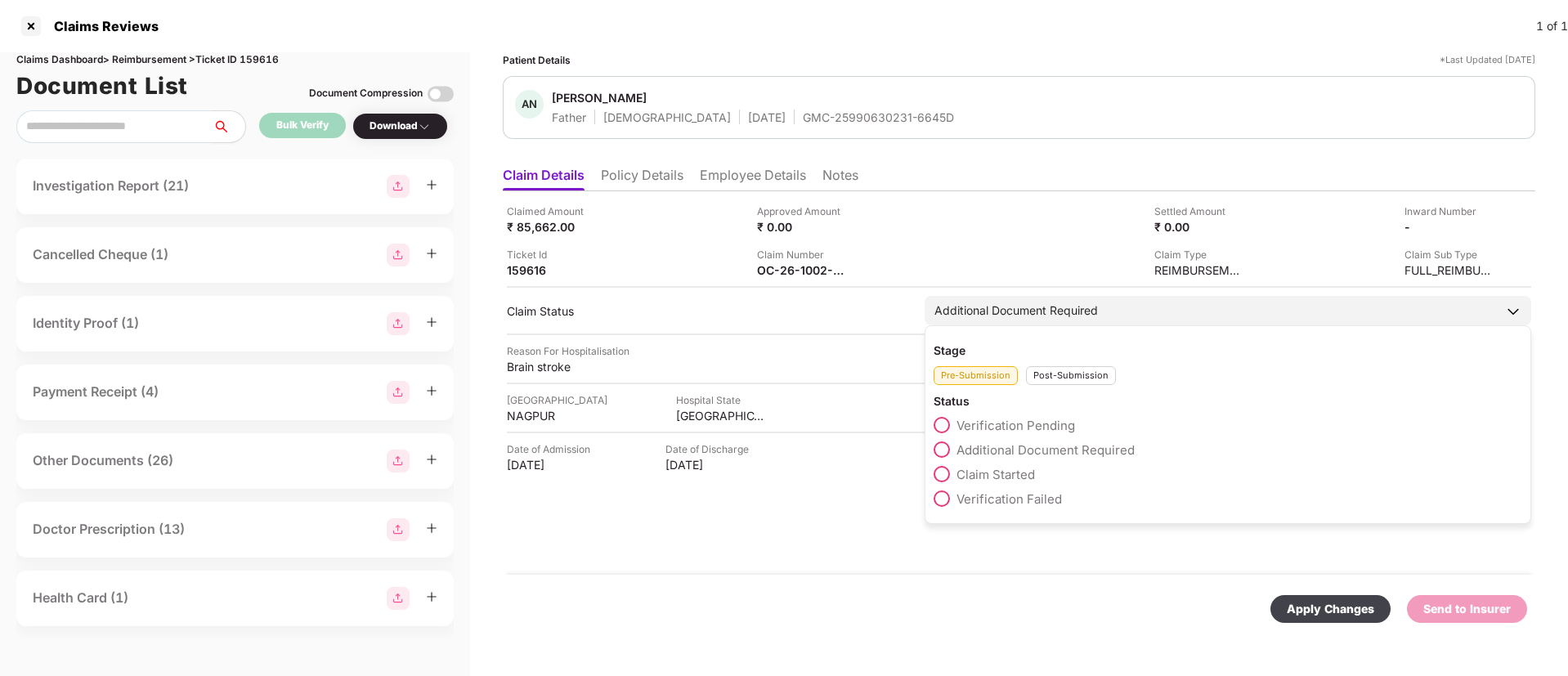
click at [1046, 381] on div "Post-Submission" at bounding box center [1071, 375] width 90 height 19
click at [946, 448] on span at bounding box center [941, 449] width 16 height 16
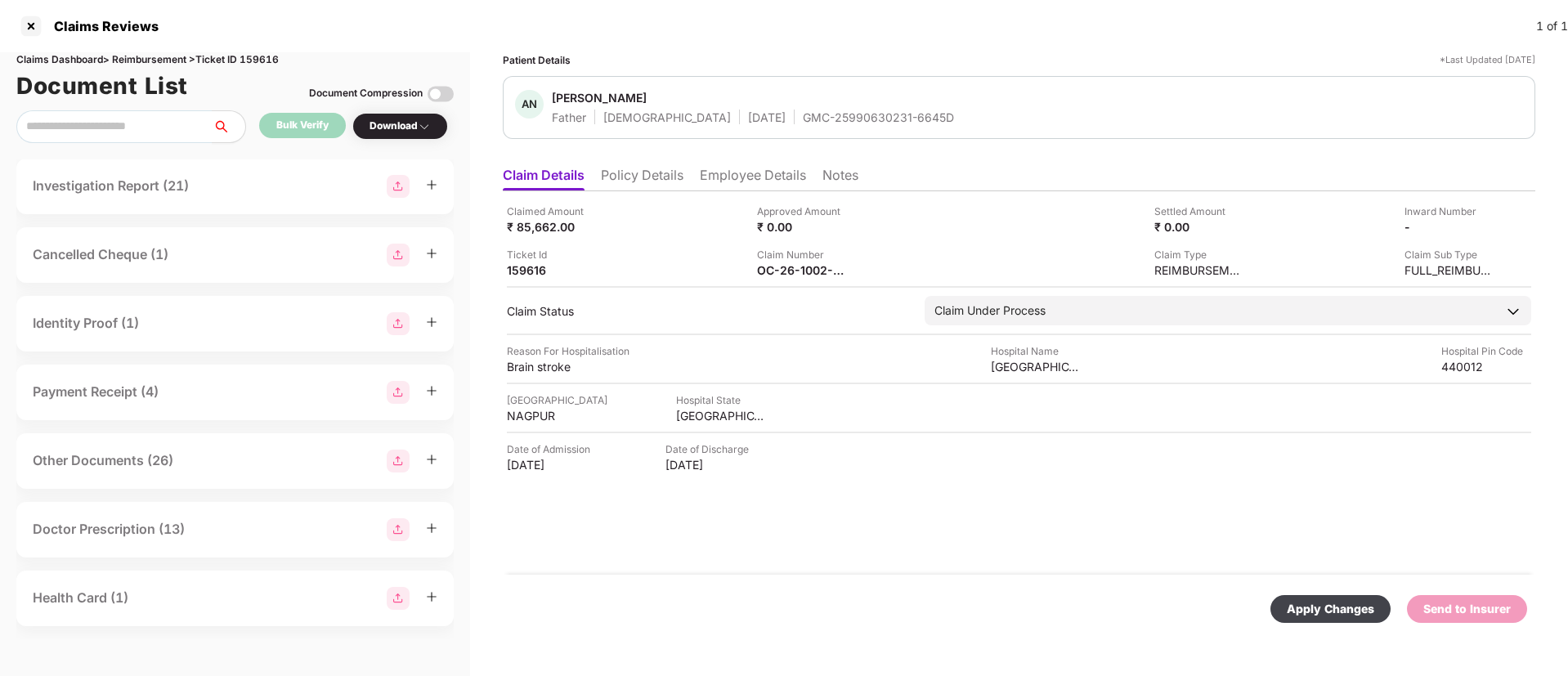
click at [1312, 603] on div "Apply Changes" at bounding box center [1331, 609] width 88 height 18
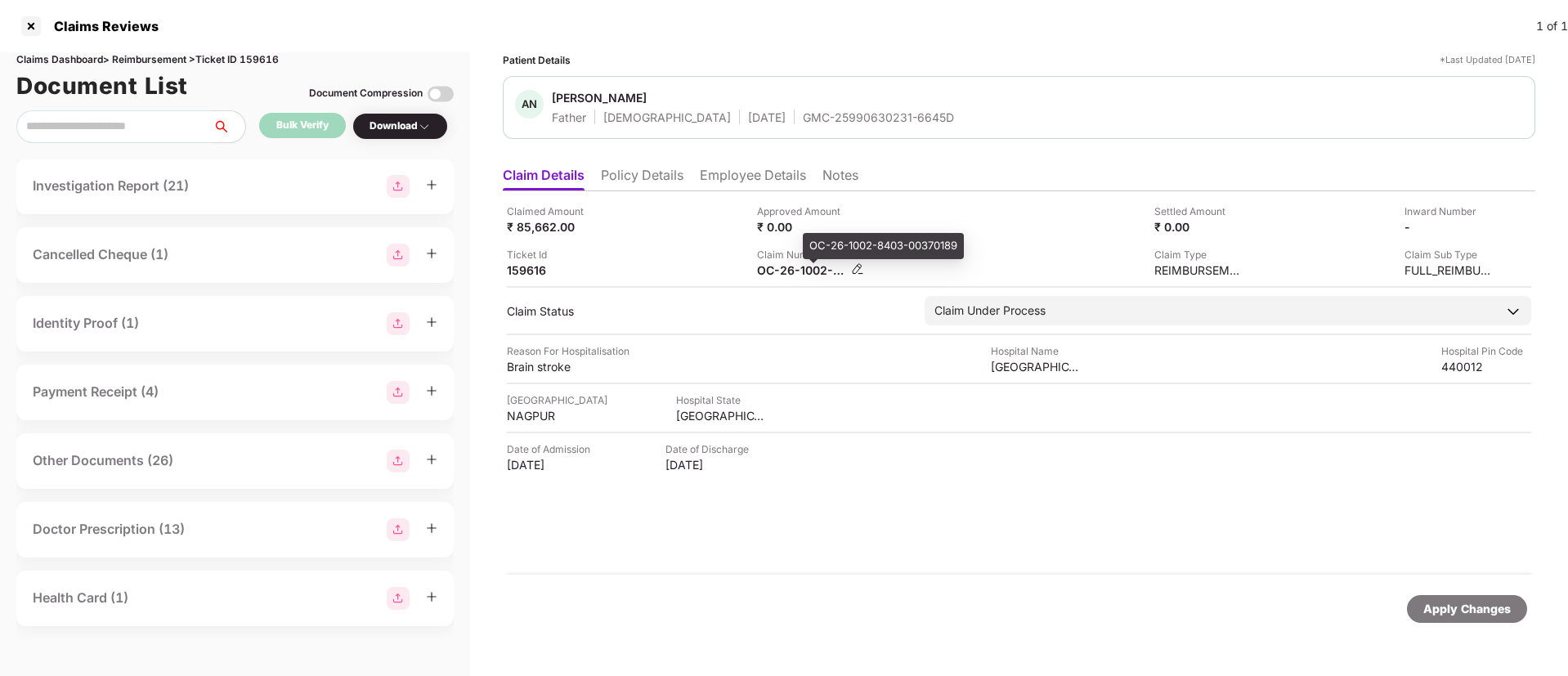
click at [777, 265] on div "OC-26-1002-8403-00370189" at bounding box center [802, 270] width 90 height 15
copy div
click at [799, 273] on div "OC-26-1002-8403-00325322" at bounding box center [802, 270] width 90 height 15
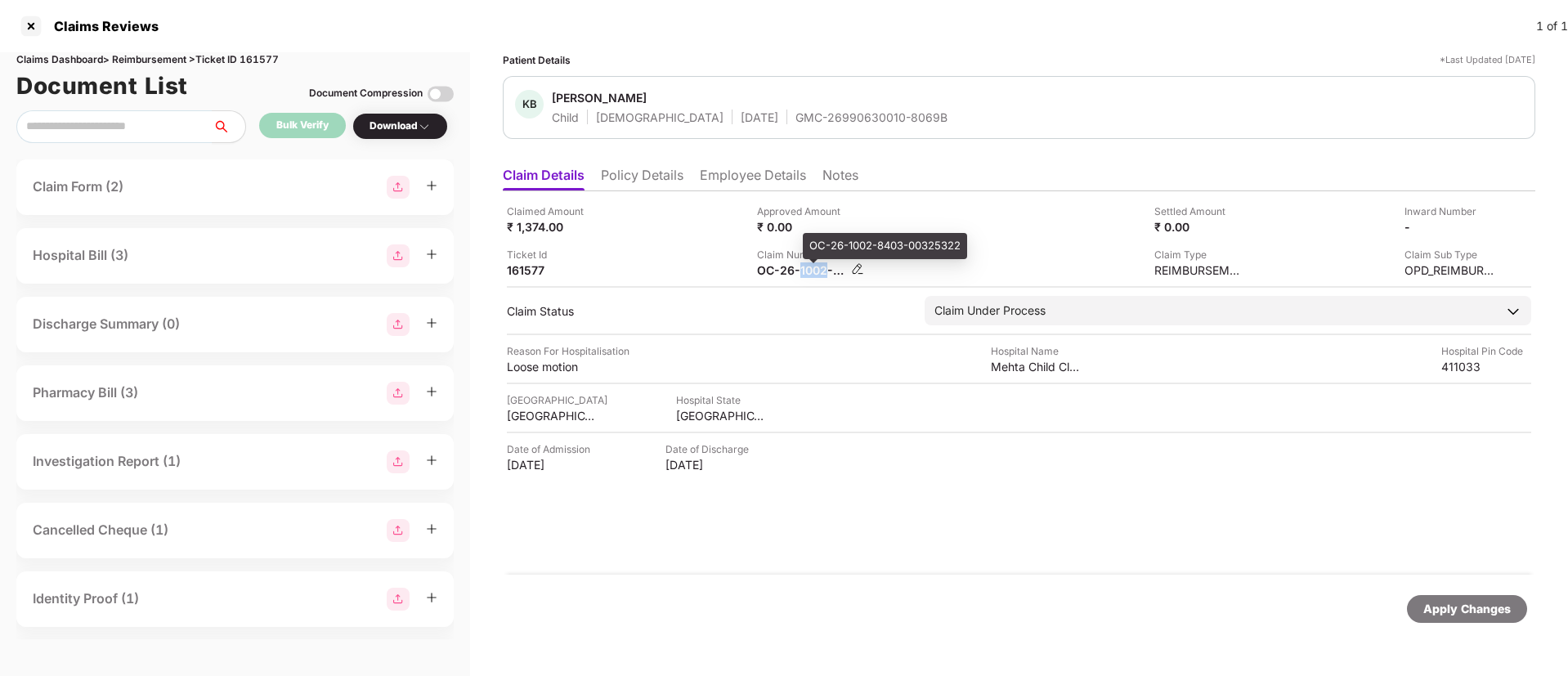
click at [799, 273] on div "OC-26-1002-8403-00325322" at bounding box center [802, 270] width 90 height 15
copy div
click at [691, 220] on div "Claimed Amount ₹ 1,374.00" at bounding box center [626, 218] width 238 height 31
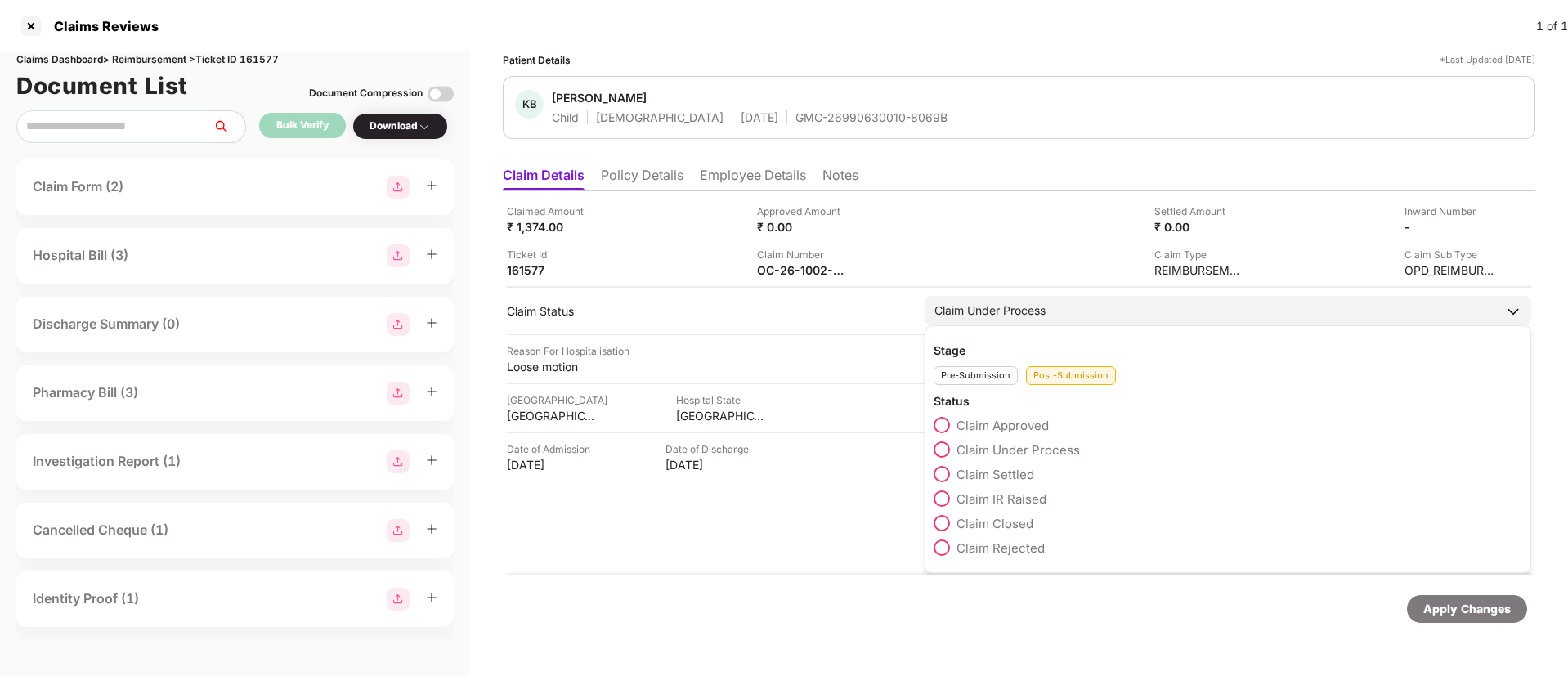
click at [942, 473] on span at bounding box center [941, 474] width 16 height 16
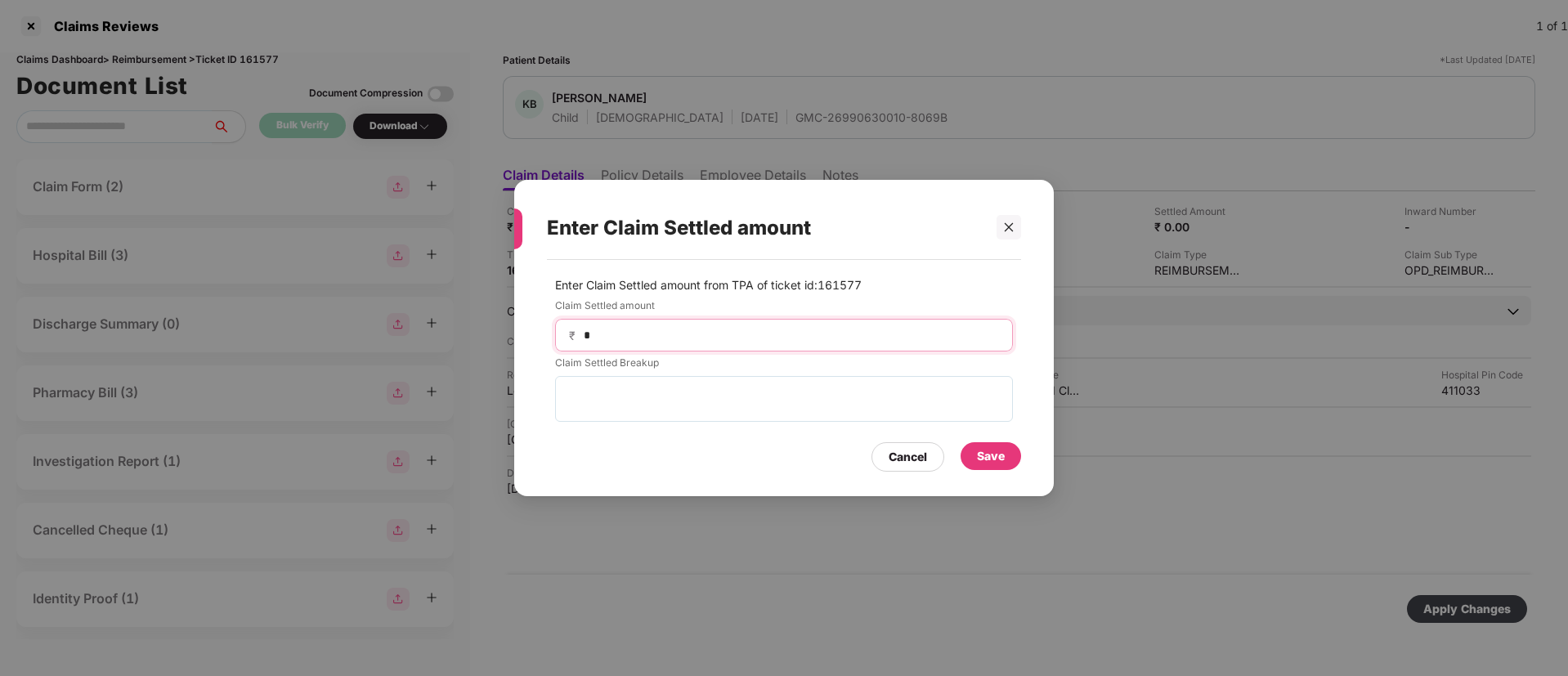
click at [645, 327] on input "*" at bounding box center [790, 335] width 417 height 17
type input "****"
click at [980, 454] on div "Save" at bounding box center [991, 455] width 28 height 18
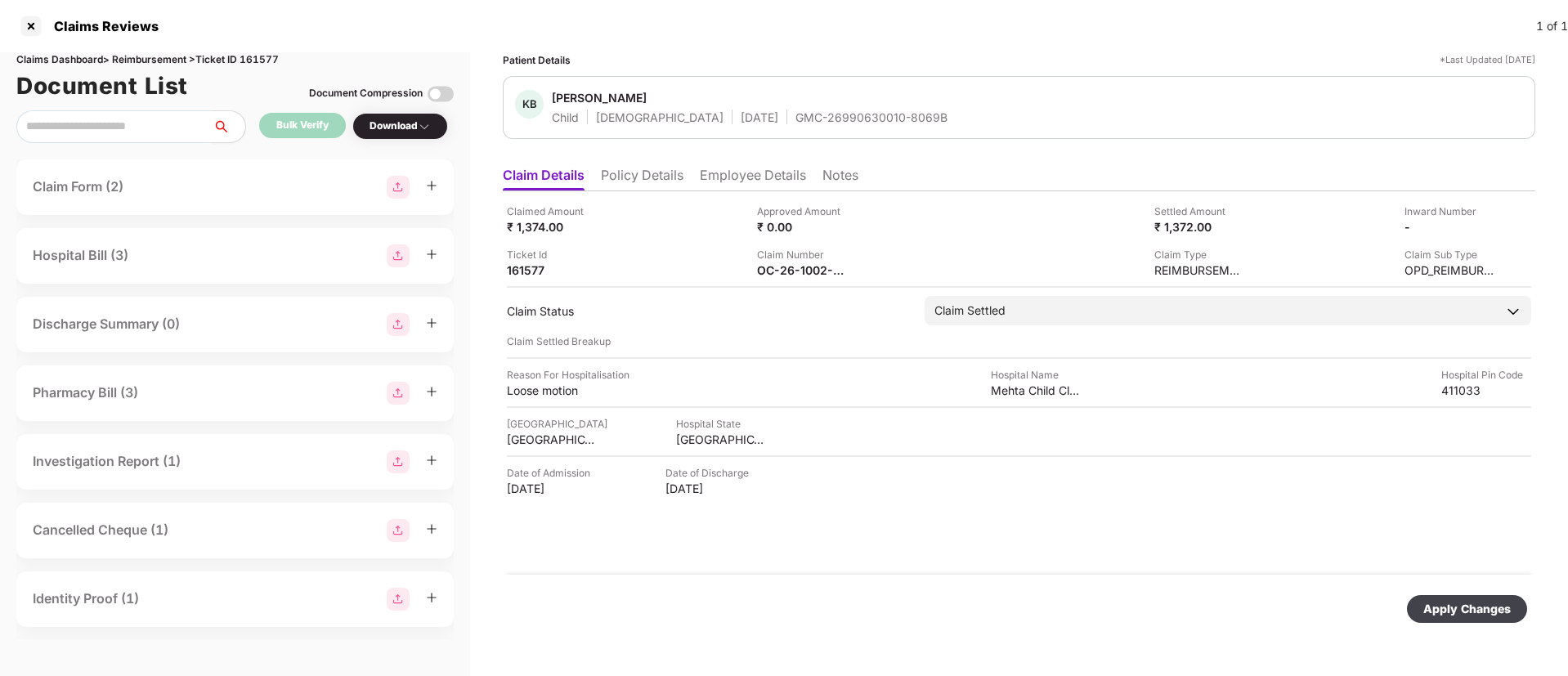
click at [1433, 610] on div "Apply Changes" at bounding box center [1468, 609] width 88 height 18
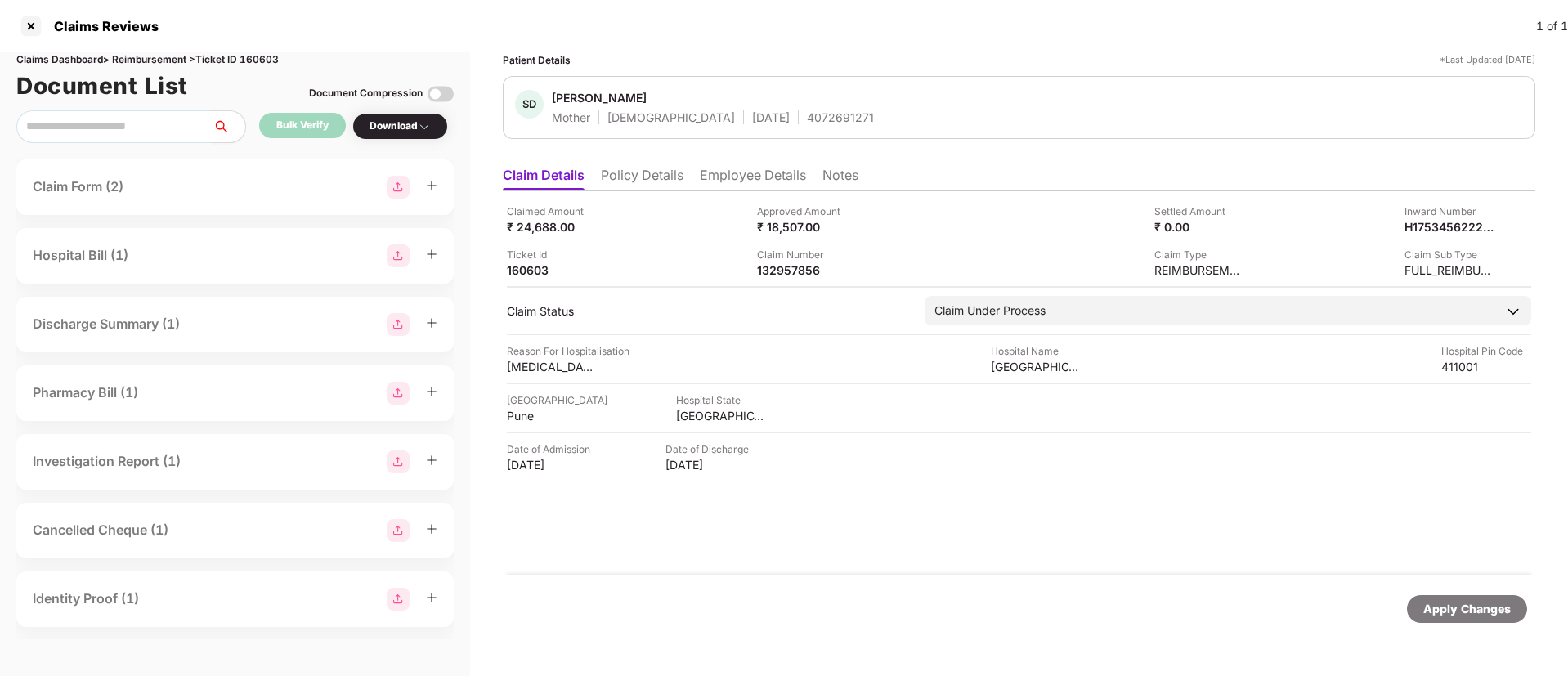
click at [636, 174] on li "Policy Details" at bounding box center [643, 179] width 83 height 24
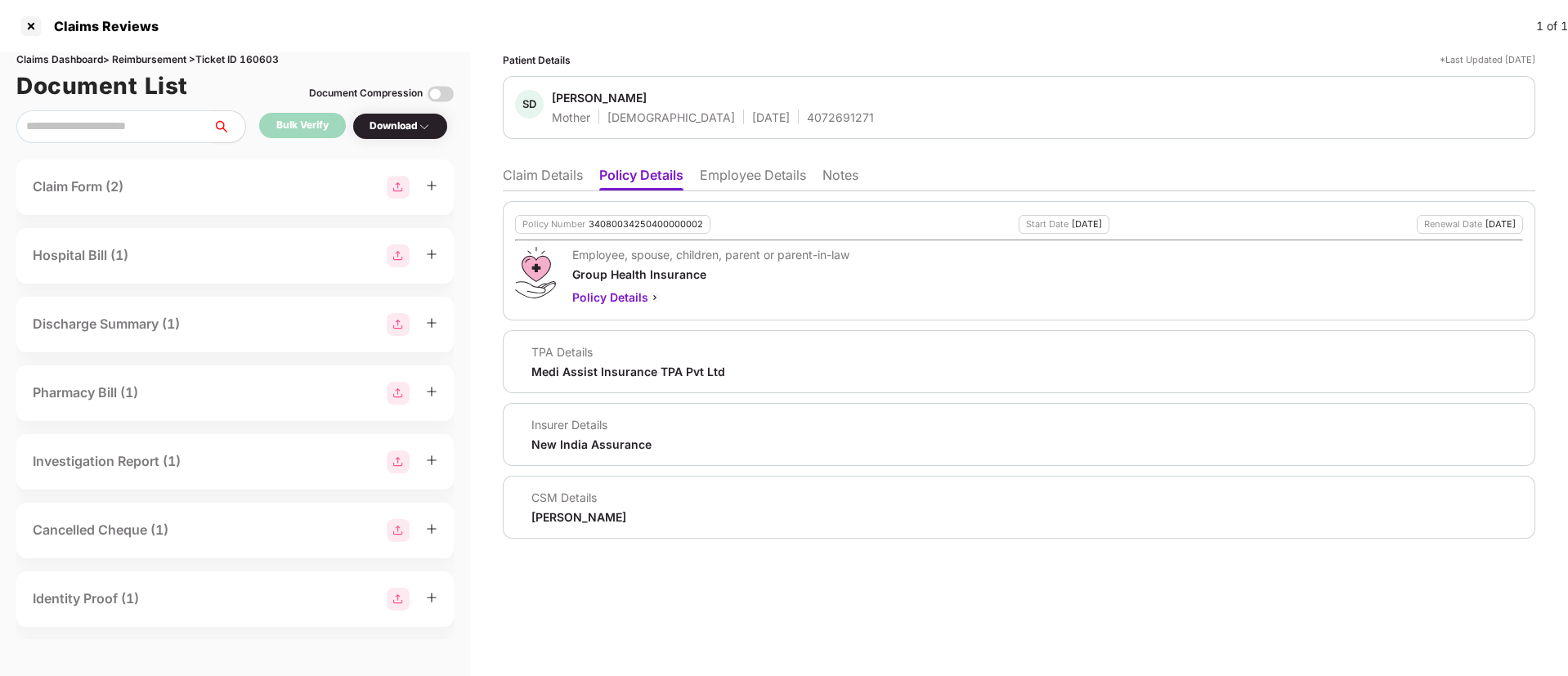
click at [563, 184] on li "Claim Details" at bounding box center [542, 179] width 80 height 24
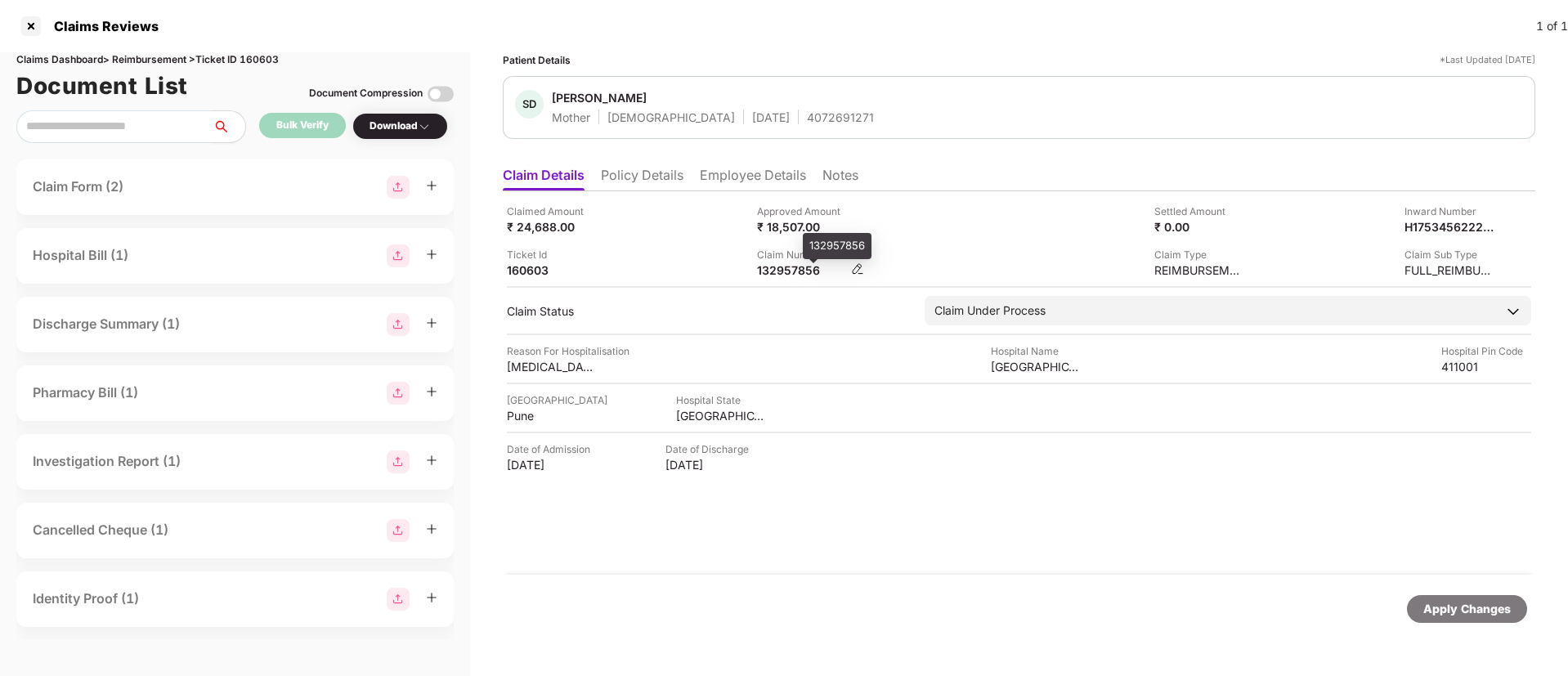
click at [766, 271] on div "132957856" at bounding box center [802, 270] width 90 height 15
copy div "132957856"
click at [929, 247] on div "Claim Number 132957856" at bounding box center [876, 262] width 238 height 31
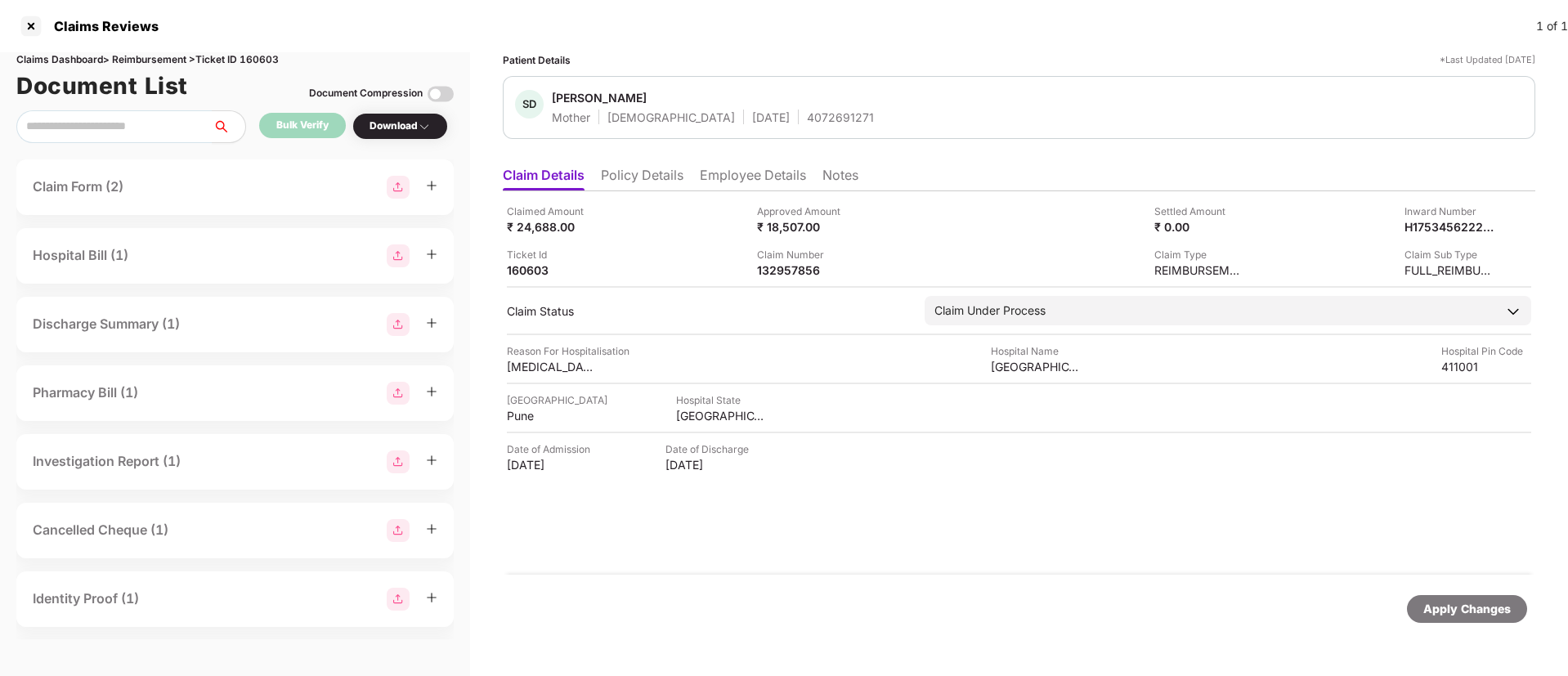
click at [710, 163] on ul "Claim Details Policy Details Employee Details Notes" at bounding box center [1019, 174] width 1032 height 33
click at [719, 172] on li "Employee Details" at bounding box center [753, 179] width 106 height 24
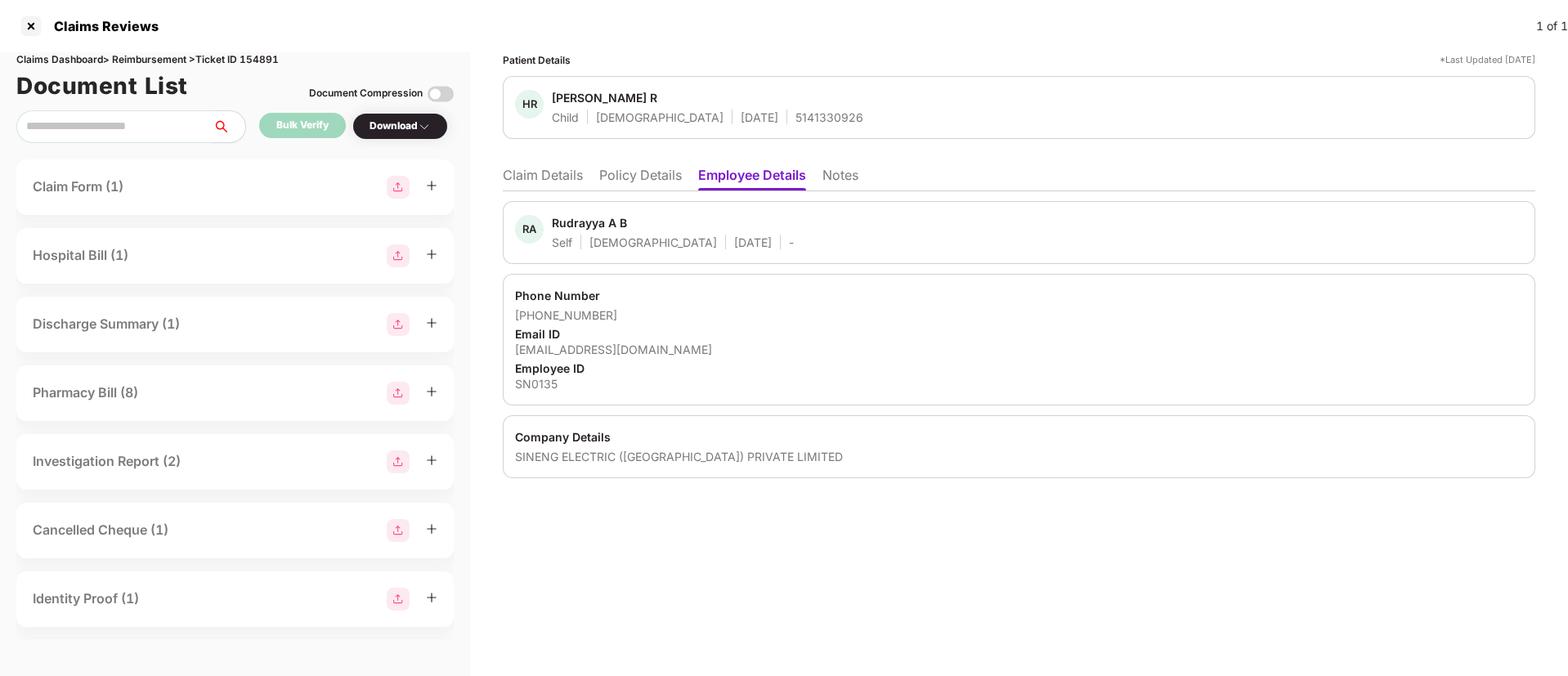
click at [648, 171] on li "Policy Details" at bounding box center [641, 179] width 83 height 24
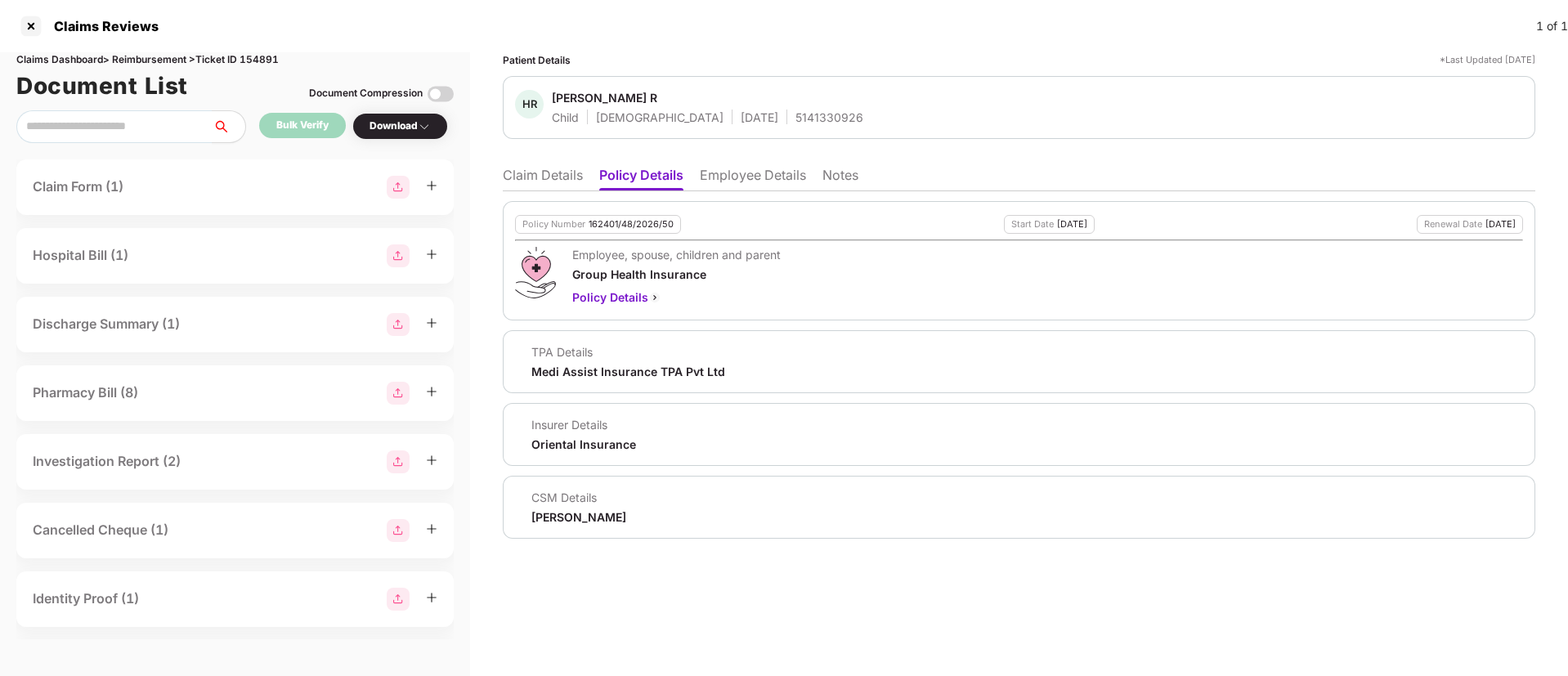
click at [551, 179] on li "Claim Details" at bounding box center [542, 179] width 80 height 24
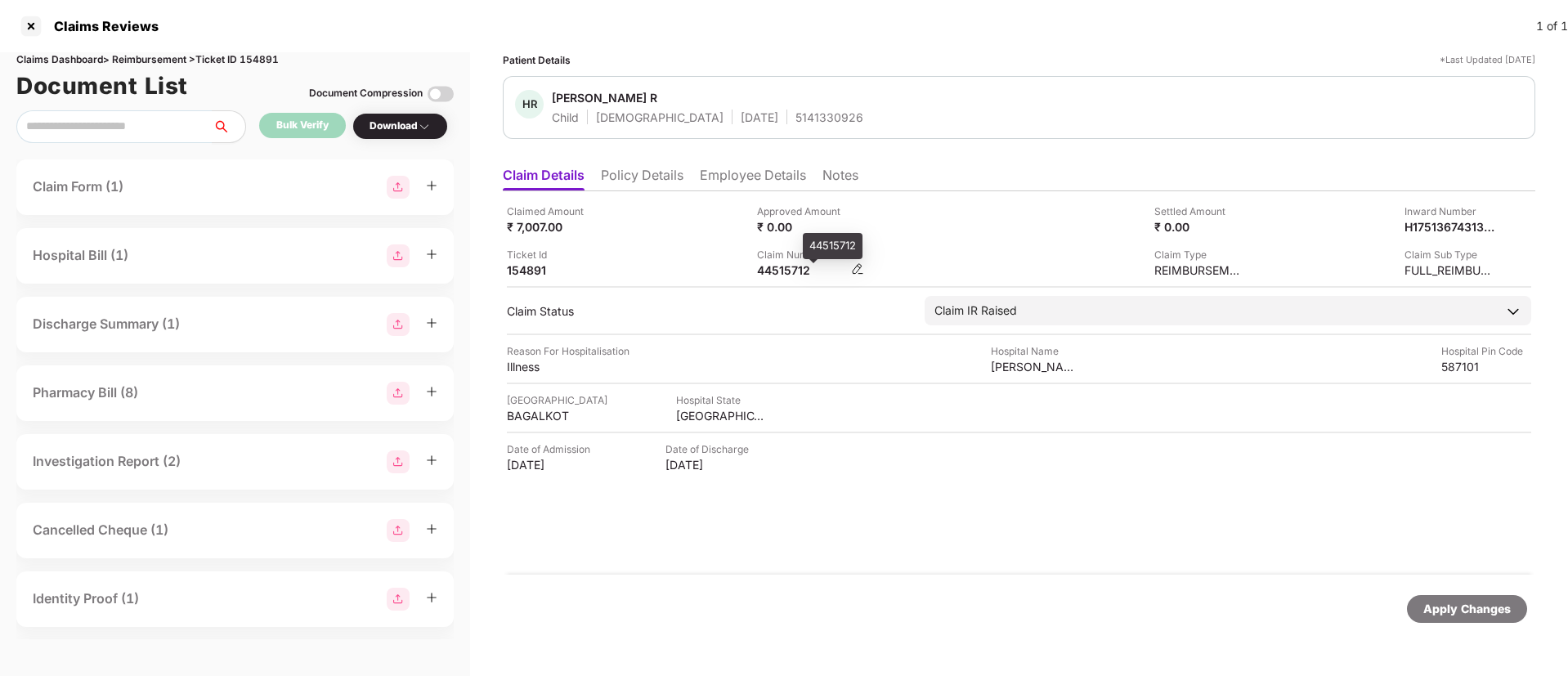
click at [776, 271] on div "44515712" at bounding box center [802, 270] width 90 height 15
copy div "44515712"
click at [924, 263] on div "Claim Number 44515712" at bounding box center [876, 262] width 238 height 31
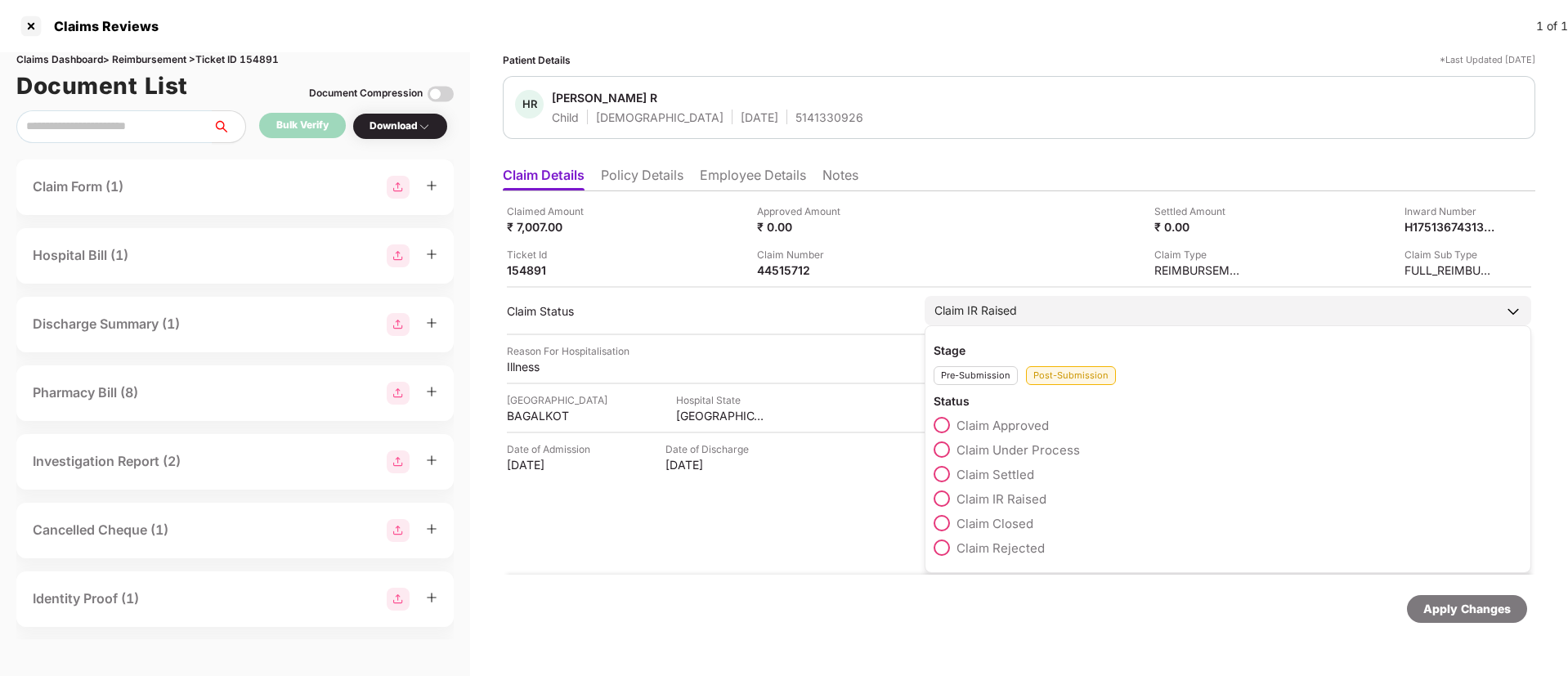
click at [944, 429] on span at bounding box center [941, 424] width 16 height 16
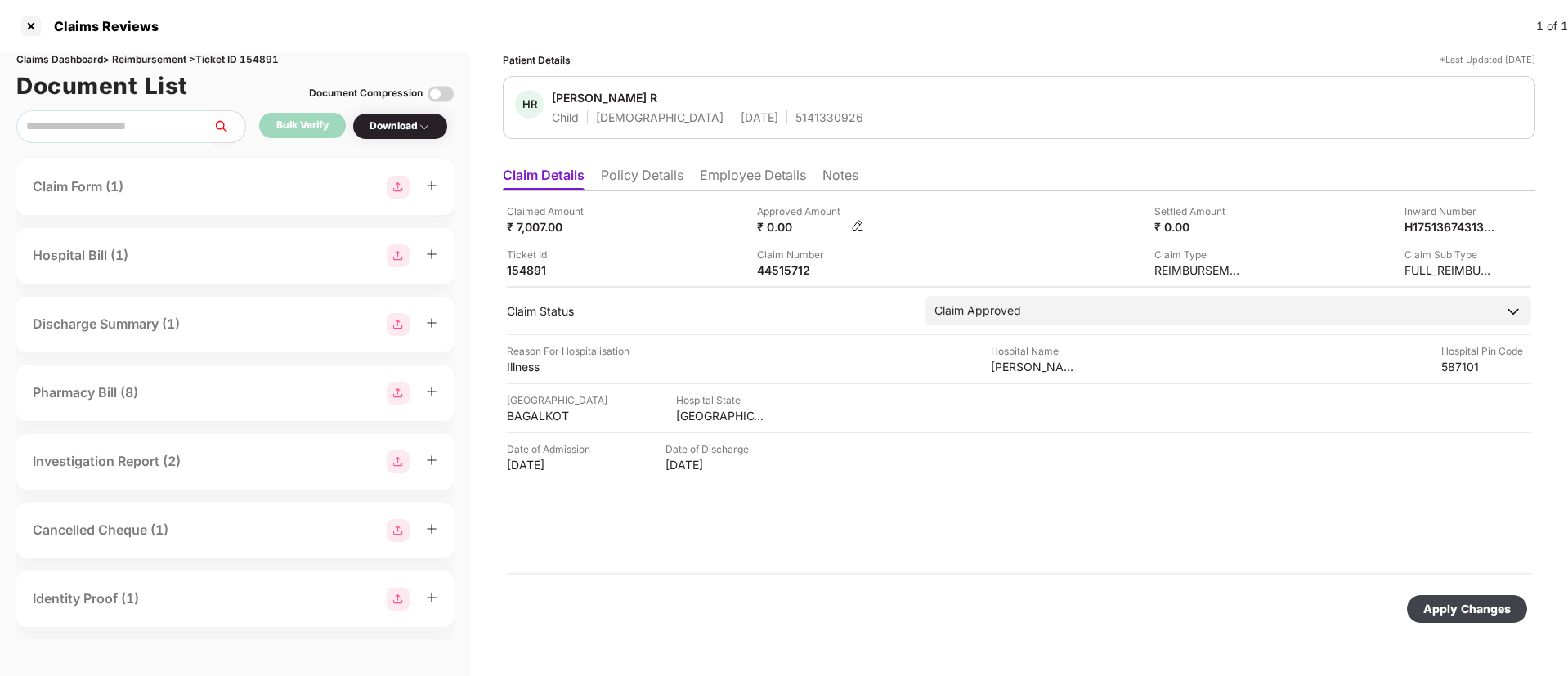
click at [857, 228] on img at bounding box center [858, 226] width 13 height 13
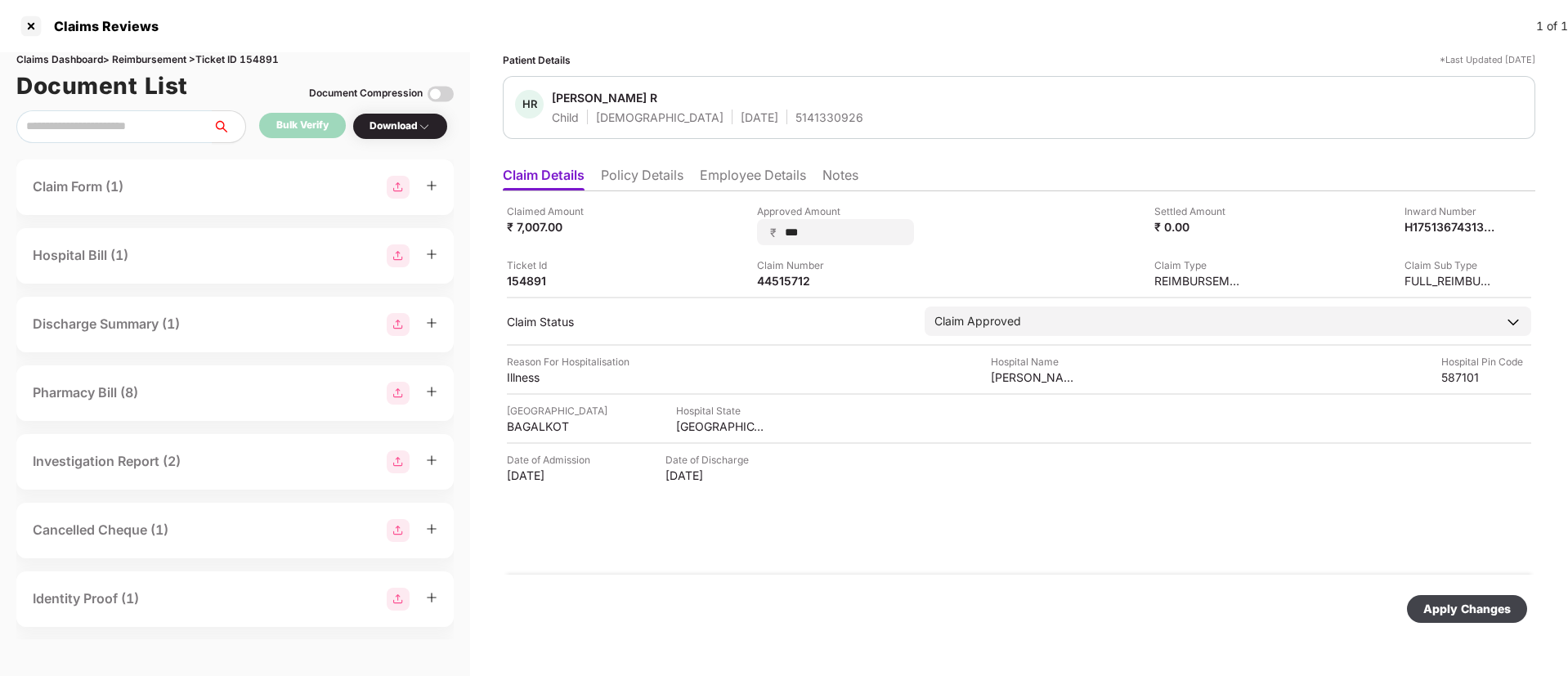
type input "****"
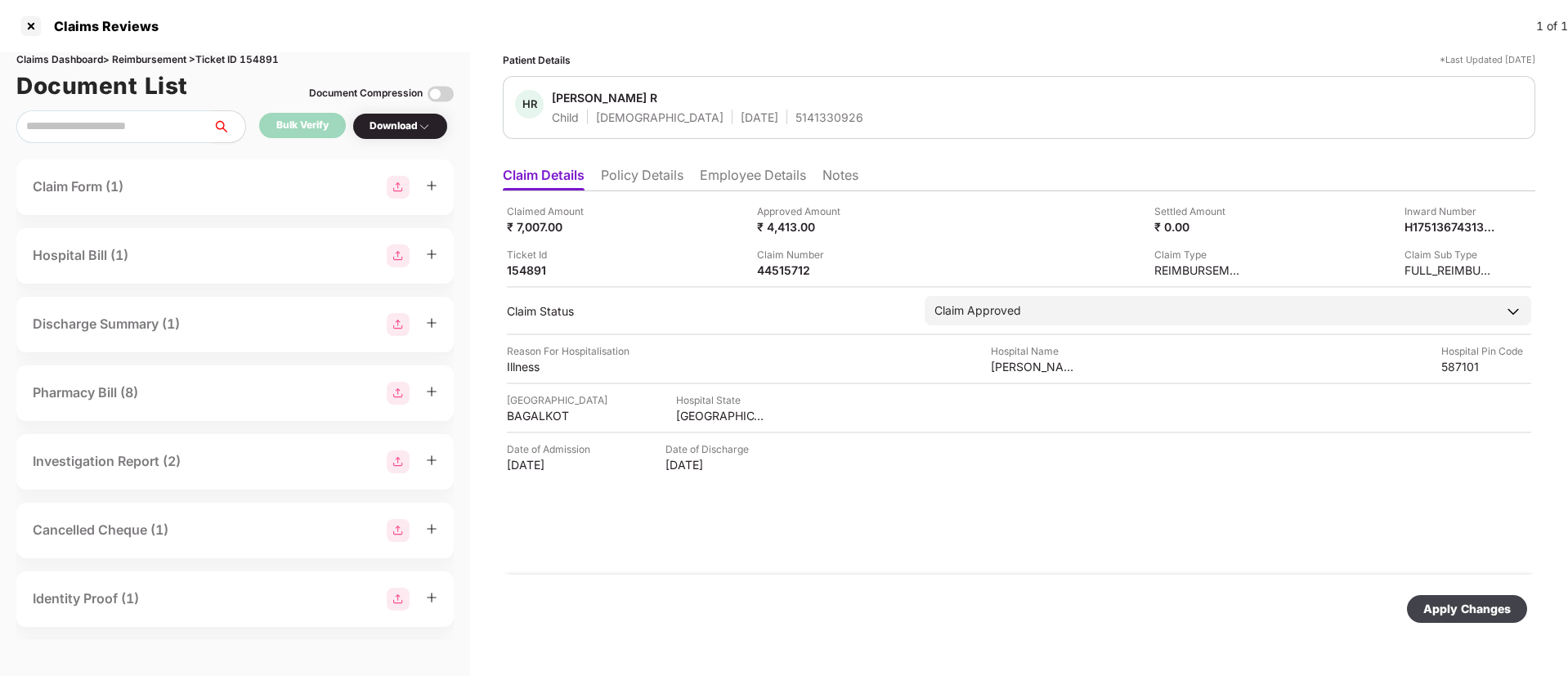
click at [1452, 607] on div "Apply Changes" at bounding box center [1468, 609] width 88 height 18
click at [773, 270] on div "132244874" at bounding box center [802, 270] width 90 height 15
copy div
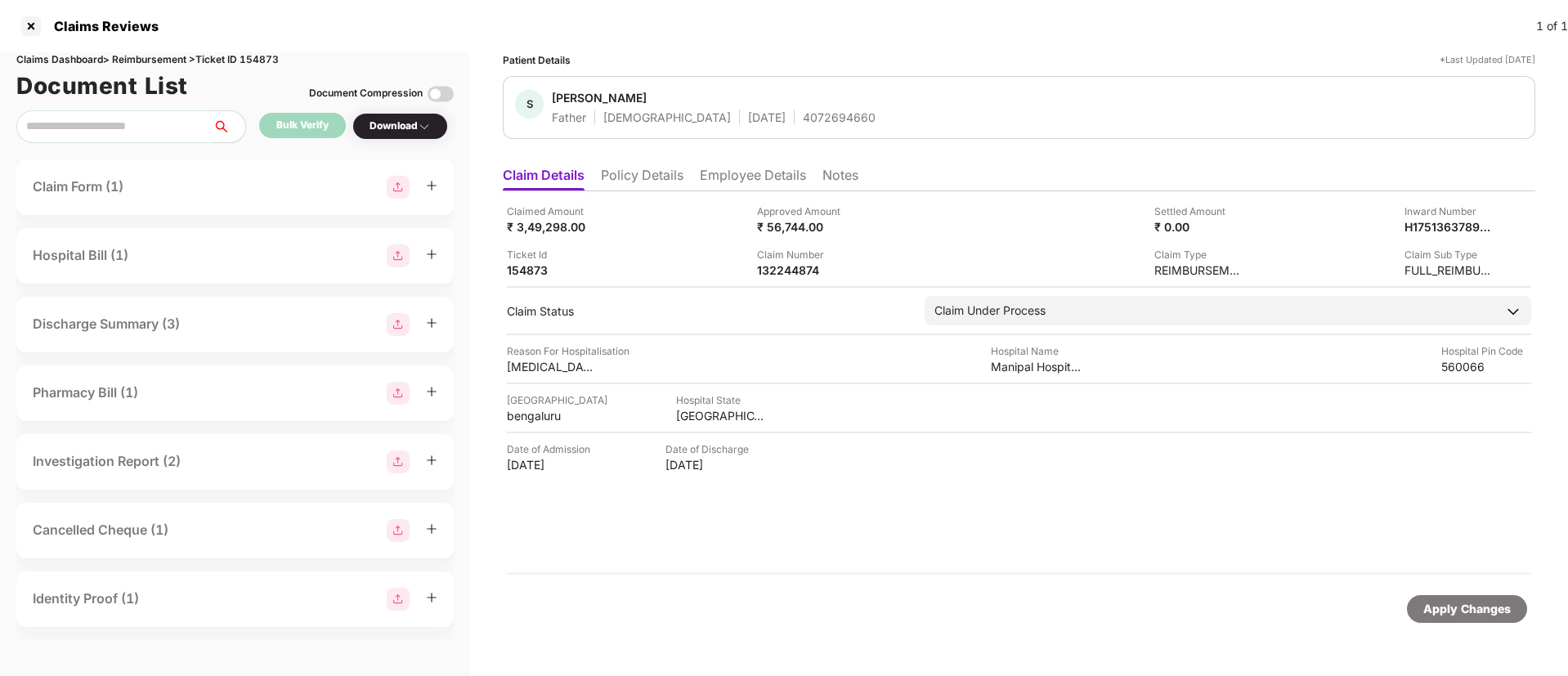
click at [750, 186] on li "Employee Details" at bounding box center [753, 179] width 106 height 24
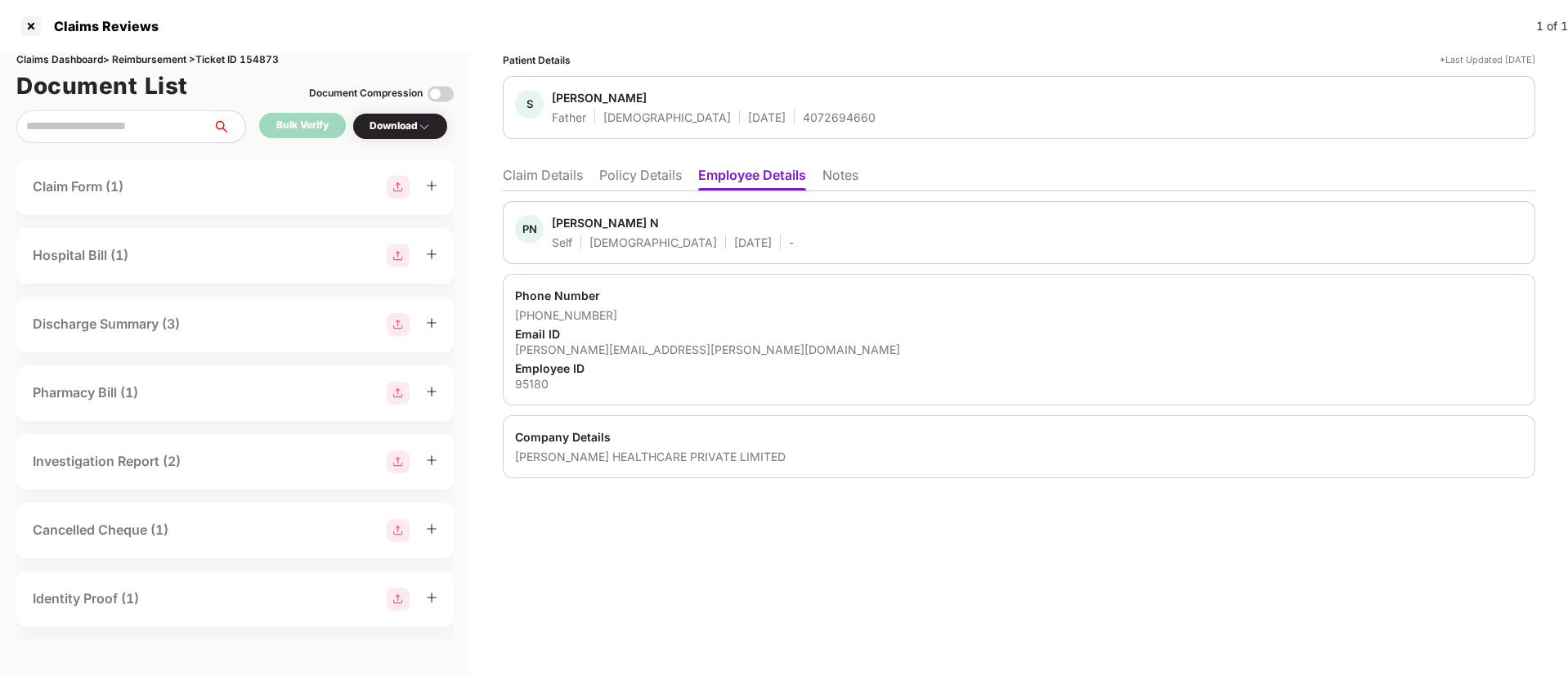
click at [559, 182] on li "Claim Details" at bounding box center [542, 179] width 80 height 24
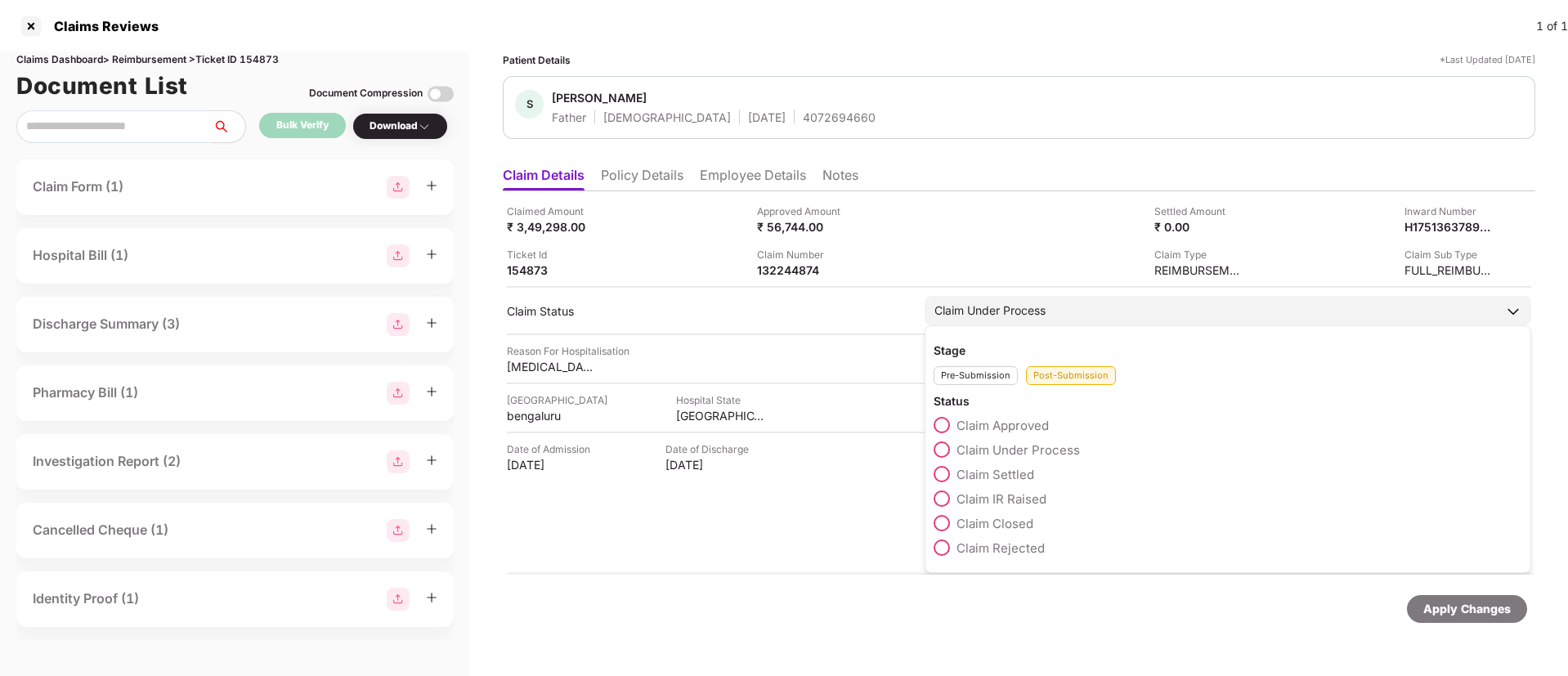
click at [948, 499] on span at bounding box center [941, 498] width 16 height 16
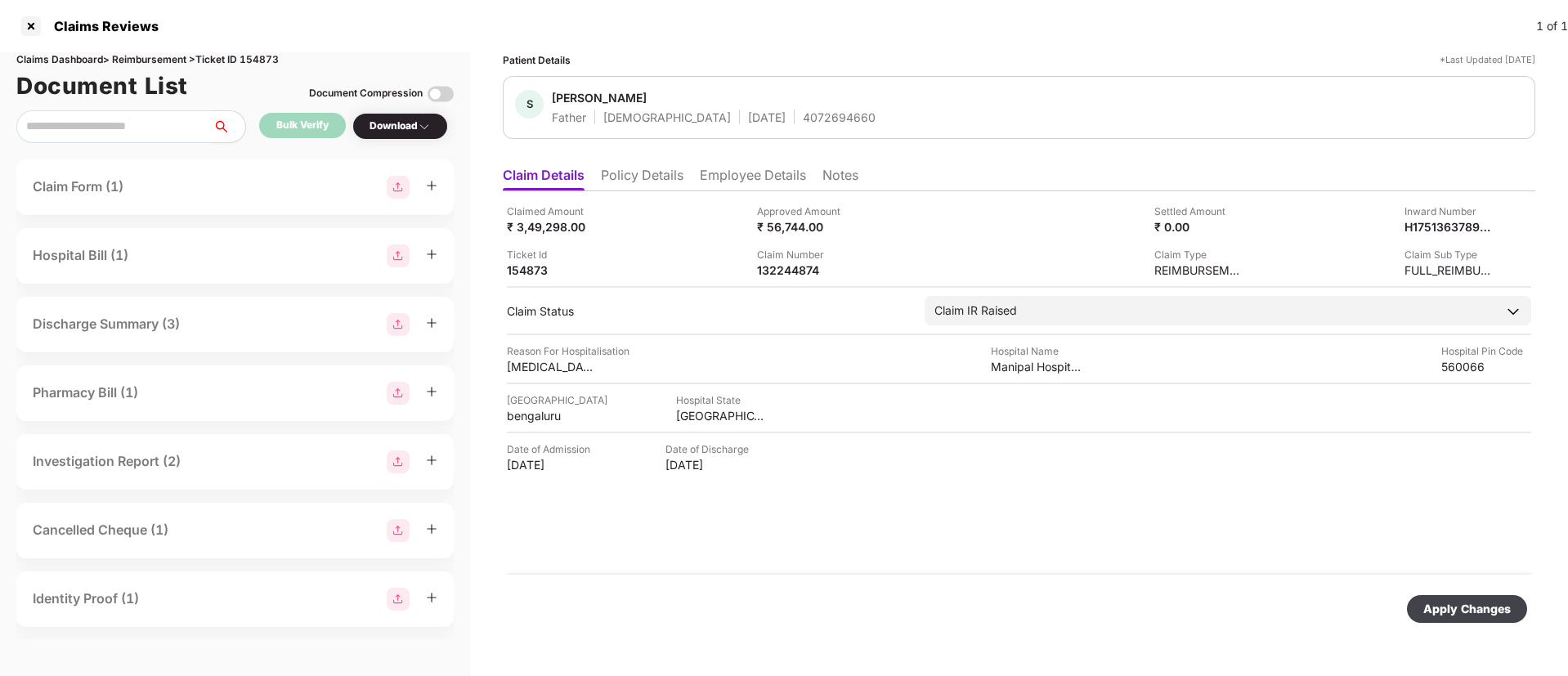
click at [1462, 610] on div "Apply Changes" at bounding box center [1468, 609] width 88 height 18
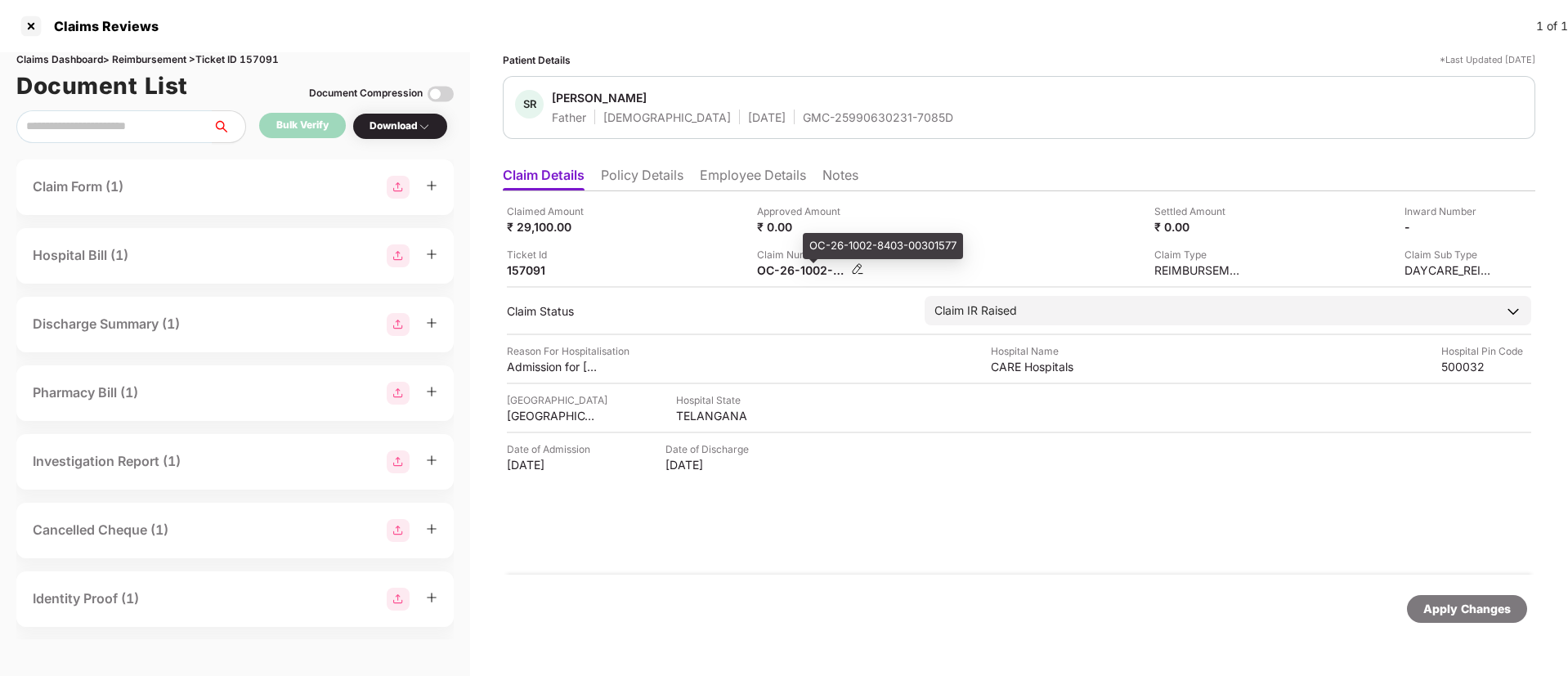
click at [788, 274] on div "OC-26-1002-8403-00301577" at bounding box center [802, 270] width 90 height 15
copy div
click at [660, 229] on div "Claimed Amount ₹ 29,100.00" at bounding box center [626, 218] width 238 height 31
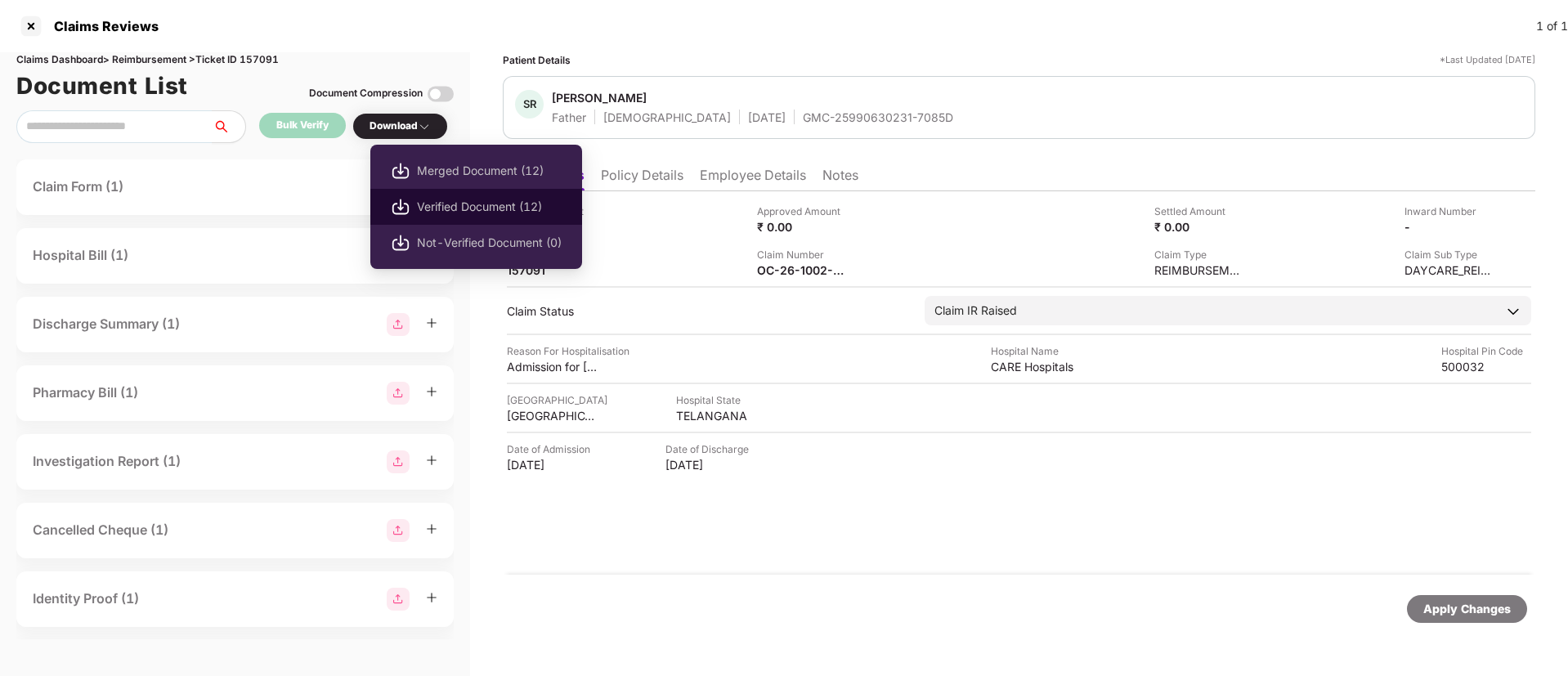
click at [456, 201] on span "Verified Document (12)" at bounding box center [489, 207] width 145 height 18
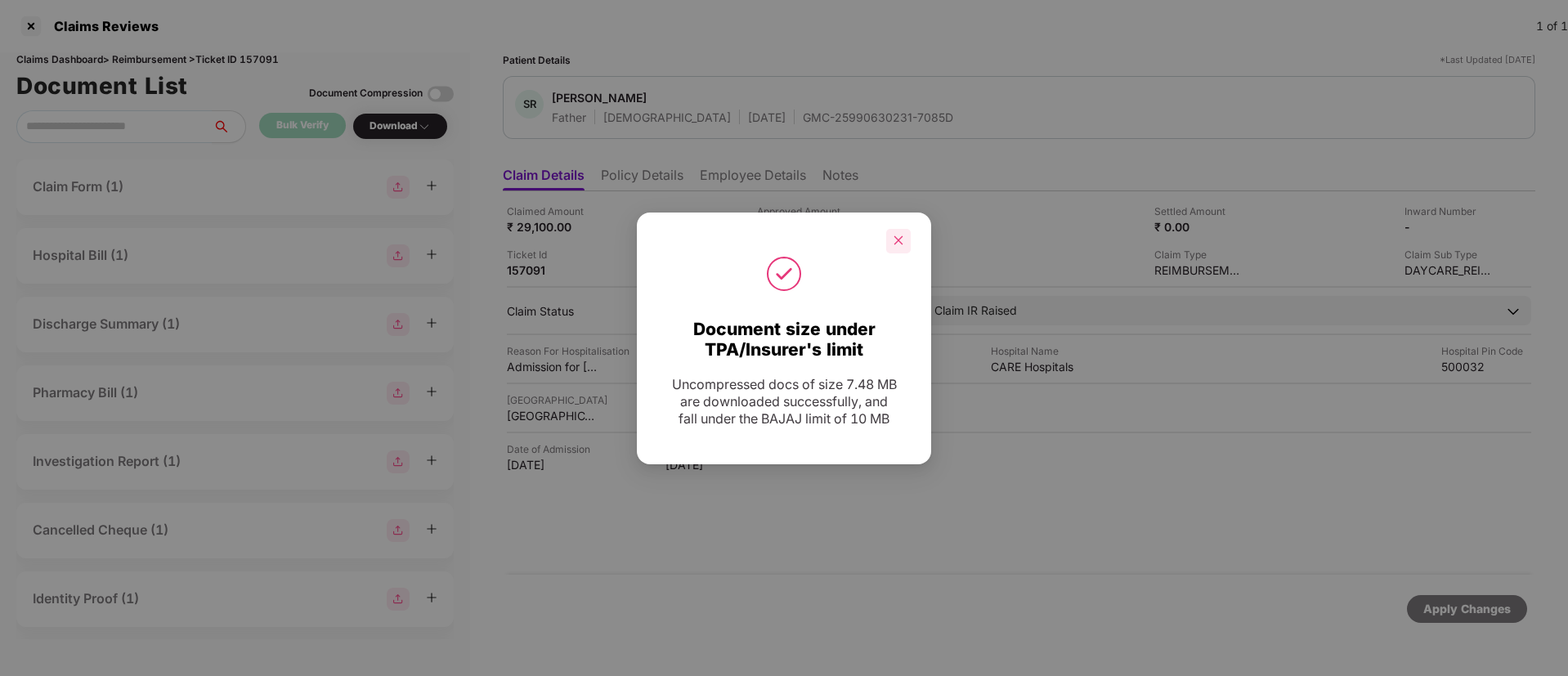
click at [898, 231] on div at bounding box center [898, 240] width 24 height 24
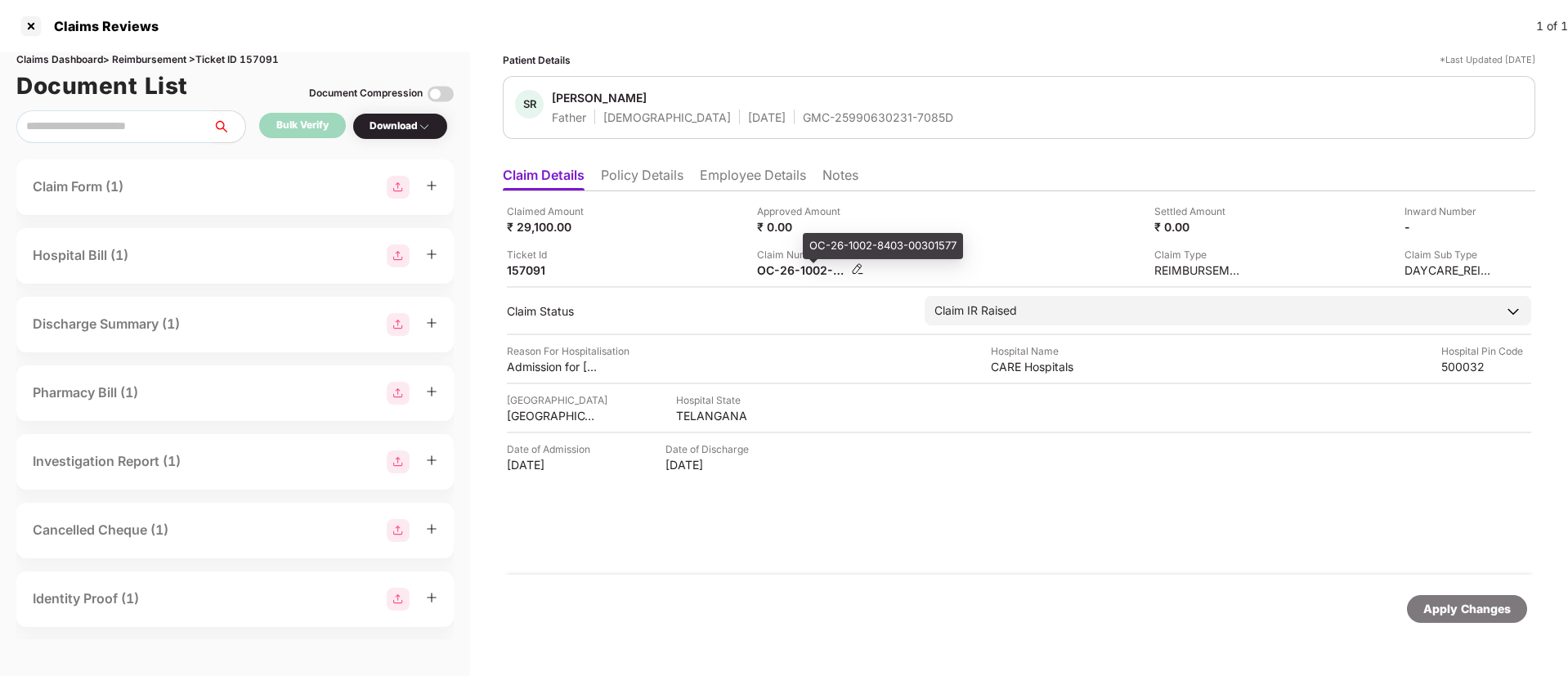
click at [784, 269] on div "OC-26-1002-8403-00301577" at bounding box center [802, 270] width 90 height 15
copy div
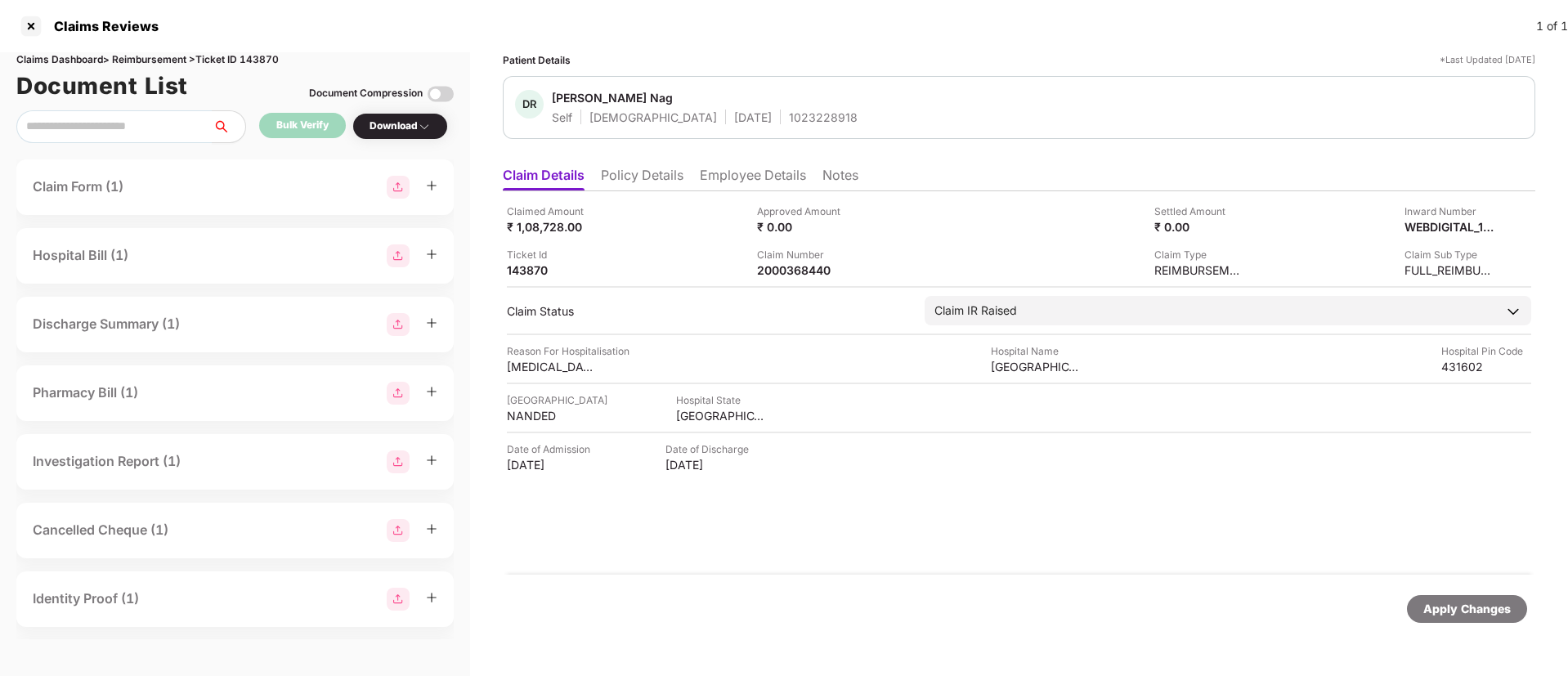
click at [647, 180] on li "Policy Details" at bounding box center [643, 179] width 83 height 24
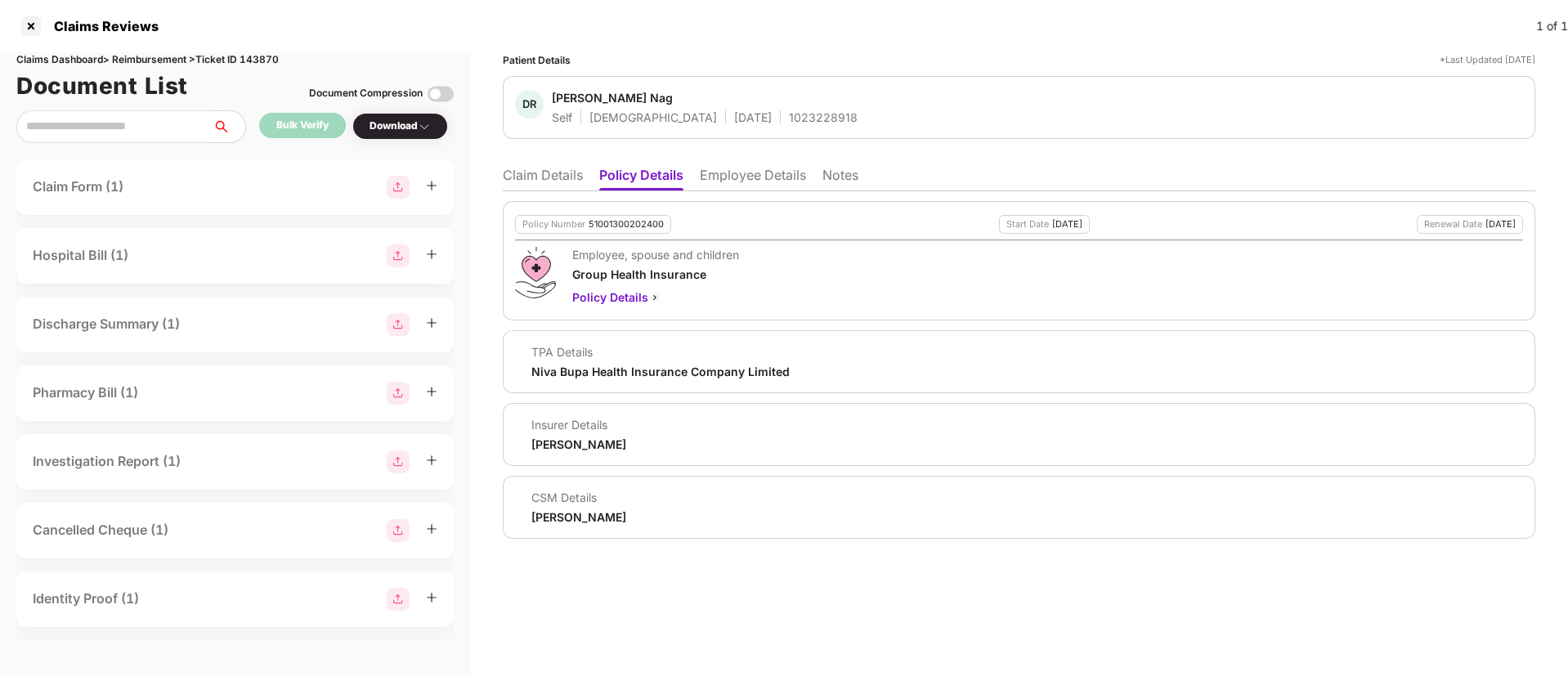
click at [540, 168] on li "Claim Details" at bounding box center [542, 179] width 80 height 24
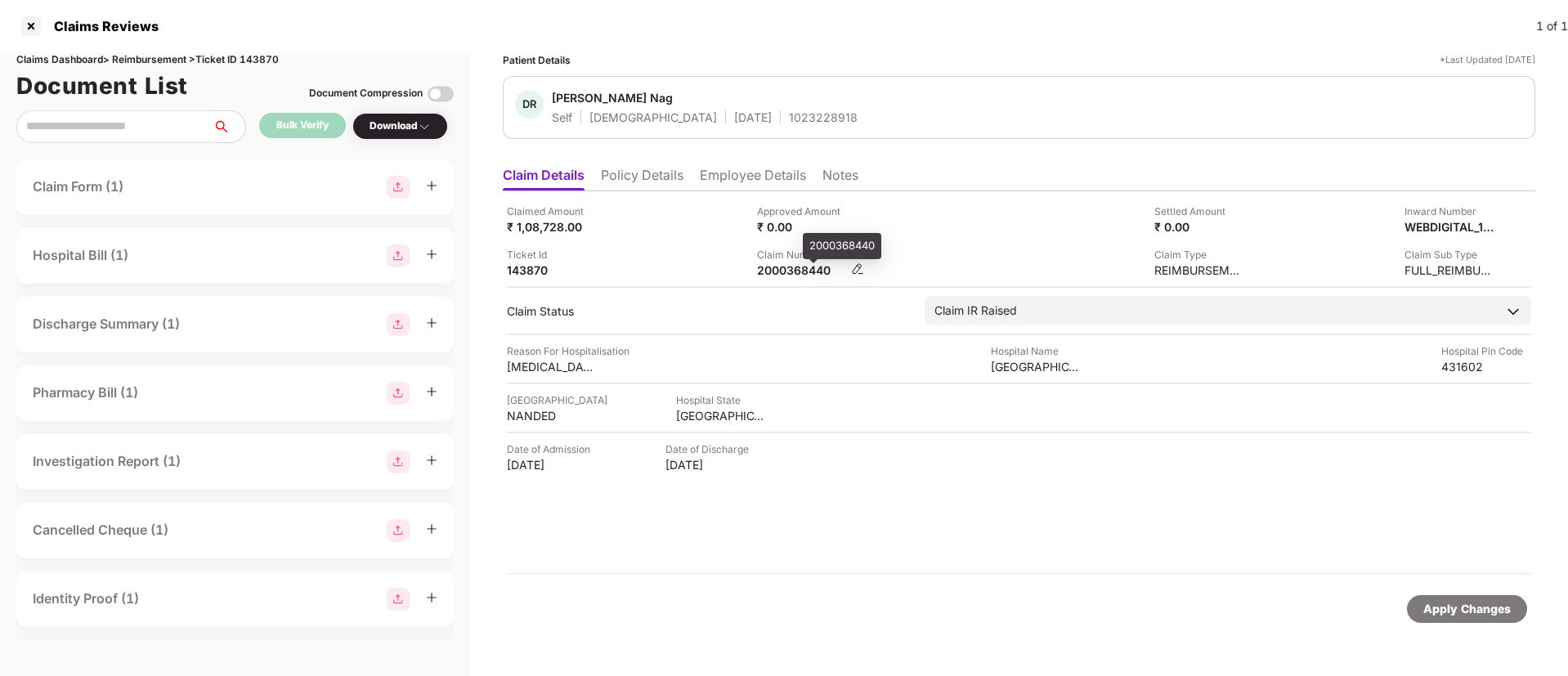
click at [779, 271] on div "2000368440" at bounding box center [802, 270] width 90 height 15
copy div "2000368440"
click at [789, 122] on div "1023228918" at bounding box center [823, 117] width 68 height 15
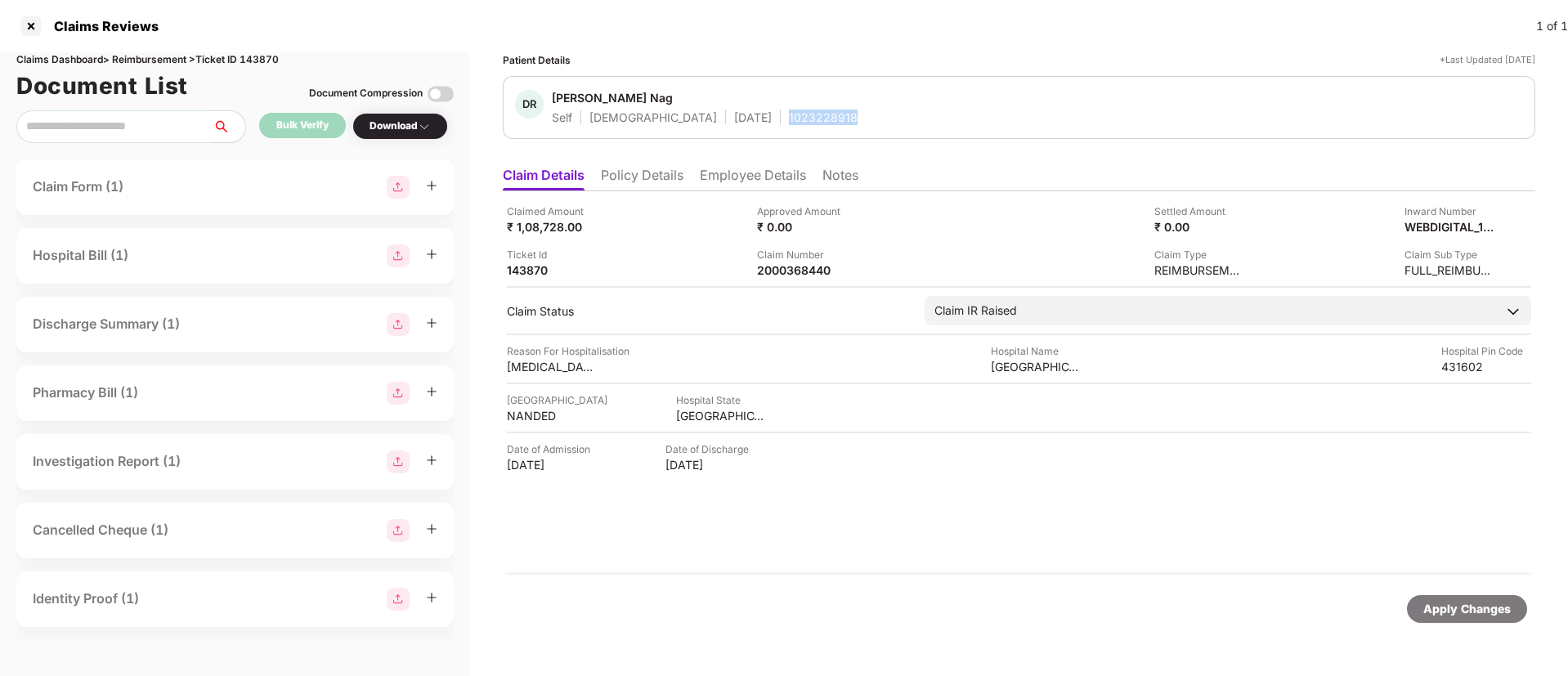
copy div "1023228918"
click at [644, 174] on li "Policy Details" at bounding box center [643, 179] width 83 height 24
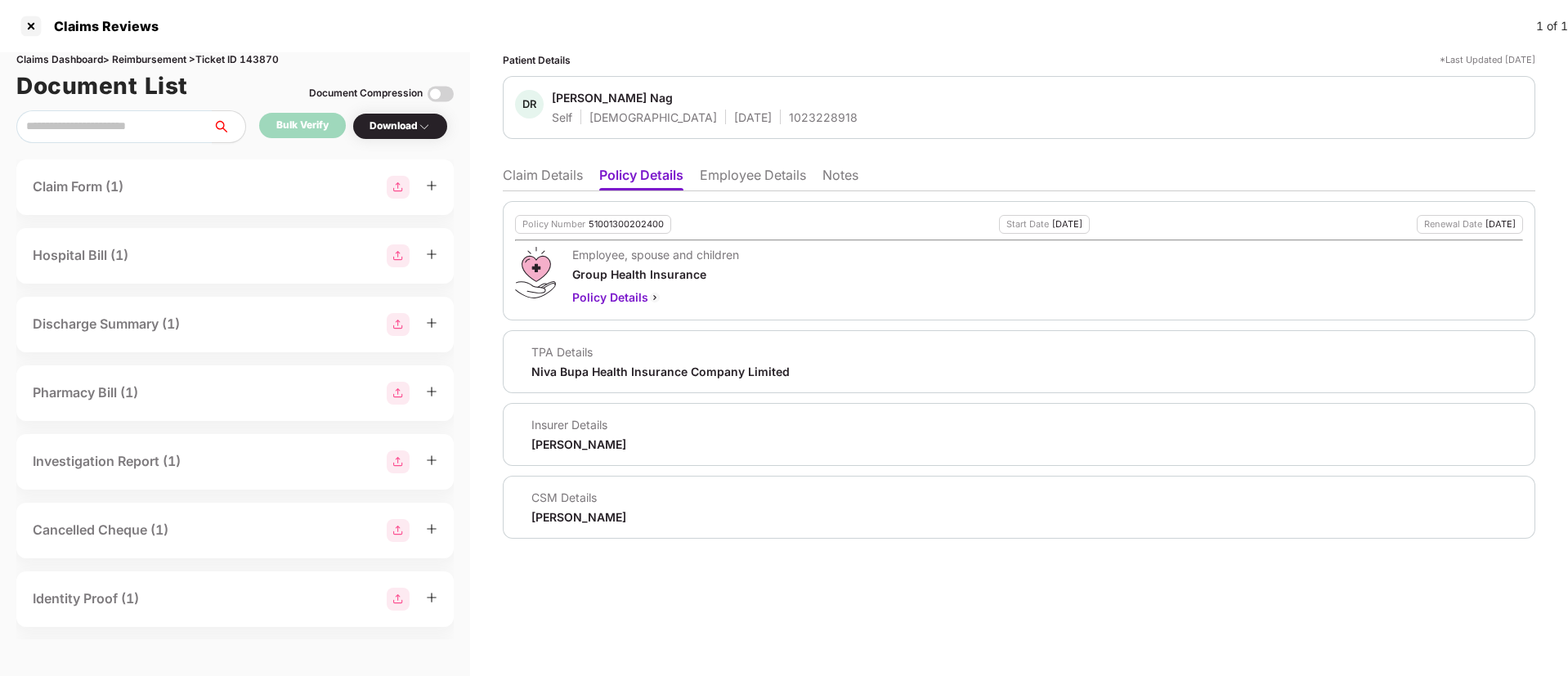
click at [558, 187] on li "Claim Details" at bounding box center [542, 179] width 80 height 24
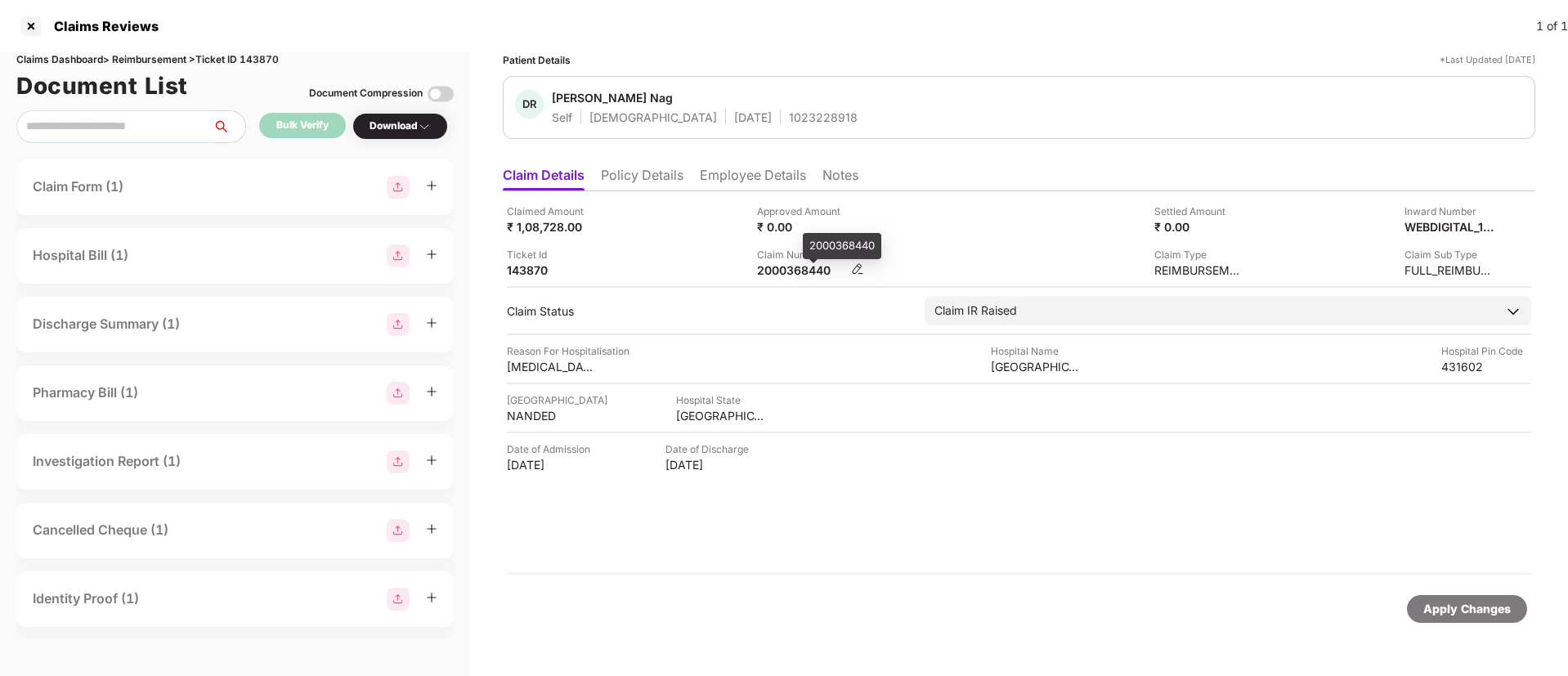
click at [794, 276] on div "2000368440" at bounding box center [802, 270] width 90 height 15
copy div "2000368440"
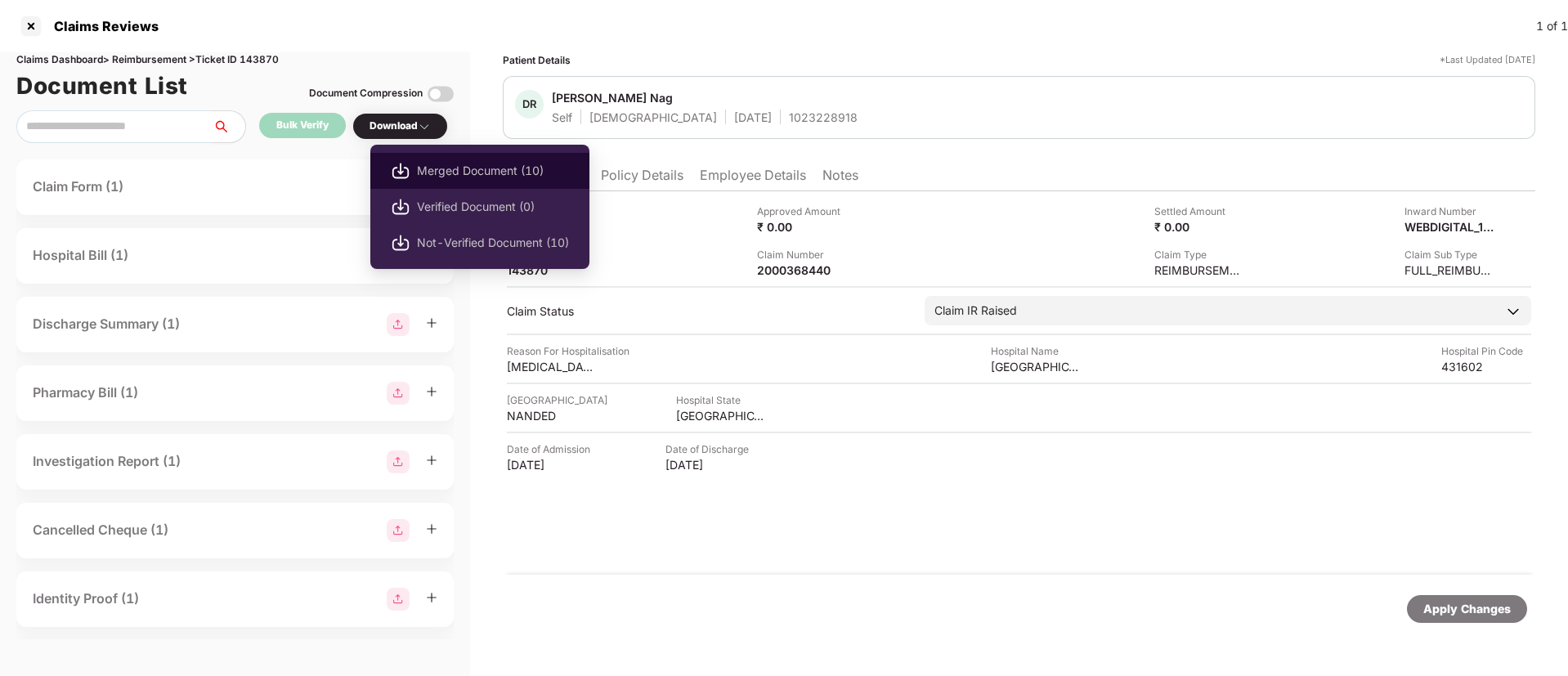
click at [443, 171] on span "Merged Document (10)" at bounding box center [493, 170] width 152 height 18
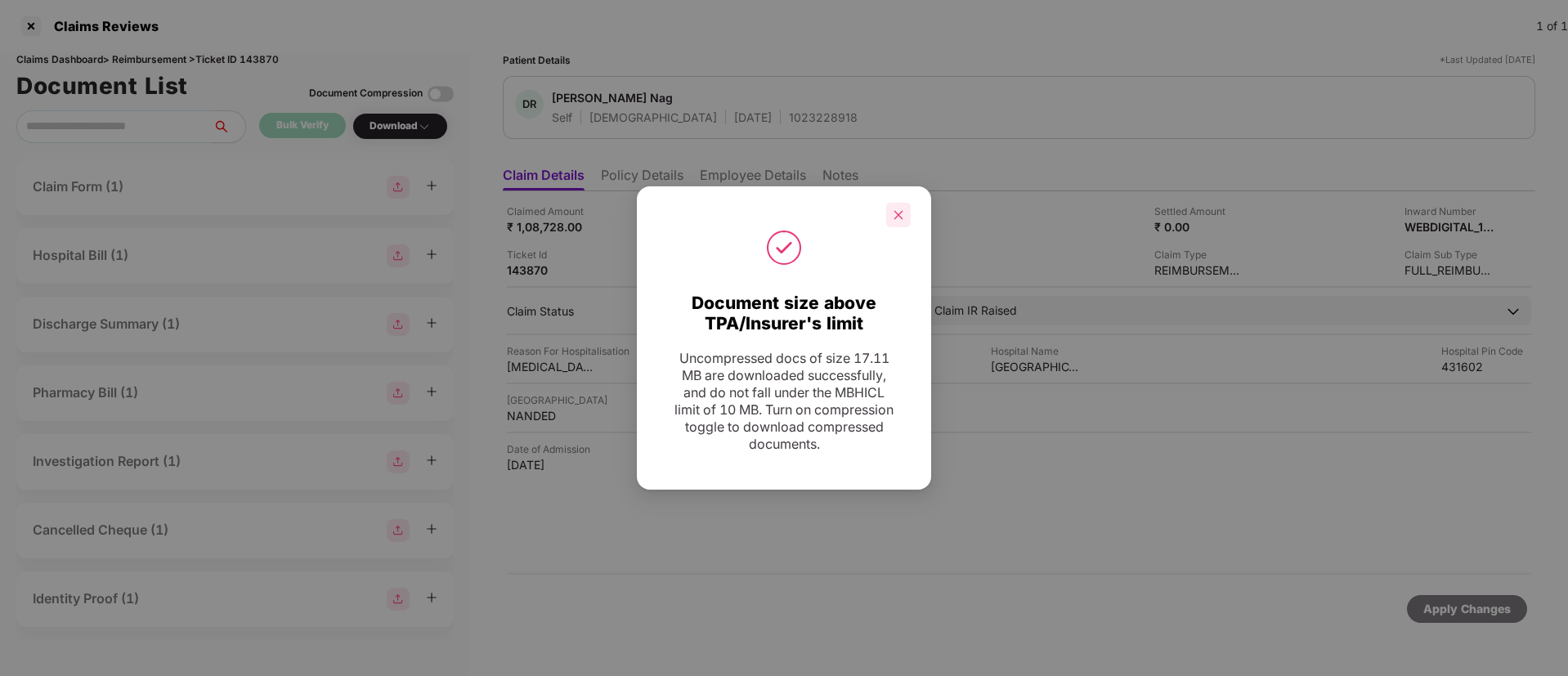
click at [892, 223] on div at bounding box center [898, 214] width 24 height 24
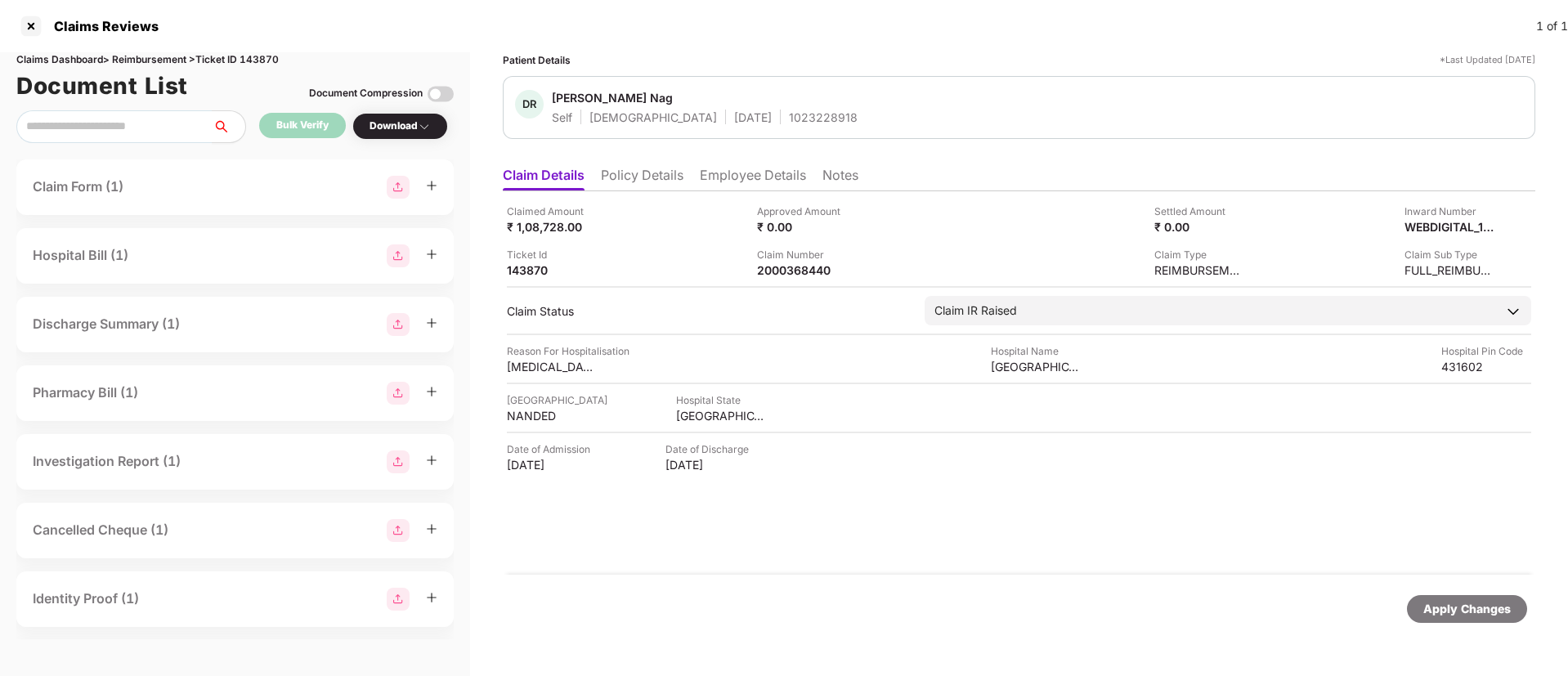
click at [665, 177] on li "Policy Details" at bounding box center [643, 179] width 83 height 24
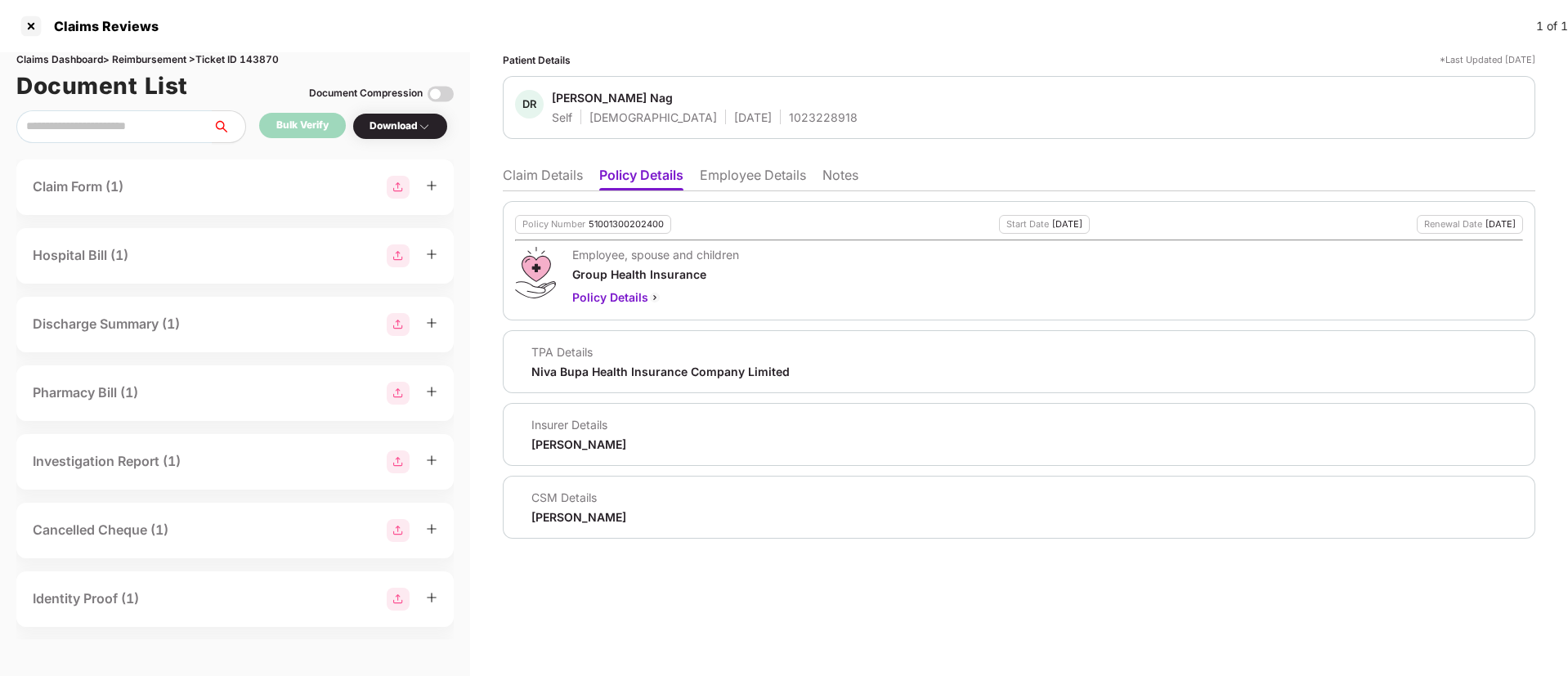
click at [549, 521] on div "Siddharth Chauhan" at bounding box center [579, 517] width 94 height 15
copy div "Siddharth Chauhan"
click at [782, 107] on span "[PERSON_NAME]" at bounding box center [714, 99] width 325 height 19
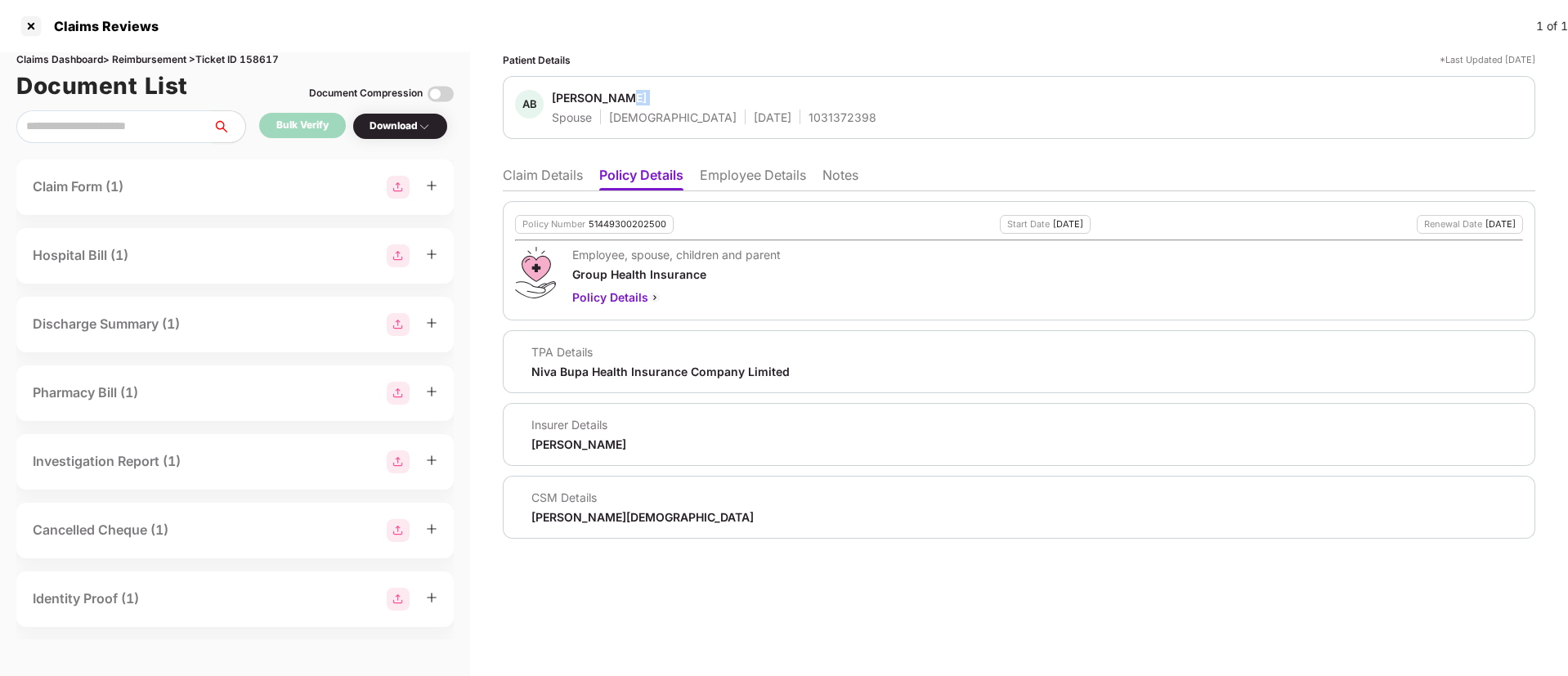
click at [782, 107] on span "[PERSON_NAME]" at bounding box center [714, 99] width 325 height 19
click at [768, 107] on span "[PERSON_NAME]" at bounding box center [714, 99] width 325 height 19
click at [809, 114] on div "1031372398" at bounding box center [843, 117] width 67 height 15
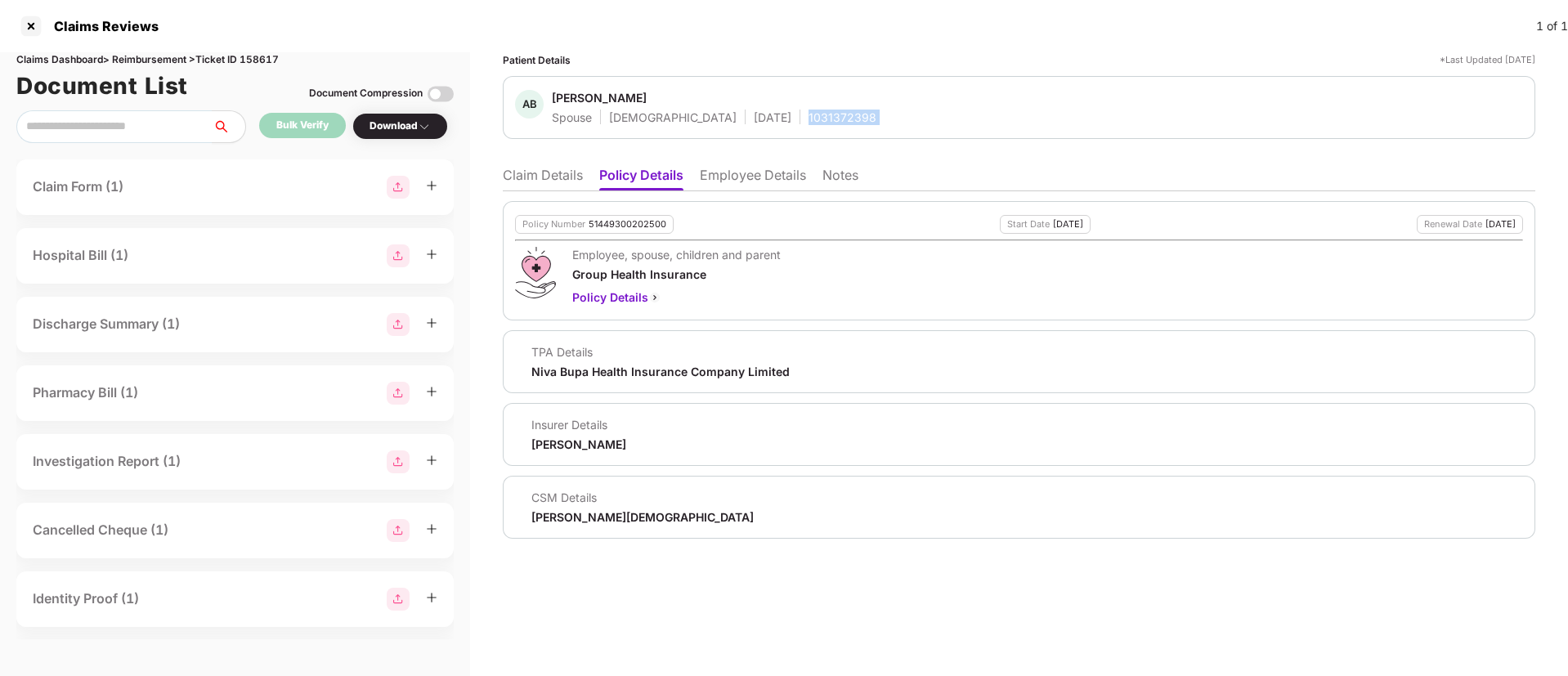
click at [809, 114] on div "1031372398" at bounding box center [843, 117] width 67 height 15
copy div "1031372398"
click at [540, 175] on li "Claim Details" at bounding box center [542, 179] width 80 height 24
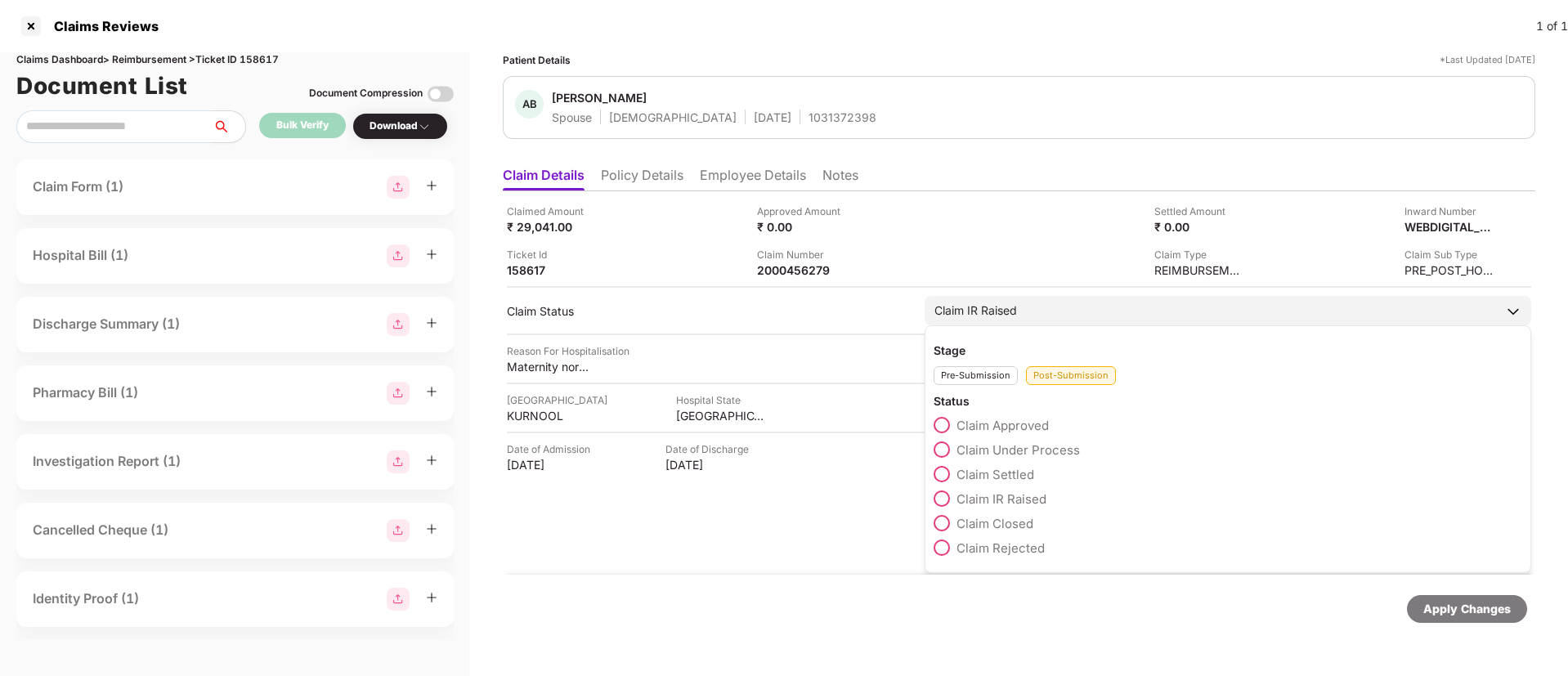
click at [942, 451] on span at bounding box center [941, 449] width 16 height 16
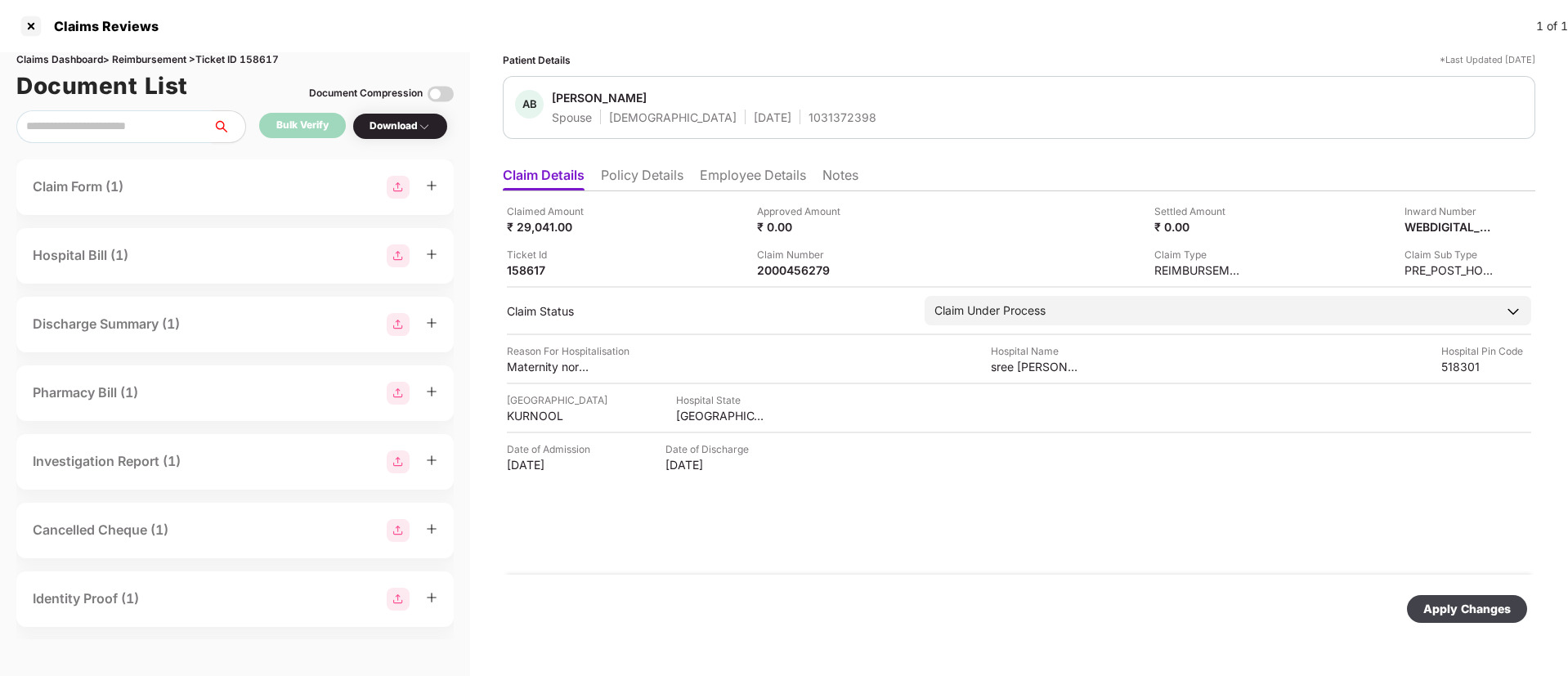
click at [1463, 604] on div "Apply Changes" at bounding box center [1468, 609] width 88 height 18
click at [689, 247] on div "Ticket Id 158617" at bounding box center [626, 262] width 238 height 31
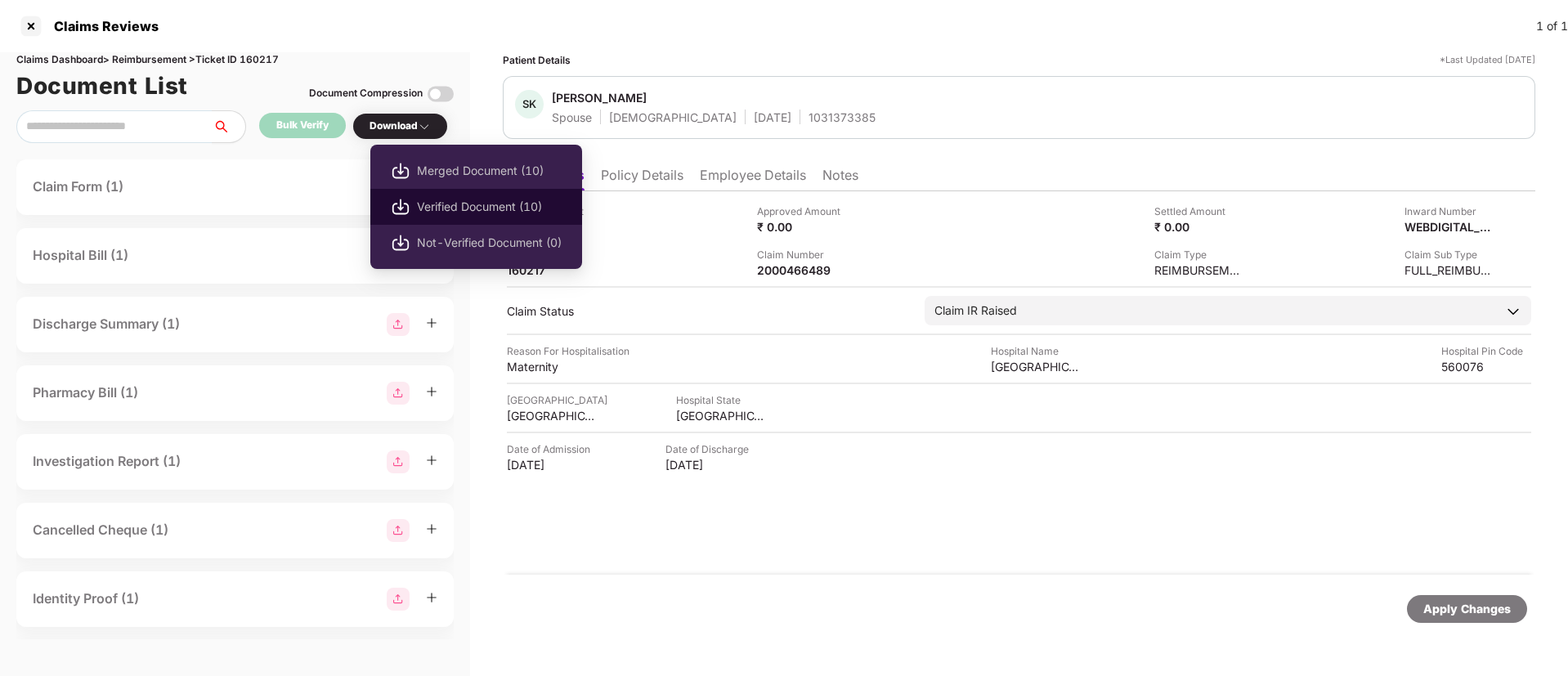
click at [458, 202] on span "Verified Document (10)" at bounding box center [489, 207] width 145 height 18
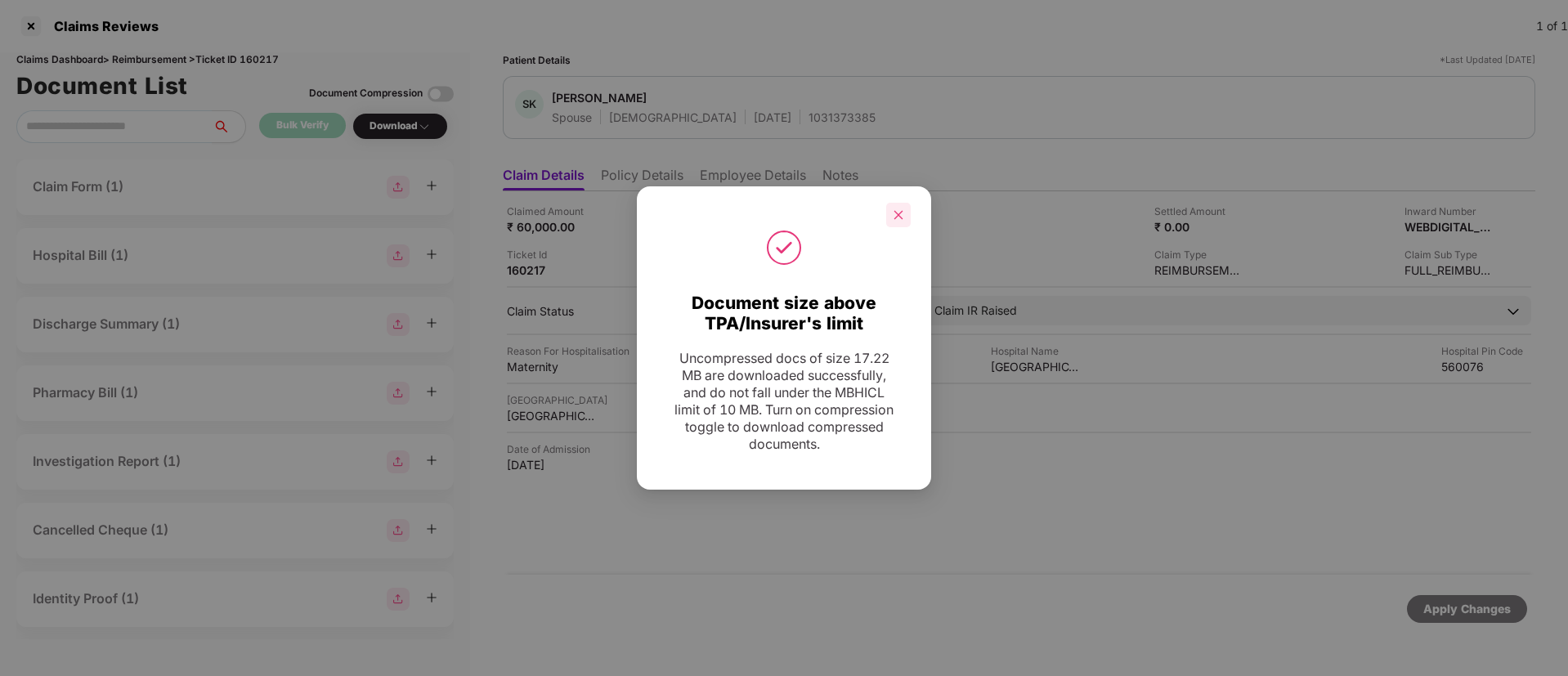
click at [905, 215] on div at bounding box center [898, 214] width 24 height 24
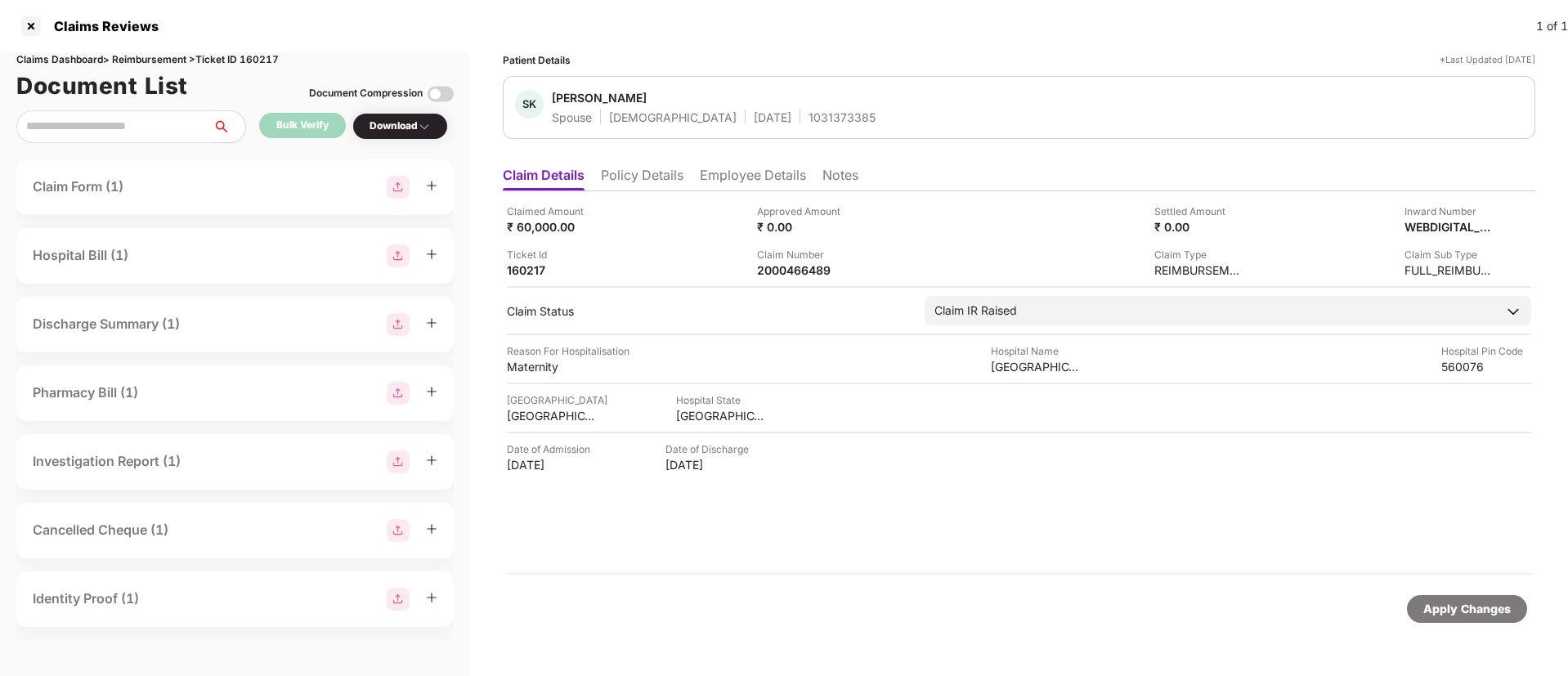
click at [719, 177] on li "Employee Details" at bounding box center [753, 179] width 106 height 24
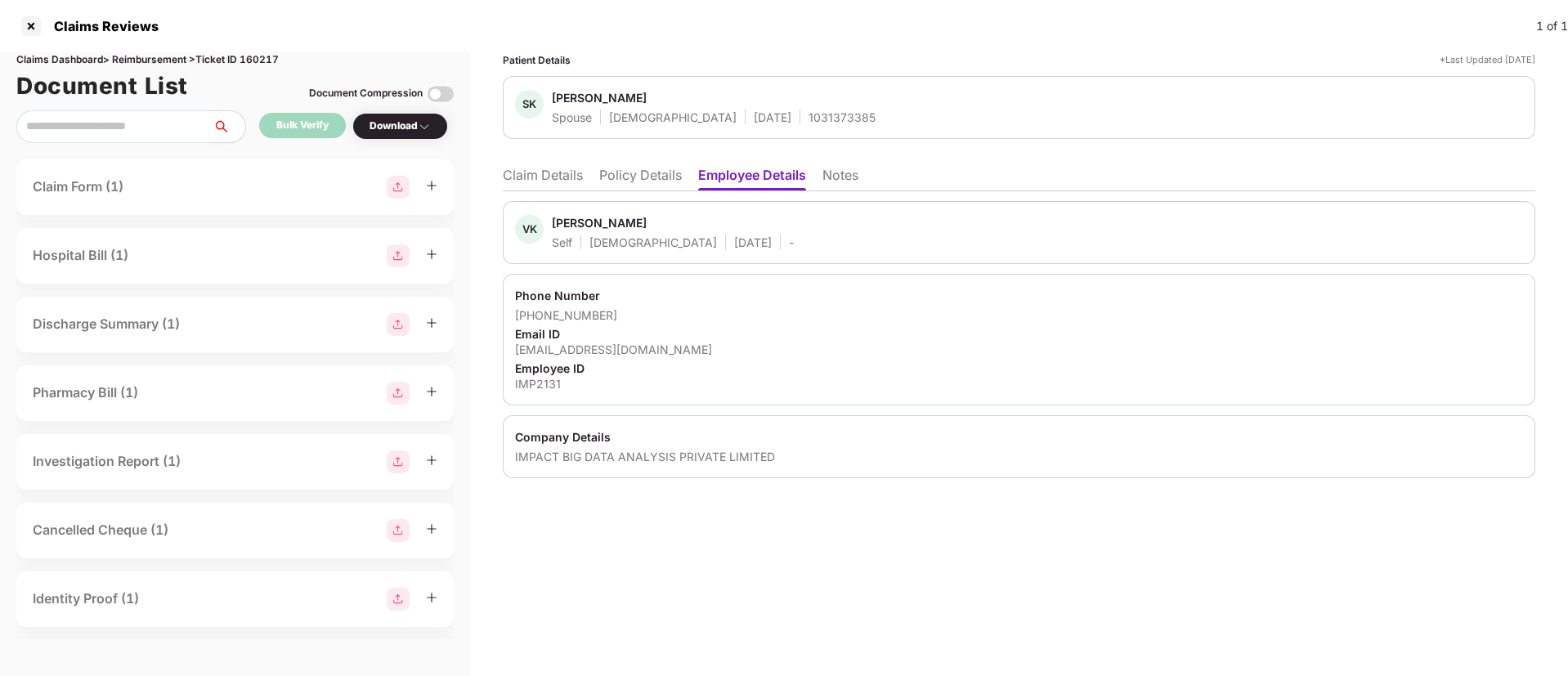
click at [622, 346] on div "[EMAIL_ADDRESS][DOMAIN_NAME]" at bounding box center [1019, 349] width 1008 height 15
copy div "[EMAIL_ADDRESS][DOMAIN_NAME]"
click at [811, 331] on div "Email ID" at bounding box center [1019, 334] width 1008 height 15
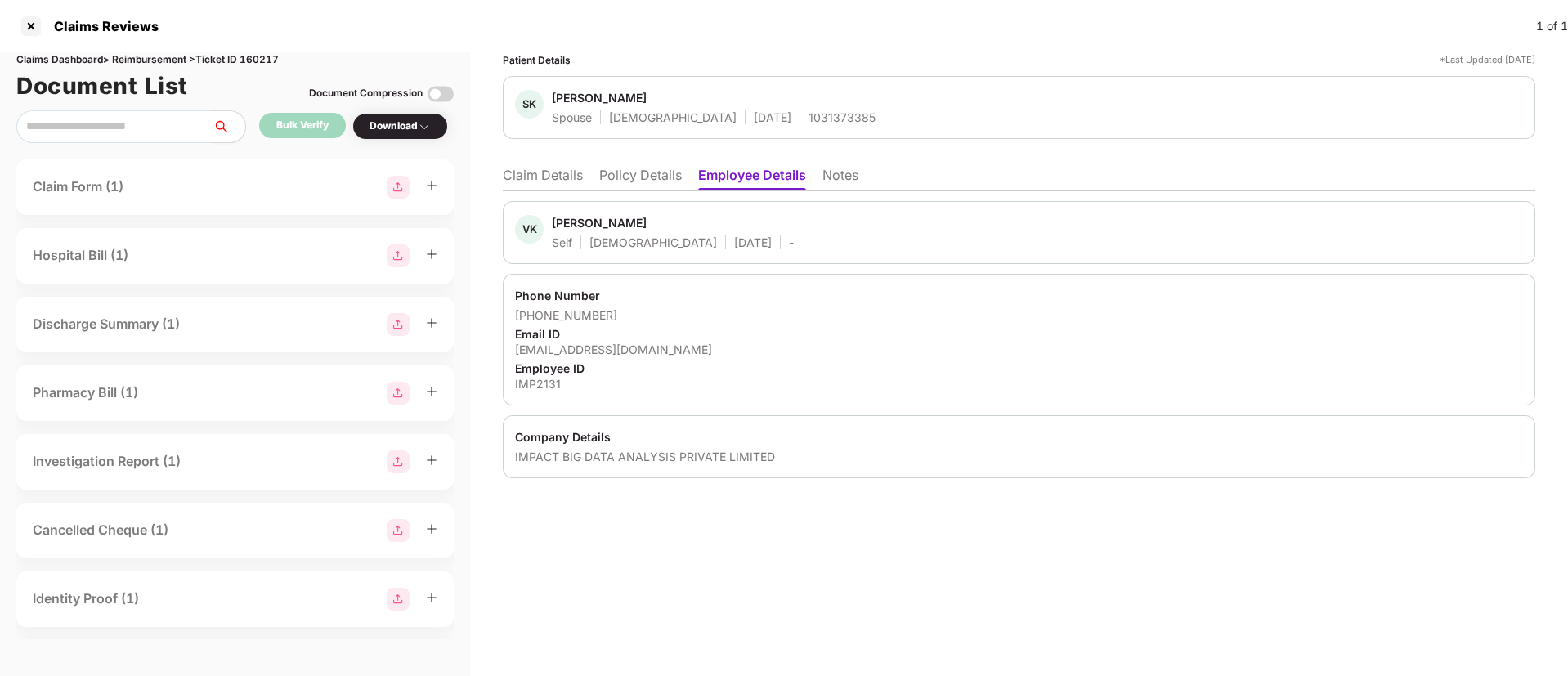
click at [563, 185] on li "Claim Details" at bounding box center [542, 179] width 80 height 24
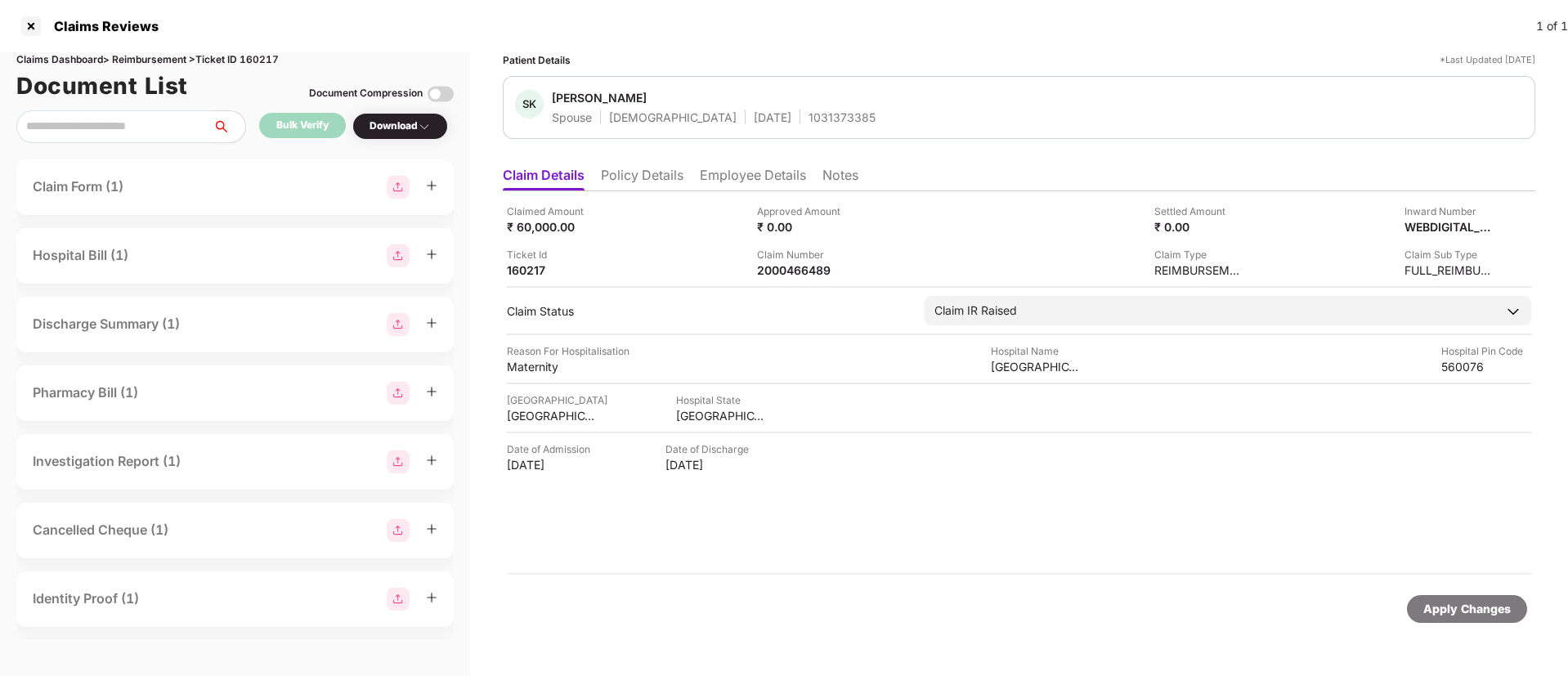
click at [756, 171] on li "Employee Details" at bounding box center [753, 179] width 106 height 24
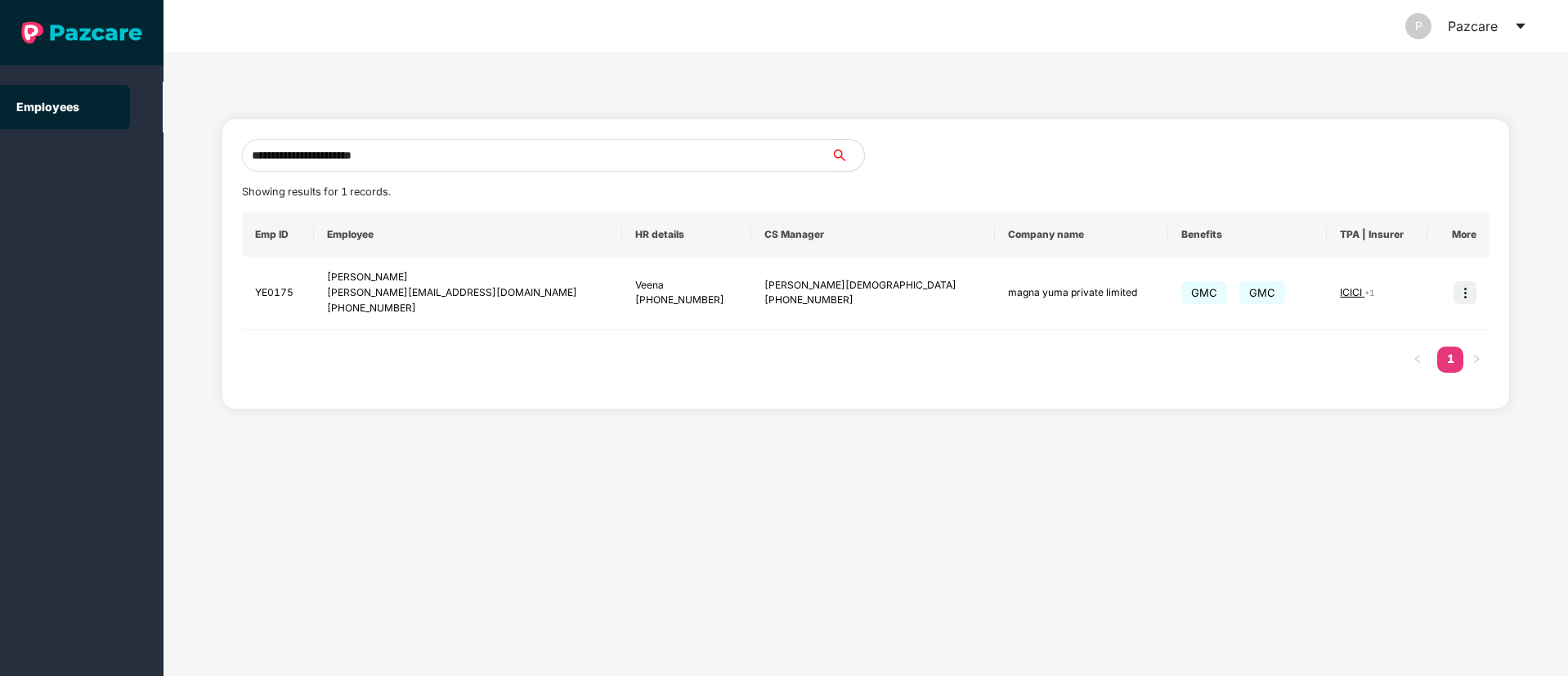
click at [301, 157] on input "**********" at bounding box center [536, 155] width 590 height 33
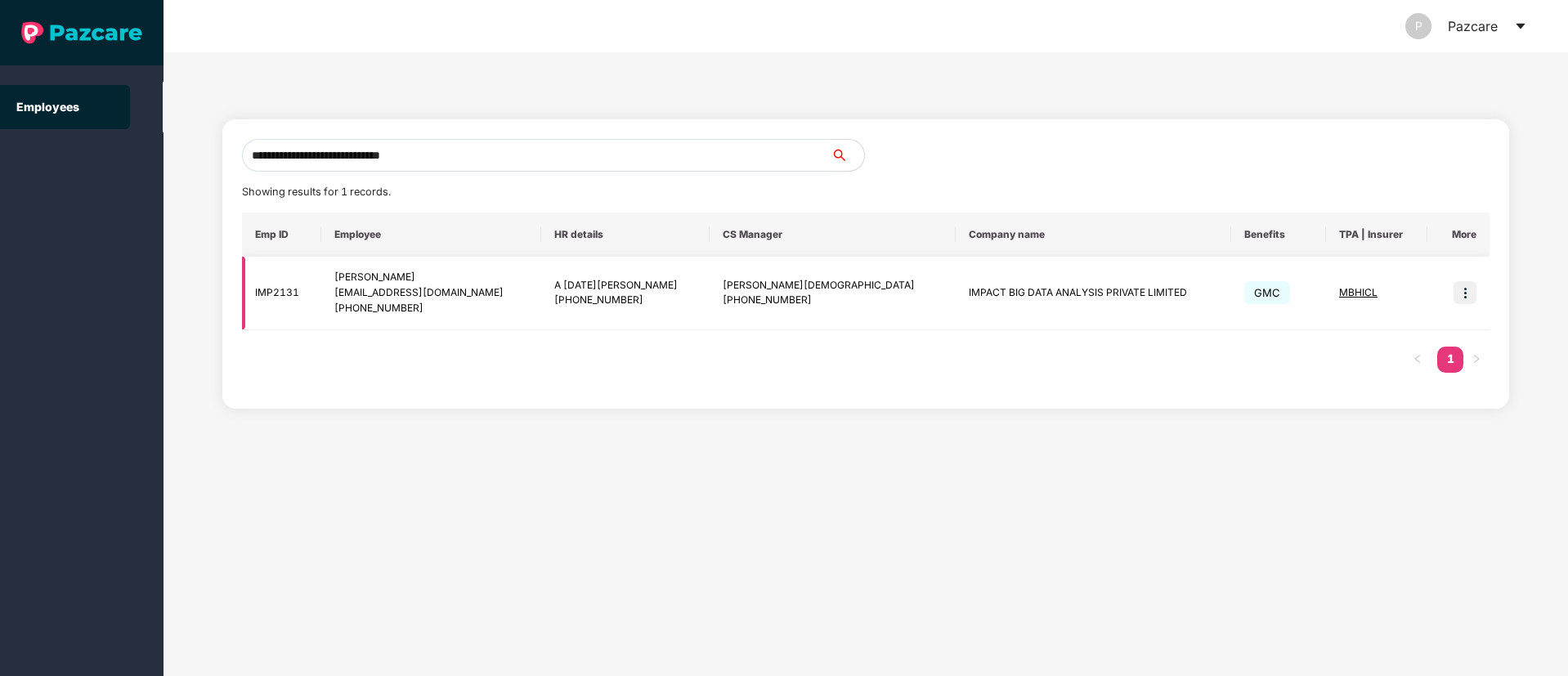
type input "**********"
click at [1460, 295] on img at bounding box center [1465, 292] width 23 height 23
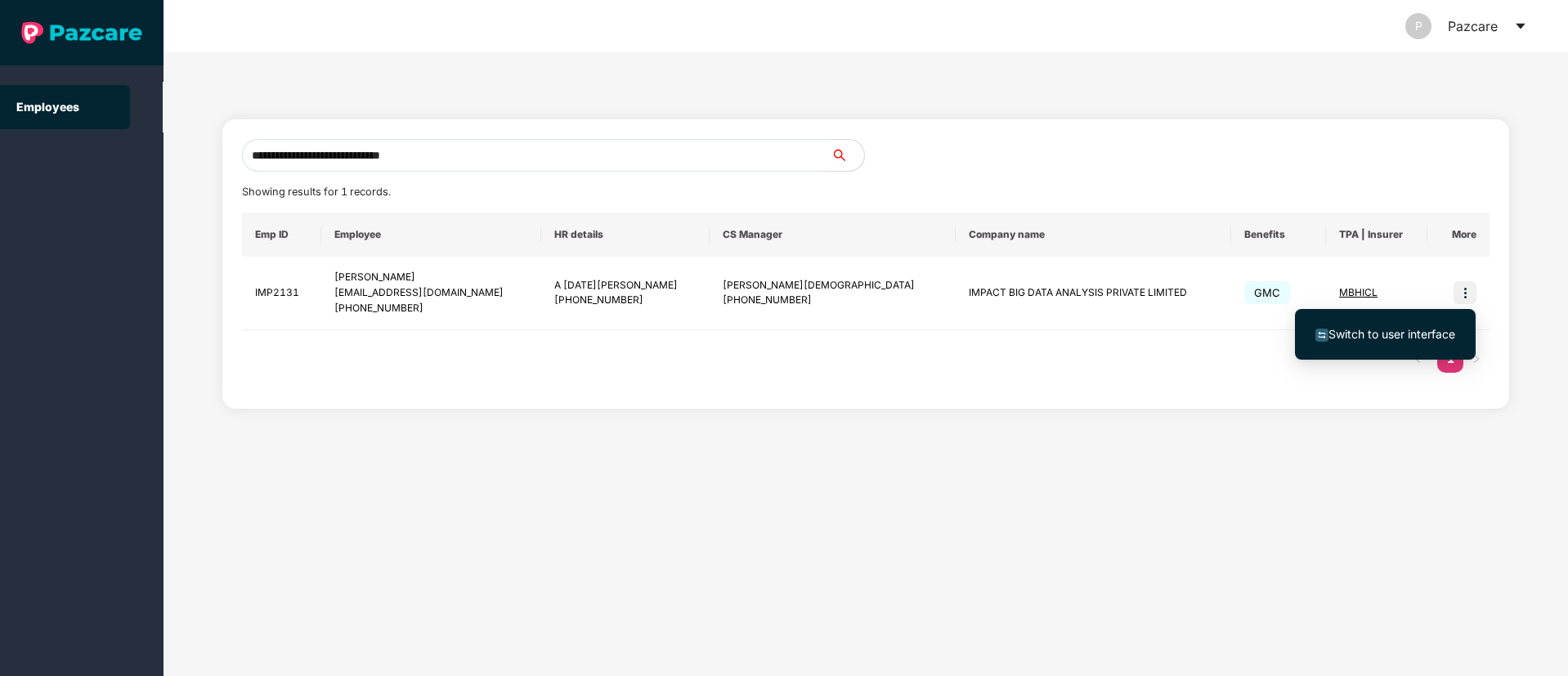
click at [1397, 334] on span "Switch to user interface" at bounding box center [1392, 334] width 127 height 13
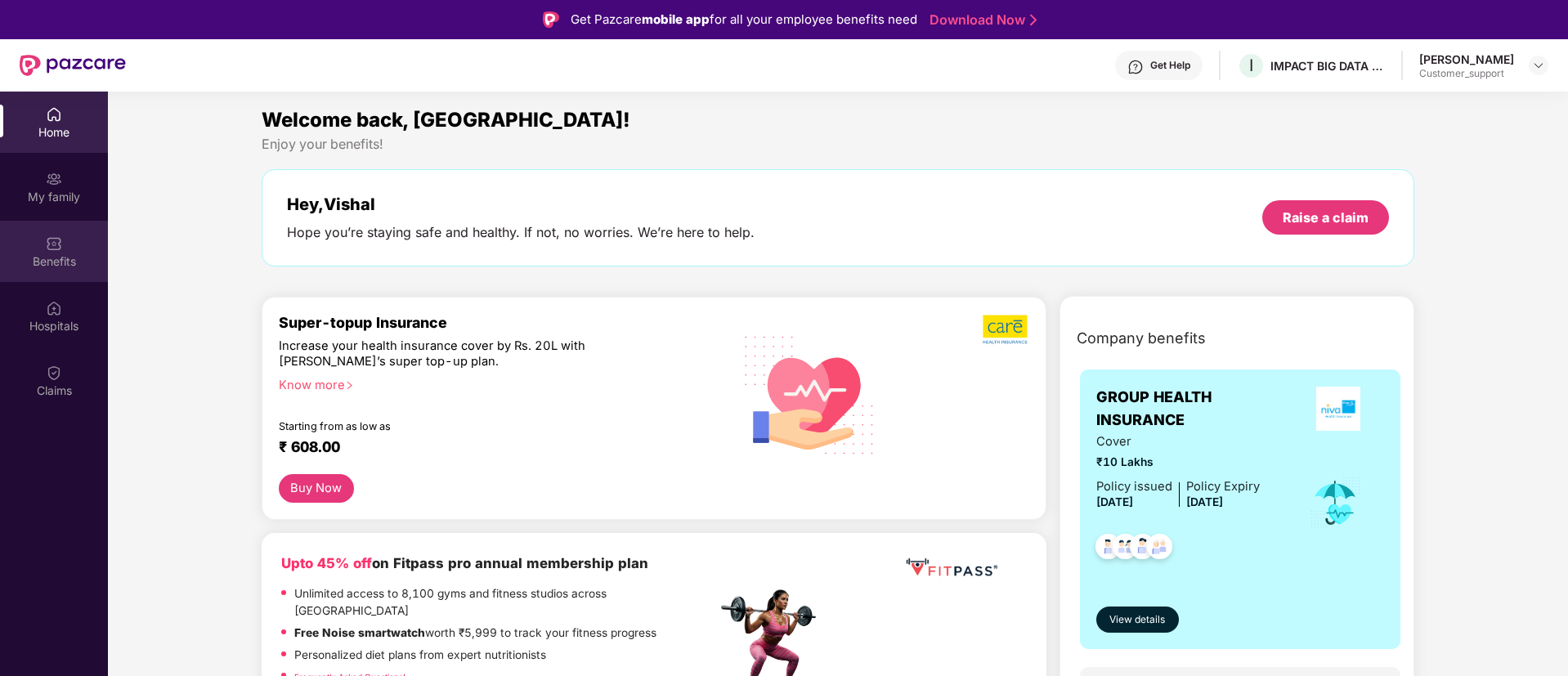
click at [62, 249] on div "Benefits" at bounding box center [54, 251] width 108 height 62
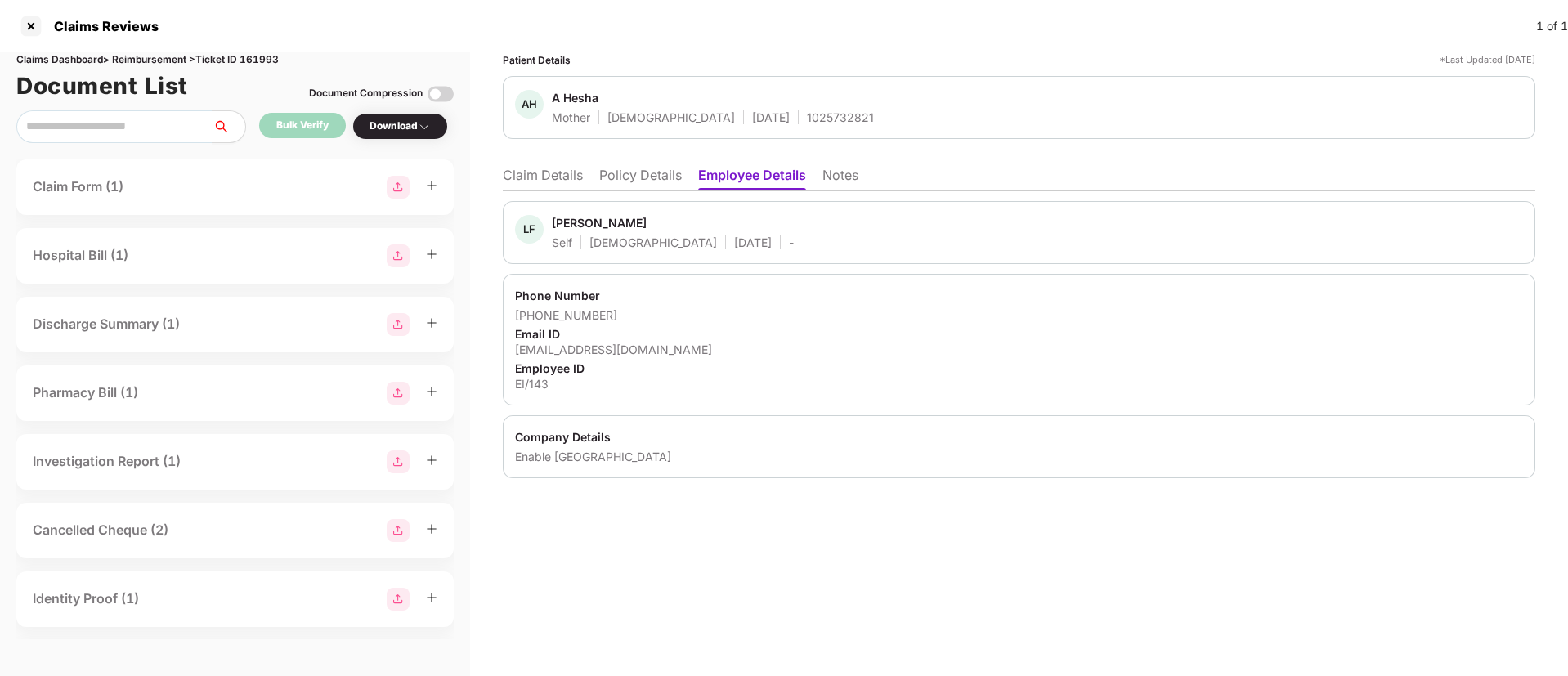
click at [639, 179] on li "Policy Details" at bounding box center [641, 179] width 83 height 24
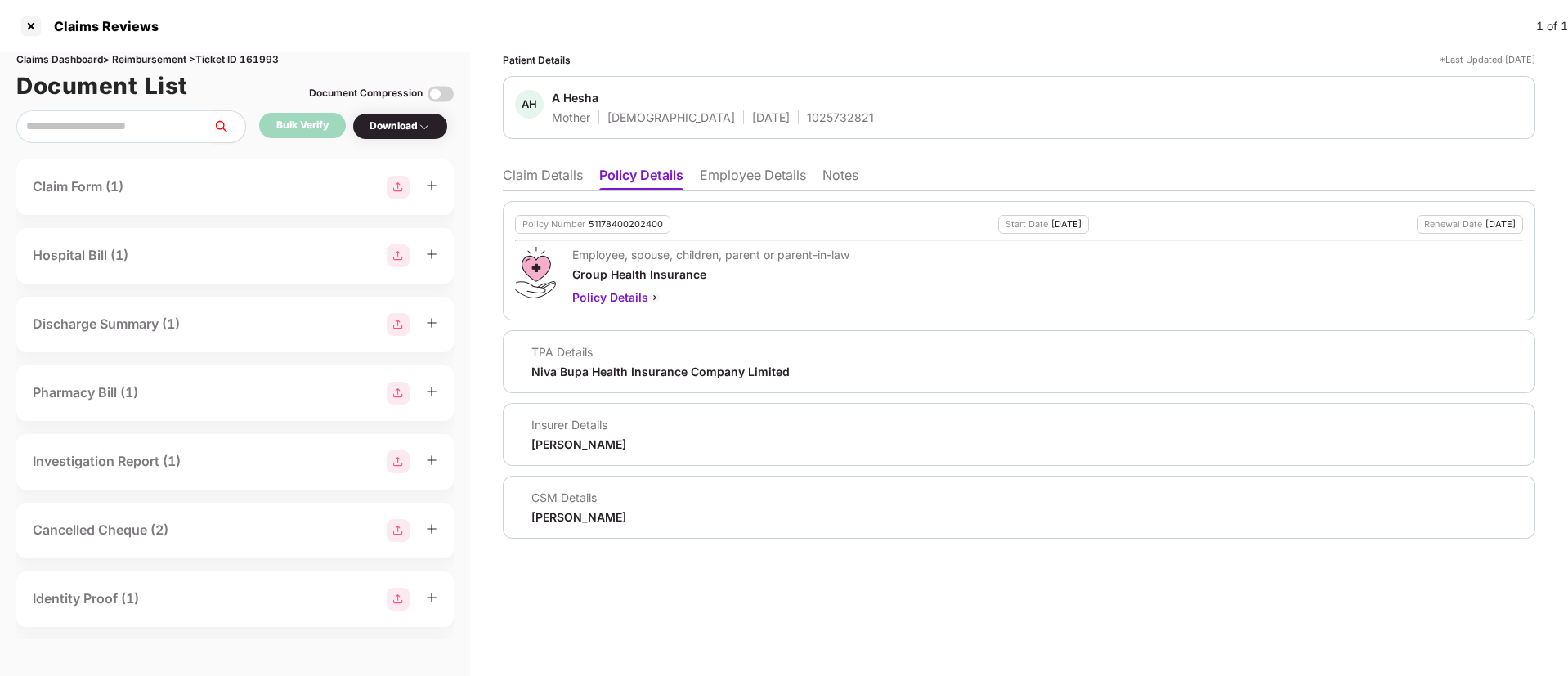
click at [540, 180] on li "Claim Details" at bounding box center [542, 179] width 80 height 24
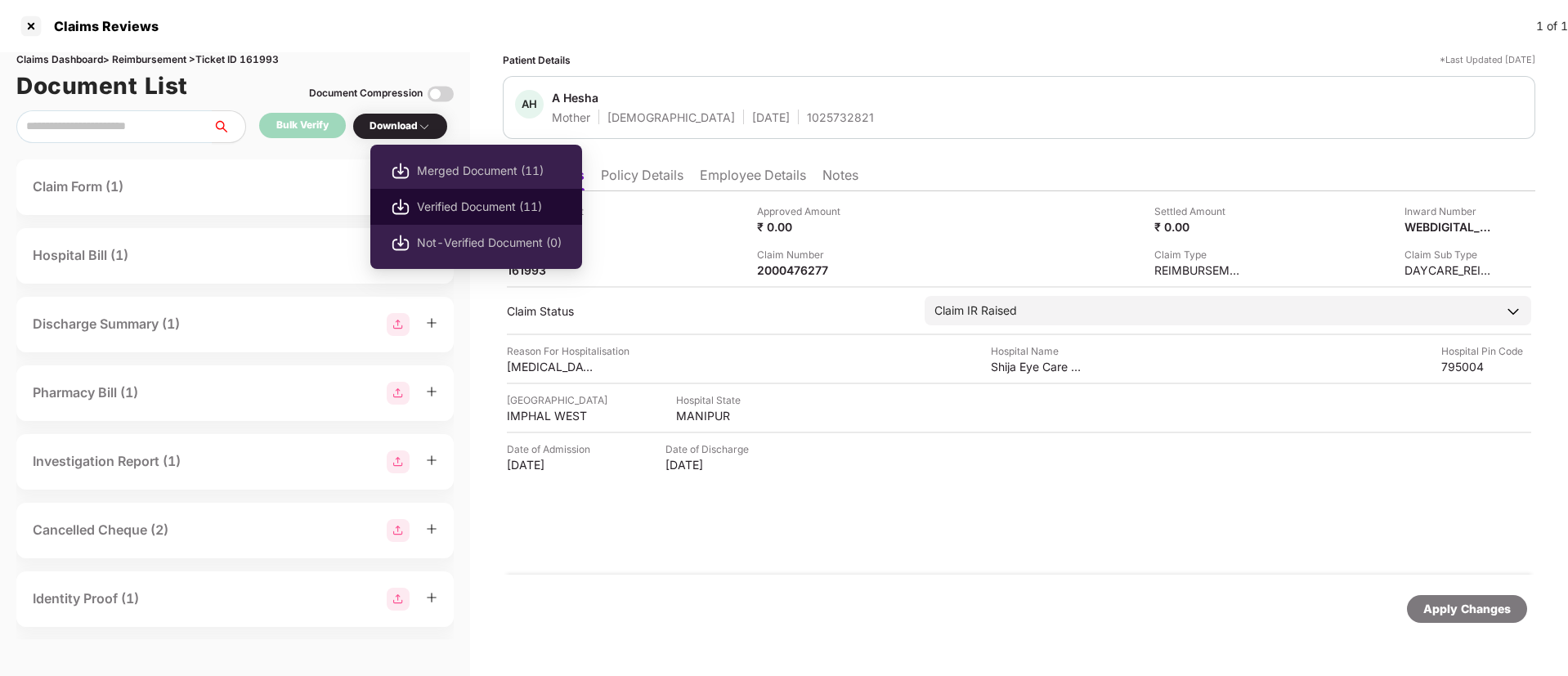
click at [462, 205] on span "Verified Document (11)" at bounding box center [489, 207] width 145 height 18
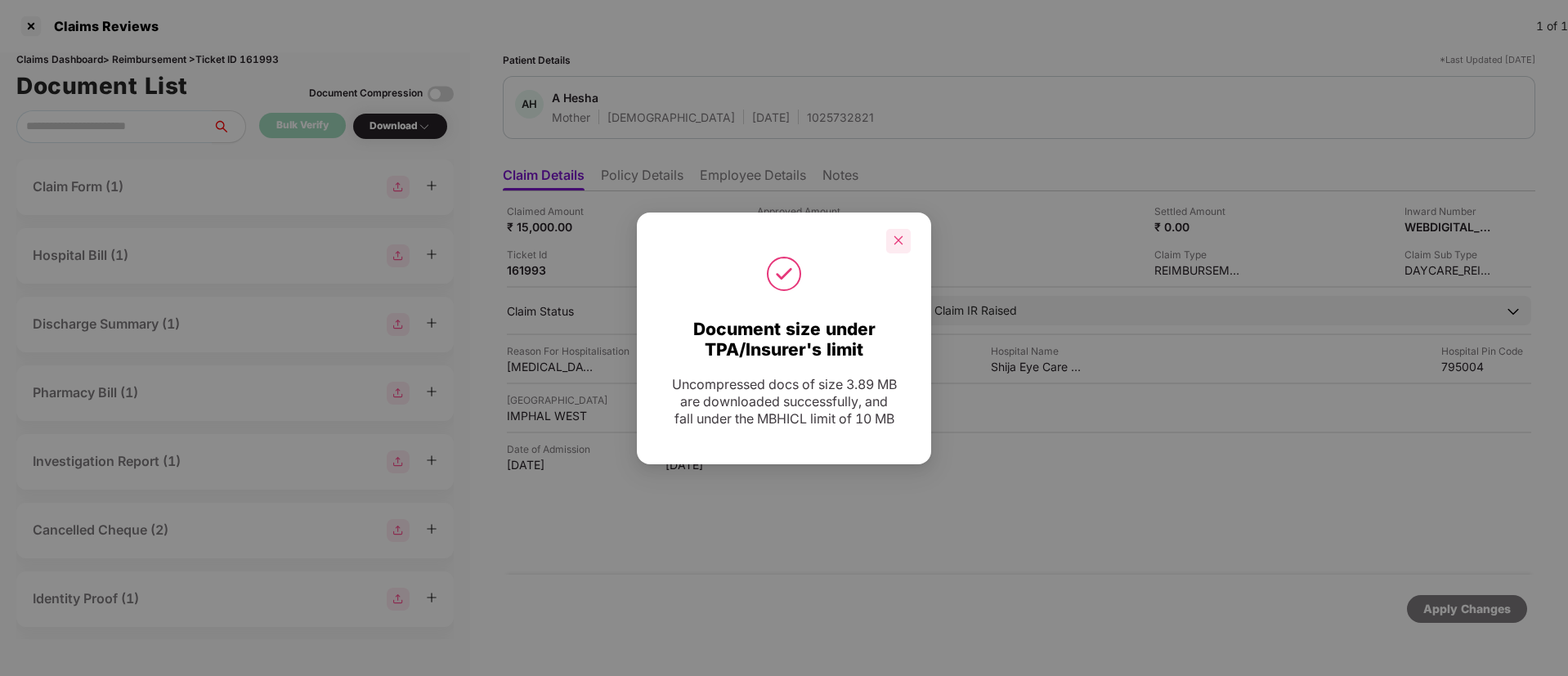
click at [897, 242] on icon "close" at bounding box center [899, 240] width 12 height 12
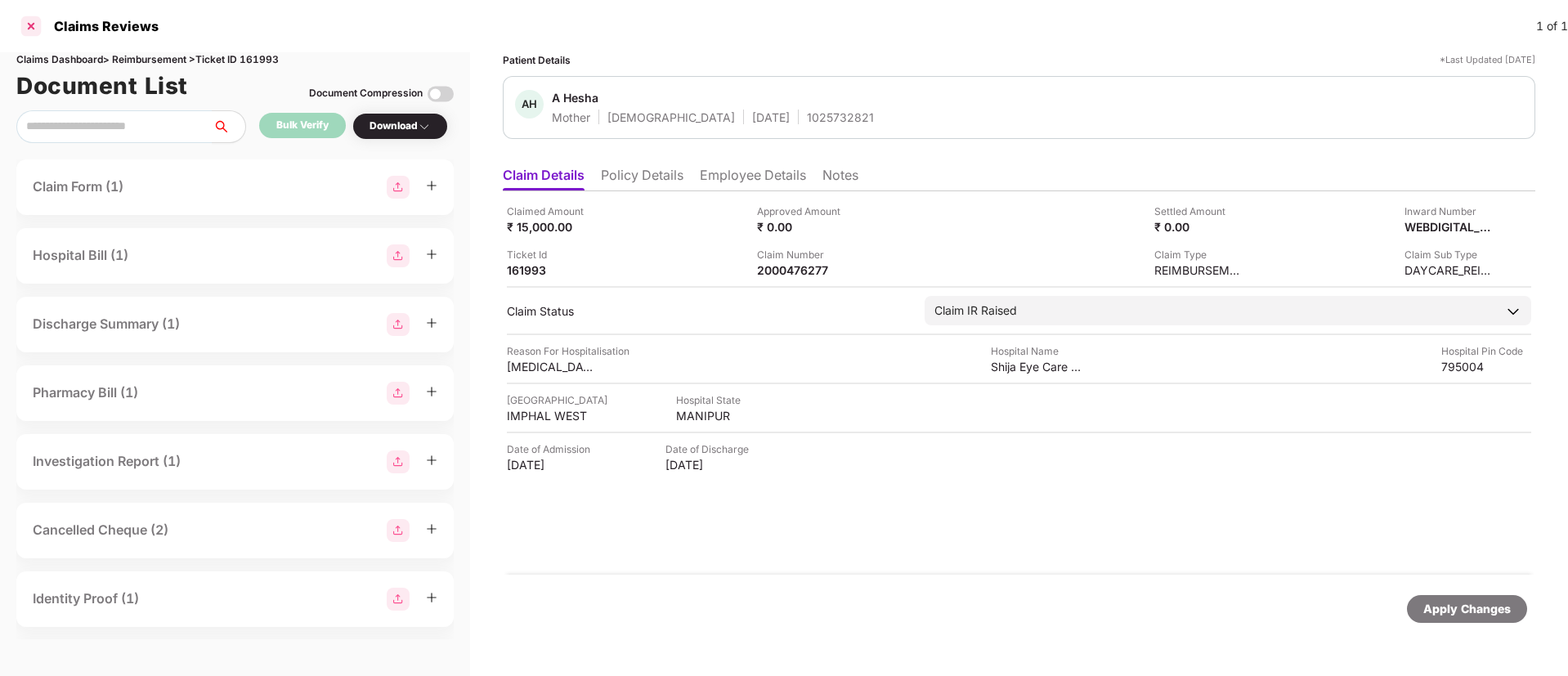
click at [27, 27] on div at bounding box center [30, 26] width 26 height 26
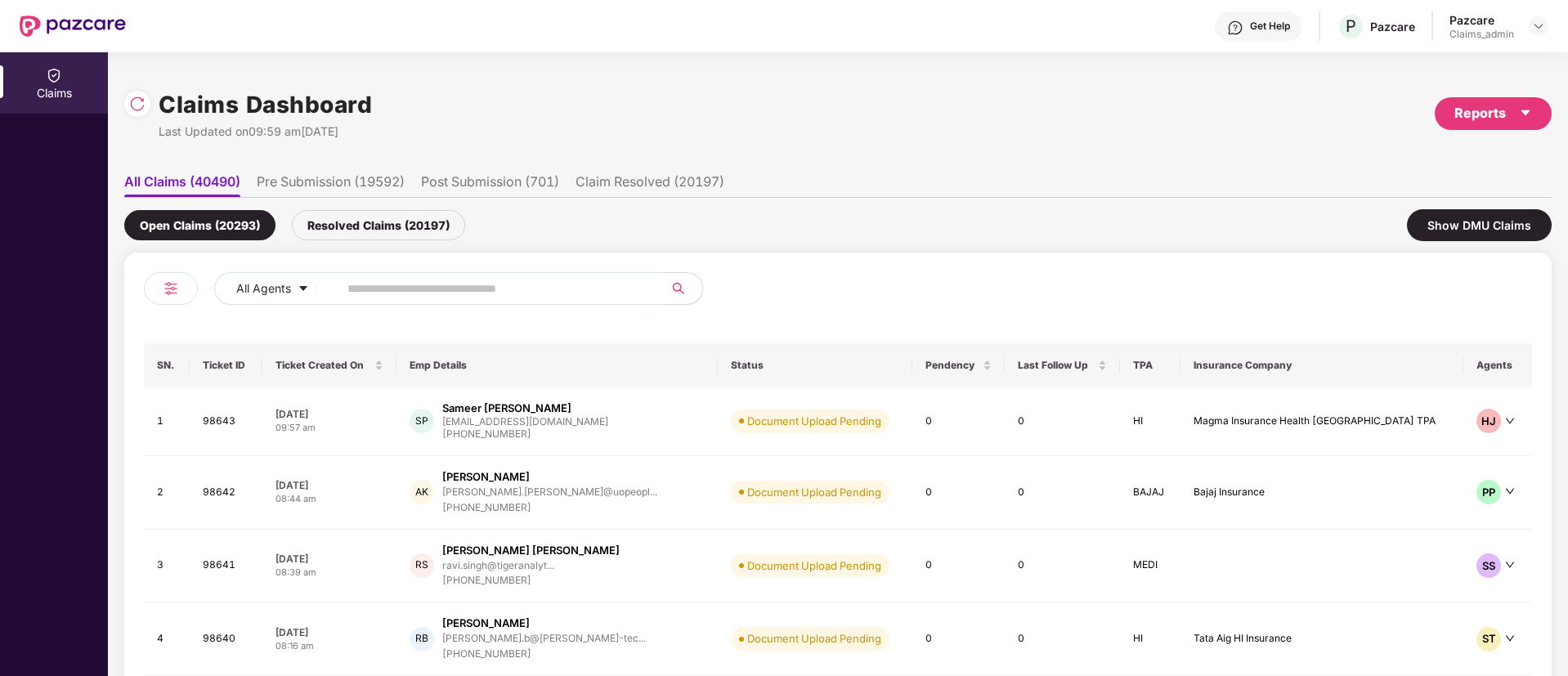
click at [361, 281] on input "text" at bounding box center [494, 288] width 294 height 24
paste input "******"
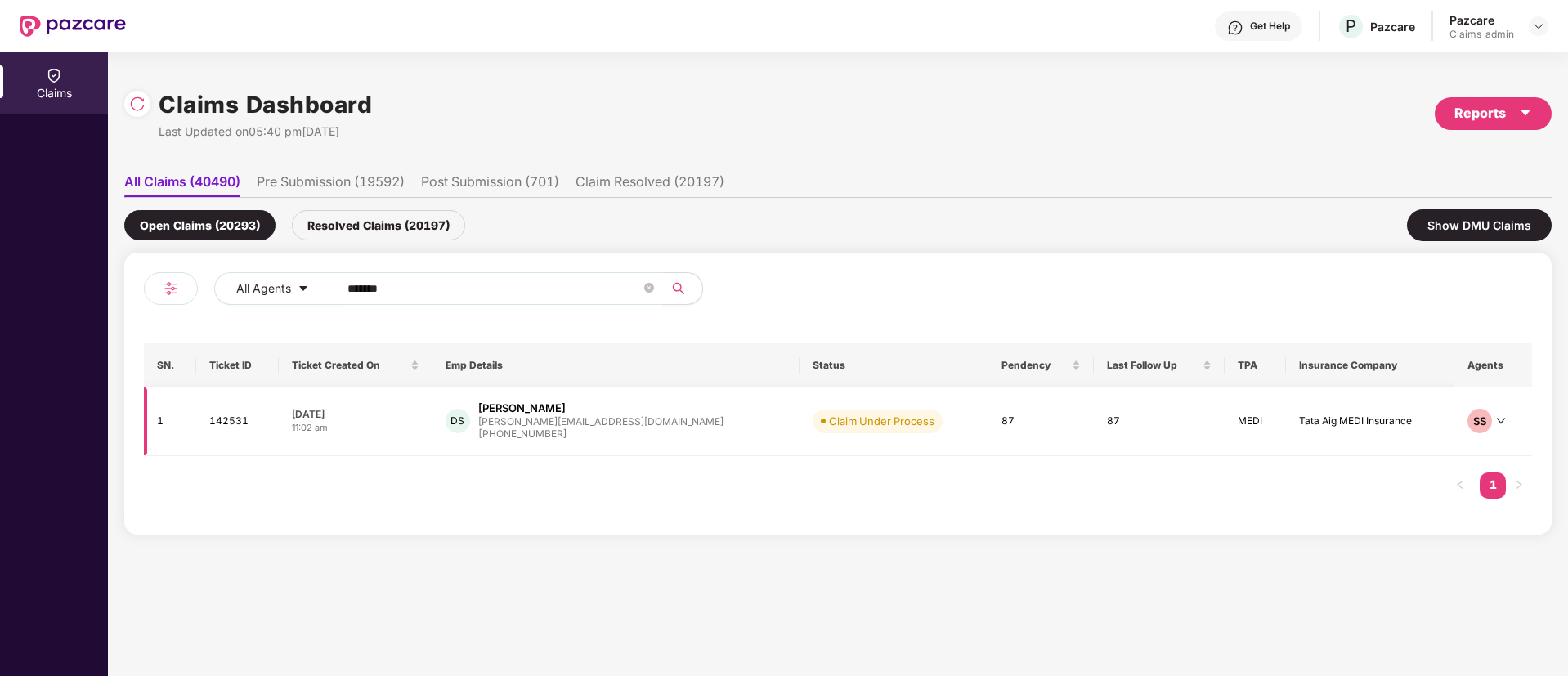
type input "******"
click at [418, 421] on div "11:02 am" at bounding box center [355, 427] width 127 height 13
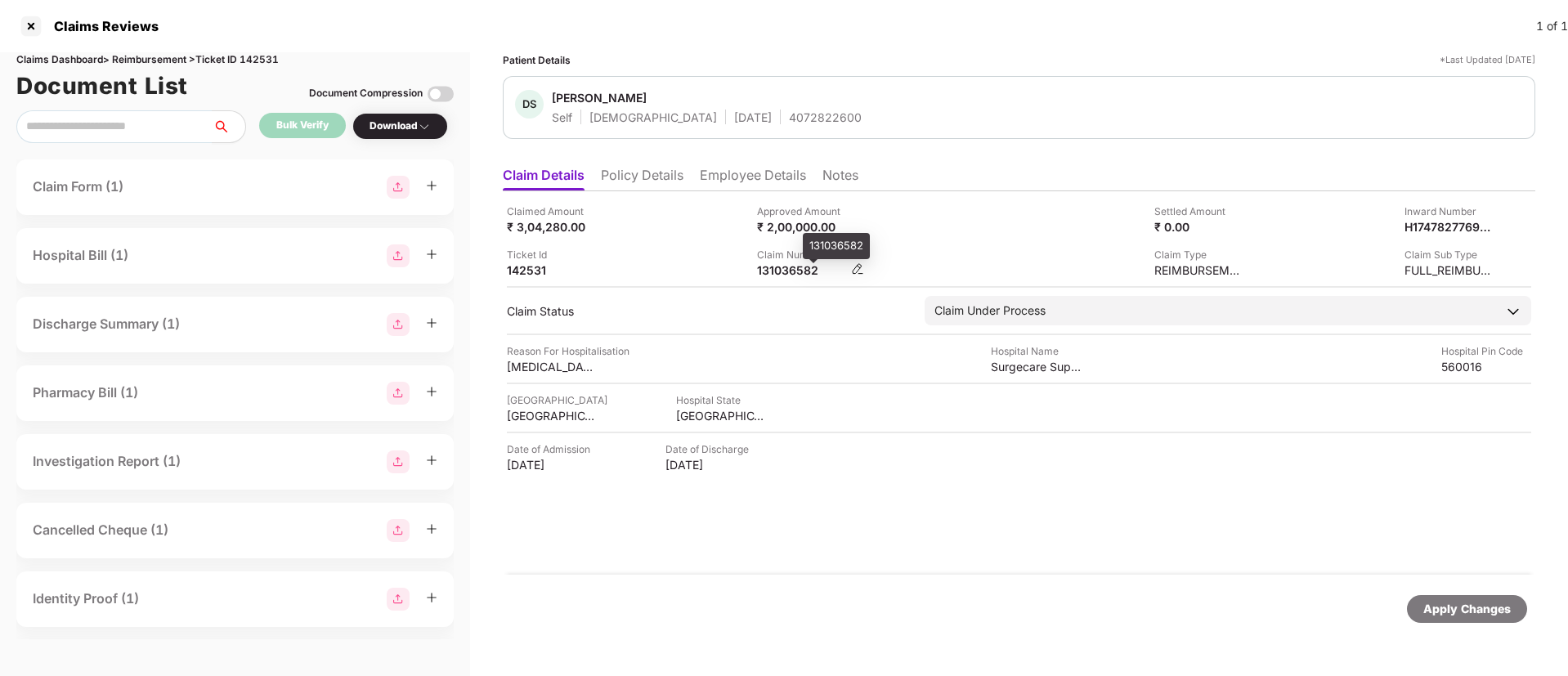
click at [784, 269] on div "131036582" at bounding box center [802, 270] width 90 height 15
copy div "131036582"
click at [687, 261] on div "Ticket Id 142531" at bounding box center [626, 262] width 238 height 31
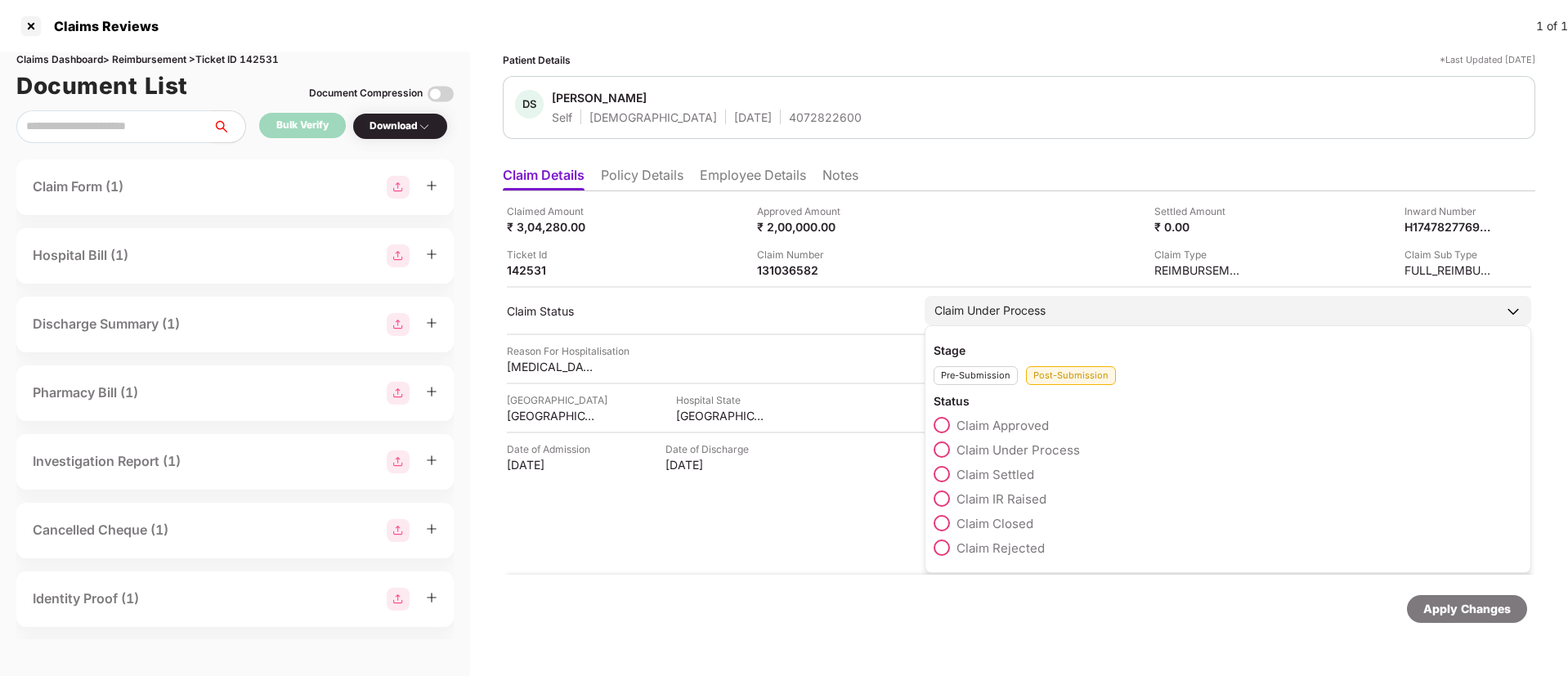
click at [949, 518] on span at bounding box center [941, 523] width 16 height 16
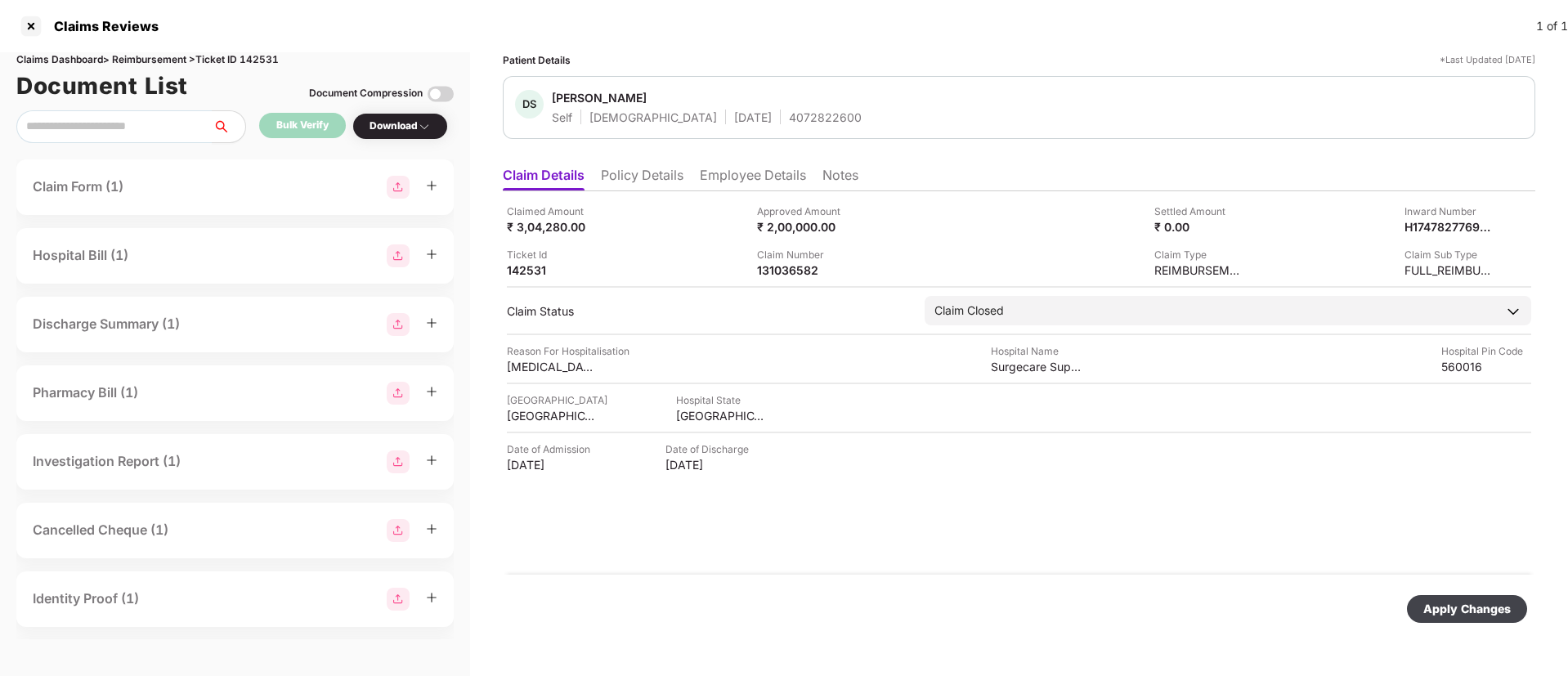
click at [1486, 614] on div "Apply Changes" at bounding box center [1468, 609] width 88 height 18
drag, startPoint x: 752, startPoint y: 120, endPoint x: 903, endPoint y: 130, distance: 151.3
click at [903, 130] on div "P Preeti Spouse [DEMOGRAPHIC_DATA] [DATE] GMC-25990630144-617A" at bounding box center [1019, 107] width 1032 height 63
copy div "GMC-25990630144-617A"
